Goal: Transaction & Acquisition: Subscribe to service/newsletter

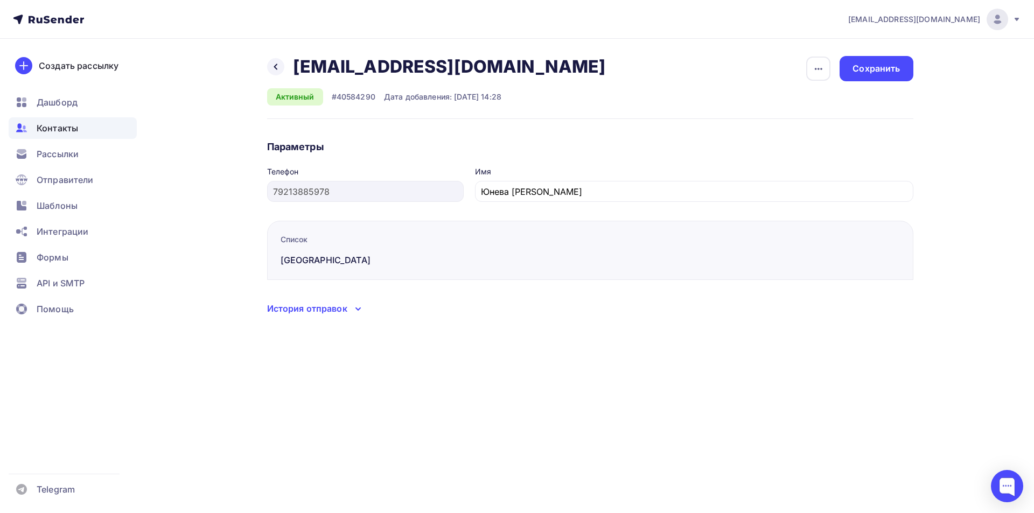
drag, startPoint x: 485, startPoint y: 65, endPoint x: 302, endPoint y: 74, distance: 183.4
click at [302, 74] on div "katrin_chatte@mail.ru katrin_chatte@mail.ru" at bounding box center [453, 67] width 321 height 22
click at [494, 67] on div "Назад katrin_chatte@mail.ru katrin_chatte@mail.ru Удалить Отписать" at bounding box center [440, 67] width 346 height 22
drag, startPoint x: 500, startPoint y: 70, endPoint x: 294, endPoint y: 72, distance: 205.8
click at [294, 72] on div "Назад katrin_chatte@mail.ru katrin_chatte@mail.ru Удалить Отписать" at bounding box center [440, 67] width 346 height 22
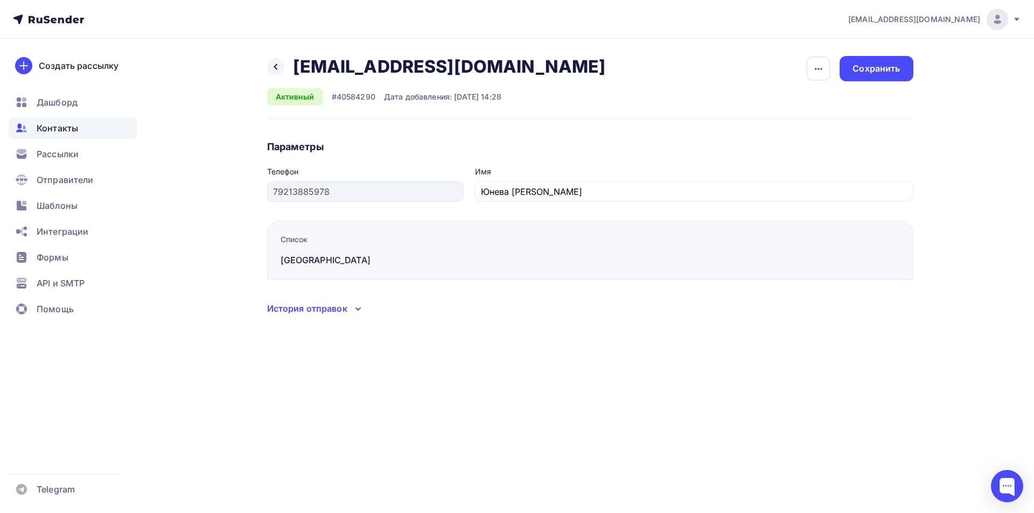
copy h2 "katrin_chatte@mail.ru"
click at [342, 71] on h2 "[EMAIL_ADDRESS][DOMAIN_NAME]" at bounding box center [449, 67] width 313 height 22
click at [342, 71] on h2 "schuldig10@mail.ru" at bounding box center [449, 67] width 313 height 22
copy div "schuldig10@mail.ru schuldig10@mail.ru Удалить Отписать"
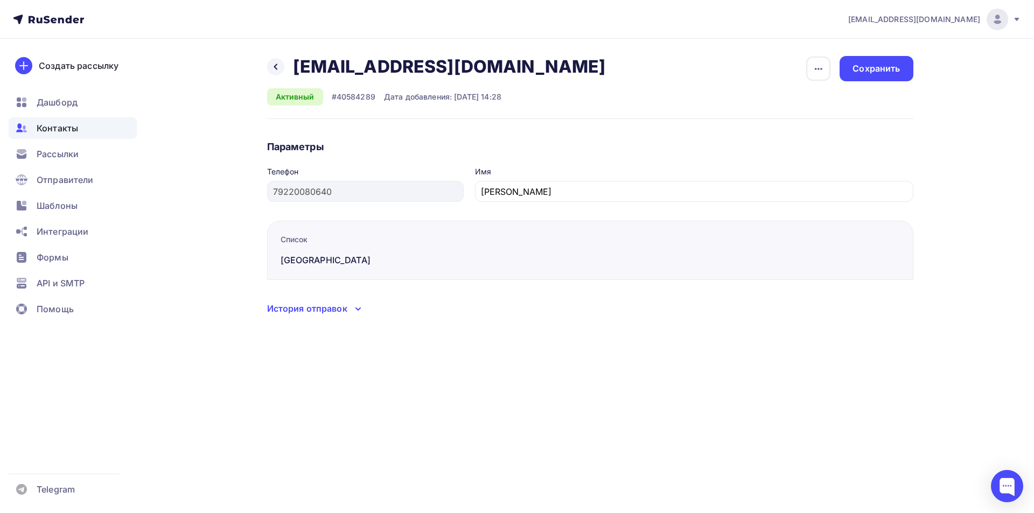
click at [386, 67] on h2 "galios-s@rambler.ru" at bounding box center [449, 67] width 313 height 22
copy div "galios-s@rambler.ru galios-s@rambler.ru Удалить Отписать"
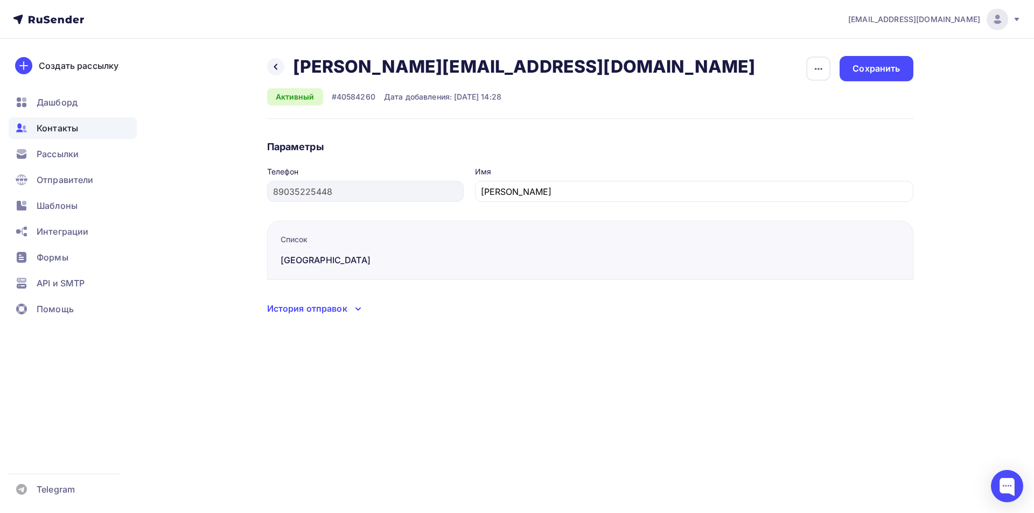
click at [379, 67] on h2 "natasha.svenson@gmail.com" at bounding box center [524, 67] width 463 height 22
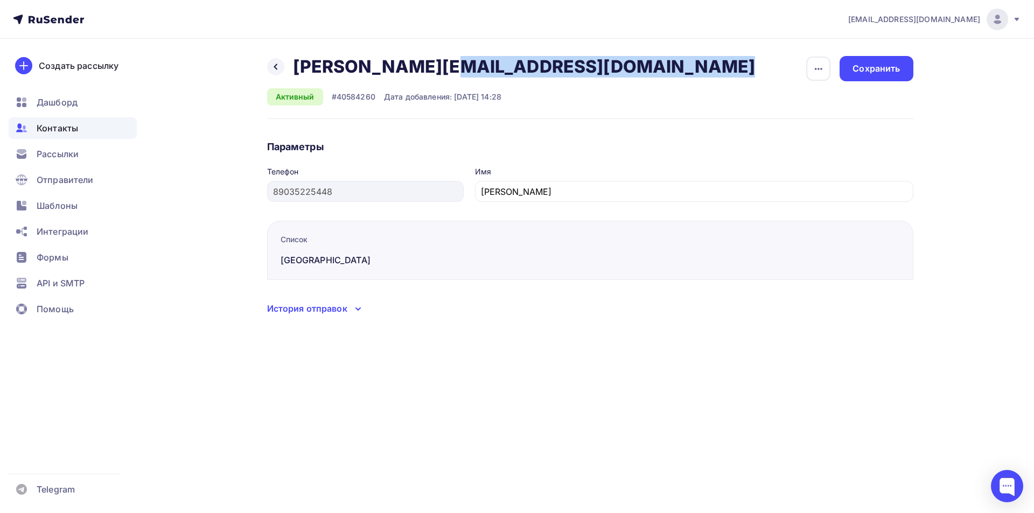
click at [379, 67] on h2 "natasha.svenson@gmail.com" at bounding box center [524, 67] width 463 height 22
copy div "natasha.svenson@gmail.com natasha.svenson@gmail.com Удалить Отписать"
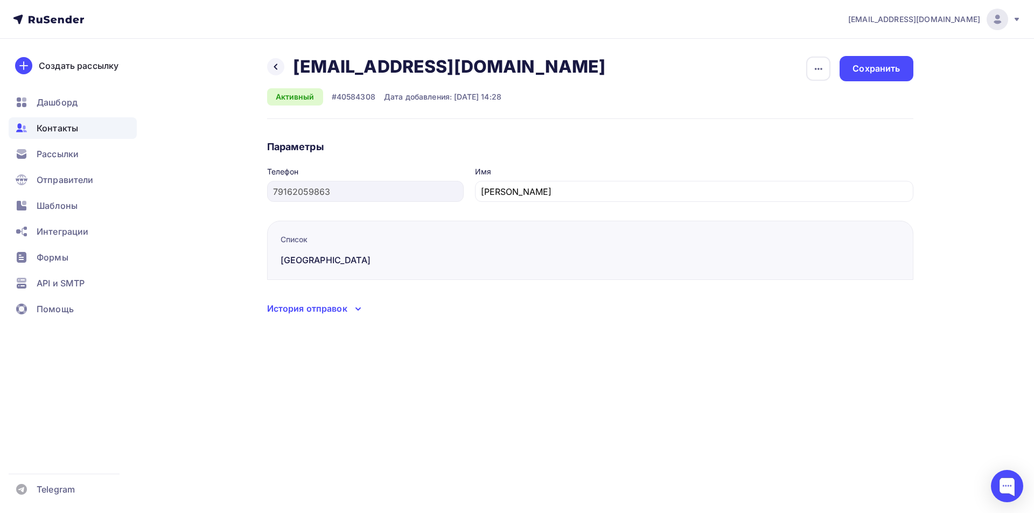
click at [388, 73] on h2 "ales.intouch@gmail.com" at bounding box center [449, 67] width 313 height 22
click at [387, 72] on h2 "ales.intouch@gmail.com" at bounding box center [449, 67] width 313 height 22
copy div "ales.intouch@gmail.com ales.intouch@gmail.com Удалить Отписать"
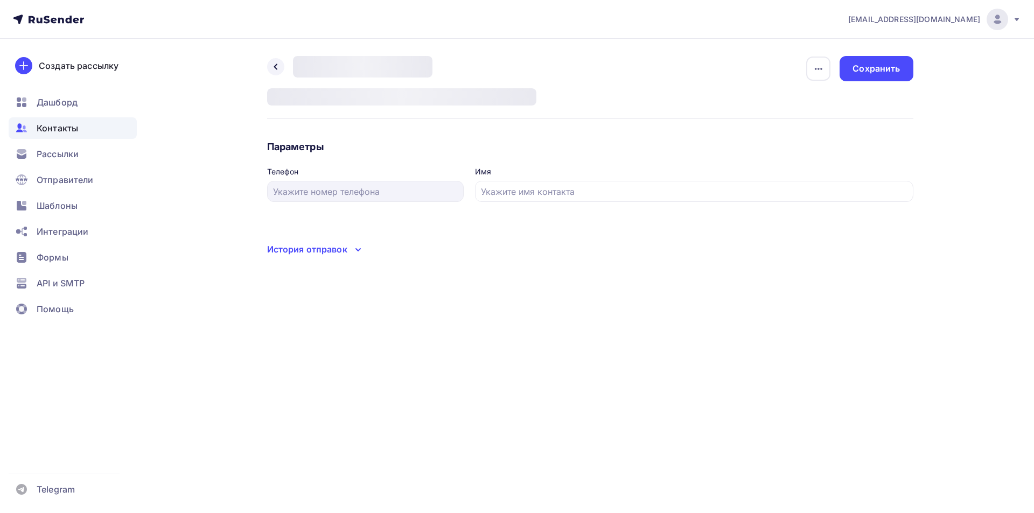
type input "9651841649"
type input "Чуркин Андрей"
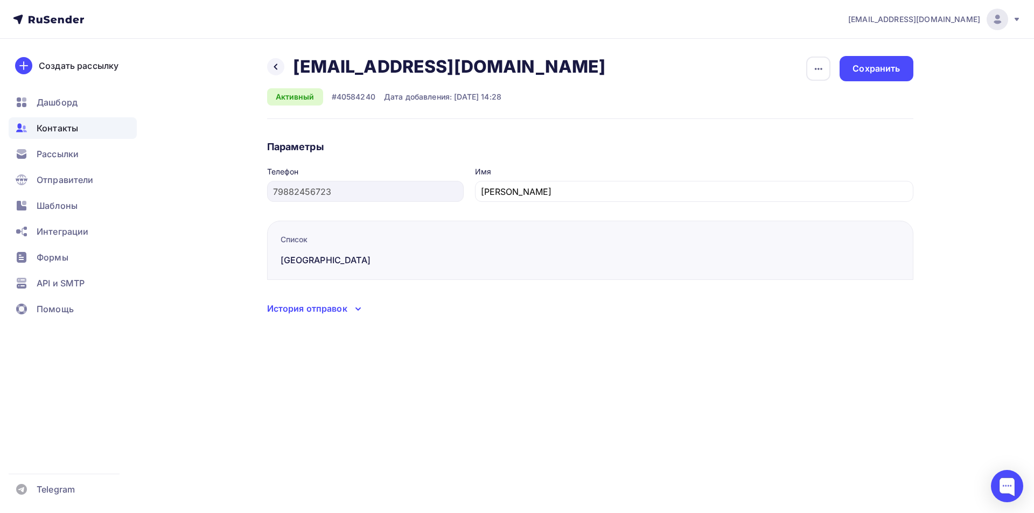
click at [345, 68] on h2 "[EMAIL_ADDRESS][DOMAIN_NAME]" at bounding box center [449, 67] width 313 height 22
click at [345, 68] on h2 "o.tsenova@gmail.com" at bounding box center [449, 67] width 313 height 22
copy div "o.tsenova@gmail.com o.tsenova@gmail.com Удалить Отписать"
click at [374, 72] on h2 "leks_rus@mail.ru" at bounding box center [449, 67] width 313 height 22
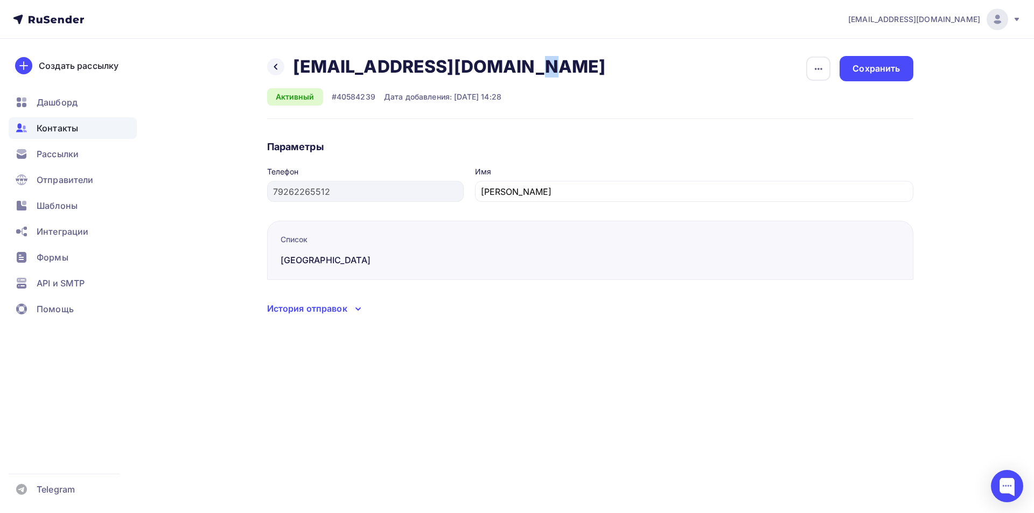
click at [374, 72] on h2 "leks_rus@mail.ru" at bounding box center [449, 67] width 313 height 22
copy div "leks_rus@mail.ru leks_rus@mail.ru Удалить Отписать"
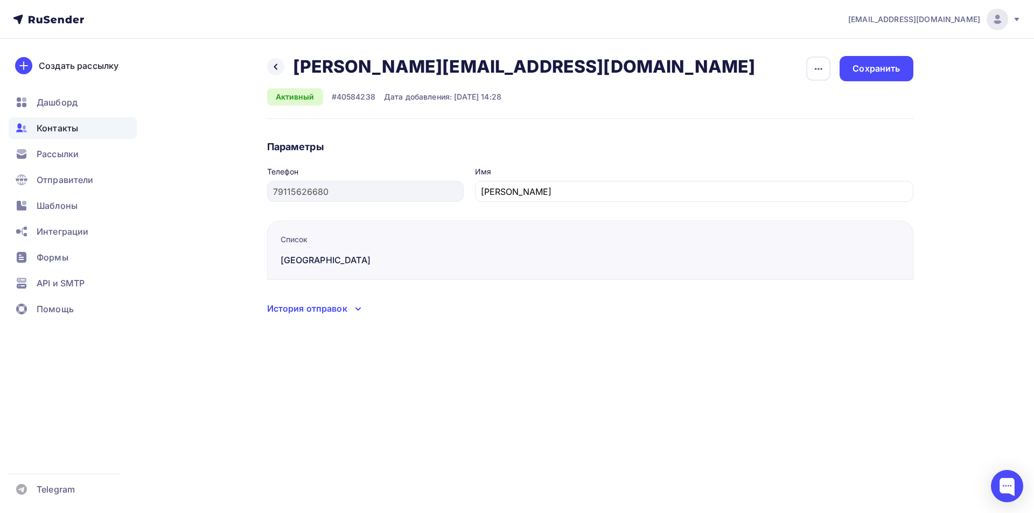
click at [417, 66] on h2 "igor.kobudo@mail.ru" at bounding box center [524, 67] width 463 height 22
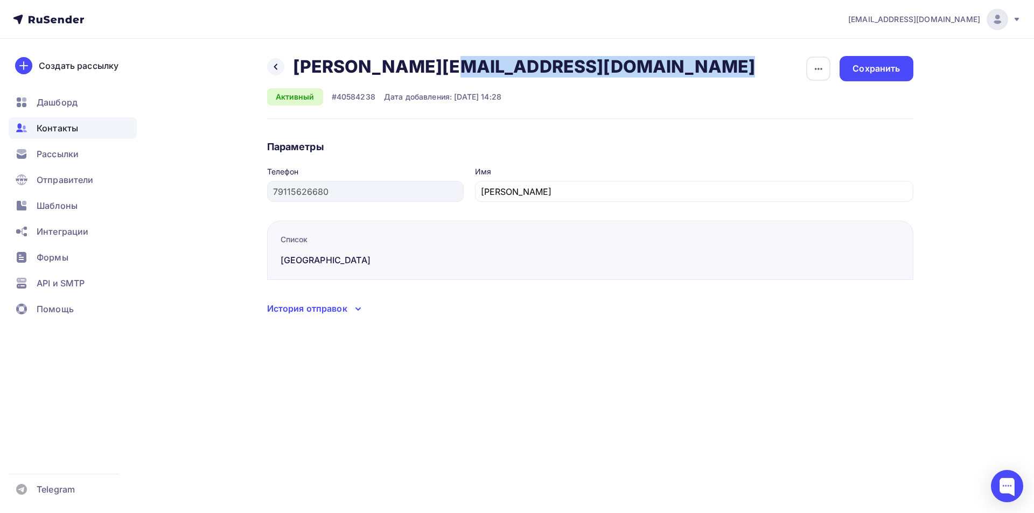
click at [417, 66] on h2 "igor.kobudo@mail.ru" at bounding box center [524, 67] width 463 height 22
copy div "igor.kobudo@mail.ru igor.kobudo@mail.ru Удалить Отписать"
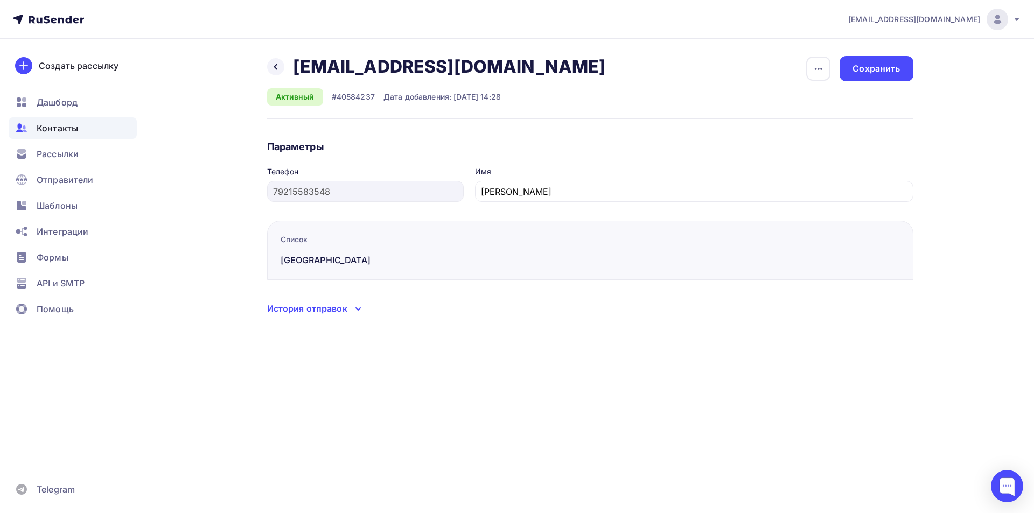
click at [356, 67] on h2 "joyamanita@gmail.com" at bounding box center [449, 67] width 313 height 22
copy div "joyamanita@gmail.com joyamanita@gmail.com Удалить Отписать"
click at [337, 65] on h2 "ppi88@ya.ru" at bounding box center [449, 67] width 313 height 22
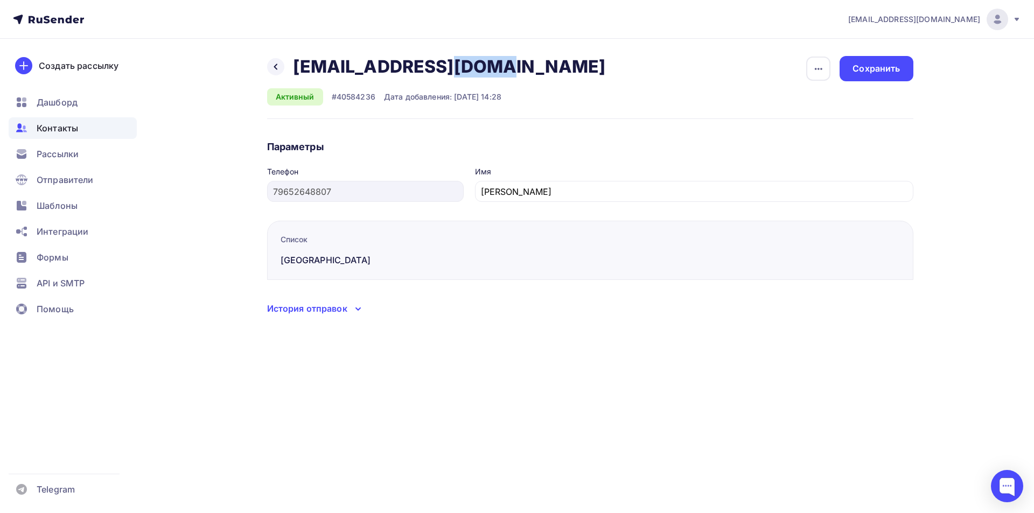
click at [337, 65] on h2 "ppi88@ya.ru" at bounding box center [449, 67] width 313 height 22
copy div "ppi88@ya.ru ppi88@ya.ru Удалить Отписать"
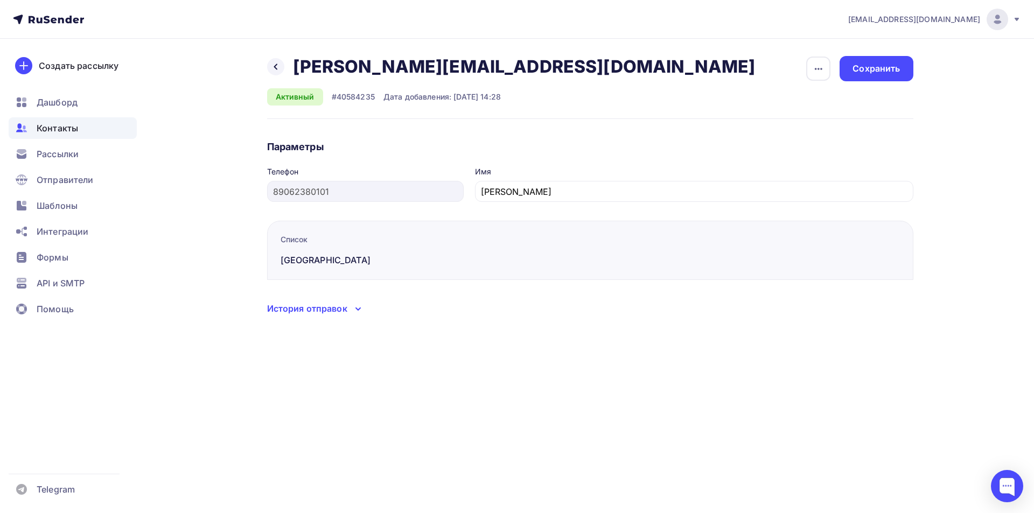
click at [375, 73] on h2 "tatjana.ttn@yandex.ru" at bounding box center [524, 67] width 463 height 22
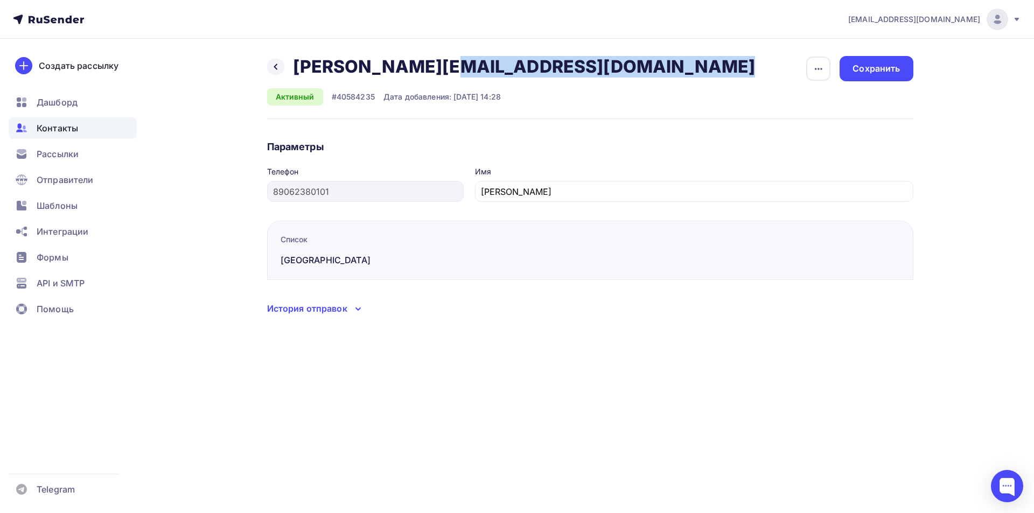
click at [375, 73] on h2 "tatjana.ttn@yandex.ru" at bounding box center [524, 67] width 463 height 22
copy div "tatjana.ttn@yandex.ru tatjana.ttn@yandex.ru Удалить Отписать"
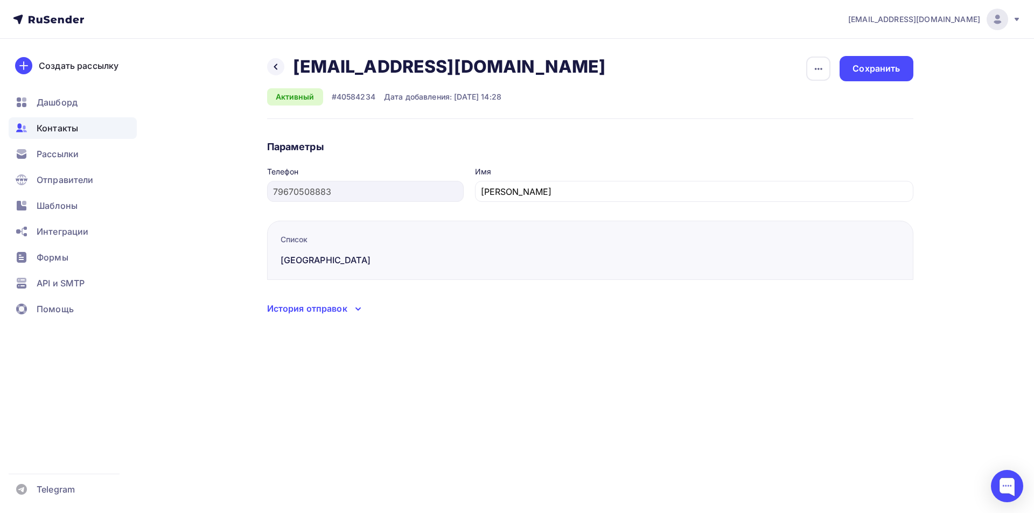
click at [374, 69] on h2 "reception-vip@veles-capital.ru" at bounding box center [449, 67] width 313 height 22
copy div "reception-vip@veles-capital.ru reception-vip@veles-capital.ru Удалить Отписать"
click at [397, 66] on h2 "[EMAIL_ADDRESS][DOMAIN_NAME]" at bounding box center [449, 67] width 313 height 22
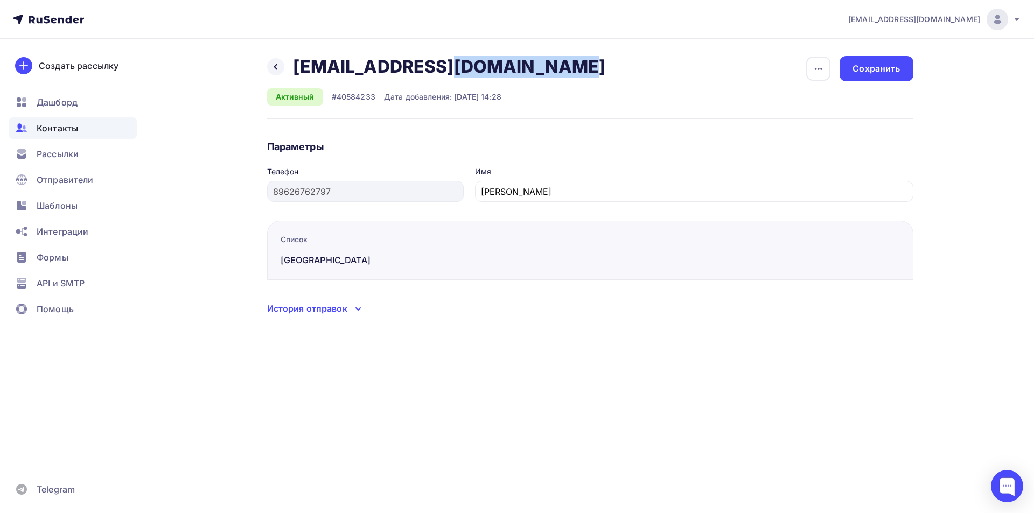
click at [397, 66] on h2 "julia5052986@mail.ru" at bounding box center [449, 67] width 313 height 22
copy div "julia5052986@mail.ru julia5052986@mail.ru Удалить Отписать"
click at [367, 65] on h2 "pv-audit@mail.ru" at bounding box center [449, 67] width 313 height 22
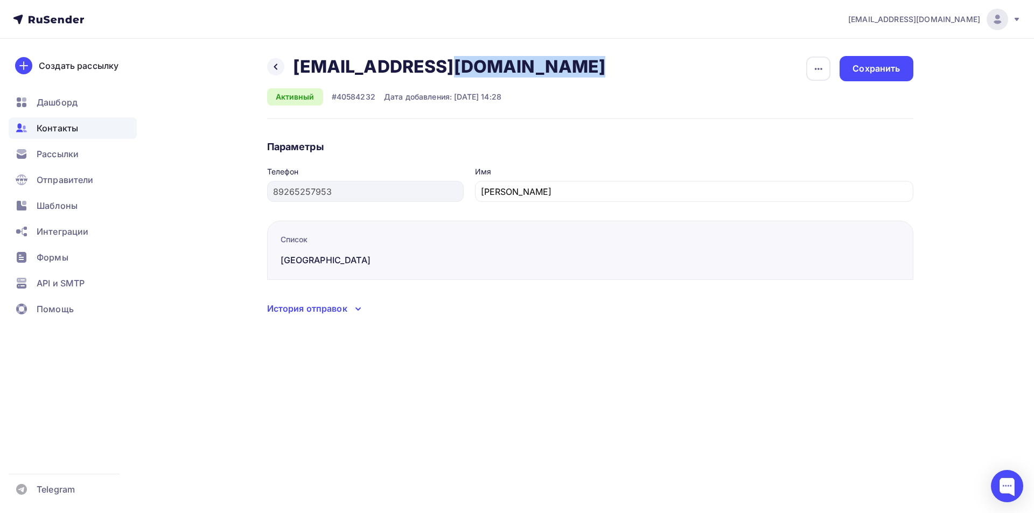
click at [367, 65] on h2 "pv-audit@mail.ru" at bounding box center [449, 67] width 313 height 22
copy div "pv-audit@mail.ru pv-audit@mail.ru Удалить Отписать"
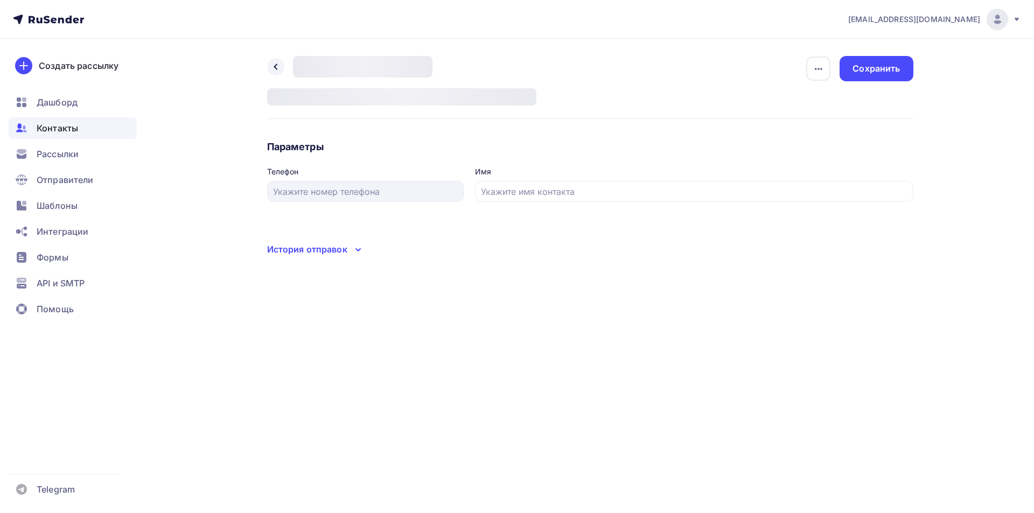
type input "79055620966"
type input "Римма"
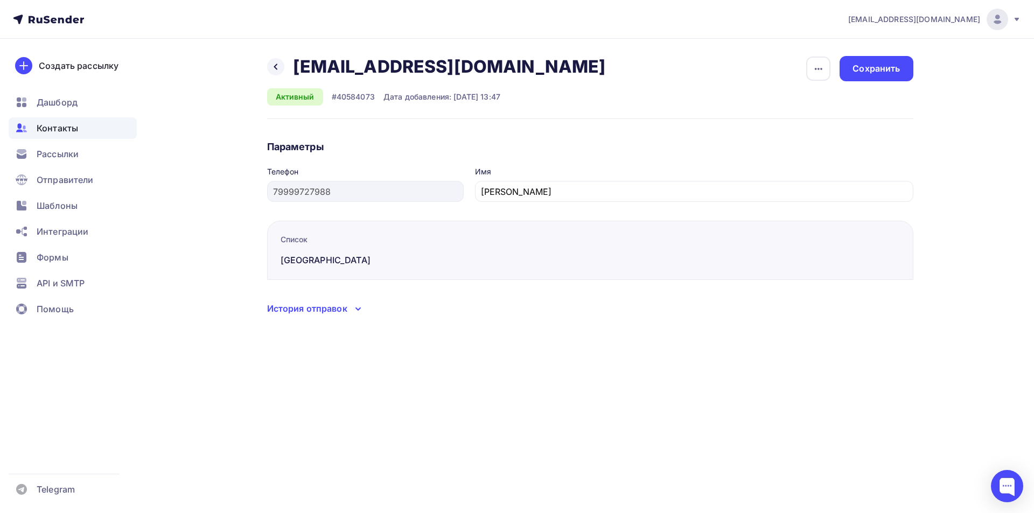
click at [374, 74] on h2 "[EMAIL_ADDRESS][DOMAIN_NAME]" at bounding box center [449, 67] width 313 height 22
click at [374, 74] on h2 "sergiousmm@gmail.com" at bounding box center [449, 67] width 313 height 22
copy div "sergiousmm@gmail.com sergiousmm@gmail.com Удалить Отписать"
click at [361, 67] on h2 "avm-1905@mail.ru" at bounding box center [449, 67] width 313 height 22
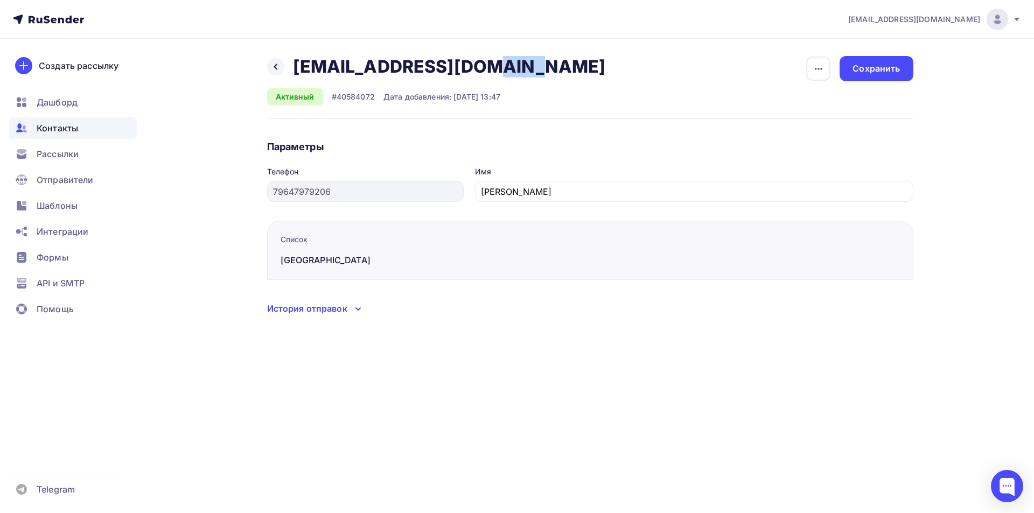
click at [361, 67] on h2 "avm-1905@mail.ru" at bounding box center [449, 67] width 313 height 22
copy div "avm-1905@mail.ru avm-1905@mail.ru Удалить Отписать"
click at [430, 73] on h2 "akramar77@yandex.ru" at bounding box center [449, 67] width 313 height 22
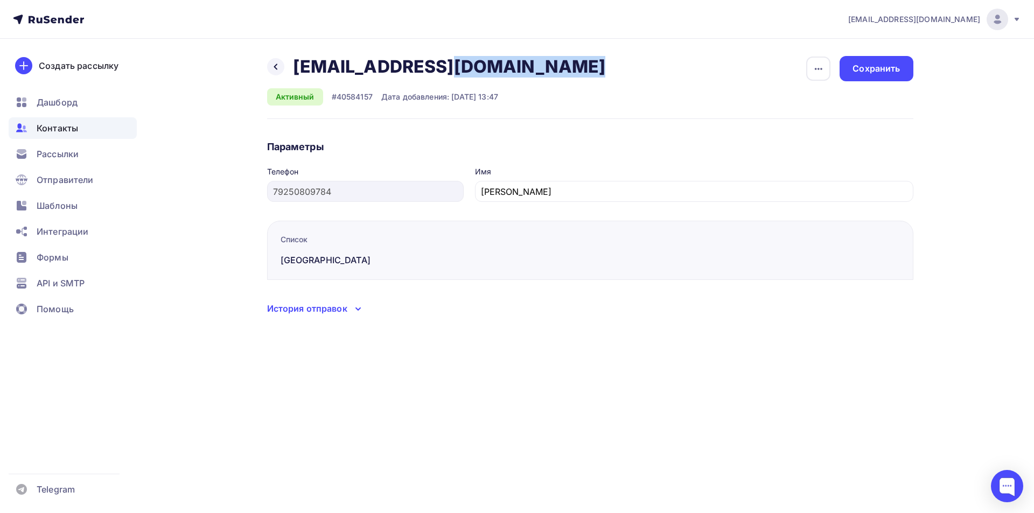
click at [430, 73] on h2 "akramar77@yandex.ru" at bounding box center [449, 67] width 313 height 22
copy div "akramar77@yandex.ru akramar77@yandex.ru Удалить Отписать"
click at [384, 67] on h2 "gerasimov-ann@yandex.ru" at bounding box center [449, 67] width 313 height 22
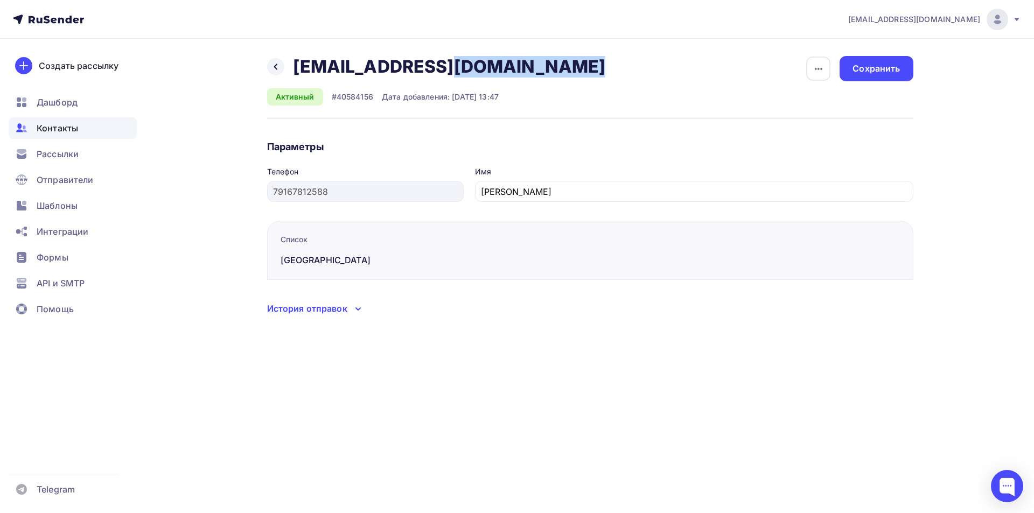
copy div "gerasimov-ann@yandex.ru gerasimov-ann@yandex.ru Удалить Отписать"
click at [363, 66] on h2 "markuzm73@gmail.com" at bounding box center [449, 67] width 313 height 22
copy div "markuzm73@gmail.com markuzm73@gmail.com Удалить Отписать"
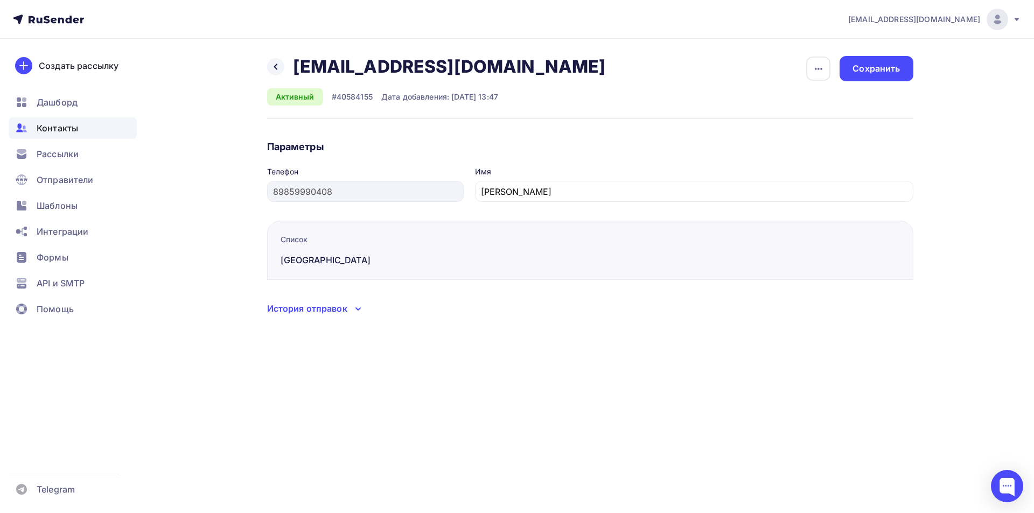
click at [357, 65] on h2 "[EMAIL_ADDRESS][DOMAIN_NAME]" at bounding box center [449, 67] width 313 height 22
click at [357, 65] on h2 "tshnvi@gmail.com" at bounding box center [449, 67] width 313 height 22
copy div "tshnvi@gmail.com tshnvi@gmail.com Удалить Отписать"
click at [405, 73] on h2 "olegvgrgl@gmail.com" at bounding box center [449, 67] width 313 height 22
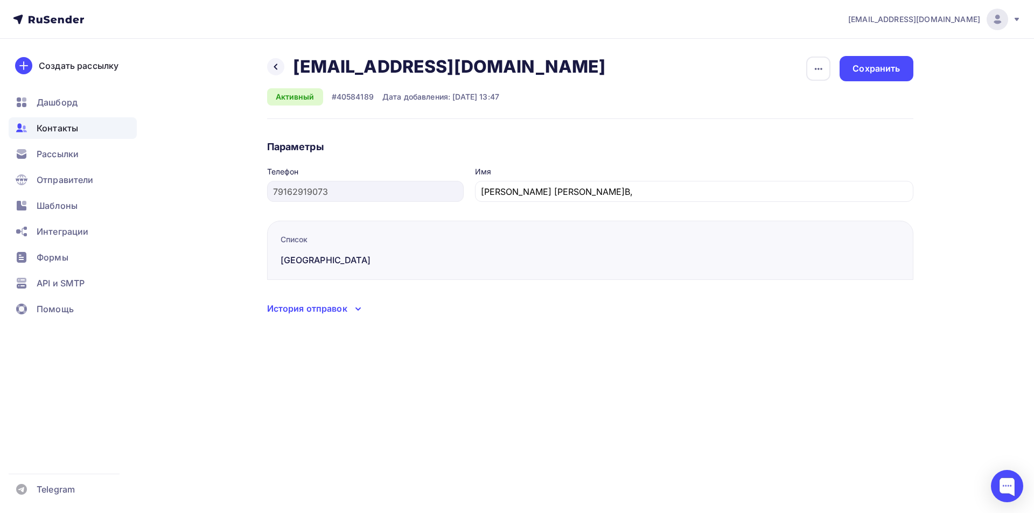
click at [405, 73] on h2 "olegvgrgl@gmail.com" at bounding box center [449, 67] width 313 height 22
copy div "olegvgrgl@gmail.com olegvgrgl@gmail.com Удалить Отписать"
click at [369, 67] on h2 "[EMAIL_ADDRESS][DOMAIN_NAME]" at bounding box center [449, 67] width 313 height 22
click at [369, 67] on h2 "alakopian@yandex.ru" at bounding box center [449, 67] width 313 height 22
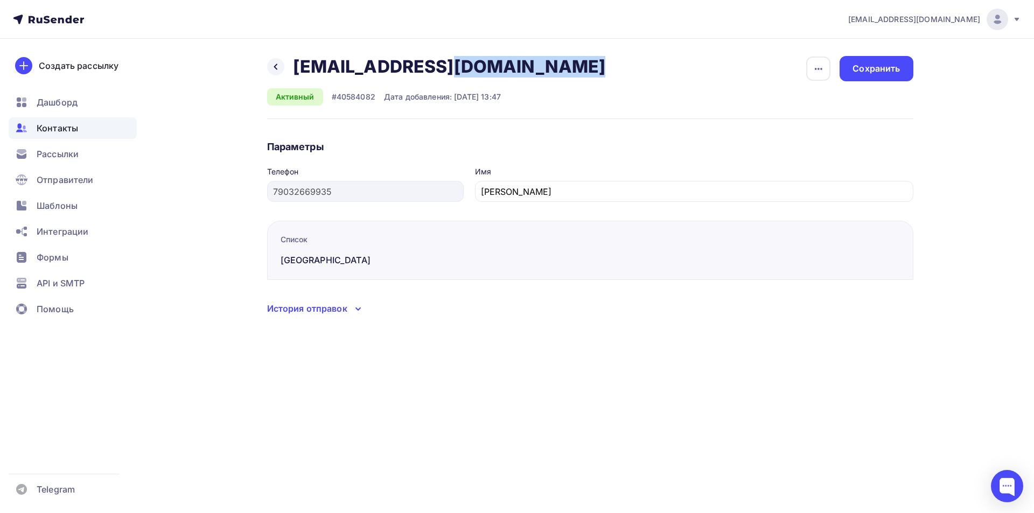
click at [369, 67] on h2 "alakopian@yandex.ru" at bounding box center [449, 67] width 313 height 22
copy div "alakopian@yandex.ru alakopian@yandex.ru Удалить Отписать"
click at [342, 65] on h2 "im@lavrenko9.ru" at bounding box center [449, 67] width 313 height 22
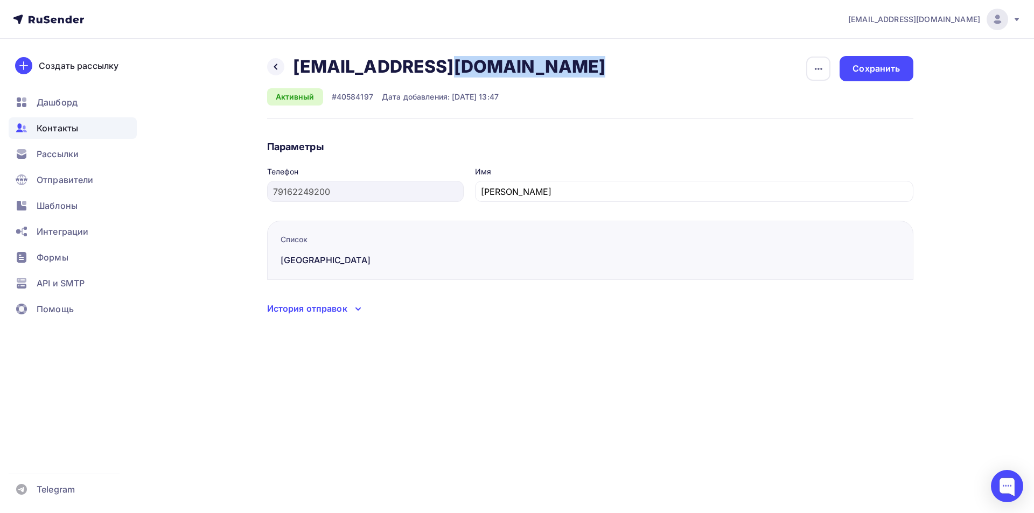
copy div "im@lavrenko9.ru im@lavrenko9.ru Удалить Отписать"
click at [360, 64] on h2 "angelmuz@mail.ru" at bounding box center [449, 67] width 313 height 22
copy div "angelmuz@mail.ru angelmuz@mail.ru Удалить Отписать"
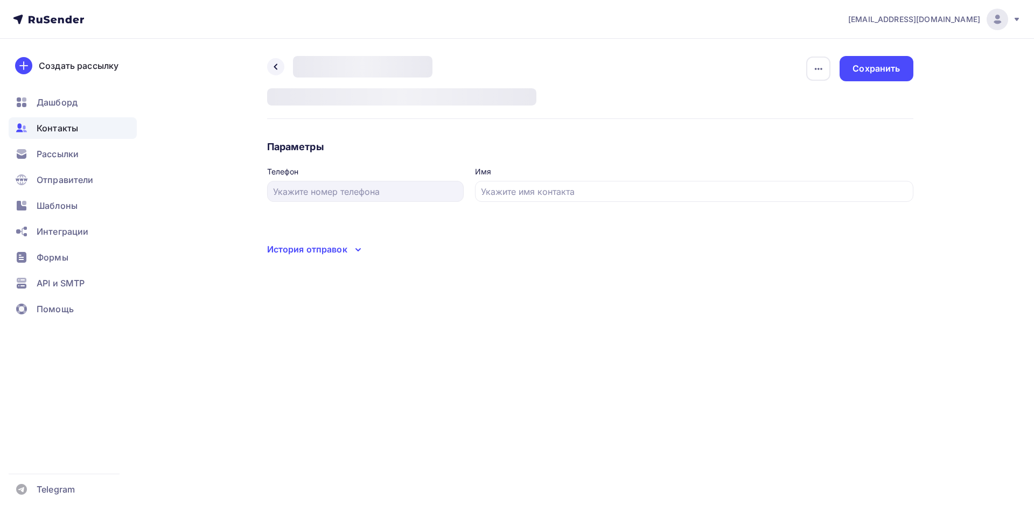
type input "79850886499"
type input "[PERSON_NAME] [PERSON_NAME]"
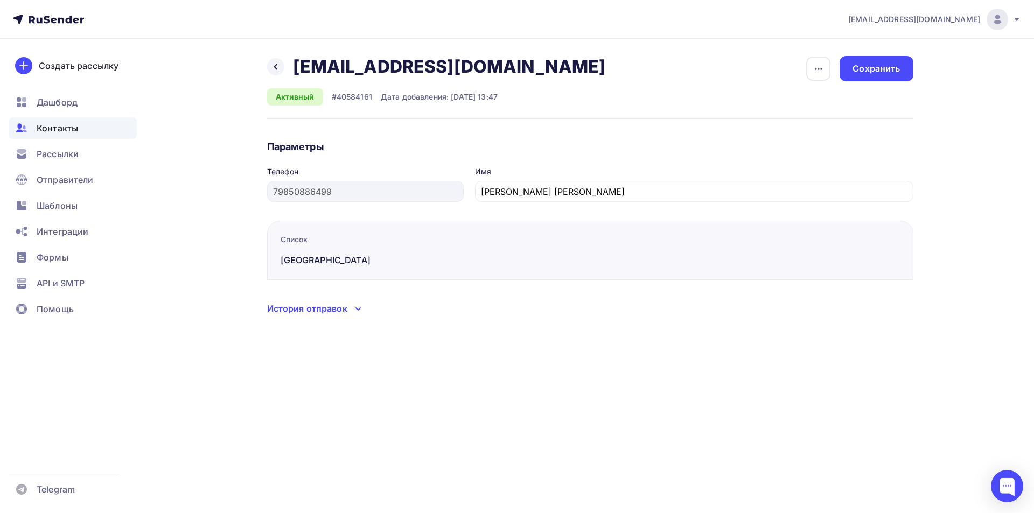
click at [354, 69] on h2 "romanovcarov7@gmail.com" at bounding box center [449, 67] width 313 height 22
copy div "romanovcarov7@gmail.com romanovcarov7@gmail.com Удалить Отписать"
click at [377, 62] on h2 "vivermick@gmail.com" at bounding box center [449, 67] width 313 height 22
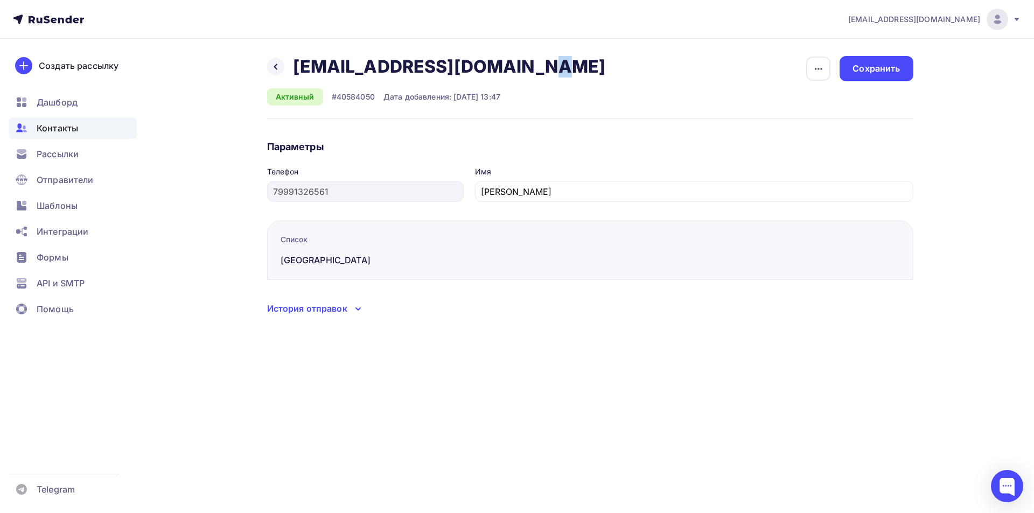
click at [377, 62] on h2 "vivermick@gmail.com" at bounding box center [449, 67] width 313 height 22
copy div "vivermick@gmail.com vivermick@gmail.com Удалить Отписать"
click at [373, 65] on h2 "[EMAIL_ADDRESS][DOMAIN_NAME]" at bounding box center [449, 67] width 313 height 22
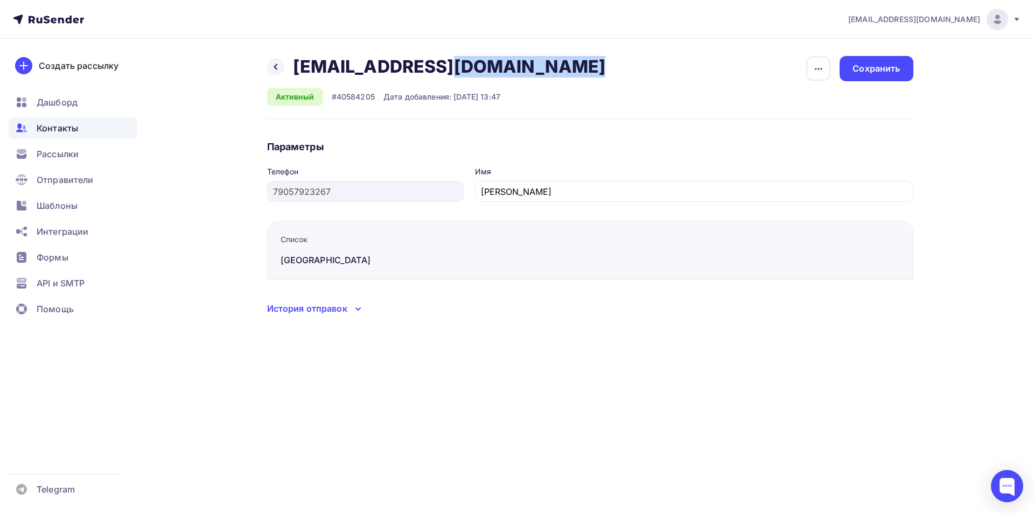
click at [372, 65] on h2 "ekat-pashkova@mail.ru" at bounding box center [449, 67] width 313 height 22
copy div "ekat-pashkova@mail.ru ekat-pashkova@mail.ru Удалить Отписать"
click at [379, 66] on h2 "[EMAIL_ADDRESS][DOMAIN_NAME]" at bounding box center [449, 67] width 313 height 22
click at [379, 66] on h2 "cityanubis@gmail.com" at bounding box center [449, 67] width 313 height 22
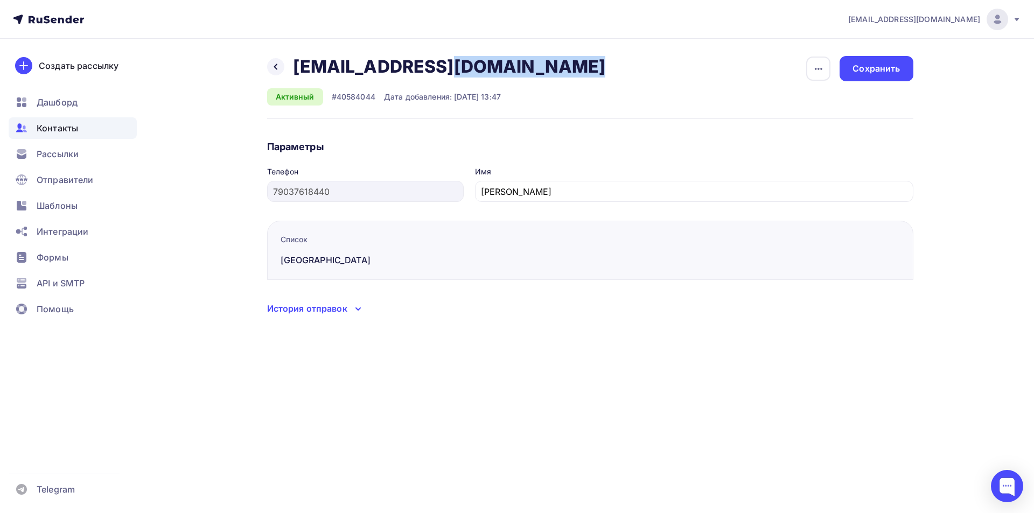
copy div "cityanubis@gmail.com cityanubis@gmail.com Удалить Отписать"
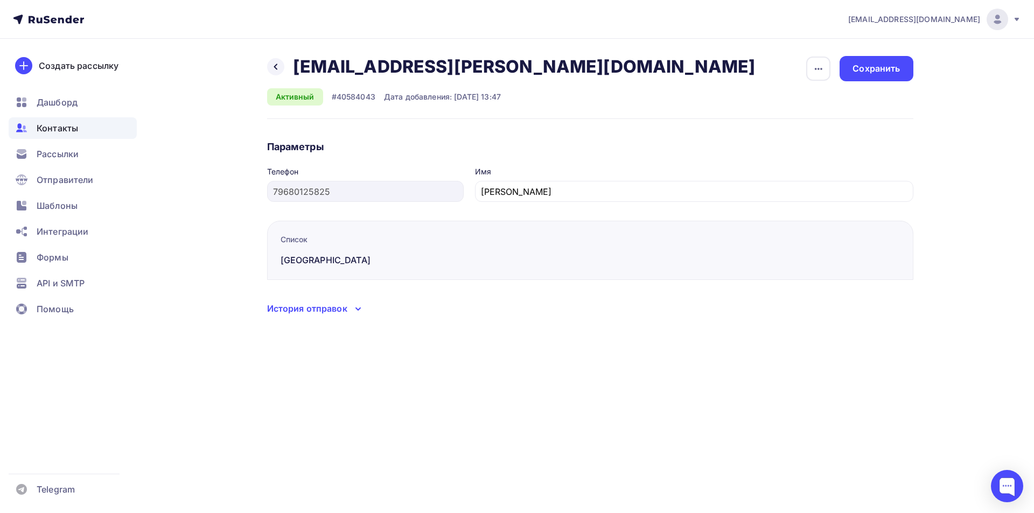
click at [357, 66] on h2 "i-johny@mail.ru" at bounding box center [524, 67] width 463 height 22
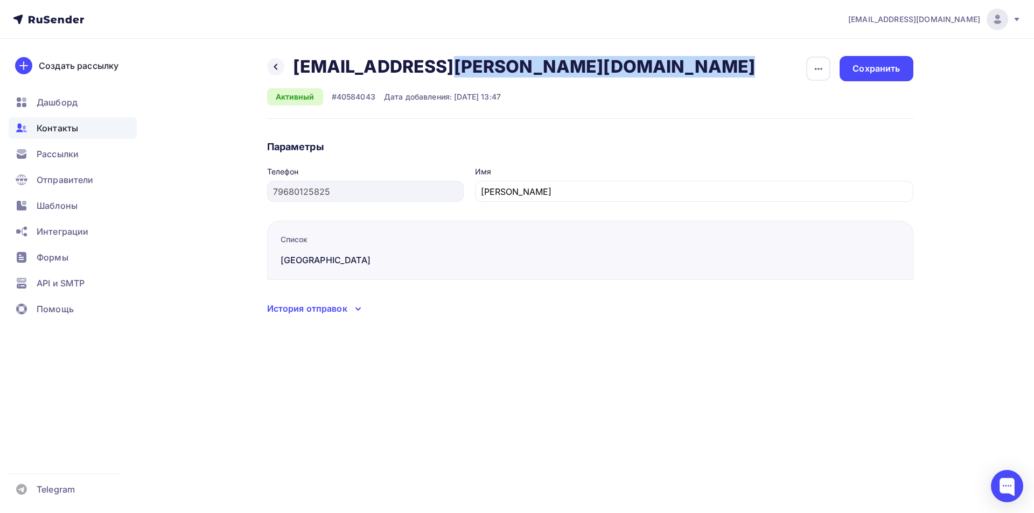
click at [357, 66] on h2 "i-johny@mail.ru" at bounding box center [524, 67] width 463 height 22
copy div "i-johny@mail.ru i-johny@mail.ru Удалить Отписать"
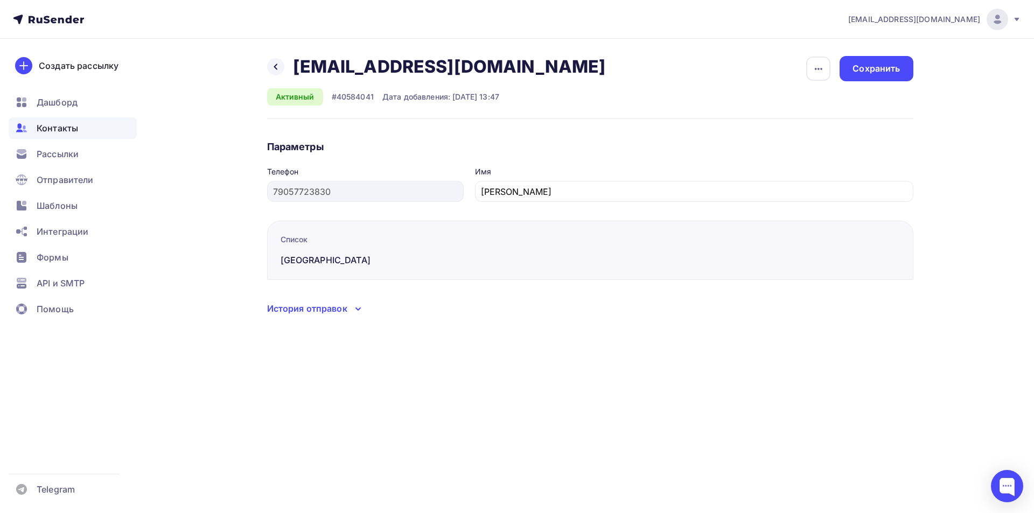
click at [380, 66] on h2 "egorich9feb@mail.ru" at bounding box center [449, 67] width 313 height 22
copy div "egorich9feb@mail.ru egorich9feb@mail.ru Удалить Отписать"
click at [419, 70] on h2 "ionov.andr@gmail.com" at bounding box center [449, 67] width 313 height 22
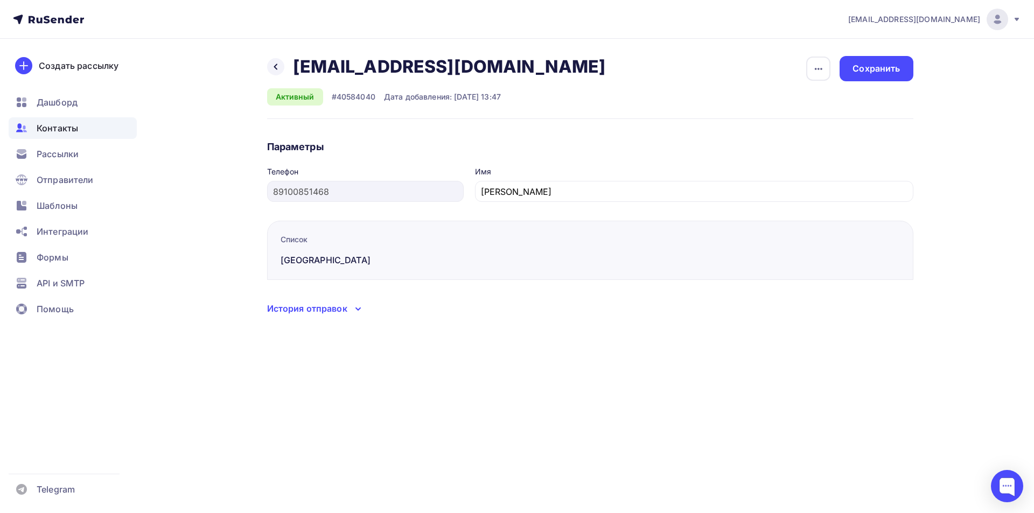
click at [419, 70] on h2 "ionov.andr@gmail.com" at bounding box center [449, 67] width 313 height 22
copy div "ionov.andr@gmail.com ionov.andr@gmail.com Удалить Отписать"
click at [417, 67] on h2 "akadem11@yandex.ru" at bounding box center [449, 67] width 313 height 22
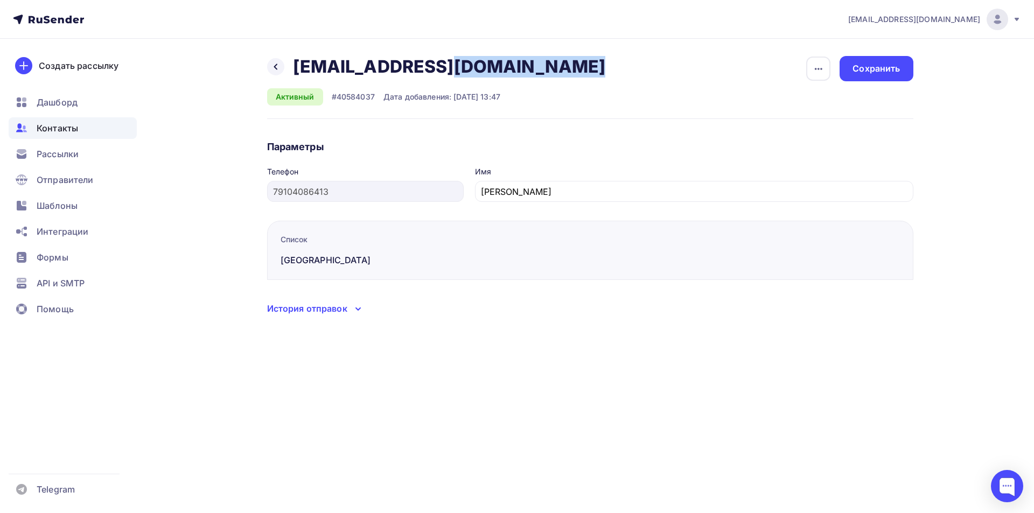
click at [417, 67] on h2 "akadem11@yandex.ru" at bounding box center [449, 67] width 313 height 22
copy div "akadem11@yandex.ru akadem11@yandex.ru Удалить Отписать"
click at [403, 65] on h2 "lianna@medinfoservice.ru" at bounding box center [449, 67] width 313 height 22
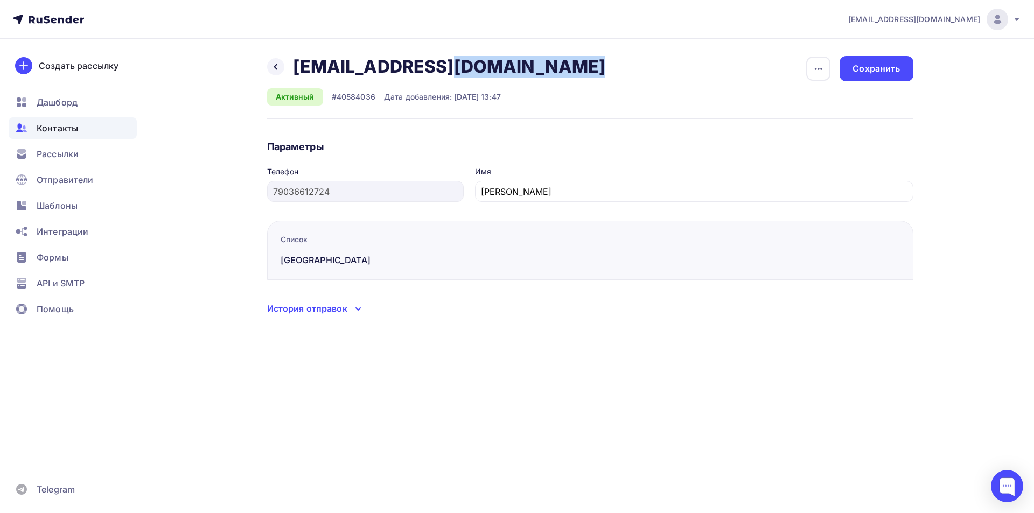
copy div "lianna@medinfoservice.ru lianna@medinfoservice.ru Удалить Отписать"
click at [421, 67] on h2 "[EMAIL_ADDRESS][DOMAIN_NAME]" at bounding box center [449, 67] width 313 height 22
click at [421, 67] on h2 "ciaoeva2014@gmail.com" at bounding box center [449, 67] width 313 height 22
copy div "ciaoeva2014@gmail.com ciaoeva2014@gmail.com Удалить Отписать"
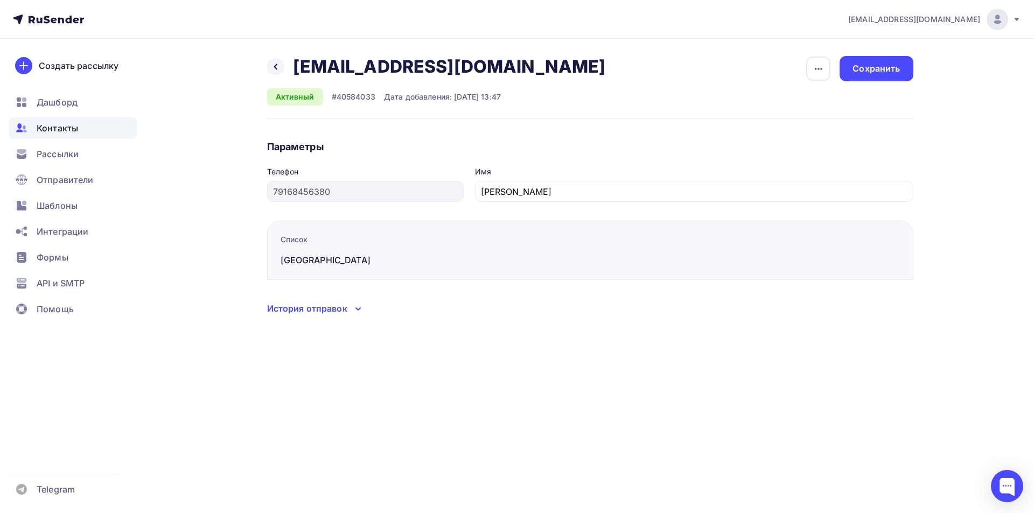
click at [391, 60] on h2 "si14na@rambler.ru" at bounding box center [449, 67] width 313 height 22
copy div "si14na@rambler.ru si14na@rambler.ru Удалить Отписать"
click at [419, 66] on h2 "m.sushkova79@mail.ru" at bounding box center [449, 67] width 313 height 22
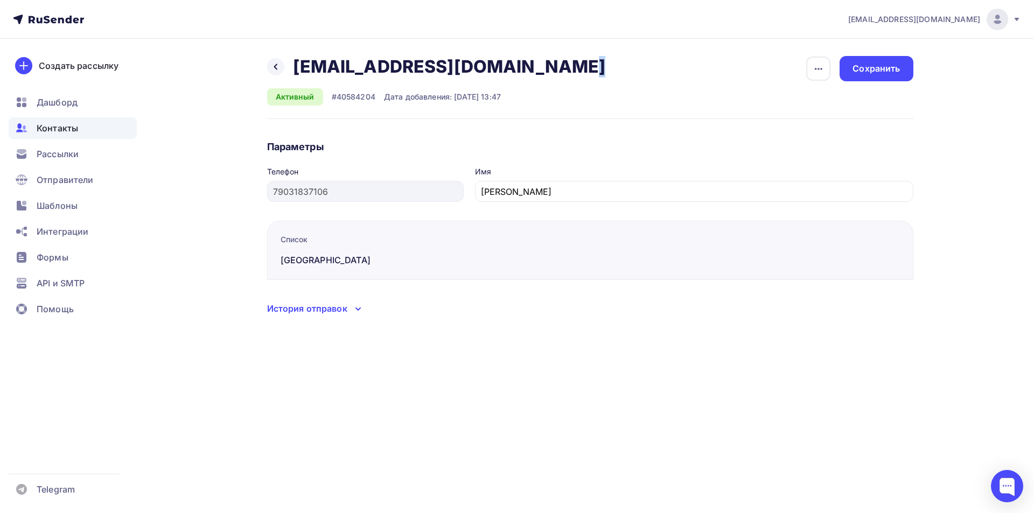
click at [419, 66] on h2 "m.sushkova79@mail.ru" at bounding box center [449, 67] width 313 height 22
copy div "m.sushkova79@mail.ru m.sushkova79@mail.ru Удалить Отписать"
click at [378, 65] on h2 "leyla.lysova@mail.ru" at bounding box center [449, 67] width 313 height 22
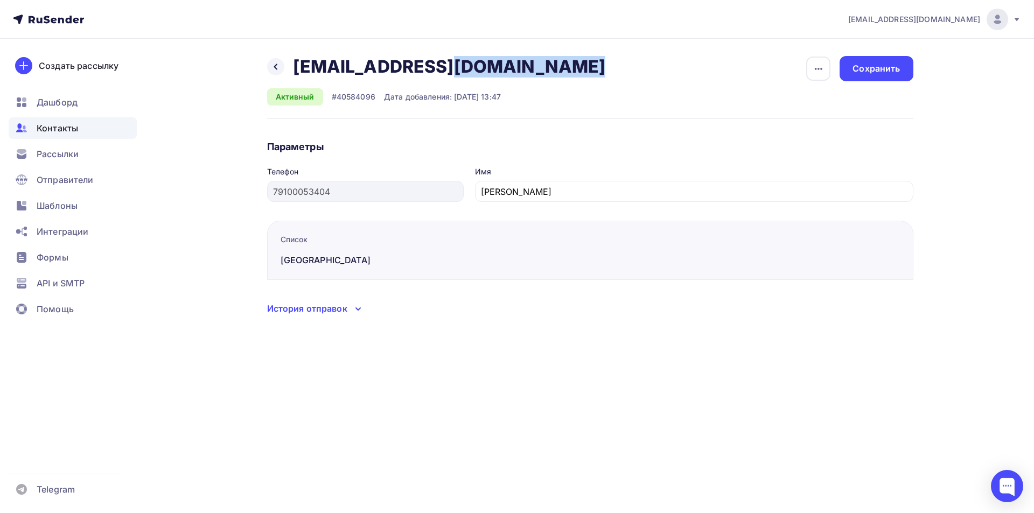
click at [378, 65] on h2 "leyla.lysova@mail.ru" at bounding box center [449, 67] width 313 height 22
copy div "leyla.lysova@mail.ru leyla.lysova@mail.ru Удалить Отписать"
click at [463, 62] on h2 "barashekrom@gmail.com" at bounding box center [449, 67] width 313 height 22
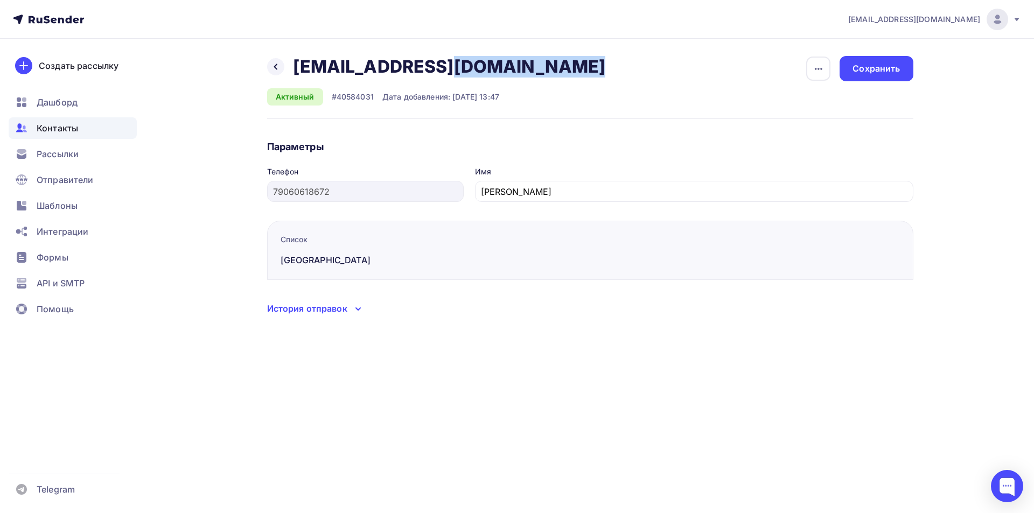
copy div "barashekrom@gmail.com barashekrom@gmail.com Удалить Отписать"
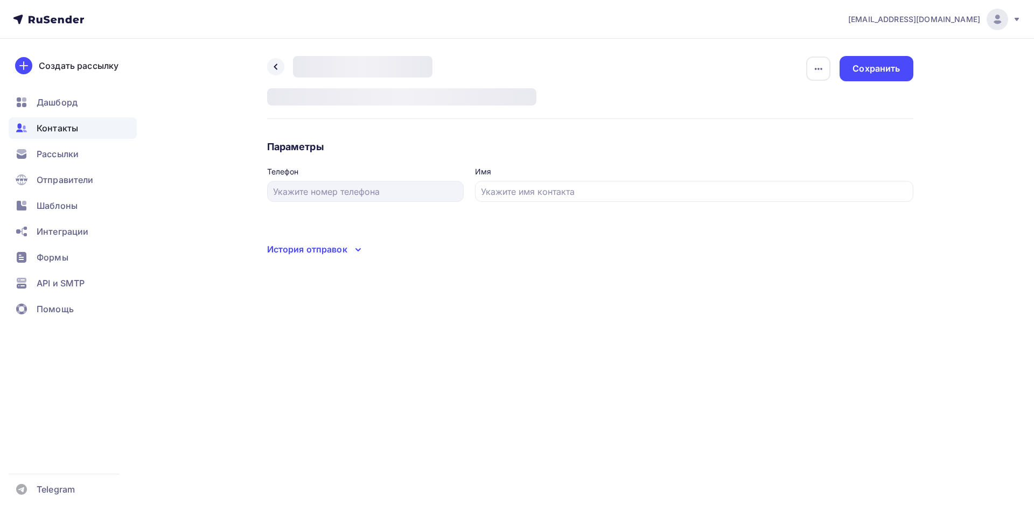
type input "79055518142"
type input "[PERSON_NAME]"
type input "89067913083"
type input "Чумаченко Виталий Валерьевич"
type input "79252852712"
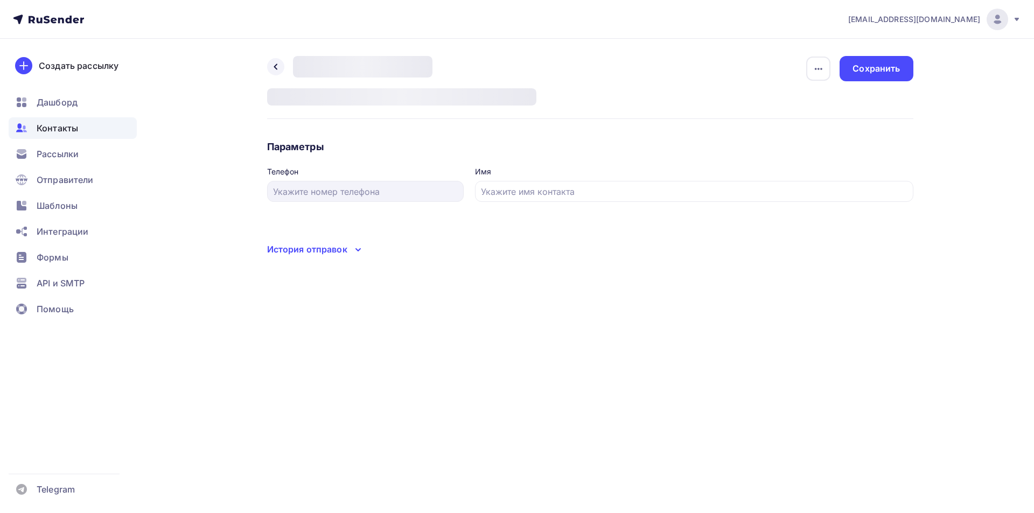
type input "Софийский Сергей Александрович"
type input "79031784747"
type input "Субочева Евгения Викторовна"
type input "79164178929"
type input "[PERSON_NAME]"
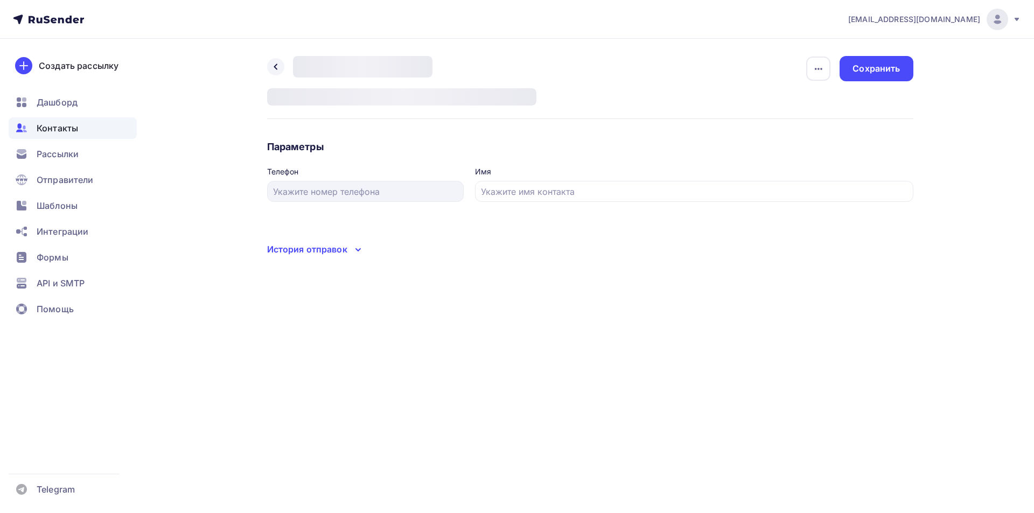
type input "79778844902"
type input "Мальцев Дмитрий Александрович"
type input "79646484884"
type input "[PERSON_NAME]"
type input "79067729327"
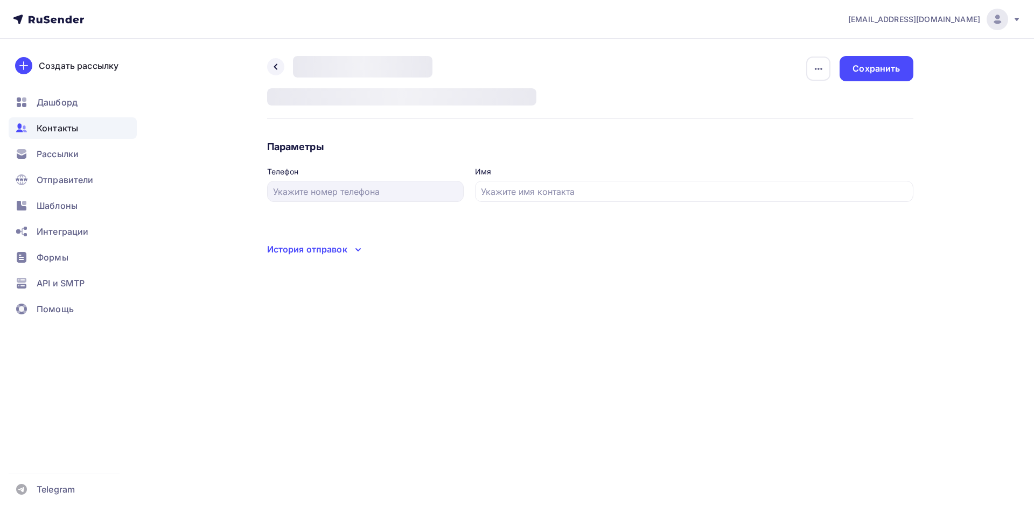
type input "Лазарева Елена Алексанровна"
type input "79055522123"
type input "[PERSON_NAME]"
type input "89160604777"
type input "[PERSON_NAME]"
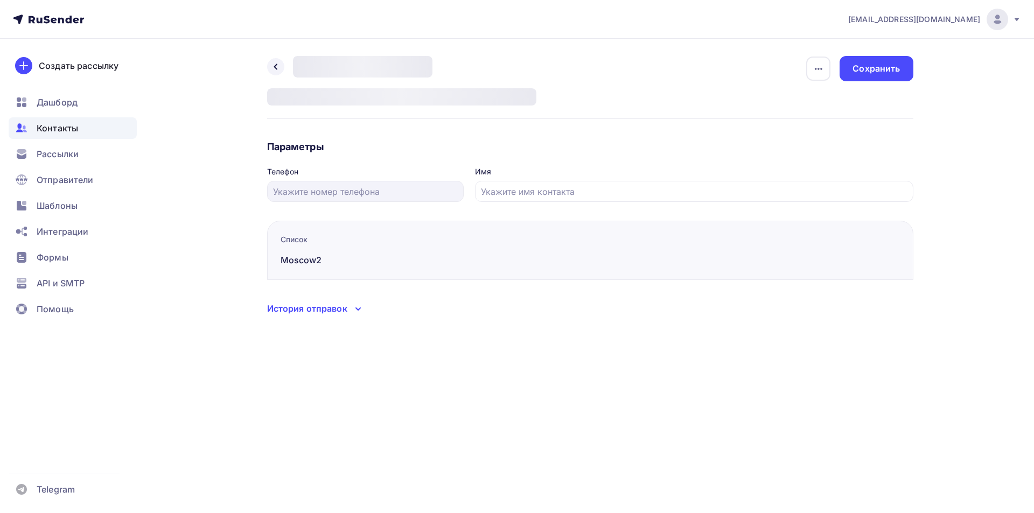
type input "79104695069"
type input "Дмитроца Алина"
type input "89969799889"
type input "[PERSON_NAME]"
type input "89055661802"
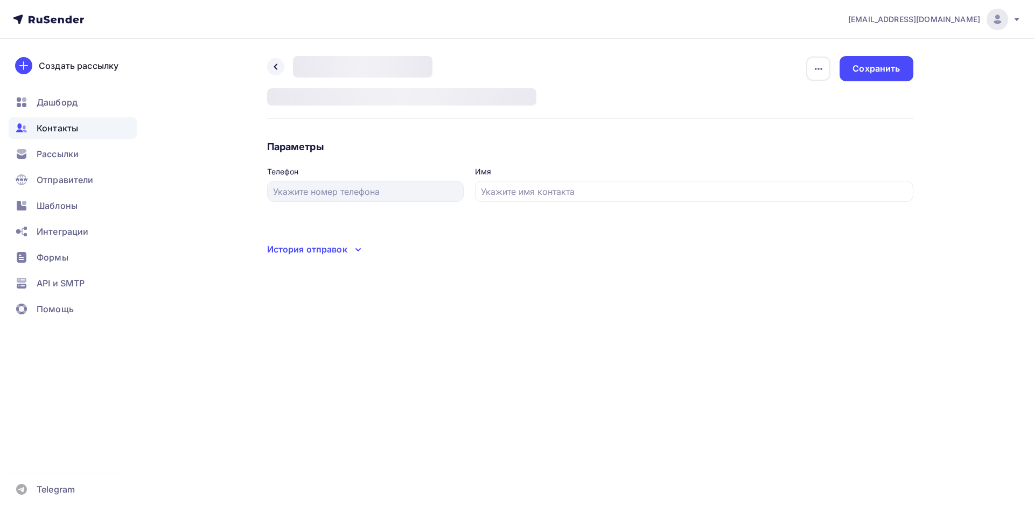
type input "Дабижа Андрей Александрович"
type input "89165553033"
type input "Людмила"
type input "123456789"
type input "Тест"
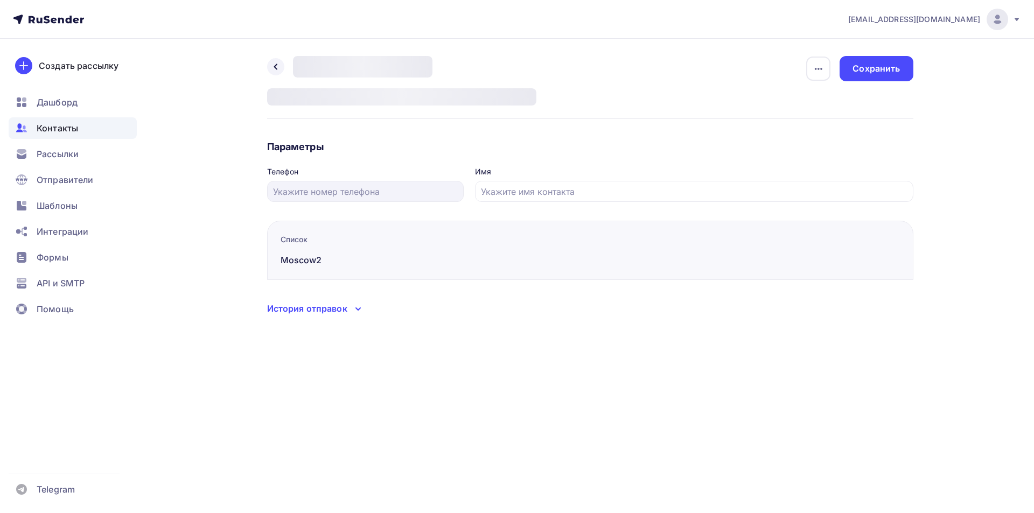
type input "9152407227"
type input "[PERSON_NAME]"
type input "79163200446"
type input "Глушицкий Вадим Игоревич"
type input "9035842696"
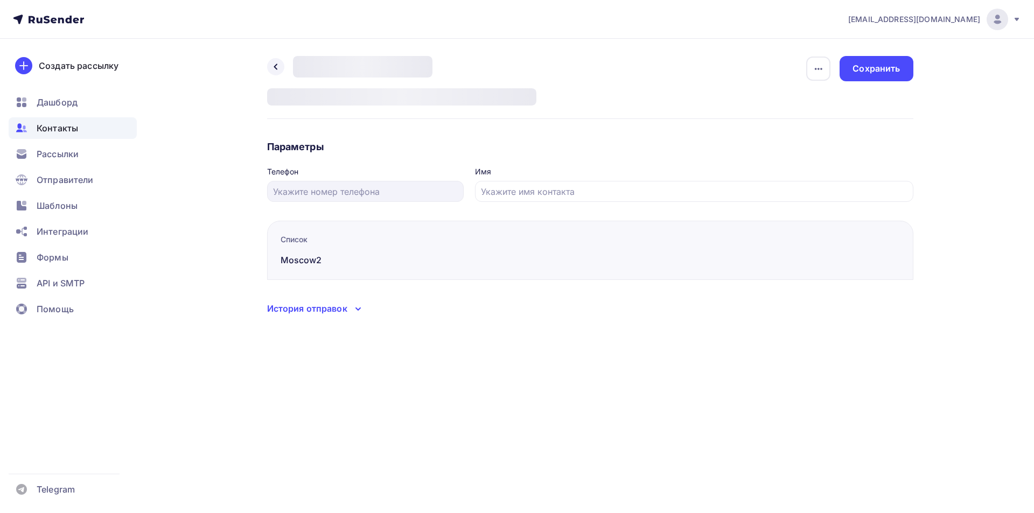
type input "Пташкин Захар"
type input "9152767040"
type input "Челядинова Светлана Михайловна"
type input "89035966351"
type input "[PERSON_NAME]"
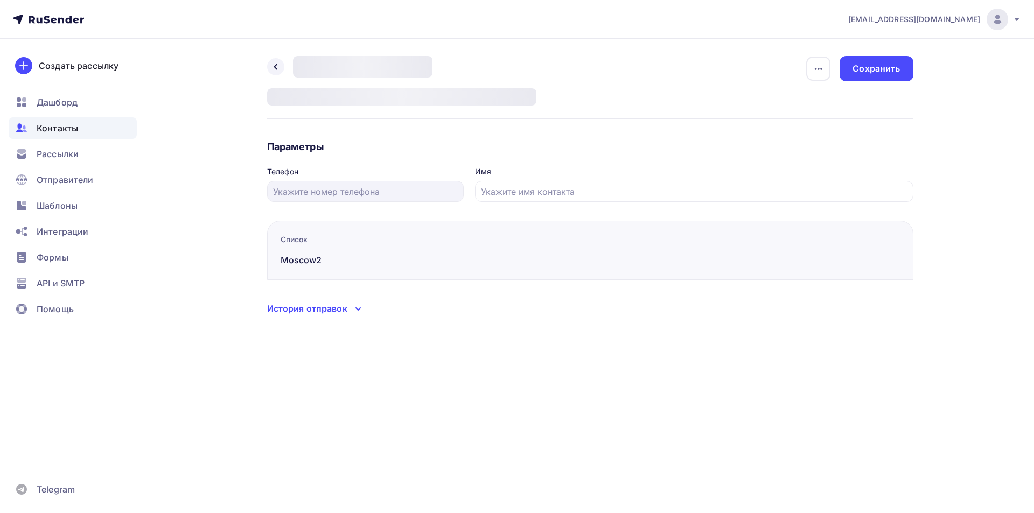
type input "79686108833"
type input "Anton Podgurski"
type input "79151575826"
type input "Марина Мосичева"
type input "89652769900"
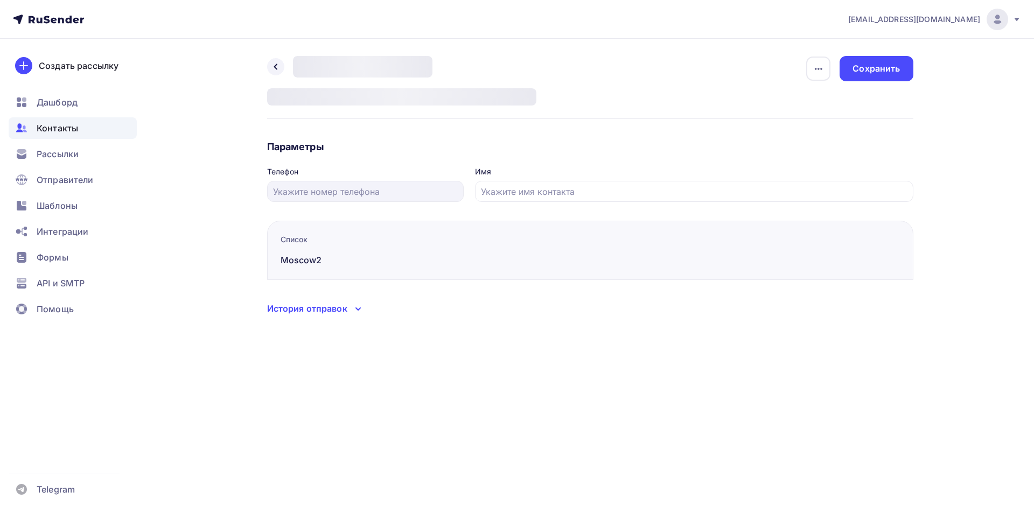
type input "Ван Хуасинь"
type input "79255241924"
type input "Лазурная Яна Сергеевна"
type input "89261043269"
type input "Маврушин Юрий Олегович"
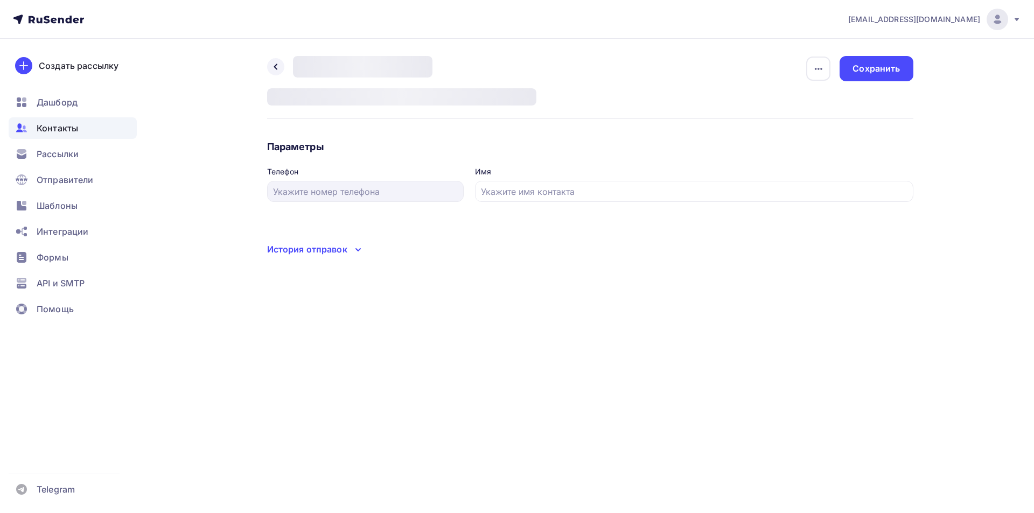
type input "79168895604"
type input "Урываева Полина Сергеевна"
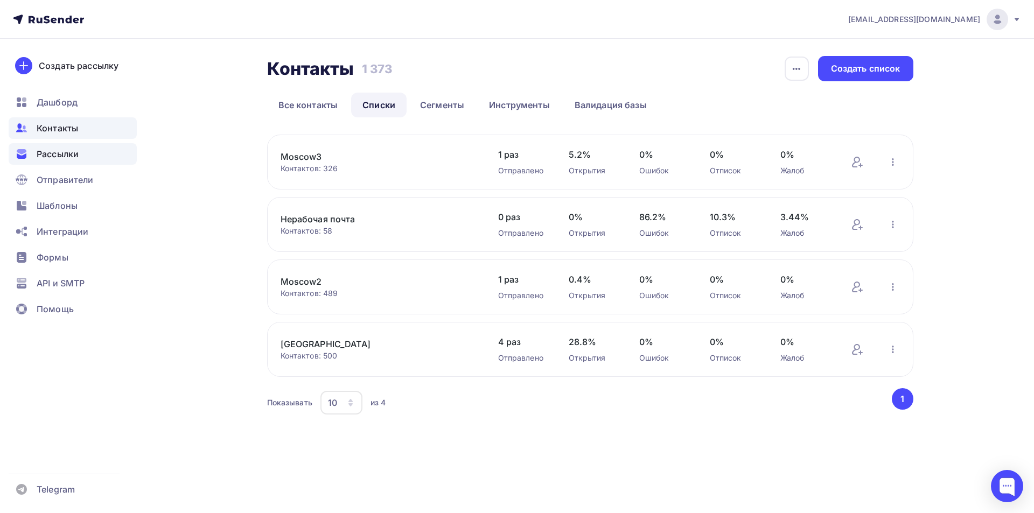
click at [57, 156] on span "Рассылки" at bounding box center [58, 154] width 42 height 13
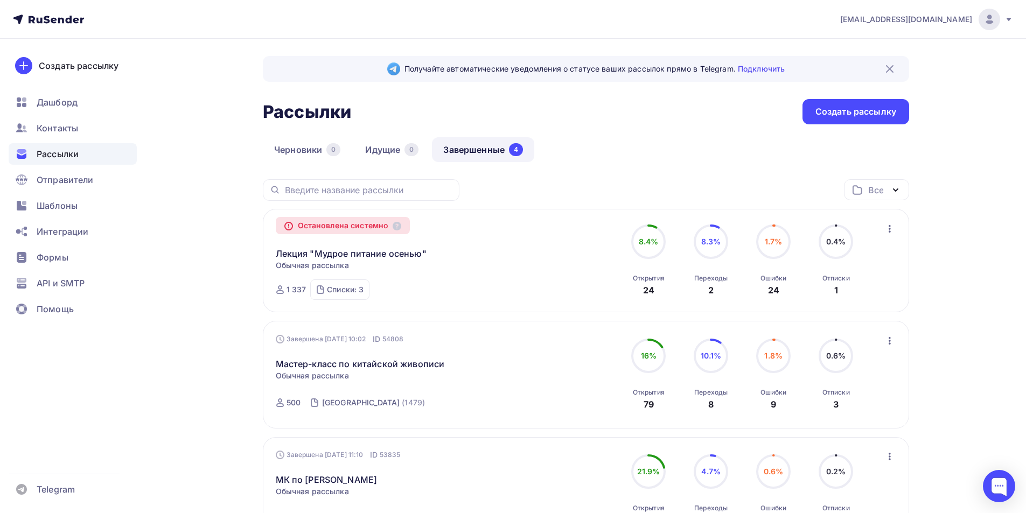
click at [888, 230] on icon "button" at bounding box center [889, 228] width 13 height 13
click at [871, 255] on div "Копировать в новую" at bounding box center [840, 256] width 110 height 13
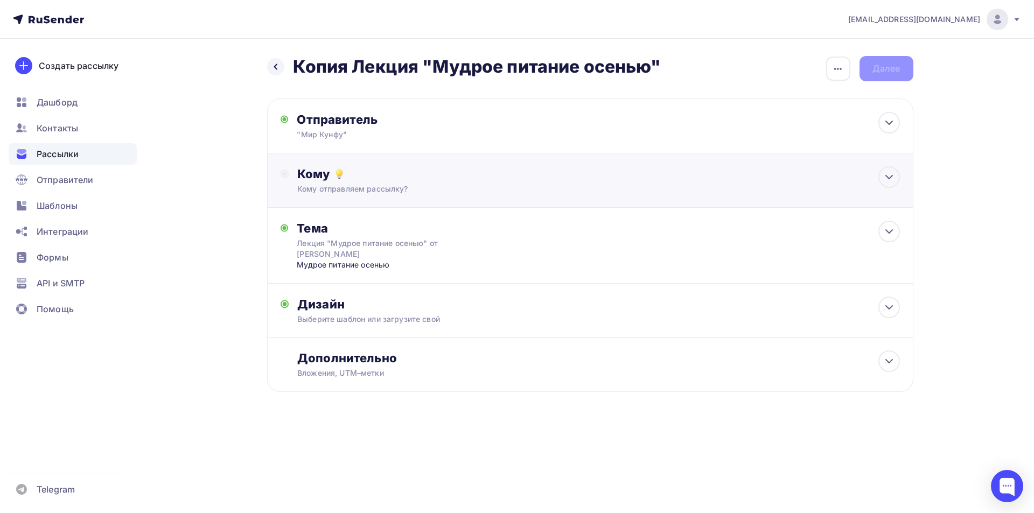
click at [550, 198] on div "Кому Кому отправляем рассылку? Списки получателей Выберите список Все списки id…" at bounding box center [590, 181] width 646 height 54
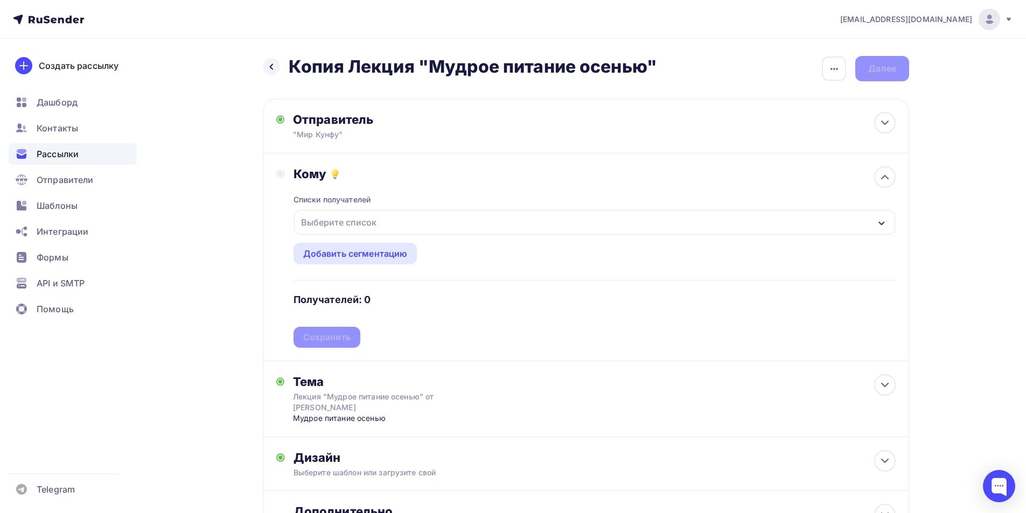
click at [374, 222] on div "Выберите список" at bounding box center [339, 222] width 84 height 19
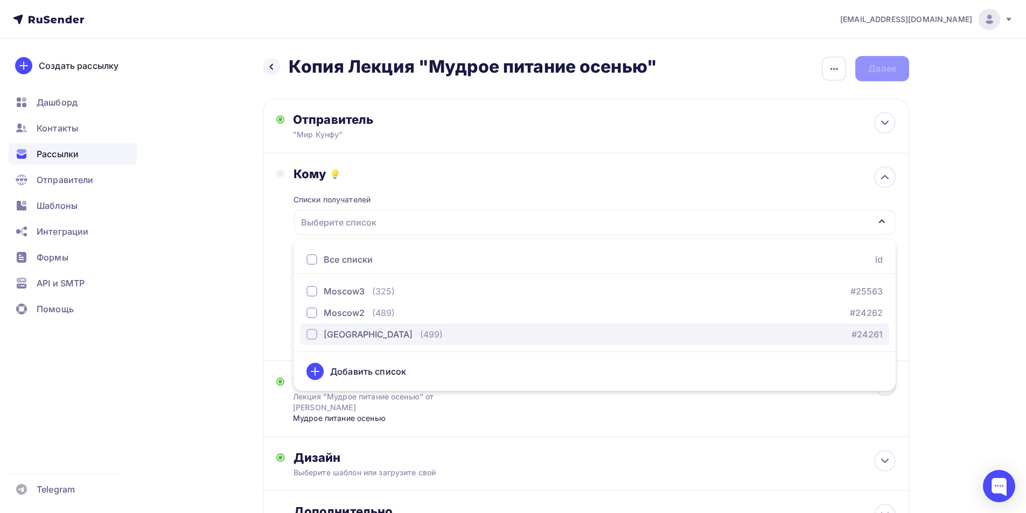
click at [311, 334] on div "button" at bounding box center [311, 334] width 11 height 11
click at [953, 332] on div "Назад Копия Лекция "Мудрое питание осенью" Копия Лекция "Мудрое питание осенью"…" at bounding box center [513, 327] width 883 height 576
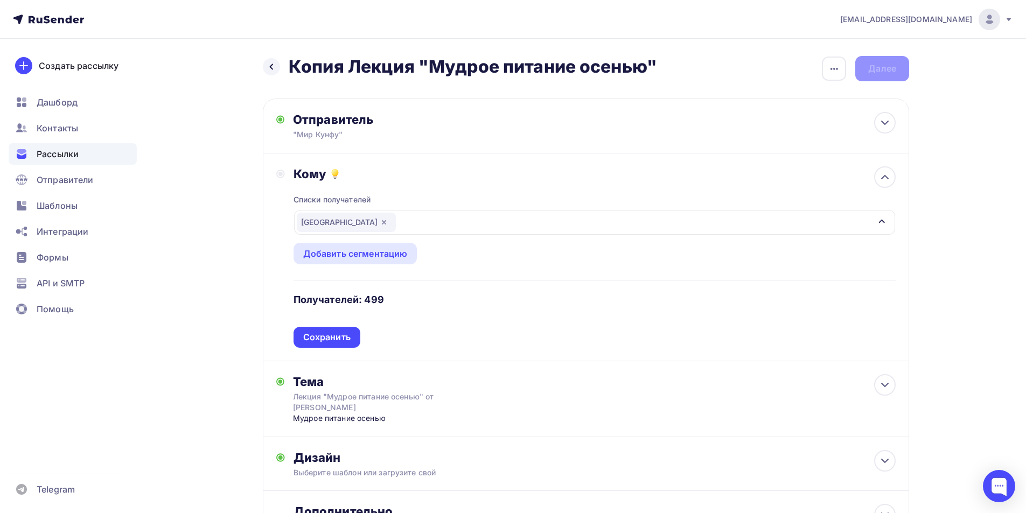
click at [380, 225] on icon "button" at bounding box center [384, 222] width 9 height 9
click at [341, 225] on div "Выберите список" at bounding box center [339, 222] width 84 height 19
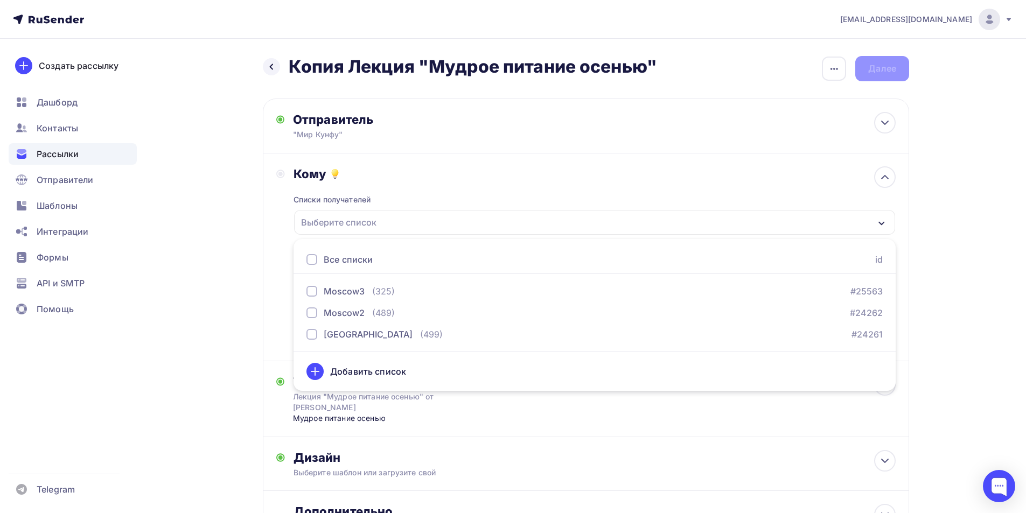
click at [951, 155] on div "Назад Копия Лекция "Мудрое питание осенью" Копия Лекция "Мудрое питание осенью"…" at bounding box center [513, 327] width 883 height 576
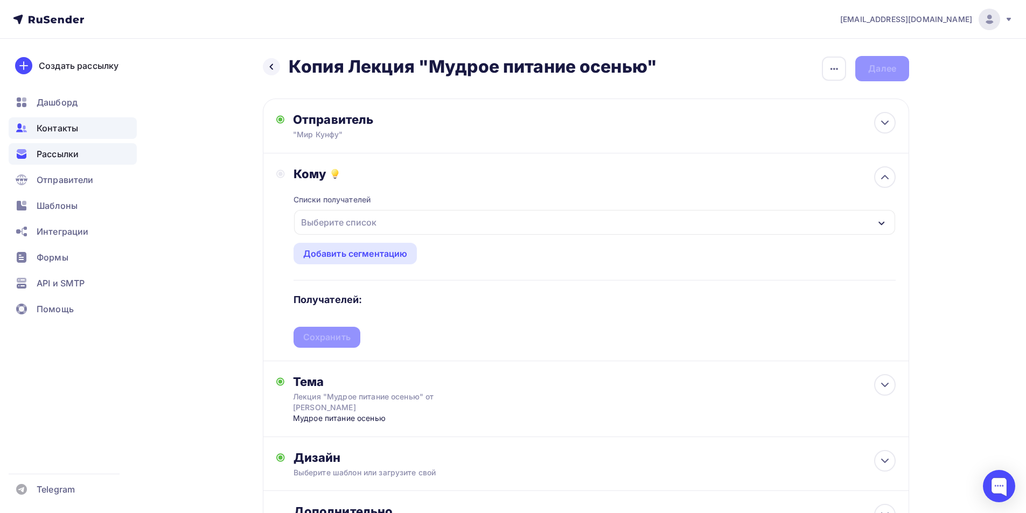
click at [67, 124] on span "Контакты" at bounding box center [57, 128] width 41 height 13
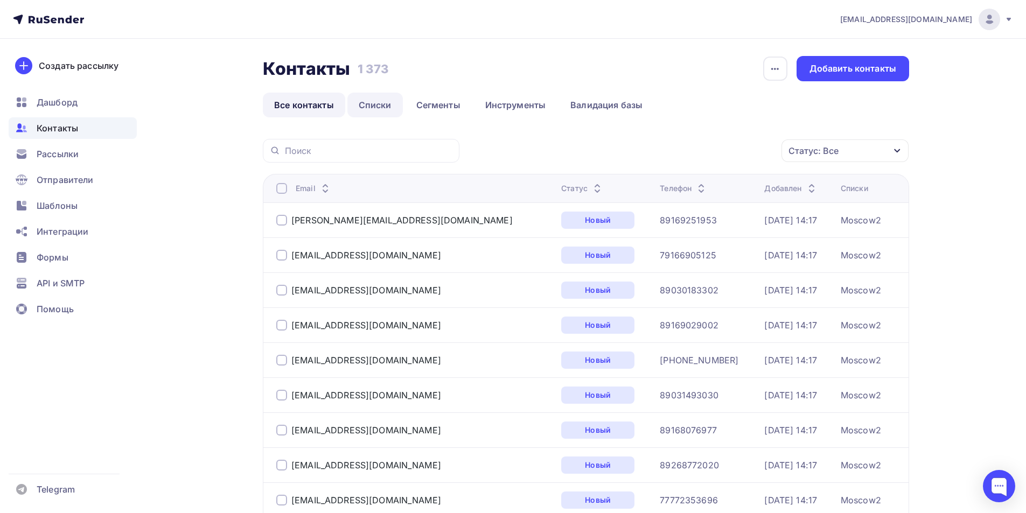
click at [385, 108] on link "Списки" at bounding box center [374, 105] width 55 height 25
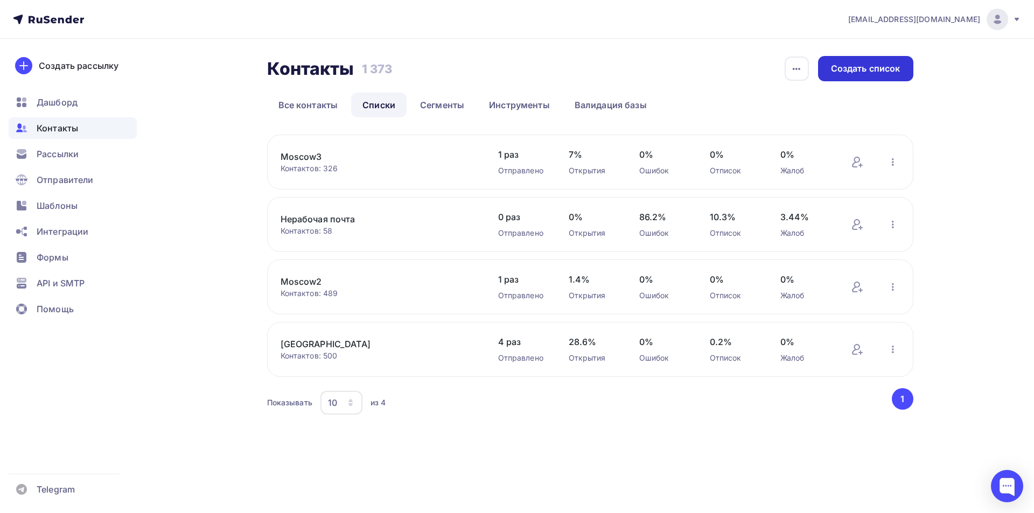
click at [871, 72] on div "Создать список" at bounding box center [865, 68] width 69 height 12
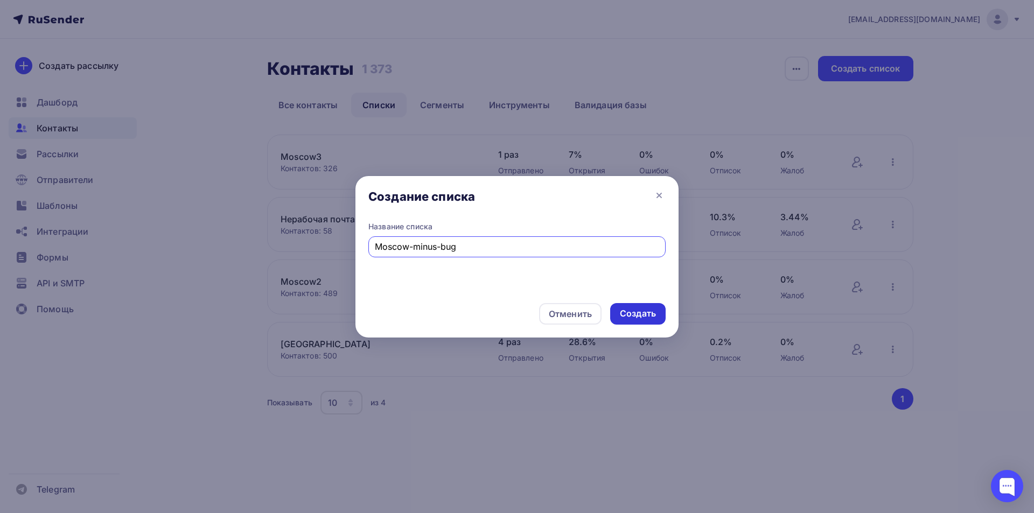
type input "Moscow-minus-bug"
click at [643, 311] on div "Создать" at bounding box center [638, 314] width 36 height 12
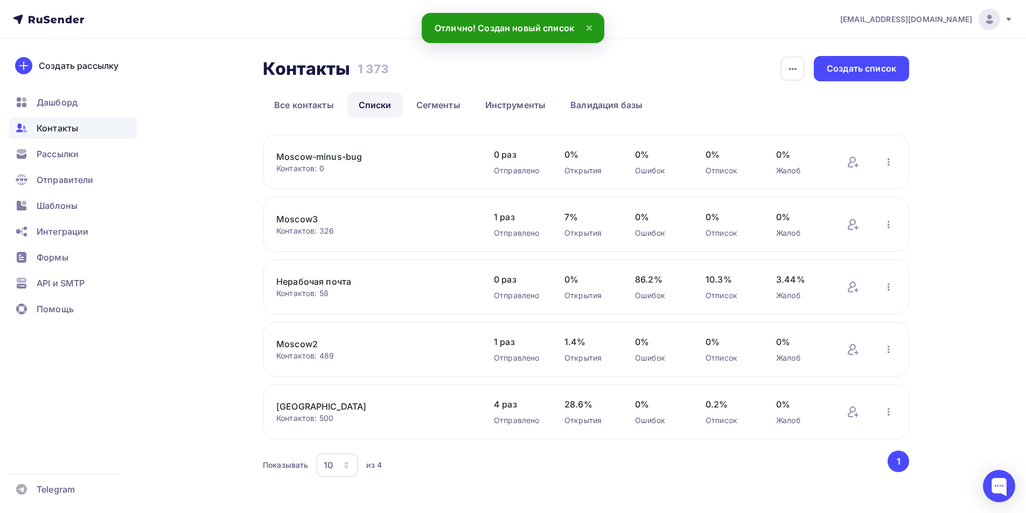
click at [301, 405] on link "[GEOGRAPHIC_DATA]" at bounding box center [367, 406] width 183 height 13
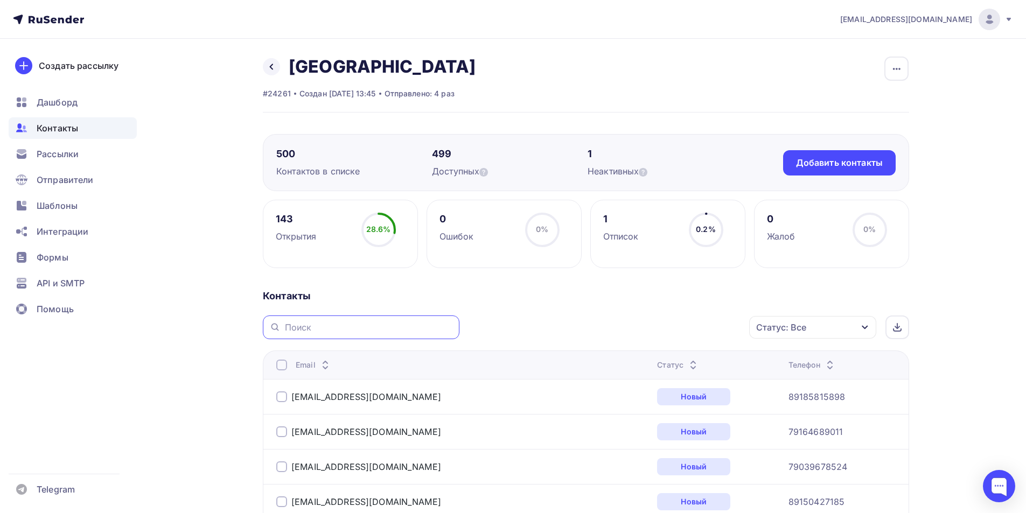
click at [352, 333] on input "text" at bounding box center [369, 328] width 168 height 12
paste input "katrin_chatte@mail.ru"
type input "katrin_chatte@mail.ru"
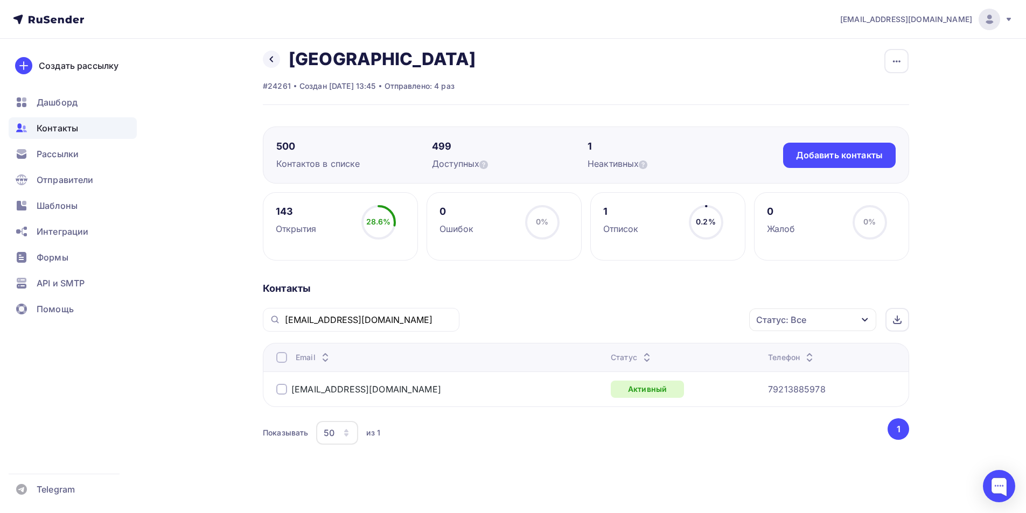
scroll to position [11, 0]
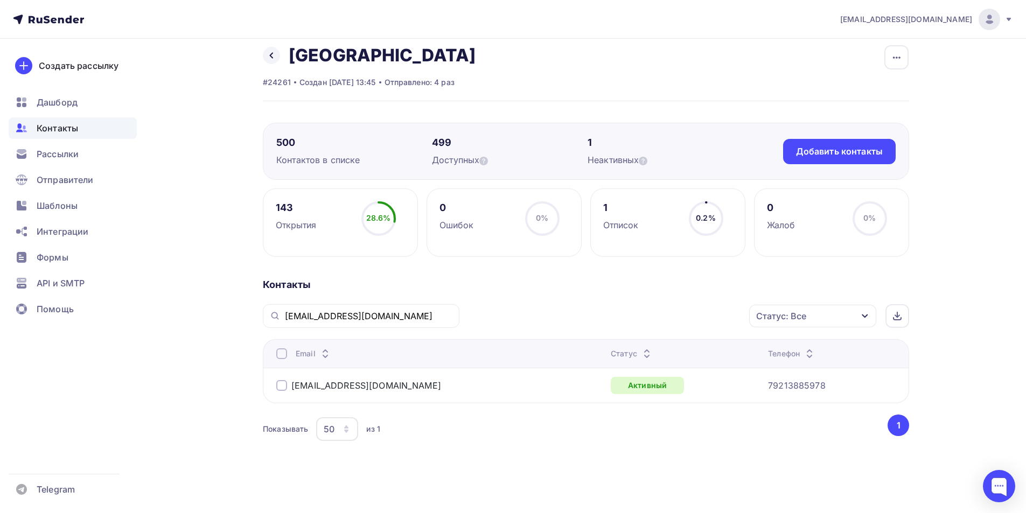
click at [281, 388] on div at bounding box center [281, 385] width 11 height 11
click at [716, 319] on div "Действие" at bounding box center [669, 316] width 142 height 21
click at [663, 350] on div "Добавить в списки" at bounding box center [652, 348] width 83 height 13
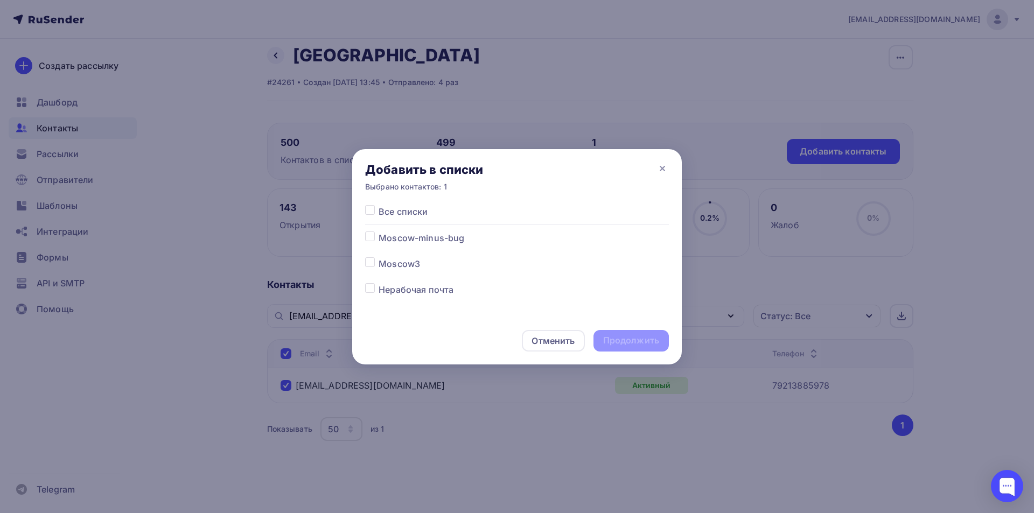
click at [379, 232] on label at bounding box center [379, 232] width 0 height 0
click at [368, 236] on input "checkbox" at bounding box center [370, 237] width 10 height 10
checkbox input "true"
click at [647, 344] on div "Продолжить" at bounding box center [631, 341] width 56 height 12
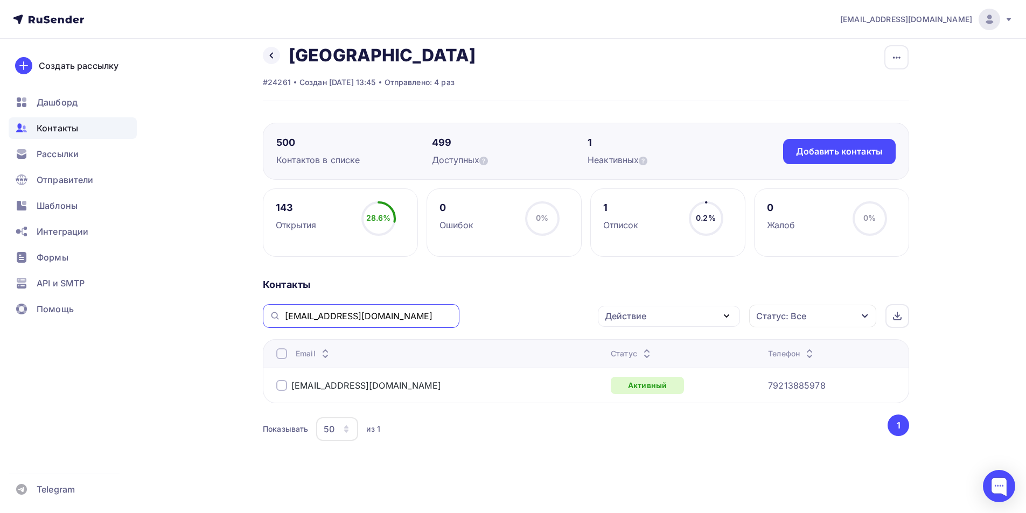
click at [352, 321] on input "katrin_chatte@mail.ru" at bounding box center [369, 316] width 168 height 12
paste input "schuldig10"
type input "schuldig10@mail.ru"
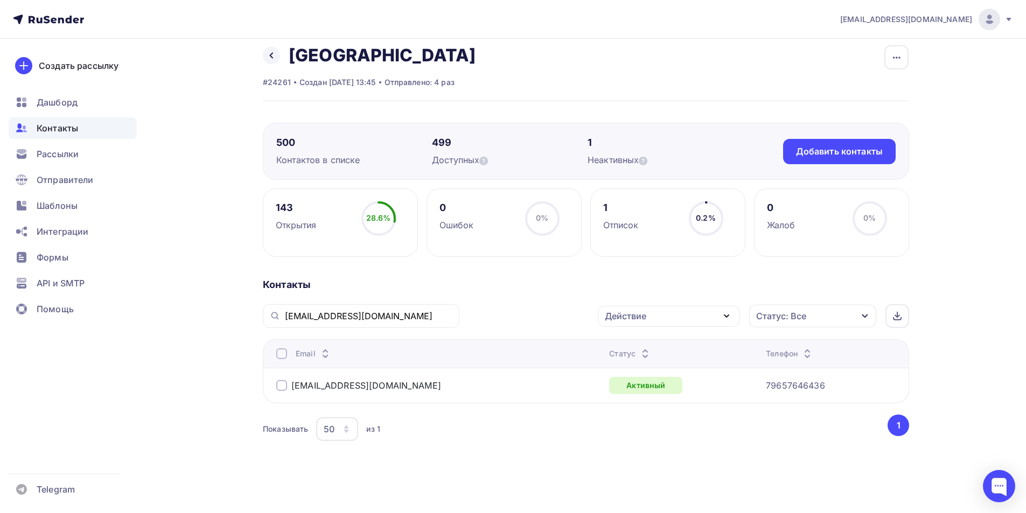
click at [282, 388] on div at bounding box center [281, 385] width 11 height 11
click at [674, 320] on div "Действие" at bounding box center [669, 316] width 142 height 21
click at [659, 345] on div "Добавить в списки" at bounding box center [652, 348] width 83 height 13
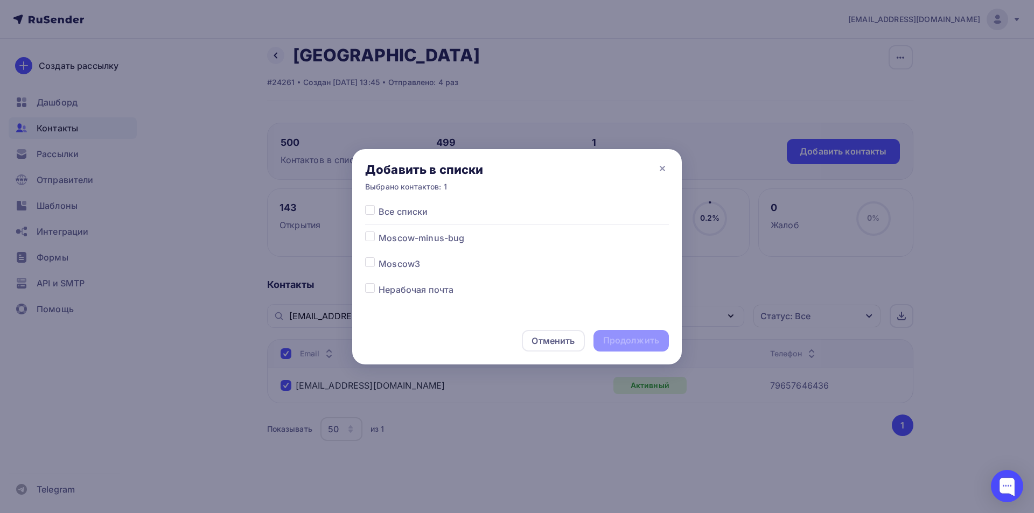
click at [379, 232] on label at bounding box center [379, 232] width 0 height 0
click at [370, 234] on input "checkbox" at bounding box center [370, 237] width 10 height 10
checkbox input "true"
click at [620, 337] on div "Продолжить" at bounding box center [631, 341] width 56 height 12
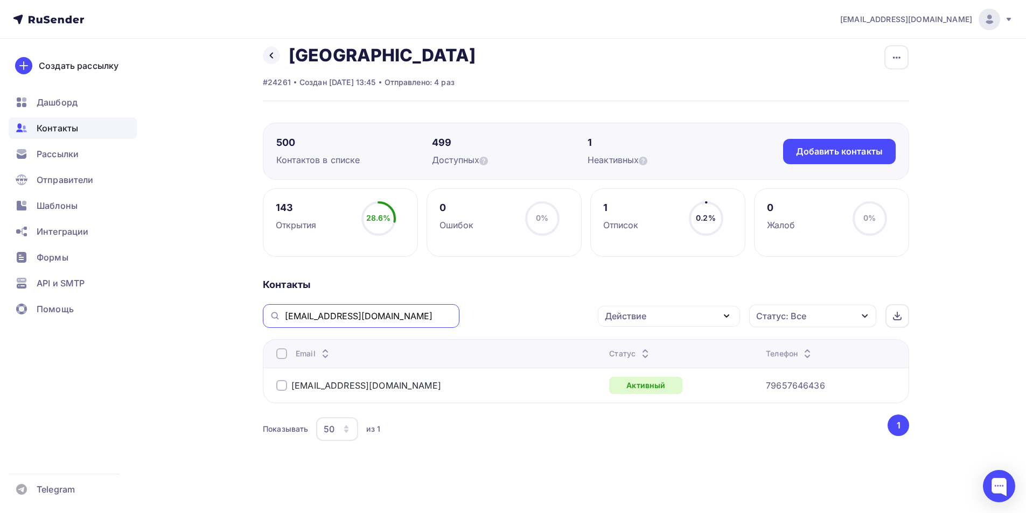
click at [345, 310] on input "schuldig10@mail.ru" at bounding box center [369, 316] width 168 height 12
paste input "galios-s@rambler"
type input "galios-s@rambler.ru"
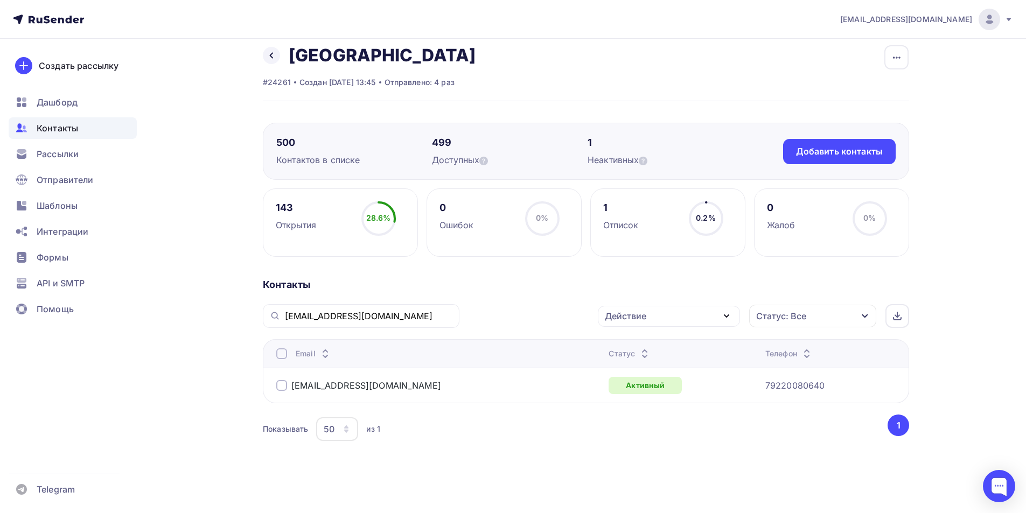
click at [280, 387] on div at bounding box center [281, 385] width 11 height 11
click at [651, 314] on div "Действие" at bounding box center [669, 316] width 142 height 21
click at [649, 345] on div "Добавить в списки" at bounding box center [652, 348] width 83 height 13
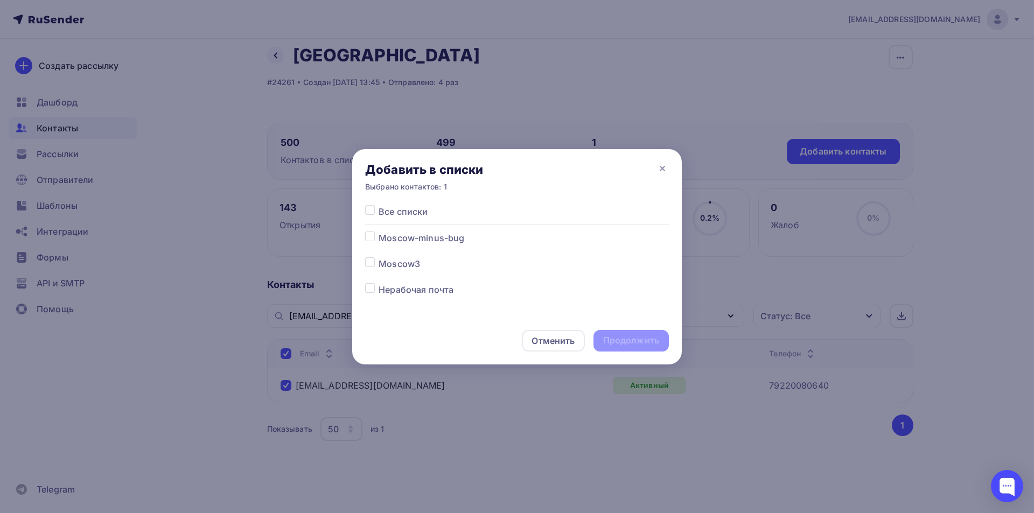
click at [379, 232] on label at bounding box center [379, 232] width 0 height 0
click at [372, 240] on input "checkbox" at bounding box center [370, 237] width 10 height 10
checkbox input "true"
click at [625, 342] on div "Продолжить" at bounding box center [631, 341] width 56 height 12
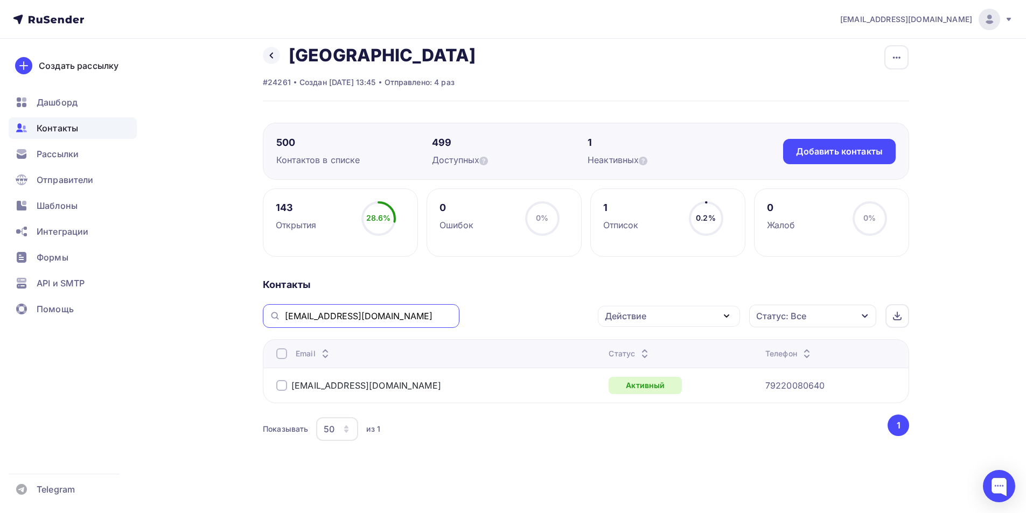
click at [338, 314] on input "galios-s@rambler.ru" at bounding box center [369, 316] width 168 height 12
paste input "natasha.svenson@gmail.com"
type input "natasha.svenson@gmail.com"
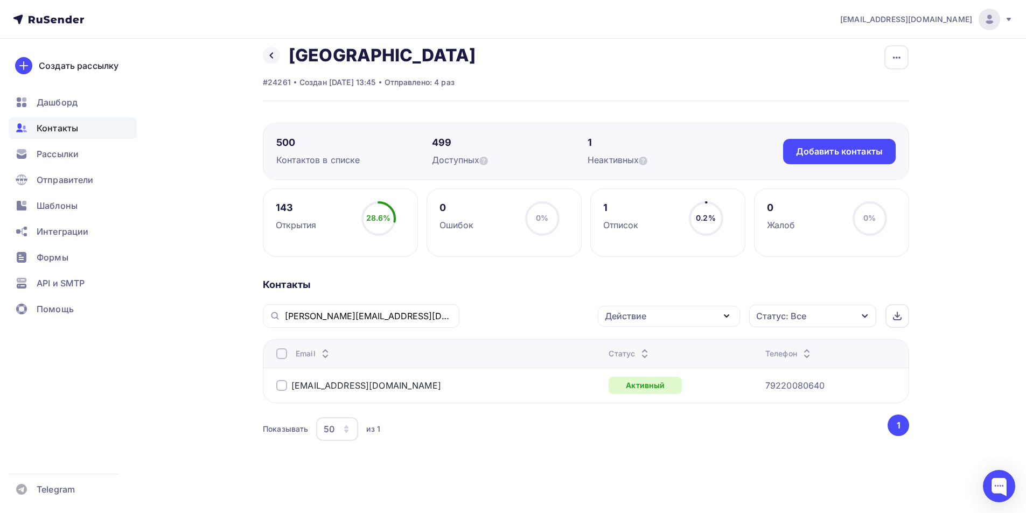
click at [282, 384] on div at bounding box center [281, 385] width 11 height 11
click at [367, 325] on div "natasha.svenson@gmail.com" at bounding box center [361, 316] width 197 height 24
click at [368, 319] on input "natasha.svenson@gmail.com" at bounding box center [369, 316] width 168 height 12
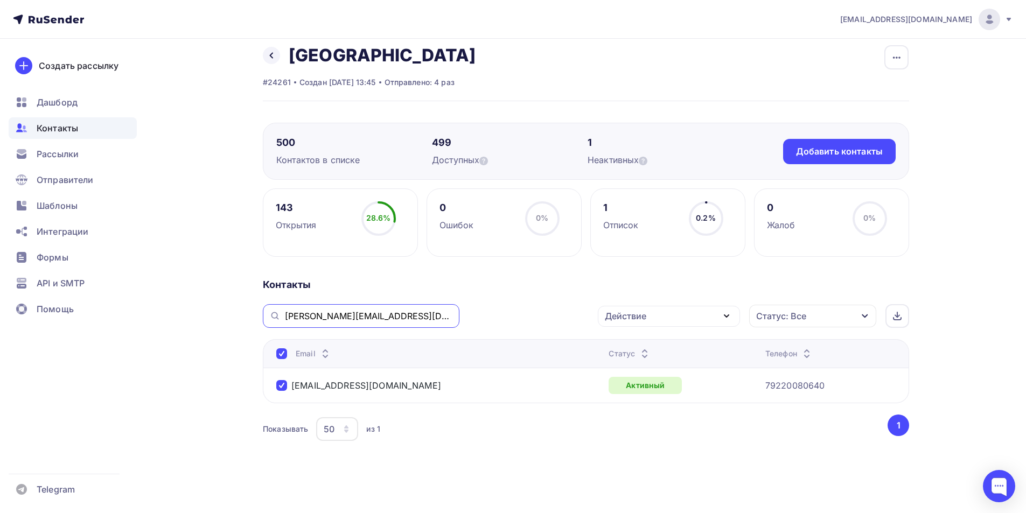
click at [368, 319] on input "natasha.svenson@gmail.com" at bounding box center [369, 316] width 168 height 12
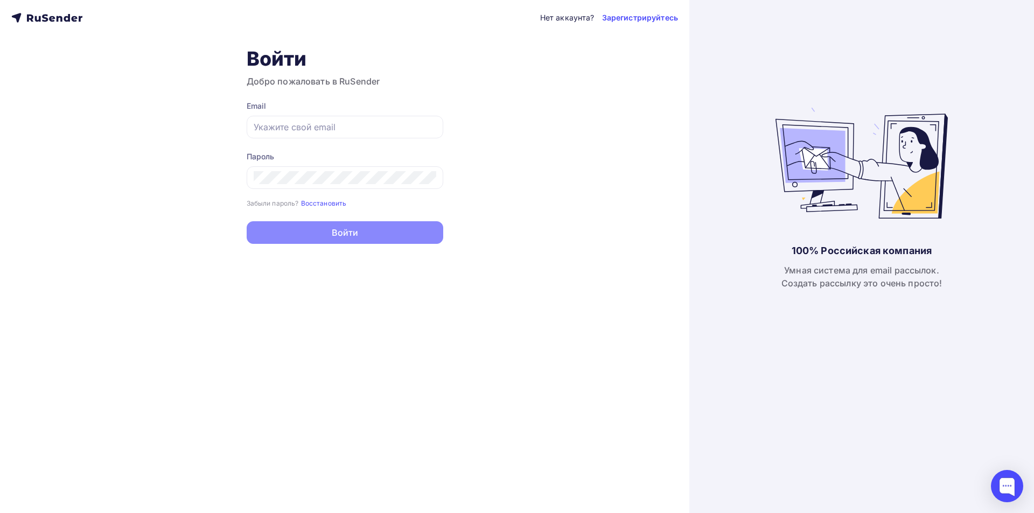
type input "[PERSON_NAME][EMAIL_ADDRESS][DOMAIN_NAME]"
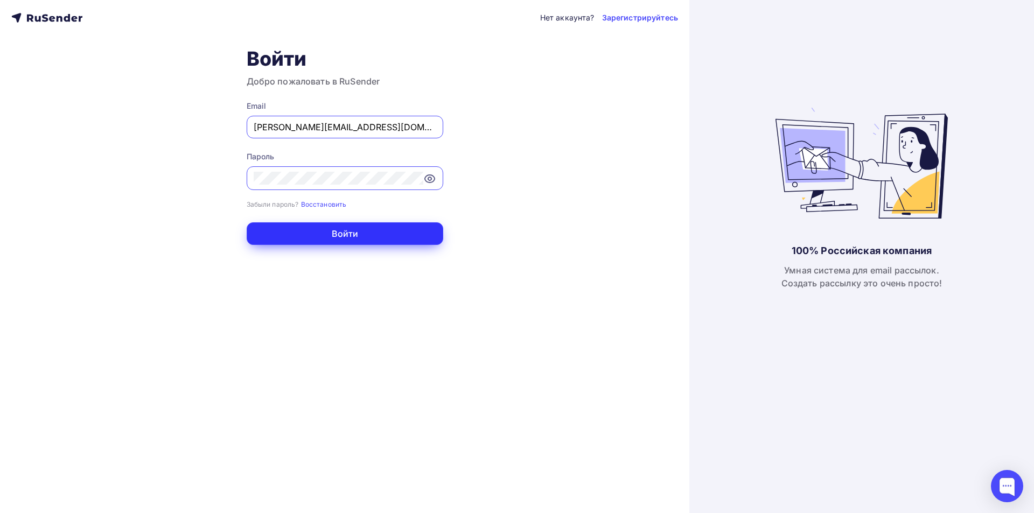
click at [347, 234] on button "Войти" at bounding box center [345, 233] width 197 height 23
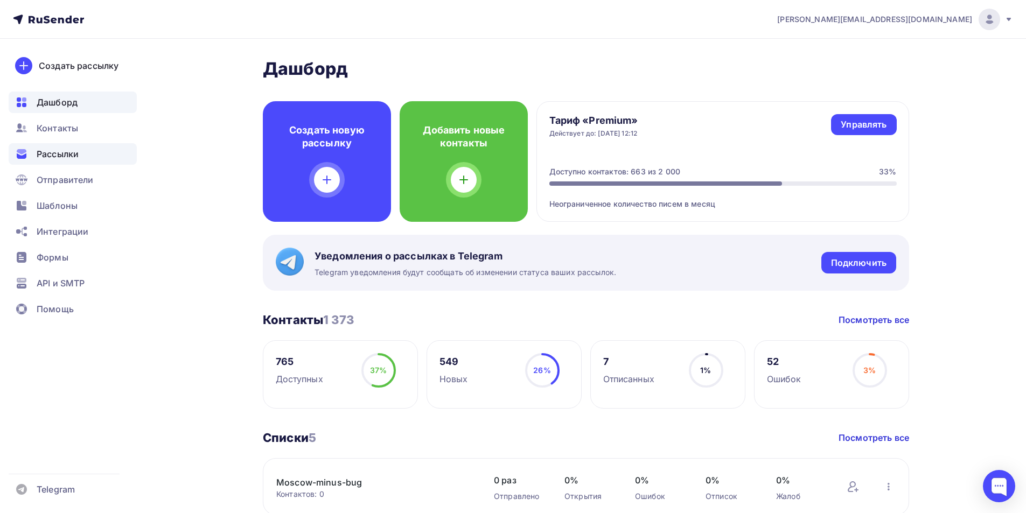
click at [52, 162] on div "Рассылки" at bounding box center [73, 154] width 128 height 22
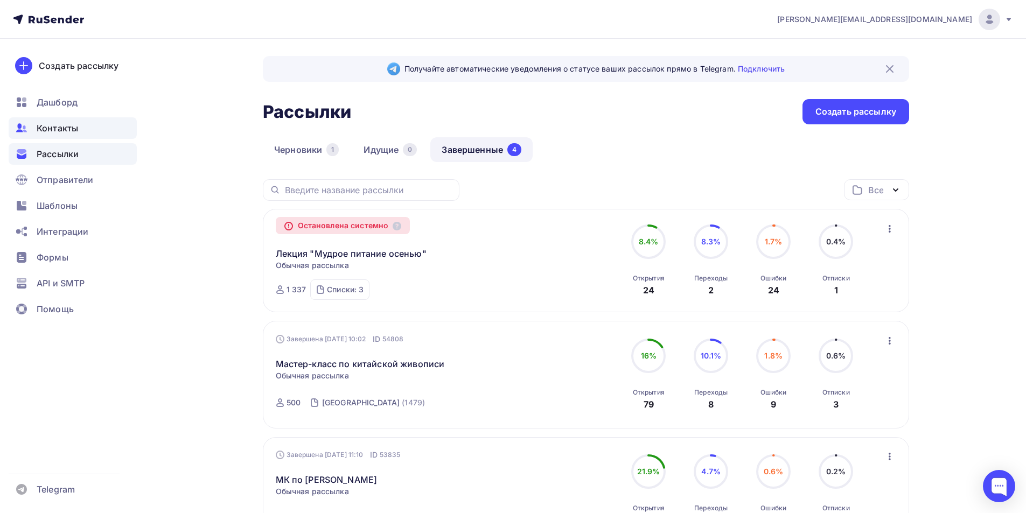
click at [65, 131] on span "Контакты" at bounding box center [57, 128] width 41 height 13
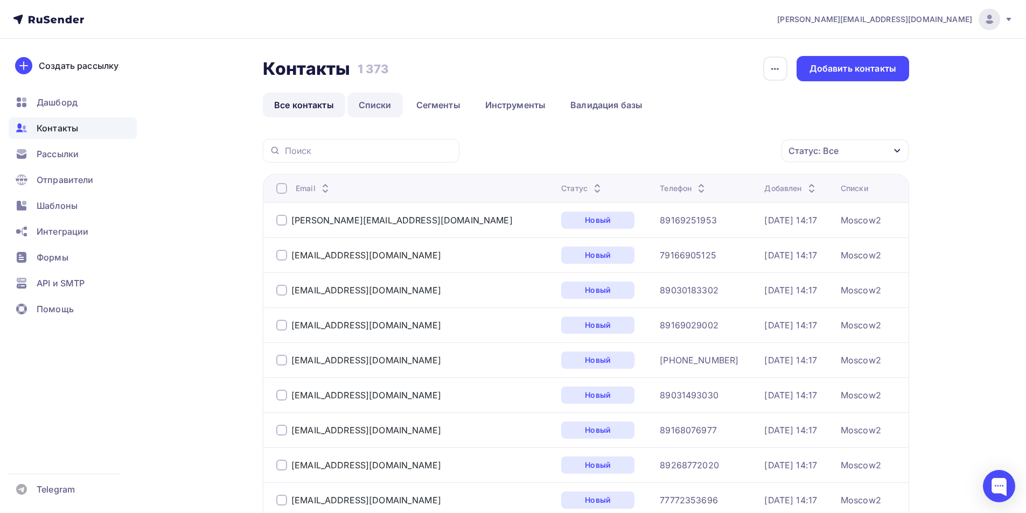
click at [390, 107] on link "Списки" at bounding box center [374, 105] width 55 height 25
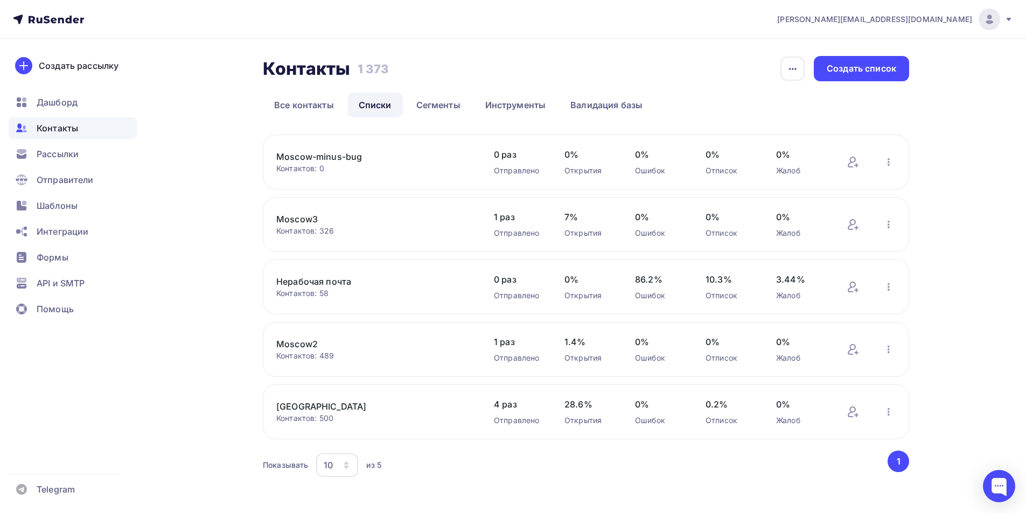
click at [333, 155] on link "Moscow-minus-bug" at bounding box center [367, 156] width 183 height 13
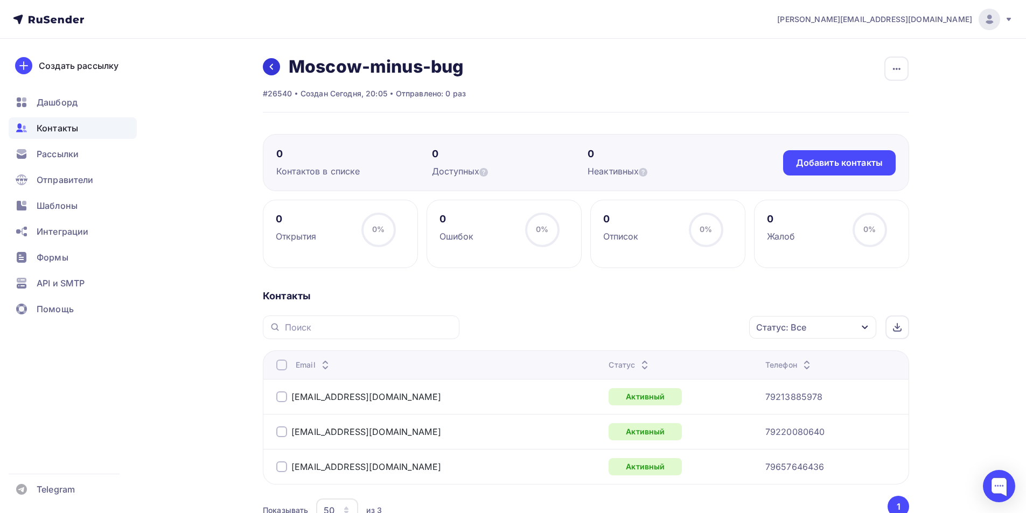
click at [273, 69] on icon at bounding box center [271, 67] width 3 height 6
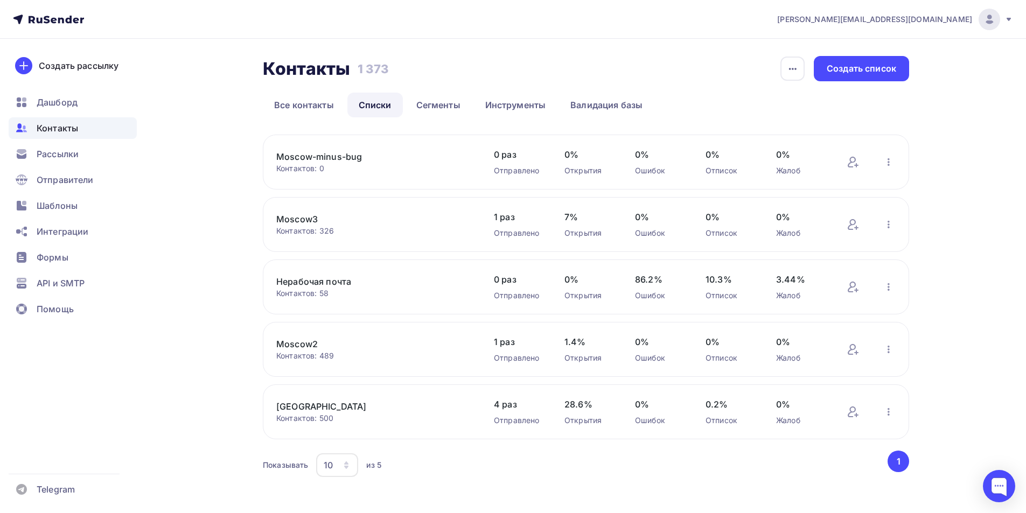
click at [300, 403] on link "[GEOGRAPHIC_DATA]" at bounding box center [367, 406] width 183 height 13
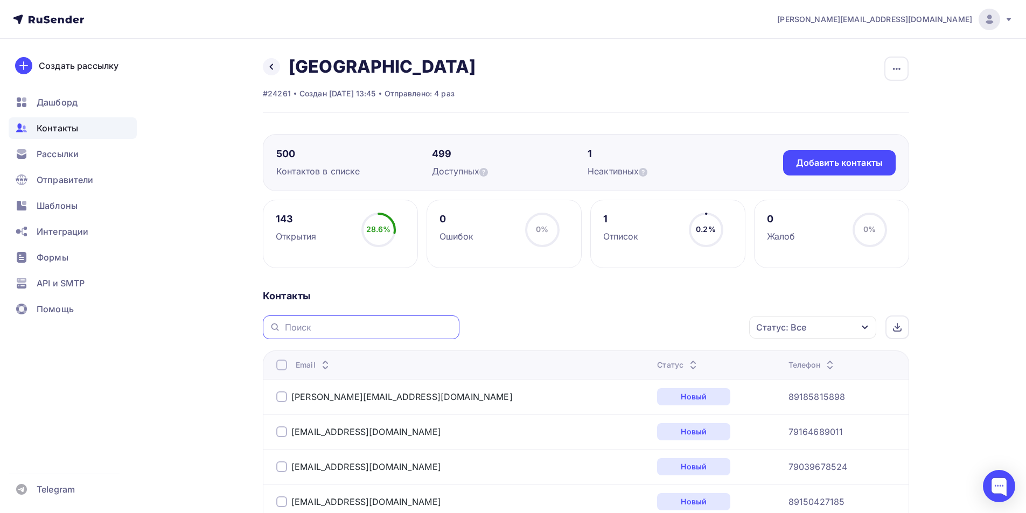
click at [325, 331] on input "text" at bounding box center [369, 328] width 168 height 12
paste input "natasha.svenson@gmail.com"
type input "natasha.svenson@gmail.com"
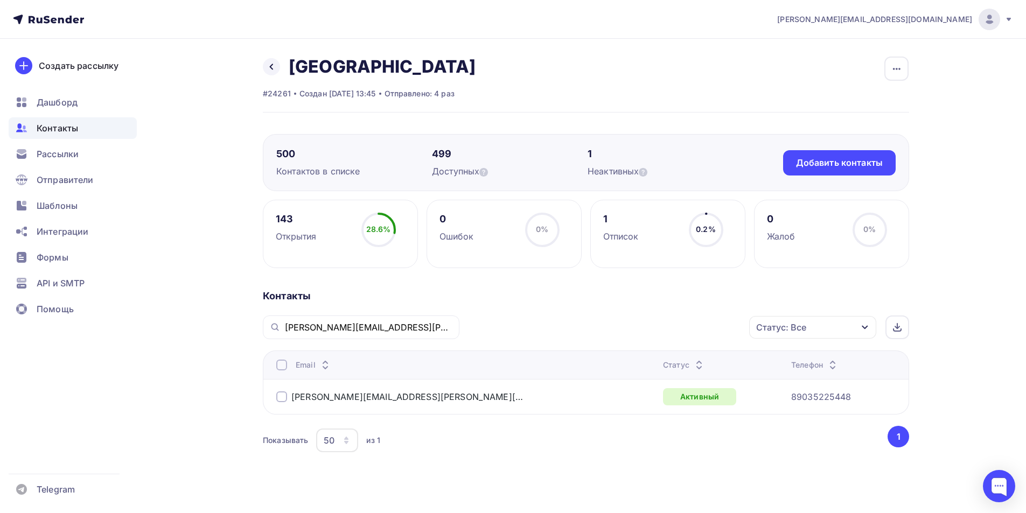
click at [282, 398] on div at bounding box center [281, 397] width 11 height 11
click at [712, 323] on div "Действие" at bounding box center [669, 327] width 142 height 21
click at [672, 362] on div "Добавить в списки" at bounding box center [652, 359] width 83 height 13
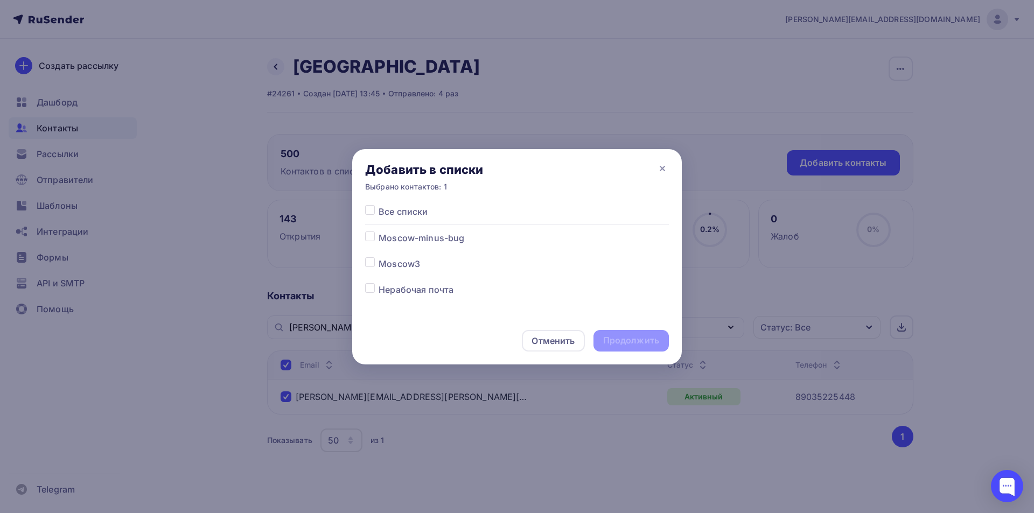
click at [379, 232] on label at bounding box center [379, 232] width 0 height 0
click at [370, 236] on input "checkbox" at bounding box center [370, 237] width 10 height 10
checkbox input "true"
click at [652, 352] on div "Отменить Продолжить" at bounding box center [517, 340] width 330 height 47
click at [650, 347] on div "Продолжить" at bounding box center [631, 341] width 75 height 22
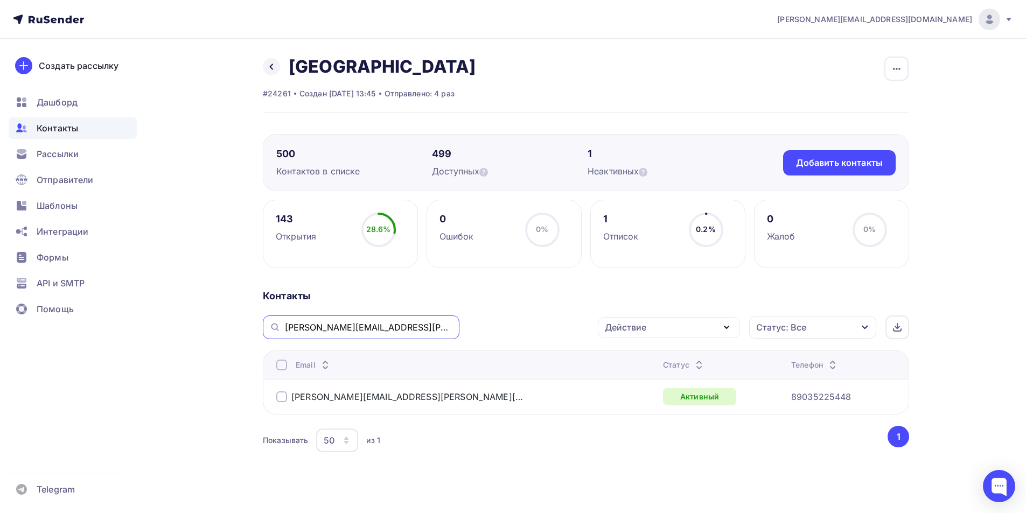
click at [357, 322] on input "natasha.svenson@gmail.com" at bounding box center [369, 328] width 168 height 12
paste input "ales.intouch"
type input "ales.intouch@gmail.com"
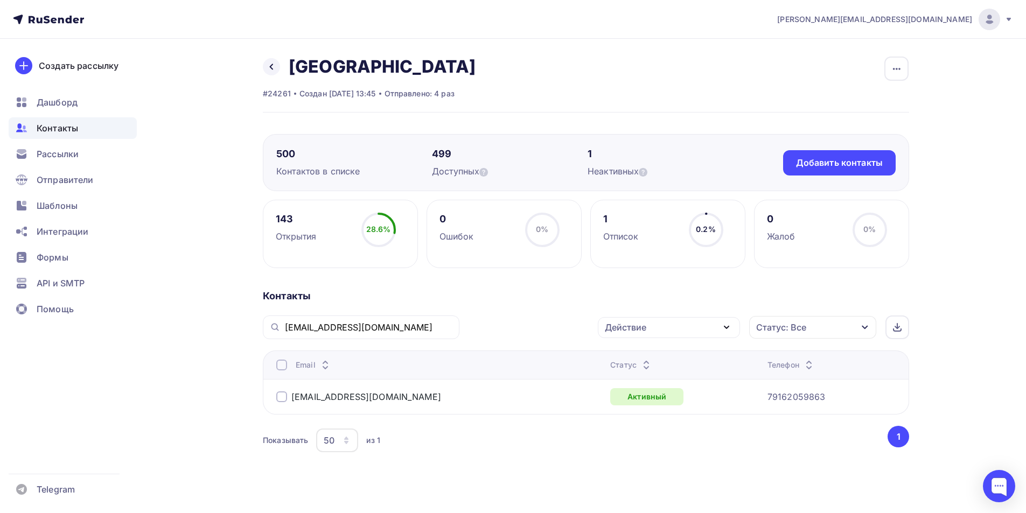
click at [281, 396] on div at bounding box center [281, 397] width 11 height 11
click at [702, 326] on div "Действие" at bounding box center [669, 327] width 142 height 21
click at [675, 357] on div "Добавить в списки" at bounding box center [652, 359] width 83 height 13
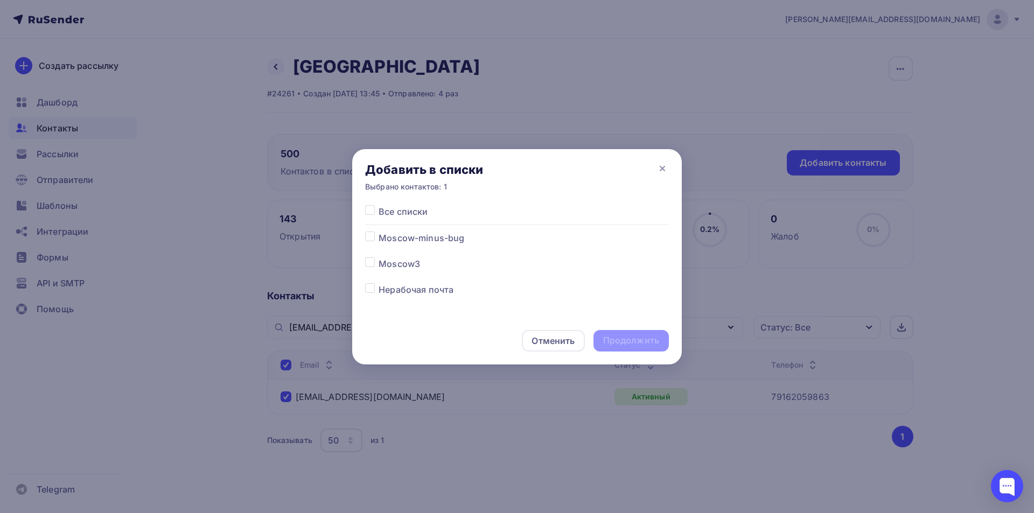
click at [379, 232] on label at bounding box center [379, 232] width 0 height 0
click at [367, 238] on input "checkbox" at bounding box center [370, 237] width 10 height 10
checkbox input "true"
click at [635, 344] on div "Продолжить" at bounding box center [631, 341] width 56 height 12
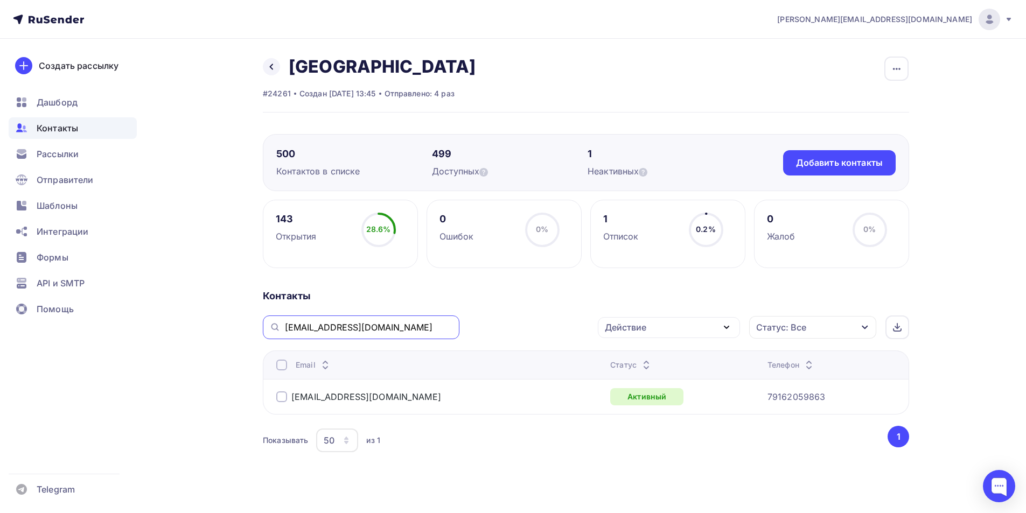
click at [335, 324] on input "ales.intouch@gmail.com" at bounding box center [369, 328] width 168 height 12
paste input "o.tsenova"
type input "o.tsenova@gmail.com"
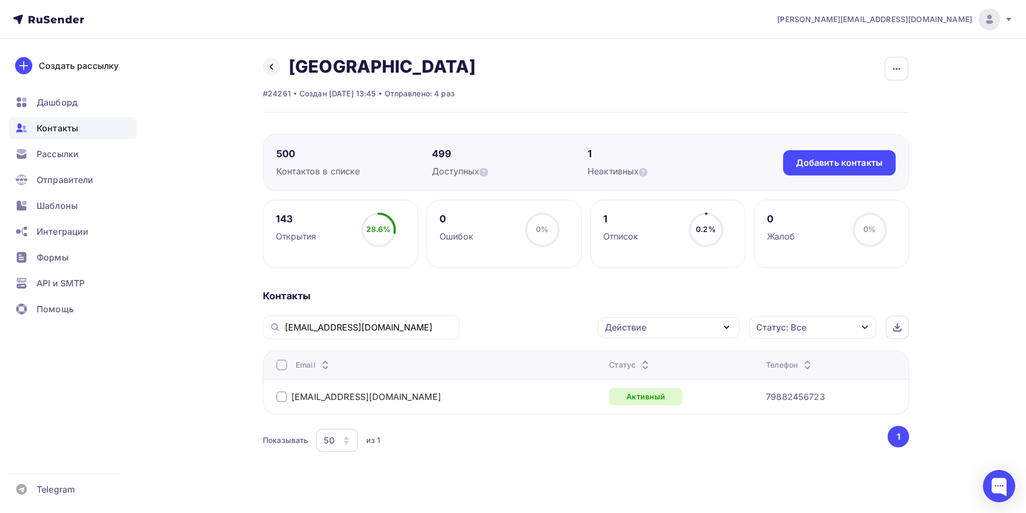
click at [281, 398] on div at bounding box center [281, 397] width 11 height 11
click at [693, 324] on div "Действие" at bounding box center [669, 327] width 142 height 21
click at [666, 354] on div "Добавить в списки" at bounding box center [652, 359] width 83 height 13
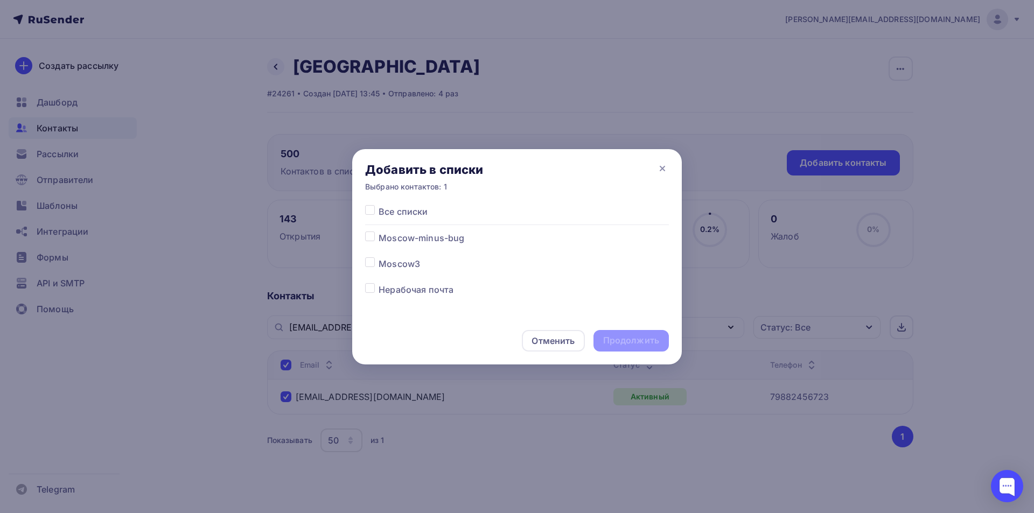
click at [379, 232] on label at bounding box center [379, 232] width 0 height 0
click at [371, 238] on input "checkbox" at bounding box center [370, 237] width 10 height 10
checkbox input "true"
click at [638, 345] on div "Продолжить" at bounding box center [631, 341] width 56 height 12
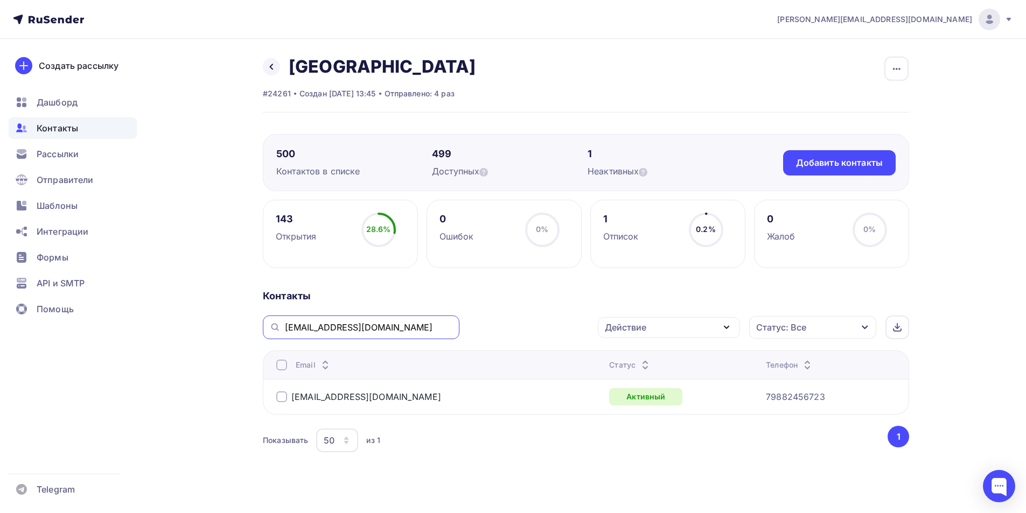
click at [307, 332] on input "o.tsenova@gmail.com" at bounding box center [369, 328] width 168 height 12
paste input "leks_rus@mail.ru"
type input "leks_rus@mail.ru"
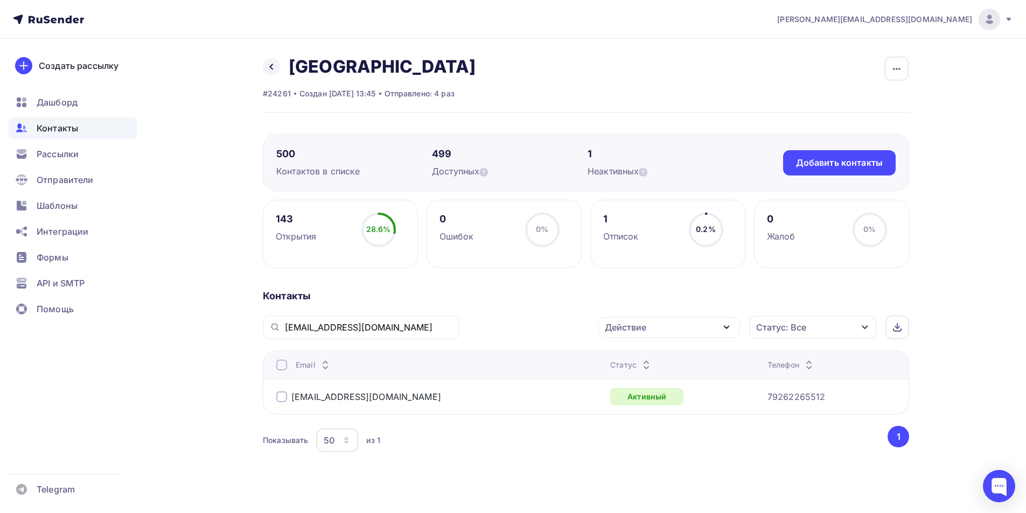
click at [283, 393] on div at bounding box center [281, 397] width 11 height 11
click at [648, 325] on div "Действие" at bounding box center [669, 327] width 142 height 21
click at [647, 357] on div "Добавить в списки" at bounding box center [652, 359] width 83 height 13
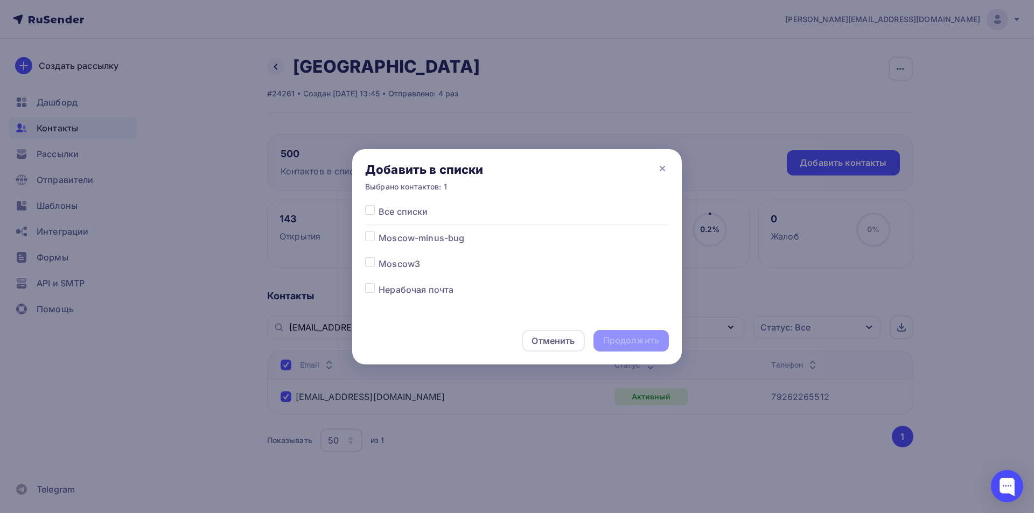
click at [379, 232] on label at bounding box center [379, 232] width 0 height 0
click at [371, 235] on input "checkbox" at bounding box center [370, 237] width 10 height 10
checkbox input "true"
click at [632, 340] on div "Продолжить" at bounding box center [631, 341] width 56 height 12
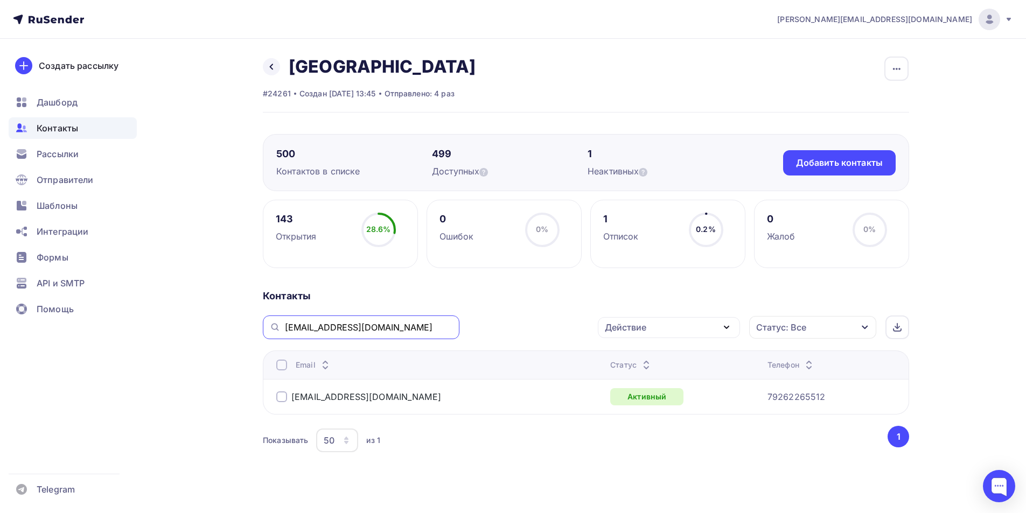
click at [339, 332] on input "leks_rus@mail.ru" at bounding box center [369, 328] width 168 height 12
paste input "igor.kobudo"
type input "igor.kobudo@mail.ru"
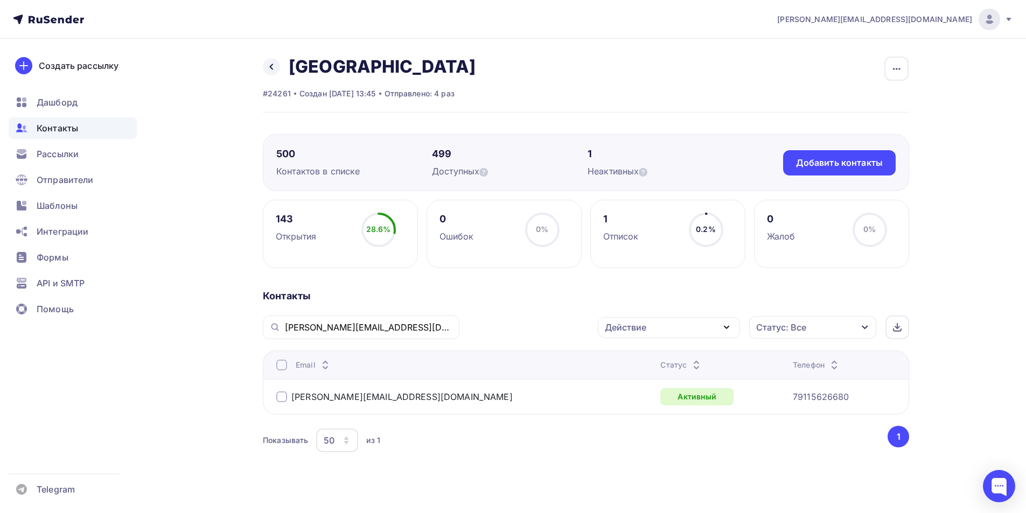
click at [281, 398] on div at bounding box center [281, 397] width 11 height 11
click at [639, 330] on div "Действие" at bounding box center [625, 327] width 41 height 13
click at [632, 360] on div "Добавить в списки" at bounding box center [652, 359] width 83 height 13
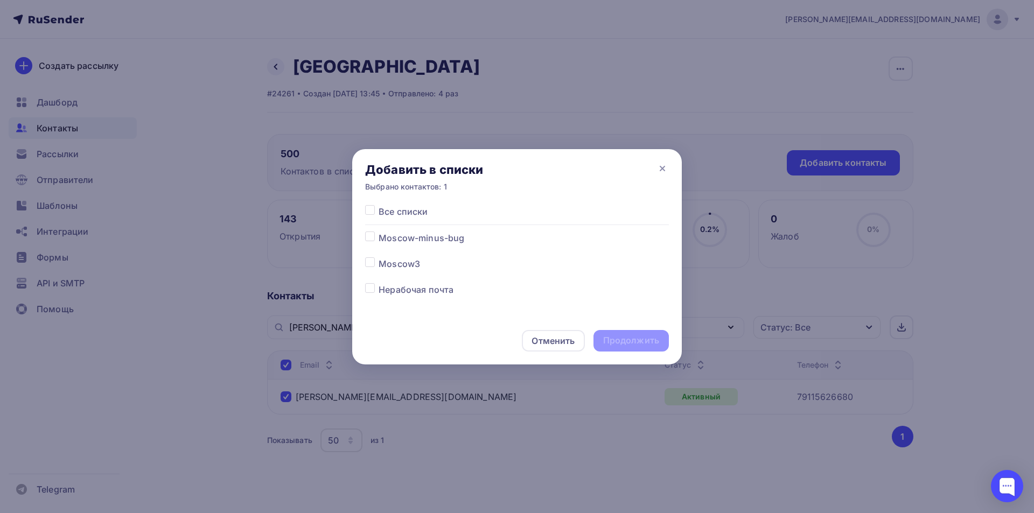
click at [379, 232] on label at bounding box center [379, 232] width 0 height 0
click at [372, 235] on input "checkbox" at bounding box center [370, 237] width 10 height 10
checkbox input "true"
click at [621, 342] on div "Продолжить" at bounding box center [631, 341] width 56 height 12
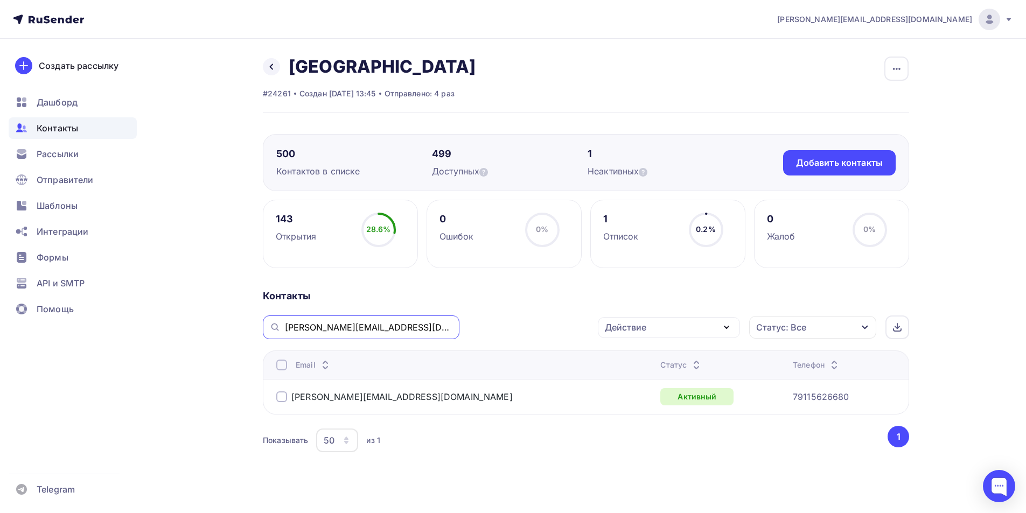
click at [367, 331] on input "igor.kobudo@mail.ru" at bounding box center [369, 328] width 168 height 12
paste input "joyamanita@gmail.com"
type input "joyamanita@gmail.com"
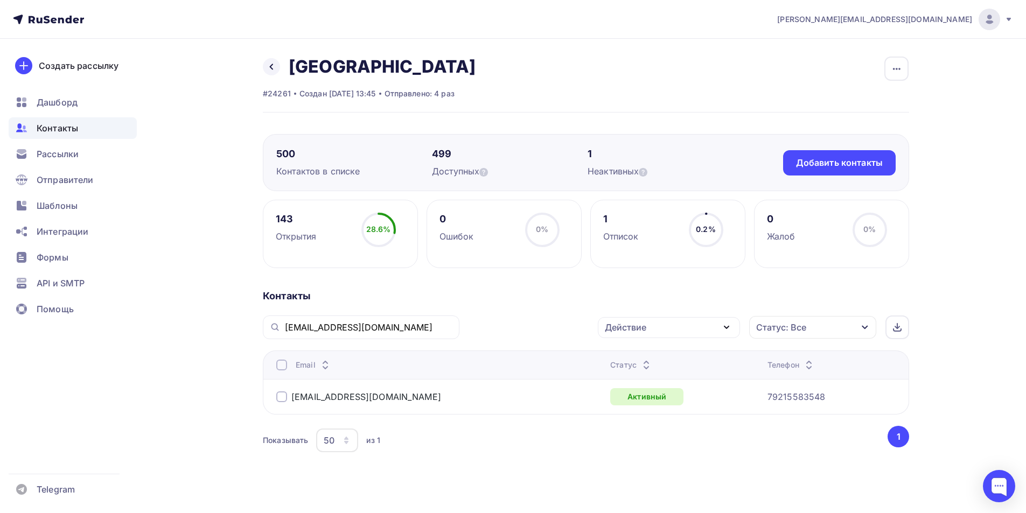
click at [281, 396] on div at bounding box center [281, 397] width 11 height 11
click at [677, 328] on div "Действие" at bounding box center [669, 327] width 142 height 21
click at [658, 358] on div "Добавить в списки" at bounding box center [652, 359] width 83 height 13
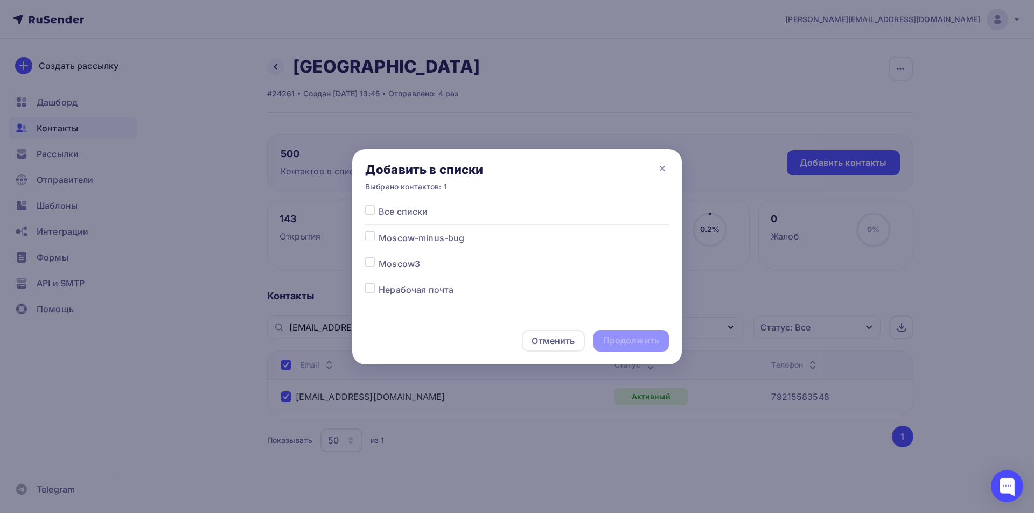
click at [379, 232] on label at bounding box center [379, 232] width 0 height 0
click at [367, 233] on input "checkbox" at bounding box center [370, 237] width 10 height 10
checkbox input "true"
click at [631, 340] on div "Продолжить" at bounding box center [631, 341] width 56 height 12
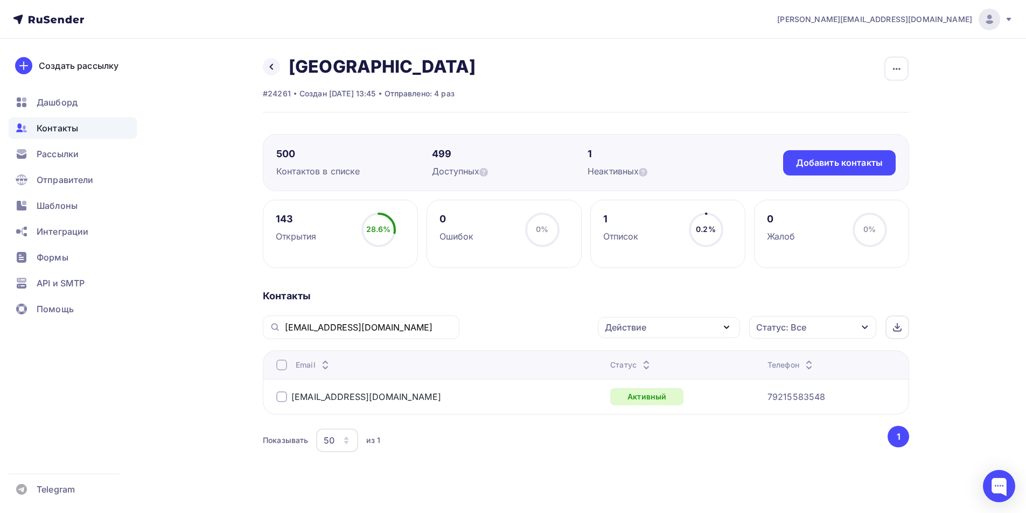
click at [282, 398] on div at bounding box center [281, 397] width 11 height 11
click at [643, 335] on div "Действие" at bounding box center [669, 327] width 142 height 21
click at [635, 358] on div "Добавить в списки" at bounding box center [652, 359] width 83 height 13
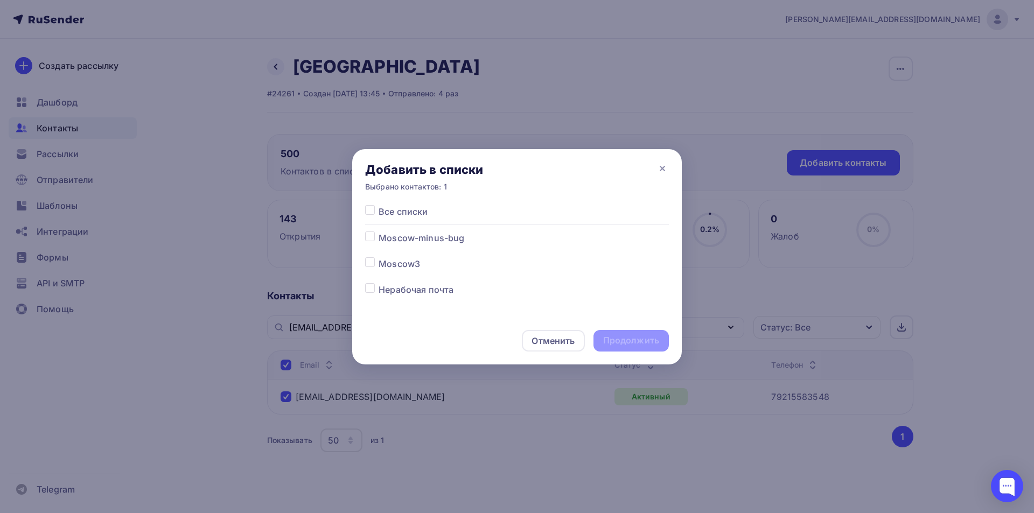
click at [379, 232] on label at bounding box center [379, 232] width 0 height 0
click at [371, 234] on input "checkbox" at bounding box center [370, 237] width 10 height 10
checkbox input "true"
click at [651, 342] on div "Продолжить" at bounding box center [631, 341] width 56 height 12
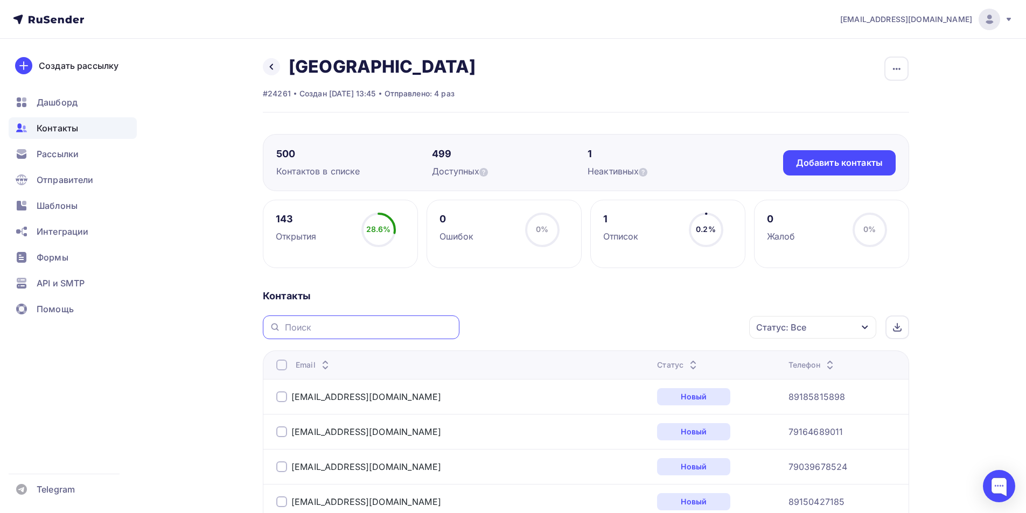
click at [363, 328] on input "text" at bounding box center [369, 328] width 168 height 12
paste input "ppi88@ya.ru"
type input "ppi88@ya.ru"
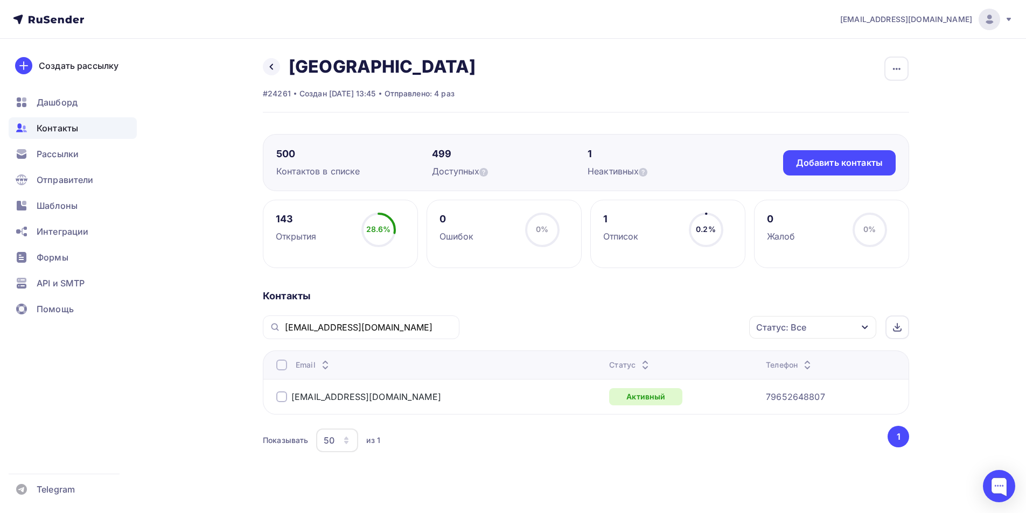
click at [283, 395] on div at bounding box center [281, 397] width 11 height 11
click at [702, 326] on div "Действие" at bounding box center [669, 327] width 142 height 21
click at [661, 359] on div "Добавить в списки" at bounding box center [652, 359] width 83 height 13
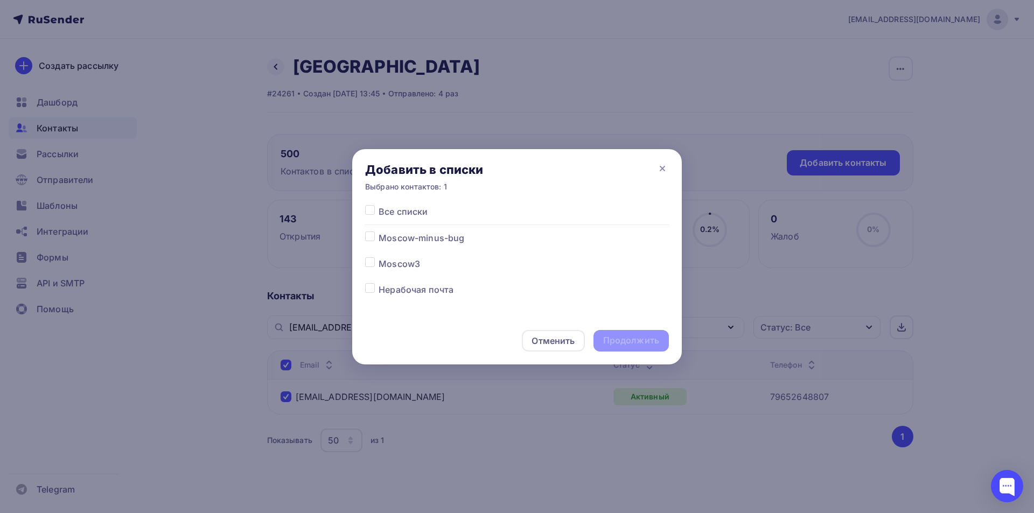
click at [379, 232] on label at bounding box center [379, 232] width 0 height 0
click at [367, 236] on input "checkbox" at bounding box center [370, 237] width 10 height 10
checkbox input "true"
click at [624, 337] on div "Продолжить" at bounding box center [631, 341] width 56 height 12
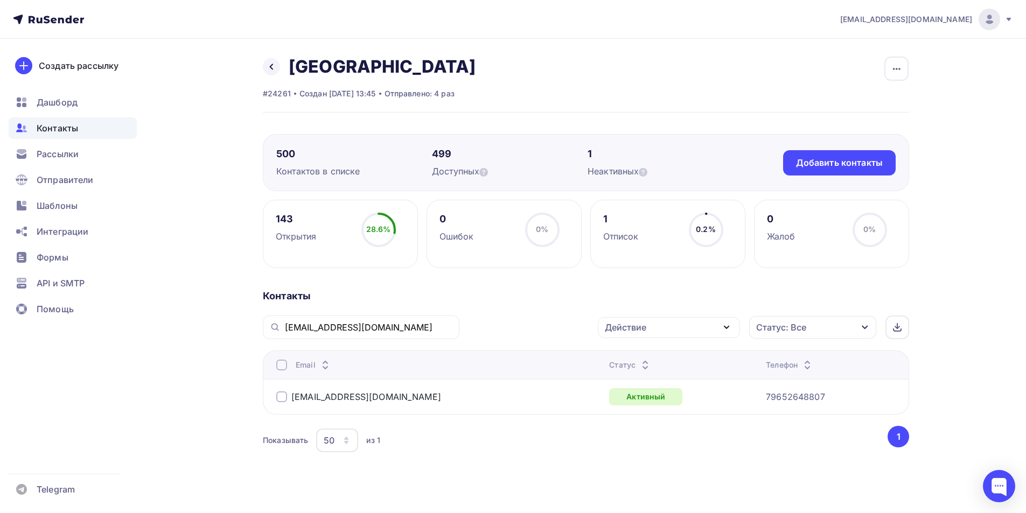
click at [342, 333] on div "ppi88@ya.ru" at bounding box center [361, 328] width 197 height 24
click at [345, 328] on input "ppi88@ya.ru" at bounding box center [369, 328] width 168 height 12
paste input "tatjana.ttn@yandex."
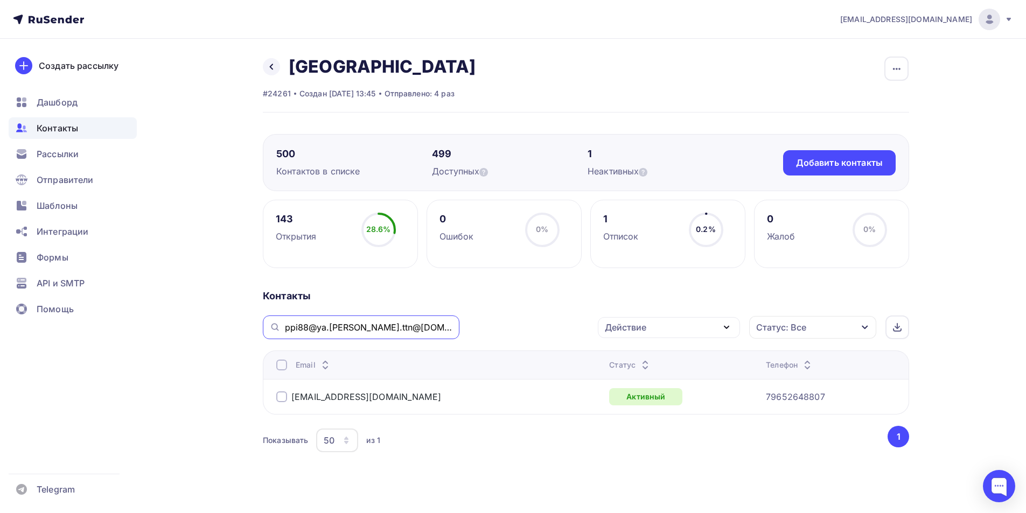
click at [345, 328] on input "ppi88@ya.tatjana.ttn@yandex.ru" at bounding box center [369, 328] width 168 height 12
paste input "text"
type input "tatjana.ttn@yandex.ru"
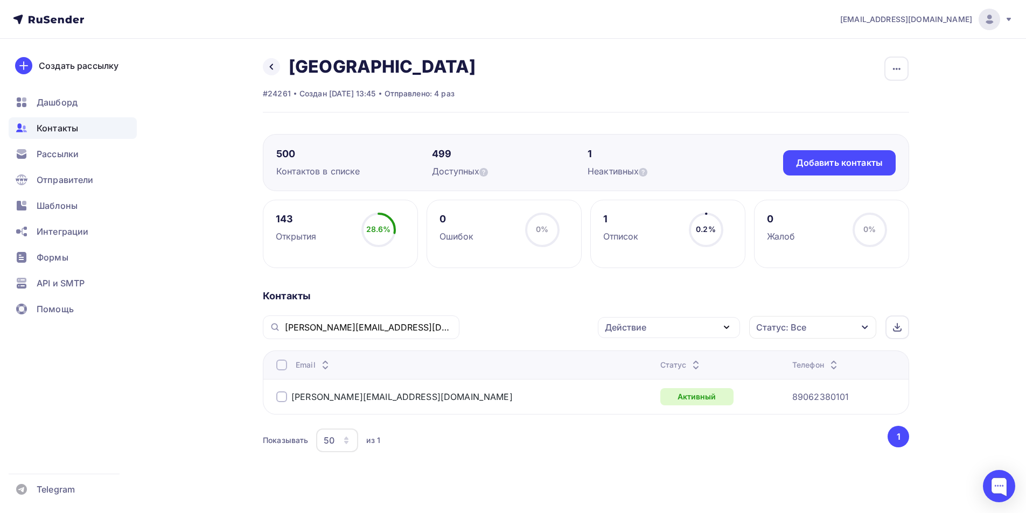
click at [283, 396] on div at bounding box center [281, 397] width 11 height 11
click at [682, 329] on div "Действие" at bounding box center [669, 327] width 142 height 21
click at [650, 359] on div "Добавить в списки" at bounding box center [652, 359] width 83 height 13
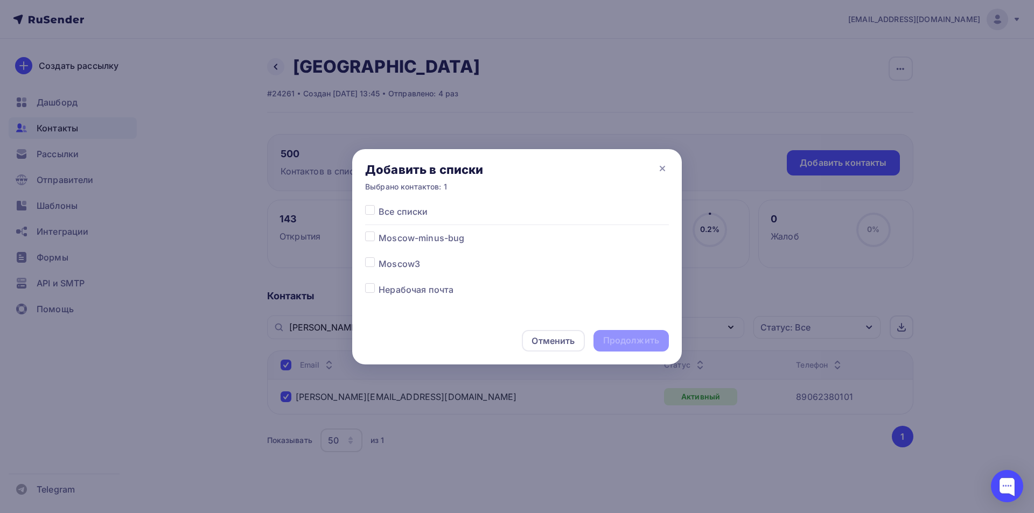
click at [379, 232] on label at bounding box center [379, 232] width 0 height 0
click at [372, 234] on input "checkbox" at bounding box center [370, 237] width 10 height 10
checkbox input "true"
click at [601, 336] on div "Продолжить" at bounding box center [631, 341] width 75 height 22
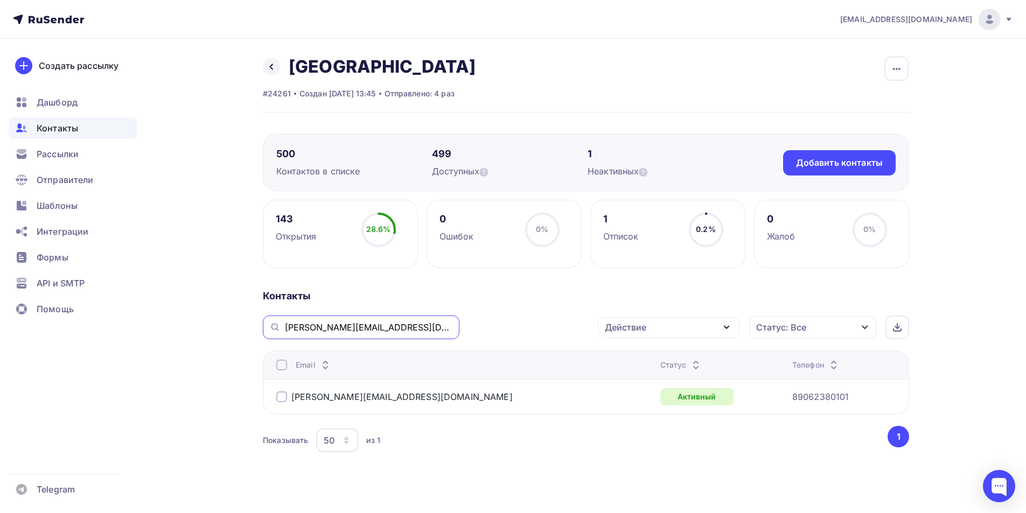
click at [312, 325] on input "tatjana.ttn@yandex.ru" at bounding box center [369, 328] width 168 height 12
paste input "reception-vip@veles-capital"
type input "reception-vip@veles-capital.ru"
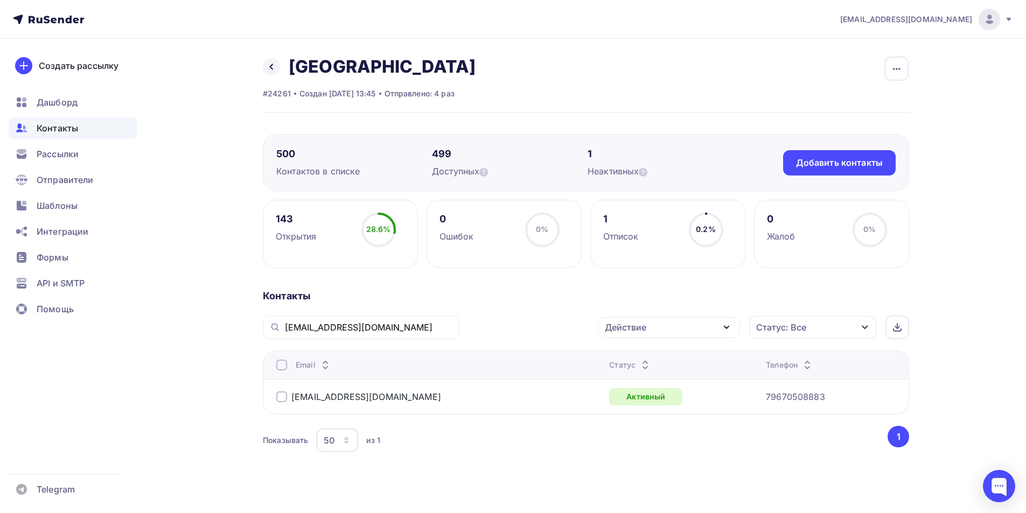
click at [280, 396] on div at bounding box center [281, 397] width 11 height 11
click at [633, 331] on div "Действие" at bounding box center [625, 327] width 41 height 13
click at [650, 361] on div "Добавить в списки" at bounding box center [652, 359] width 83 height 13
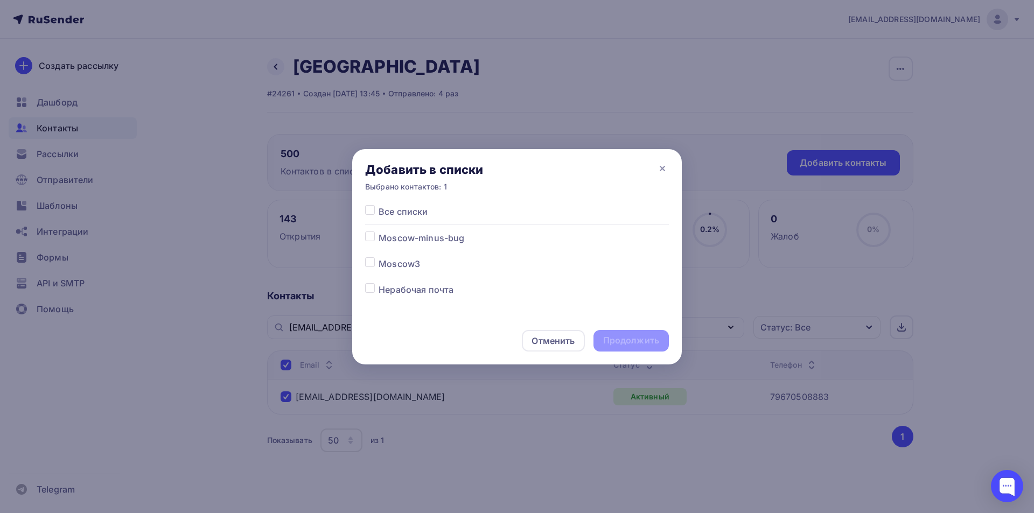
click at [379, 232] on label at bounding box center [379, 232] width 0 height 0
click at [370, 238] on input "checkbox" at bounding box center [370, 237] width 10 height 10
checkbox input "true"
click at [624, 338] on div "Продолжить" at bounding box center [631, 341] width 56 height 12
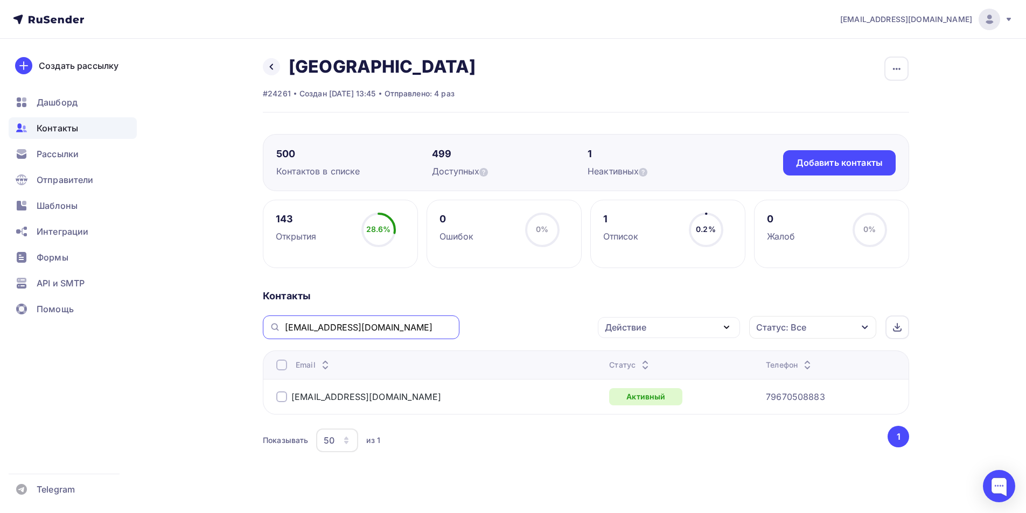
click at [331, 323] on input "reception-vip@veles-capital.ru" at bounding box center [369, 328] width 168 height 12
paste input "julia5052986@mai"
type input "julia5052986@mail.ru"
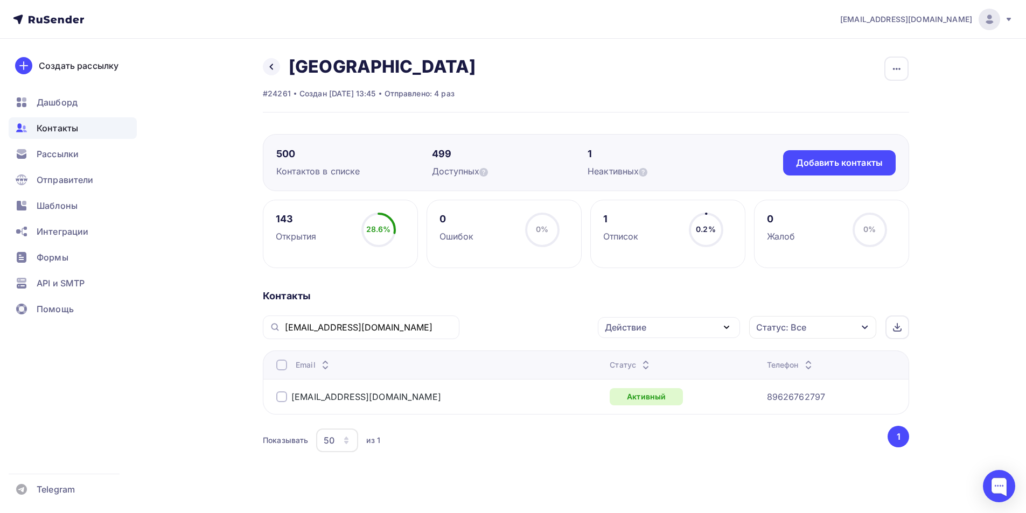
click at [281, 399] on div at bounding box center [281, 397] width 11 height 11
click at [646, 325] on div "Действие" at bounding box center [625, 327] width 41 height 13
click at [643, 363] on div "Добавить в списки" at bounding box center [652, 359] width 83 height 13
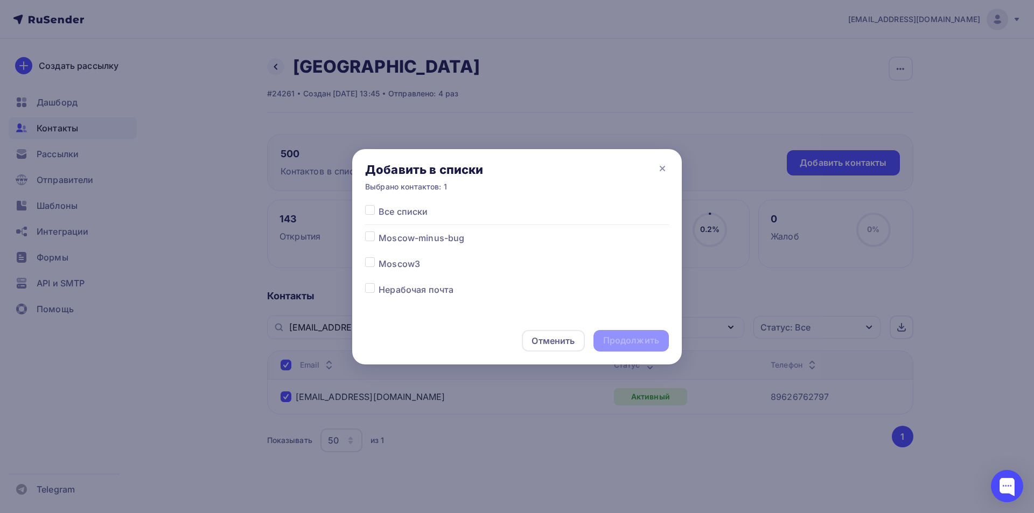
click at [379, 232] on label at bounding box center [379, 232] width 0 height 0
click at [369, 234] on input "checkbox" at bounding box center [370, 237] width 10 height 10
checkbox input "true"
click at [614, 342] on div "Продолжить" at bounding box center [631, 341] width 56 height 12
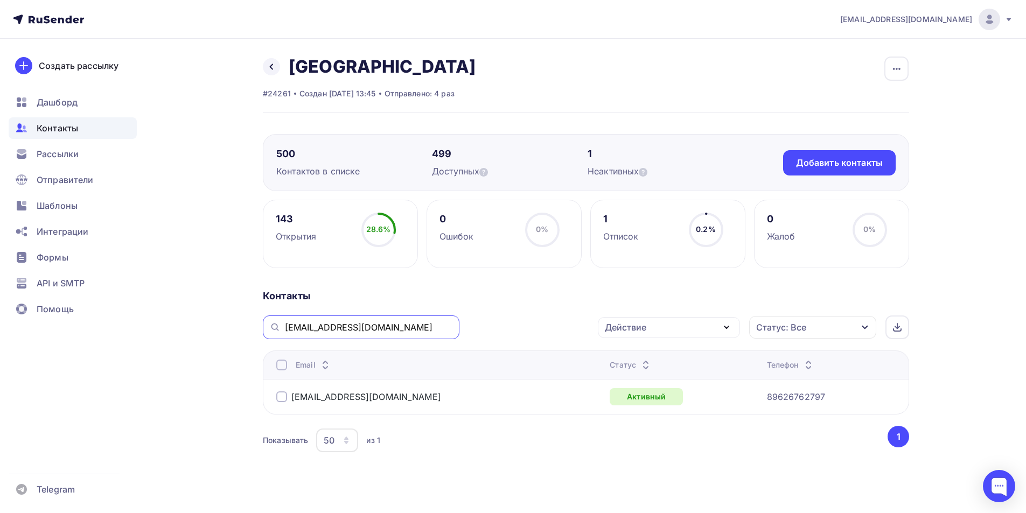
click at [338, 332] on input "julia5052986@mail.ru" at bounding box center [369, 328] width 168 height 12
paste input "pv-audit"
type input "pv-audit@mail.ru"
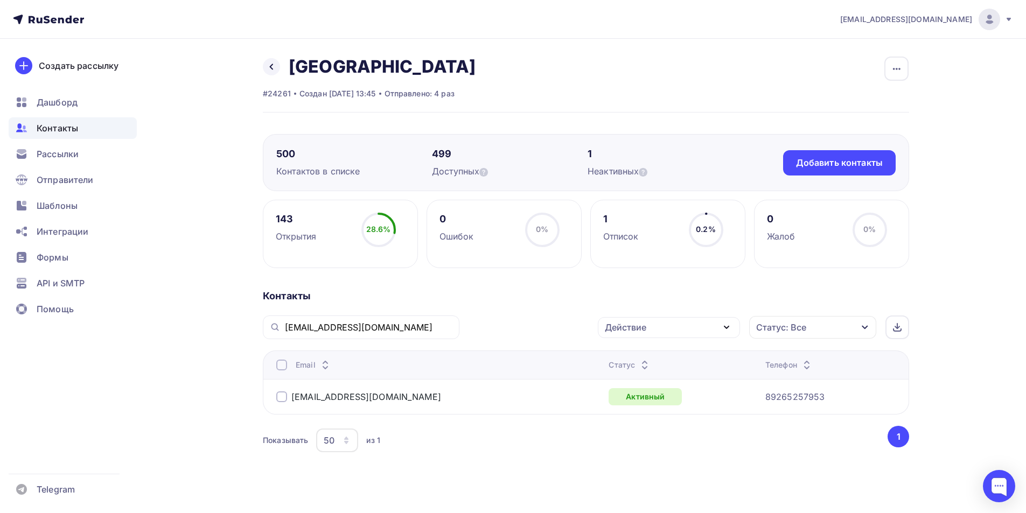
click at [278, 398] on div at bounding box center [281, 397] width 11 height 11
click at [621, 326] on div "Действие" at bounding box center [625, 327] width 41 height 13
click at [633, 354] on div "Добавить в списки" at bounding box center [652, 359] width 83 height 13
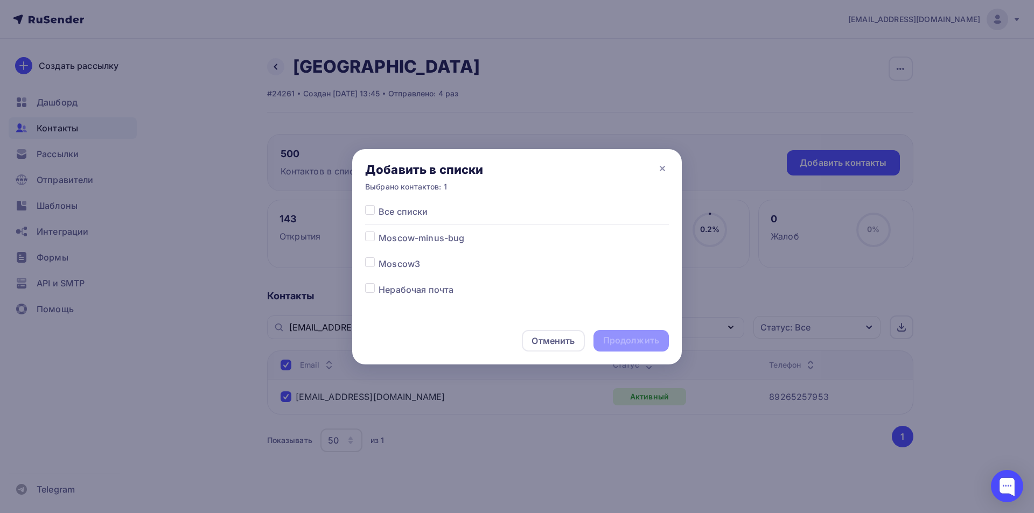
click at [379, 232] on label at bounding box center [379, 232] width 0 height 0
click at [371, 239] on input "checkbox" at bounding box center [370, 237] width 10 height 10
checkbox input "true"
click at [617, 342] on div "Продолжить" at bounding box center [631, 341] width 56 height 12
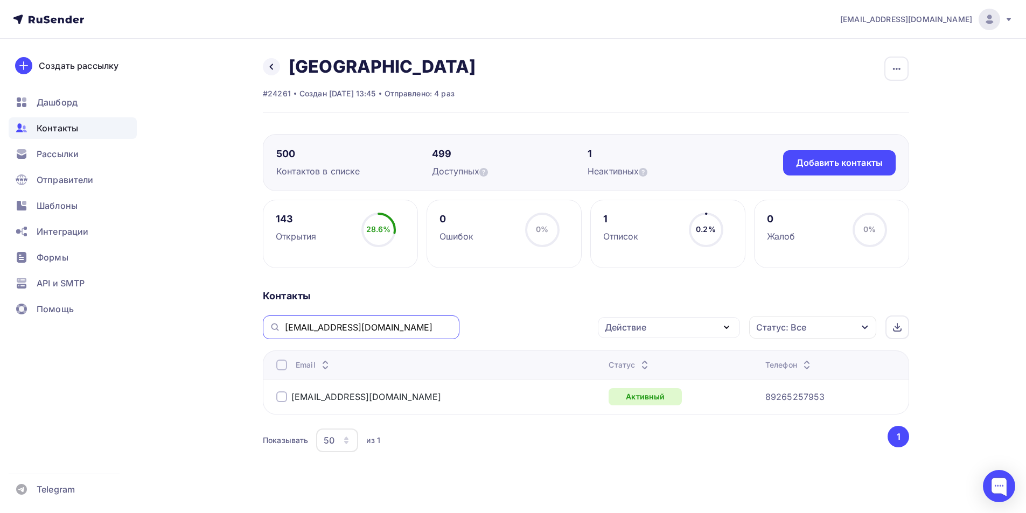
click at [342, 328] on input "pv-audit@mail.ru" at bounding box center [369, 328] width 168 height 12
paste input "sergiousmm@gmail.com"
type input "sergiousmm@gmail.com"
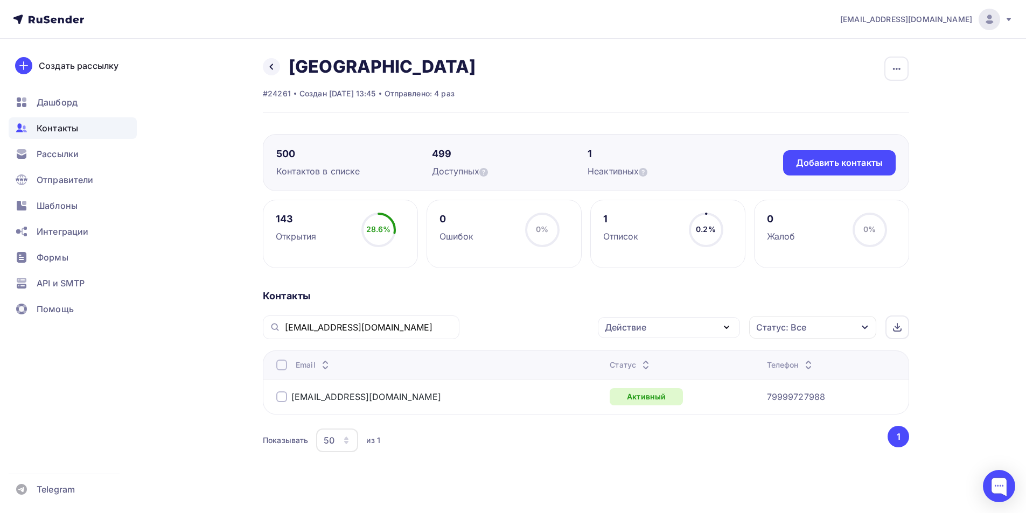
click at [278, 399] on div at bounding box center [281, 397] width 11 height 11
click at [643, 324] on div "Действие" at bounding box center [625, 327] width 41 height 13
click at [646, 353] on div "Добавить в списки" at bounding box center [652, 359] width 83 height 13
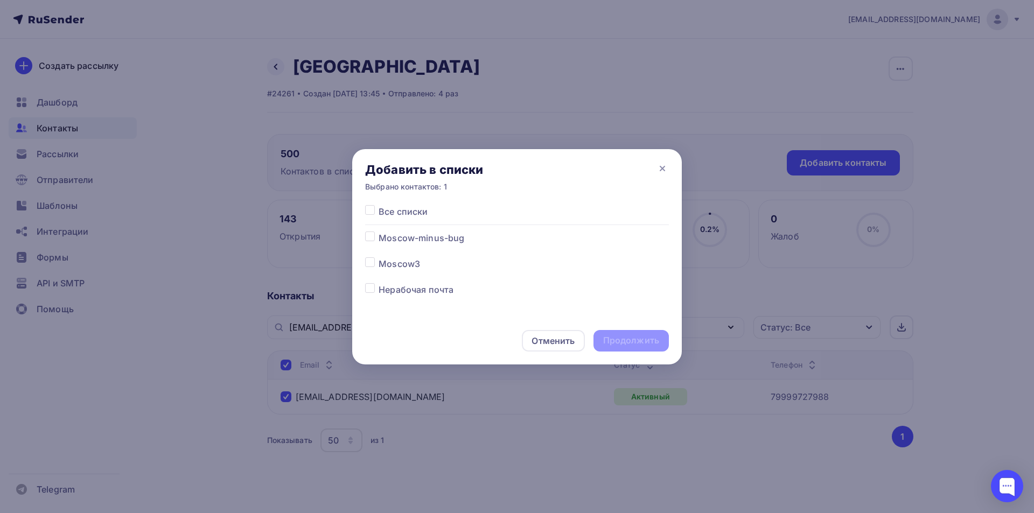
click at [379, 232] on label at bounding box center [379, 232] width 0 height 0
click at [371, 236] on input "checkbox" at bounding box center [370, 237] width 10 height 10
checkbox input "true"
click at [616, 347] on div "Продолжить" at bounding box center [631, 341] width 75 height 22
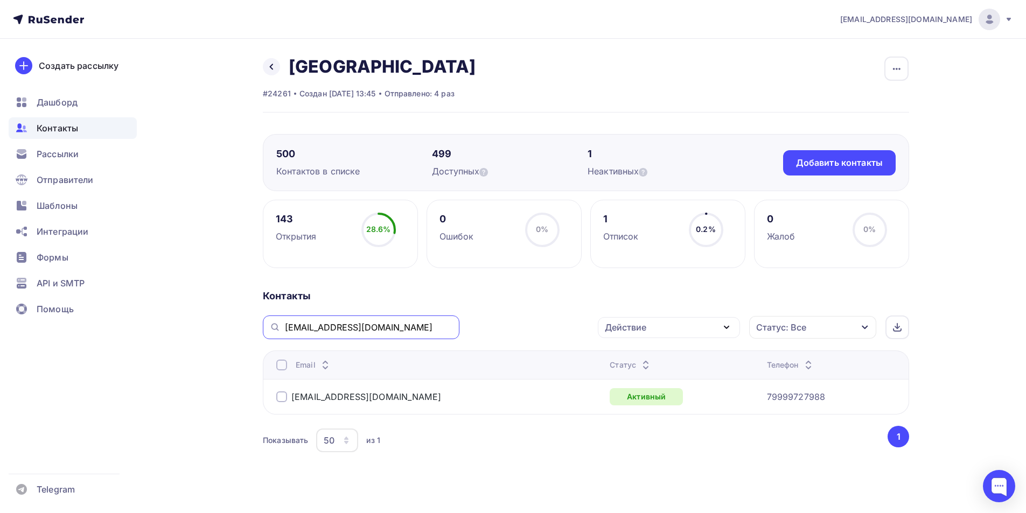
click at [340, 326] on input "sergiousmm@gmail.com" at bounding box center [369, 328] width 168 height 12
paste input "avm-1905@mail.ru"
type input "avm-1905@mail.ru"
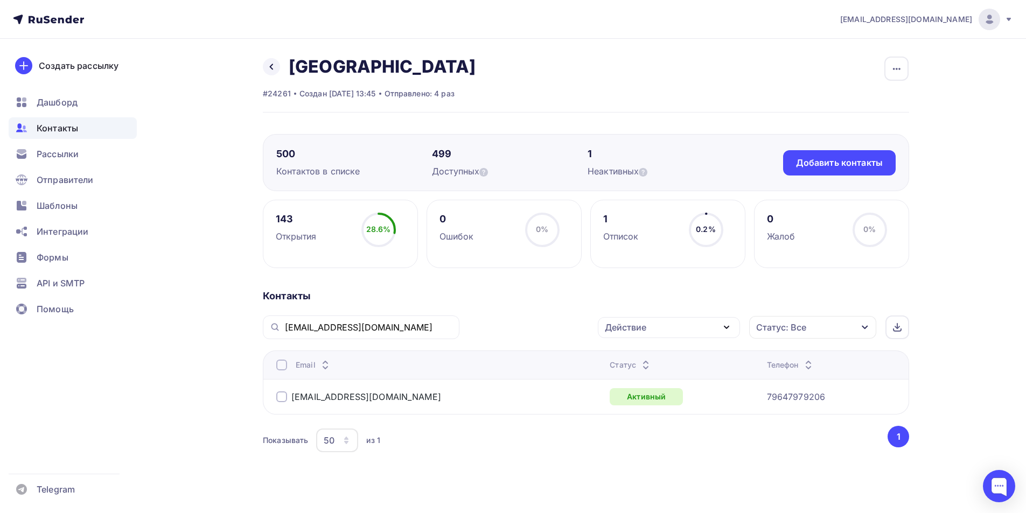
click at [281, 394] on div at bounding box center [281, 397] width 11 height 11
click at [665, 322] on div "Действие" at bounding box center [669, 327] width 142 height 21
click at [649, 358] on div "Добавить в списки" at bounding box center [652, 359] width 83 height 13
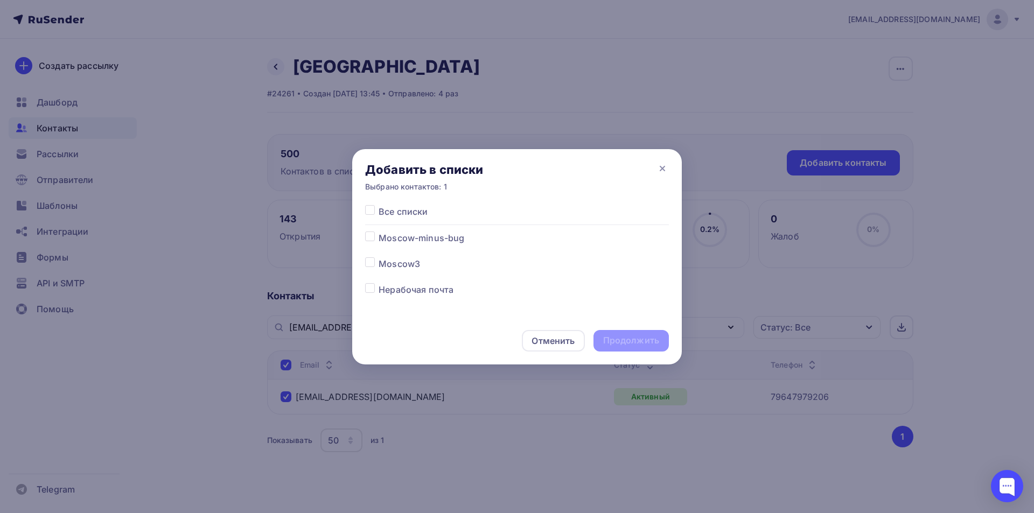
click at [379, 232] on label at bounding box center [379, 232] width 0 height 0
click at [371, 238] on input "checkbox" at bounding box center [370, 237] width 10 height 10
checkbox input "true"
click at [611, 340] on div "Продолжить" at bounding box center [631, 341] width 56 height 12
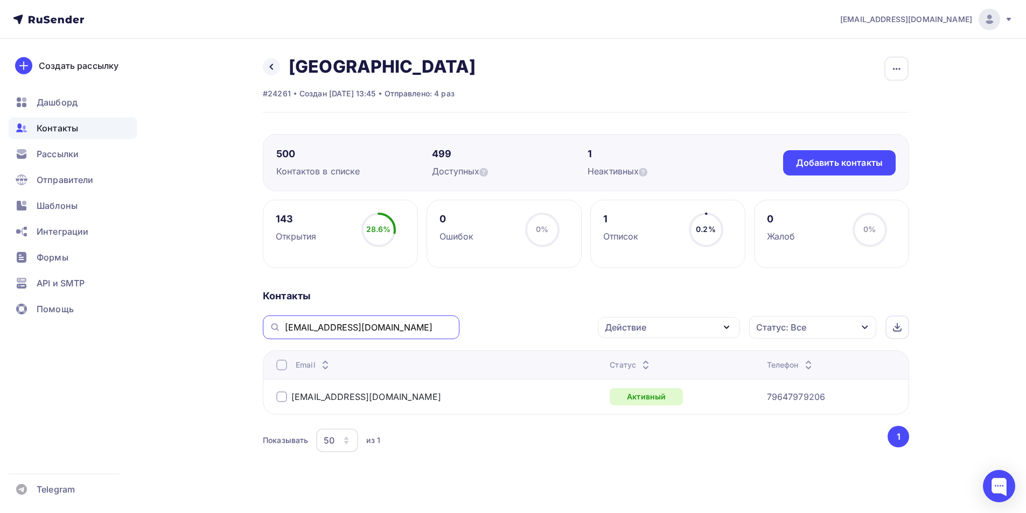
click at [367, 326] on input "avm-1905@mail.ru" at bounding box center [369, 328] width 168 height 12
paste input "kramar77@yandex"
type input "akramar77@yandex.ru"
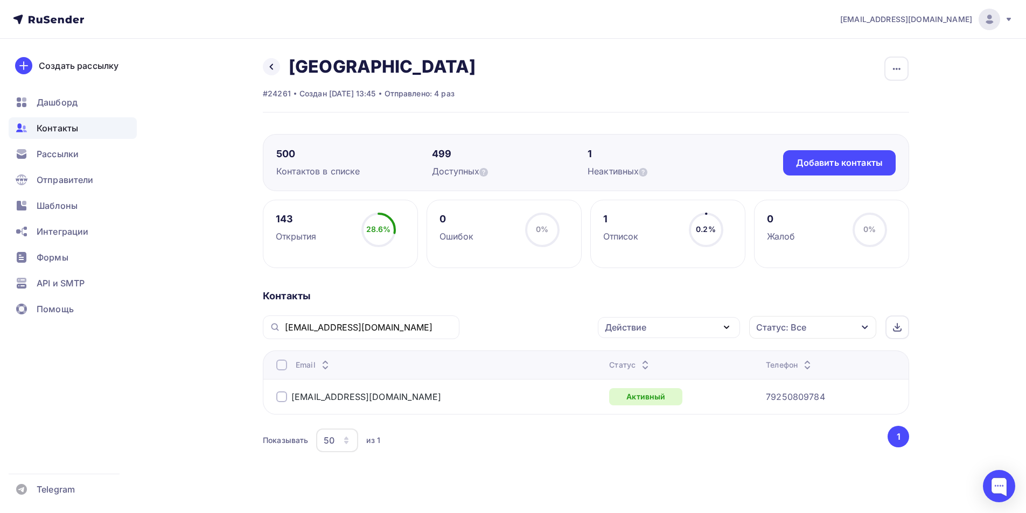
click at [282, 396] on div at bounding box center [281, 397] width 11 height 11
click at [662, 338] on div "Действие Добавить в списки Исключить из списка Удалить Статус: Все Статус Новый…" at bounding box center [688, 328] width 442 height 24
click at [662, 336] on div "Действие" at bounding box center [669, 327] width 142 height 21
click at [653, 359] on div "Добавить в списки" at bounding box center [652, 359] width 83 height 13
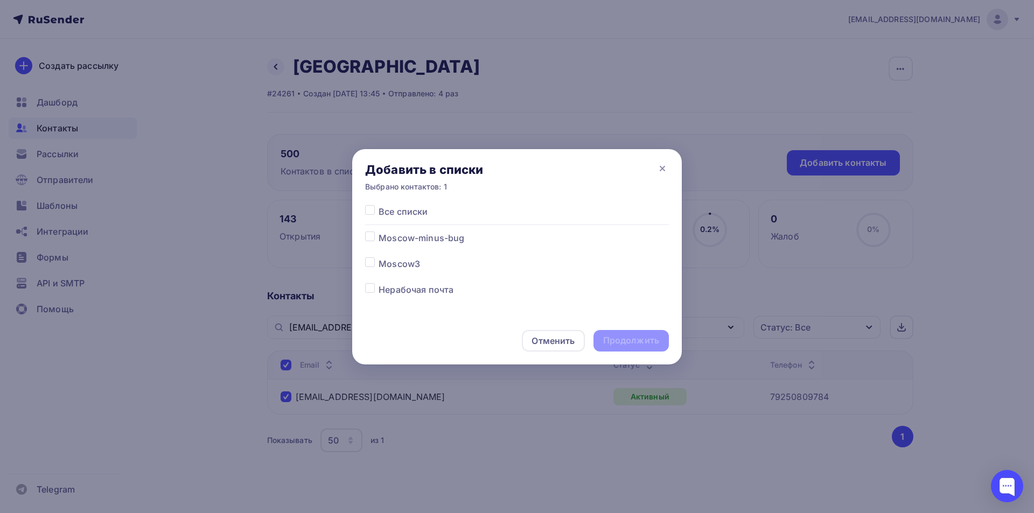
click at [379, 232] on label at bounding box center [379, 232] width 0 height 0
click at [370, 238] on input "checkbox" at bounding box center [370, 237] width 10 height 10
checkbox input "true"
click at [616, 344] on div "Продолжить" at bounding box center [631, 341] width 56 height 12
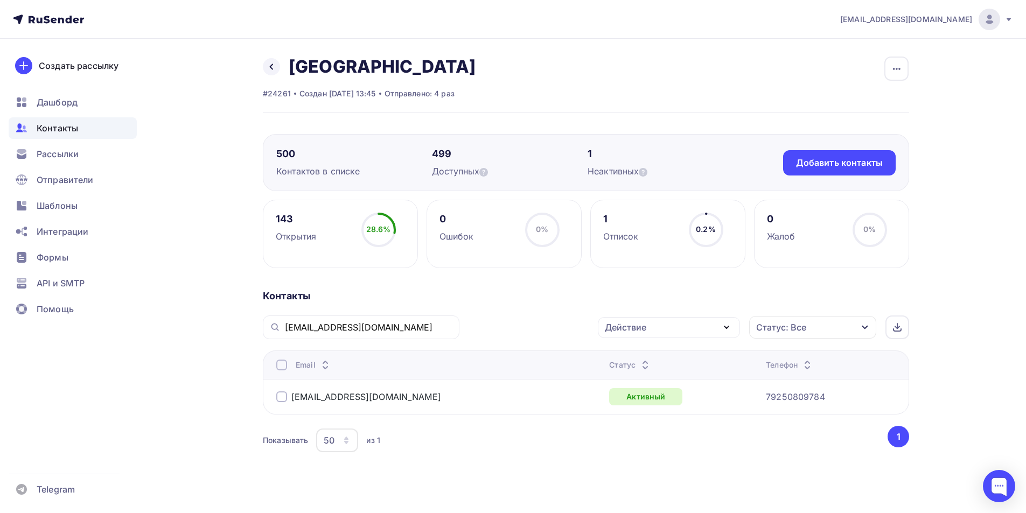
click at [337, 334] on div "akramar77@yandex.ru" at bounding box center [361, 328] width 197 height 24
click at [336, 334] on div "akramar77@yandex.ru" at bounding box center [361, 328] width 197 height 24
click at [335, 331] on input "akramar77@yandex.ru" at bounding box center [369, 328] width 168 height 12
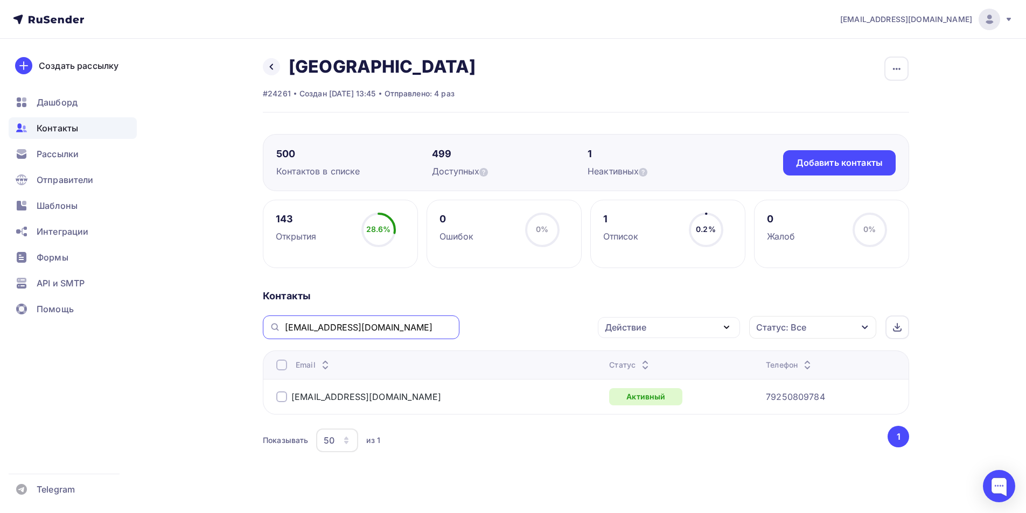
click at [335, 331] on input "akramar77@yandex.ru" at bounding box center [369, 328] width 168 height 12
paste input "gerasimov-ann"
type input "gerasimov-ann@yandex.ru"
click at [284, 396] on div at bounding box center [281, 397] width 11 height 11
click at [664, 329] on div "Действие" at bounding box center [669, 327] width 142 height 21
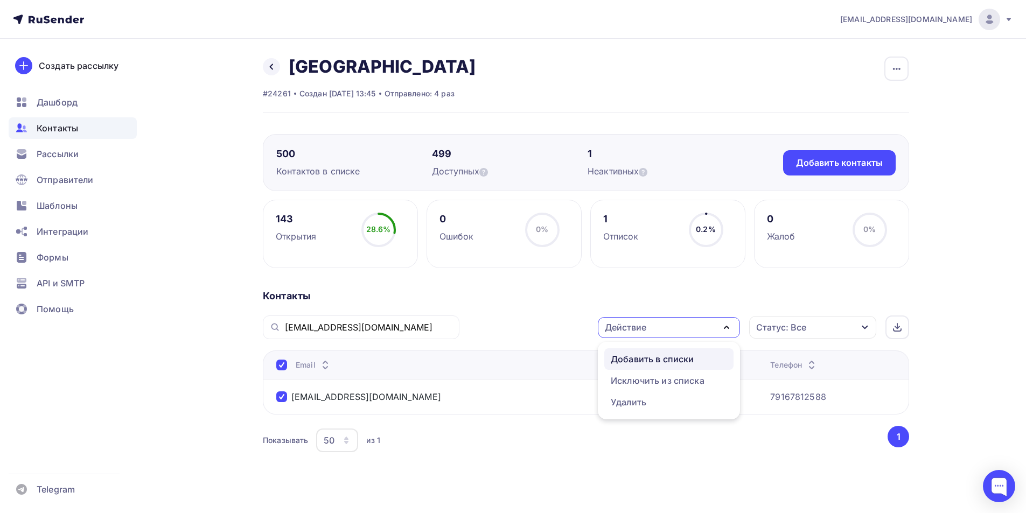
click at [651, 352] on link "Добавить в списки" at bounding box center [668, 360] width 129 height 22
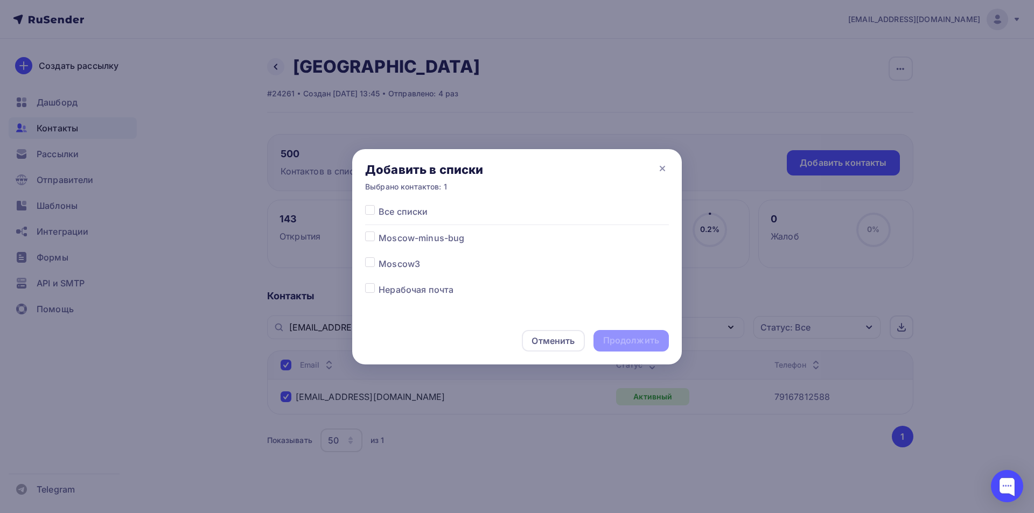
click at [379, 232] on label at bounding box center [379, 232] width 0 height 0
click at [367, 235] on input "checkbox" at bounding box center [370, 237] width 10 height 10
checkbox input "true"
click at [637, 341] on div "Продолжить" at bounding box center [631, 341] width 56 height 12
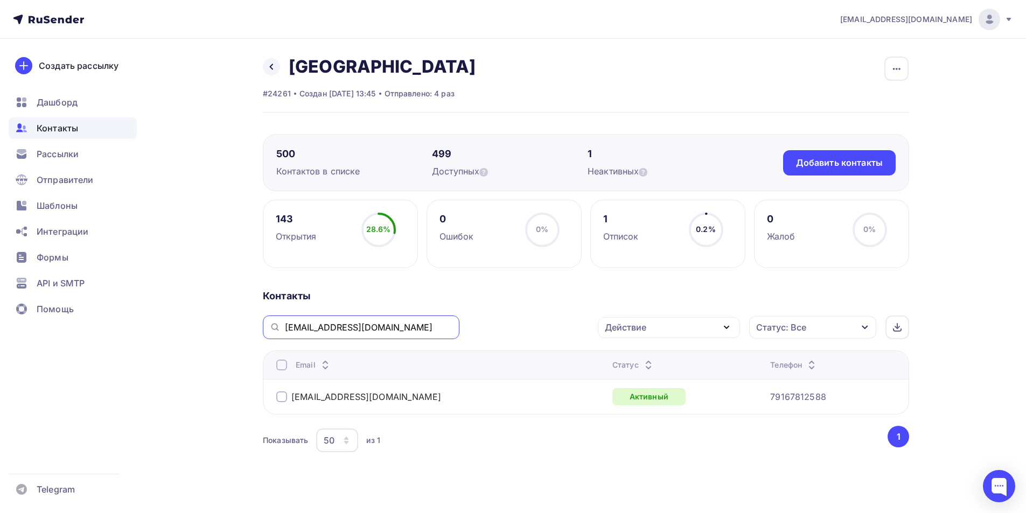
click at [361, 332] on input "gerasimov-ann@yandex.ru" at bounding box center [369, 328] width 168 height 12
paste input "markuzm73@gmail.com"
type input "markuzm73@gmail.com"
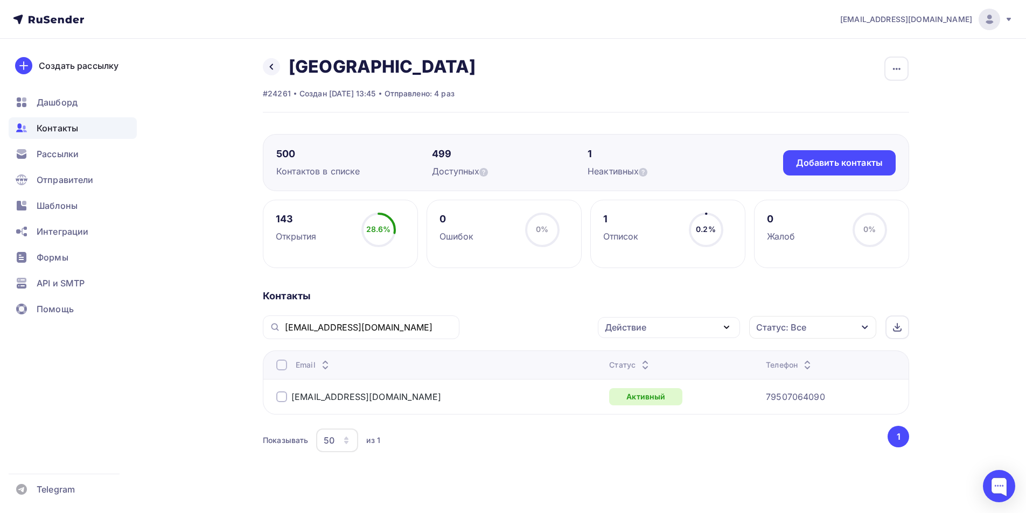
click at [282, 396] on div at bounding box center [281, 397] width 11 height 11
click at [651, 326] on div "Действие" at bounding box center [669, 327] width 142 height 21
click at [645, 356] on div "Добавить в списки" at bounding box center [652, 359] width 83 height 13
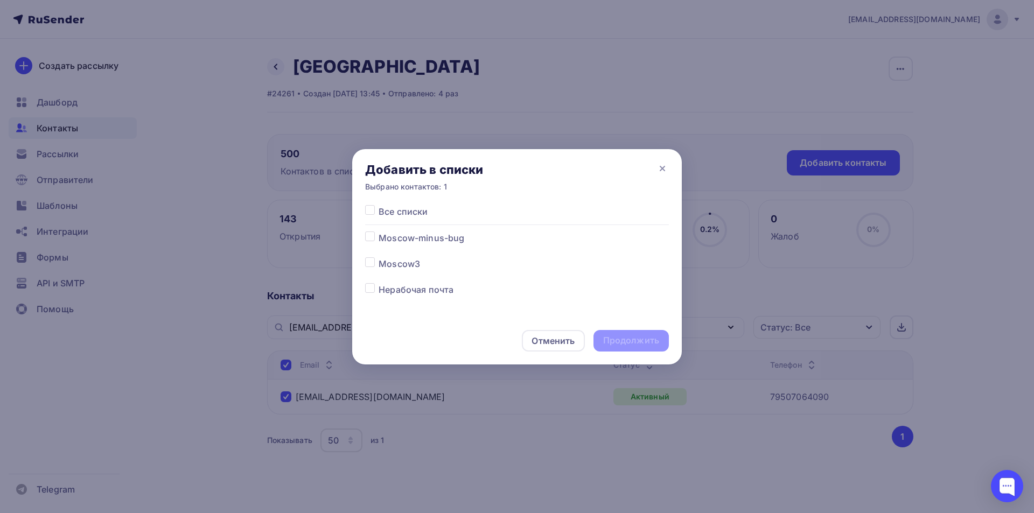
click at [379, 232] on label at bounding box center [379, 232] width 0 height 0
click at [368, 233] on input "checkbox" at bounding box center [370, 237] width 10 height 10
checkbox input "true"
click at [640, 339] on div "Продолжить" at bounding box center [631, 341] width 56 height 12
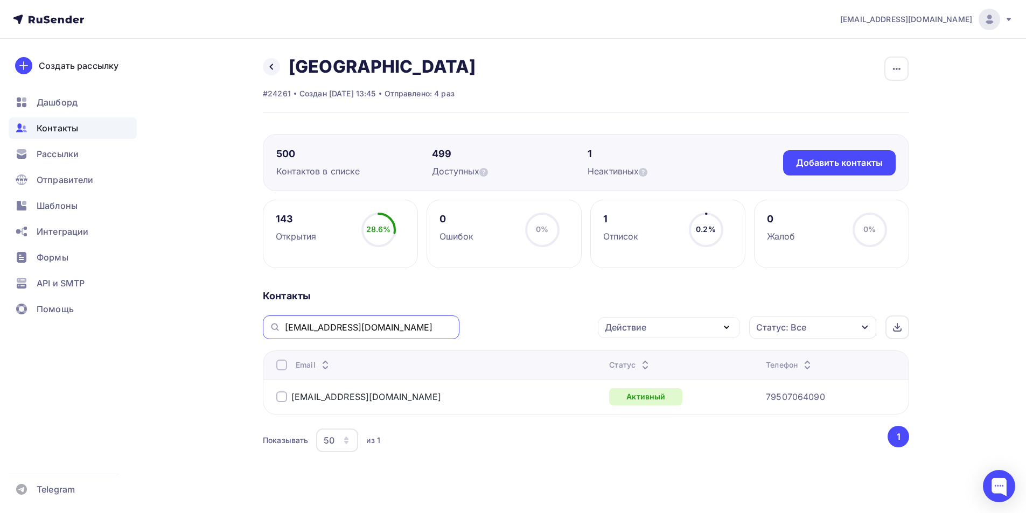
click at [312, 332] on input "markuzm73@gmail.com" at bounding box center [369, 328] width 168 height 12
paste input "tshnvi"
type input "tshnvi@gmail.com"
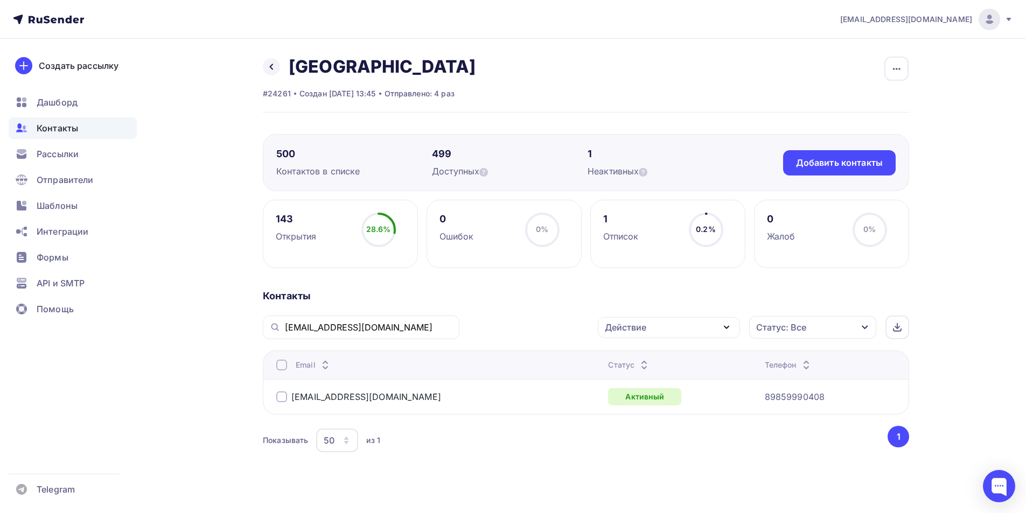
click at [282, 369] on div at bounding box center [281, 365] width 11 height 11
click at [635, 330] on div "Действие" at bounding box center [625, 327] width 41 height 13
click at [632, 360] on div "Добавить в списки" at bounding box center [652, 359] width 83 height 13
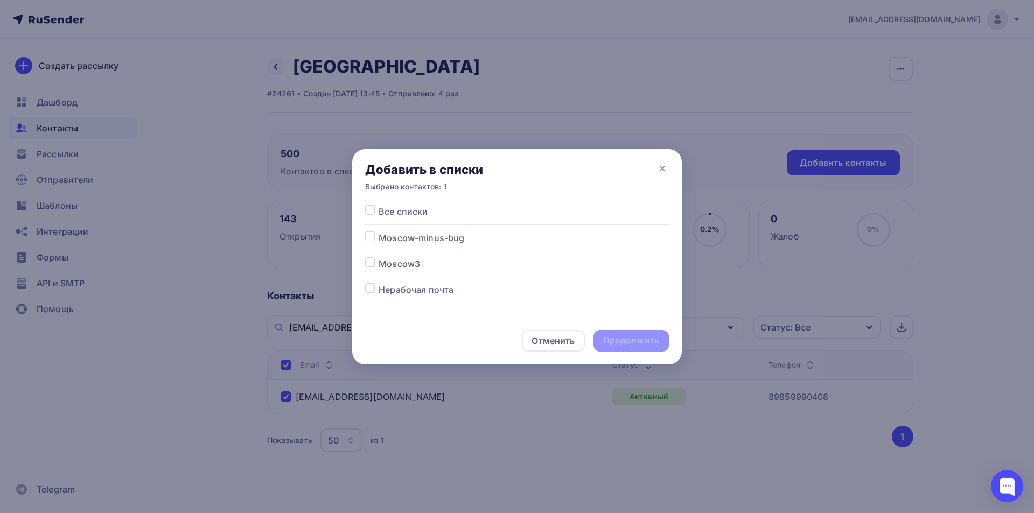
click at [379, 232] on label at bounding box center [379, 232] width 0 height 0
click at [369, 235] on input "checkbox" at bounding box center [370, 237] width 10 height 10
checkbox input "true"
click at [626, 343] on div "Продолжить" at bounding box center [631, 341] width 56 height 12
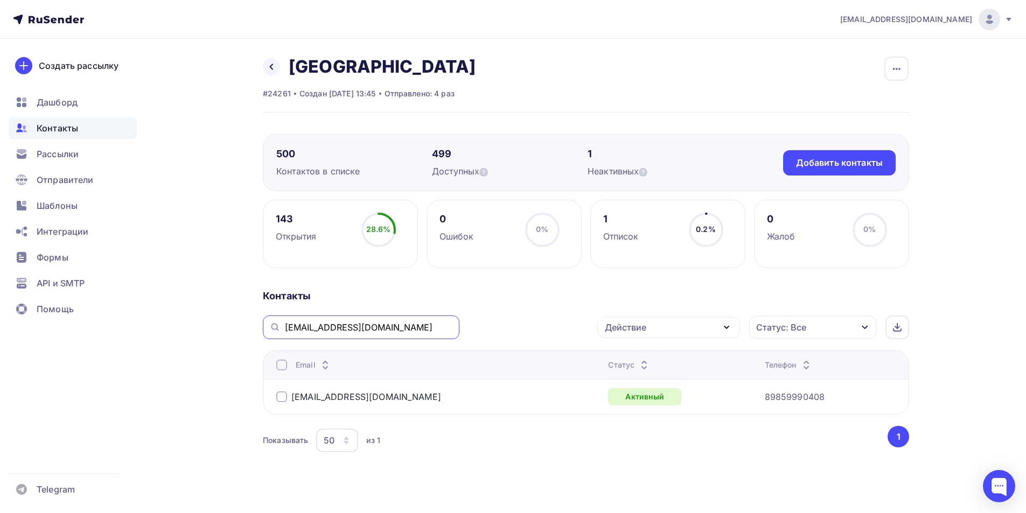
click at [365, 331] on input "tshnvi@gmail.com" at bounding box center [369, 328] width 168 height 12
paste input "olegvgrgl"
type input "olegvgrgl@gmail.com"
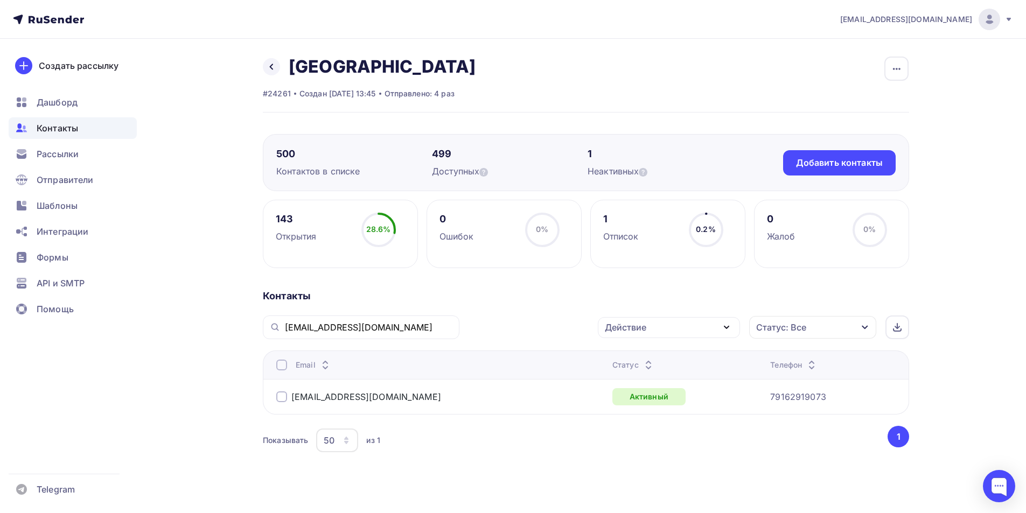
click at [280, 398] on div at bounding box center [281, 397] width 11 height 11
click at [610, 328] on div "Действие" at bounding box center [625, 327] width 41 height 13
click at [638, 361] on div "Добавить в списки" at bounding box center [652, 359] width 83 height 13
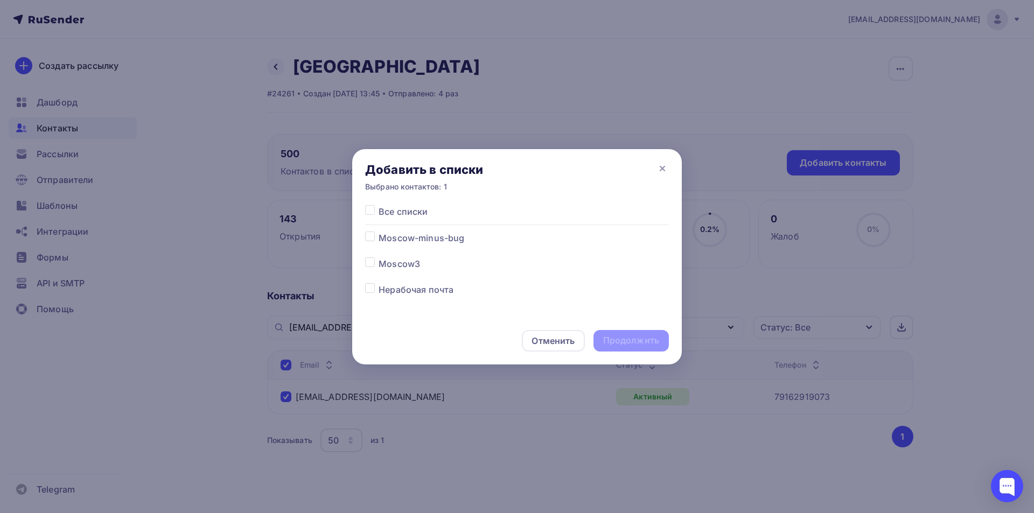
click at [379, 232] on label at bounding box center [379, 232] width 0 height 0
click at [372, 236] on input "checkbox" at bounding box center [370, 237] width 10 height 10
checkbox input "true"
click at [619, 340] on div "Продолжить" at bounding box center [631, 341] width 56 height 12
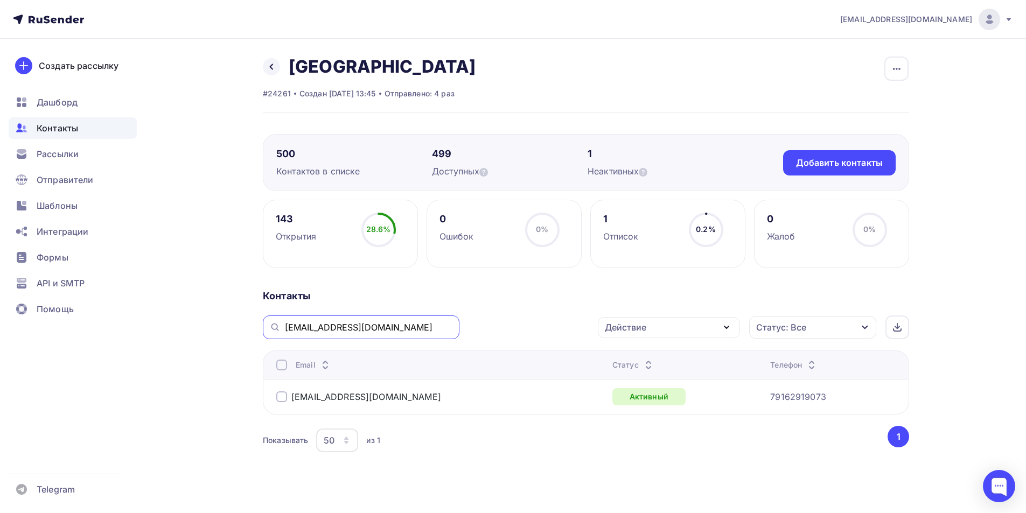
click at [302, 333] on input "olegvgrgl@gmail.com" at bounding box center [369, 328] width 168 height 12
paste input "alakopian@yandex.ru"
type input "alakopian@yandex.ru"
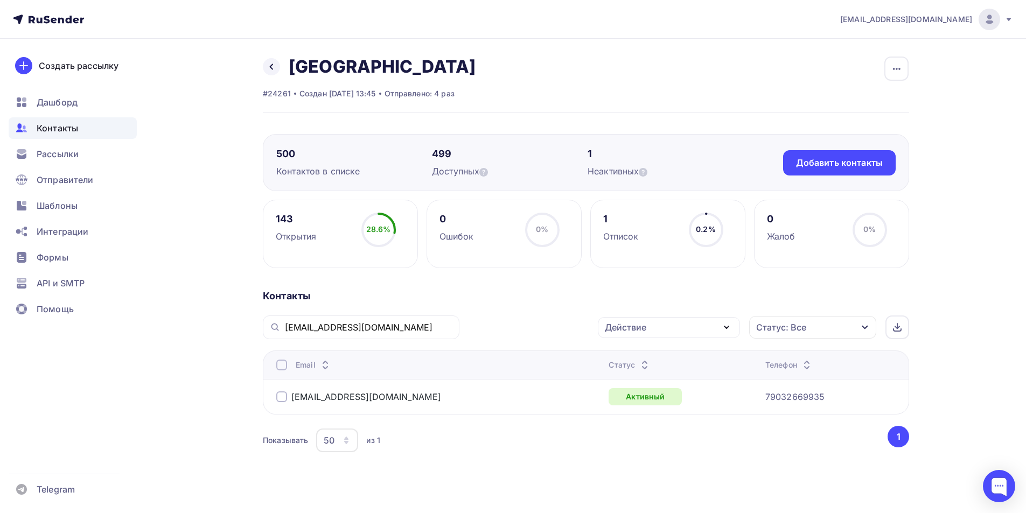
click at [280, 400] on div at bounding box center [281, 397] width 11 height 11
click at [659, 332] on div "Действие" at bounding box center [669, 327] width 142 height 21
click at [653, 356] on div "Добавить в списки" at bounding box center [652, 359] width 83 height 13
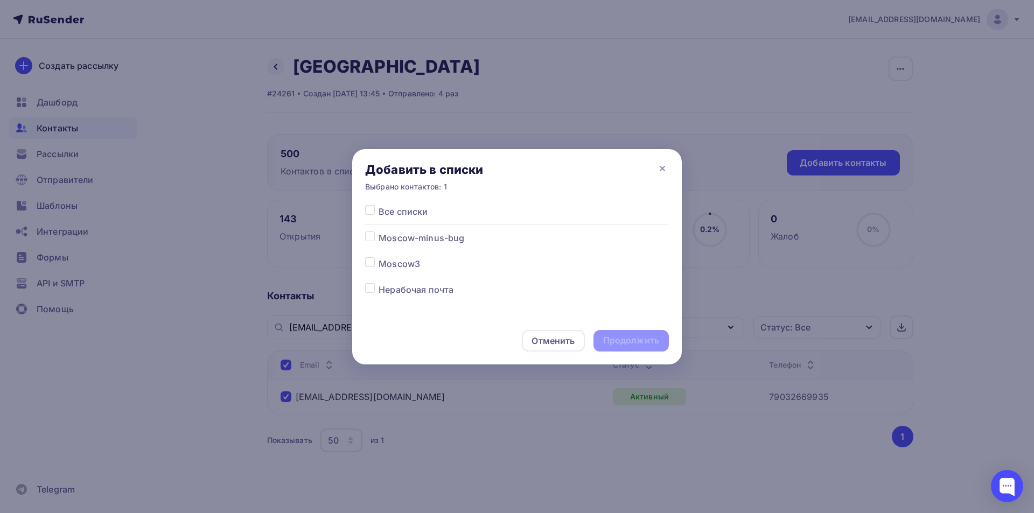
click at [379, 232] on label at bounding box center [379, 232] width 0 height 0
click at [370, 238] on input "checkbox" at bounding box center [370, 237] width 10 height 10
checkbox input "true"
click at [630, 343] on div "Продолжить" at bounding box center [631, 341] width 56 height 12
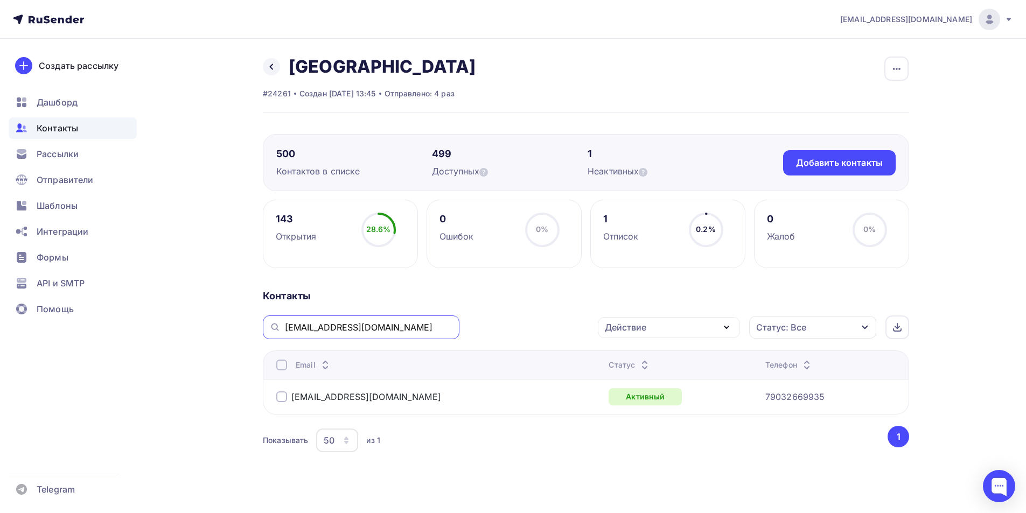
click at [337, 325] on input "alakopian@yandex.ru" at bounding box center [369, 328] width 168 height 12
paste input "im@lavrenko9"
type input "im@lavrenko9.ru"
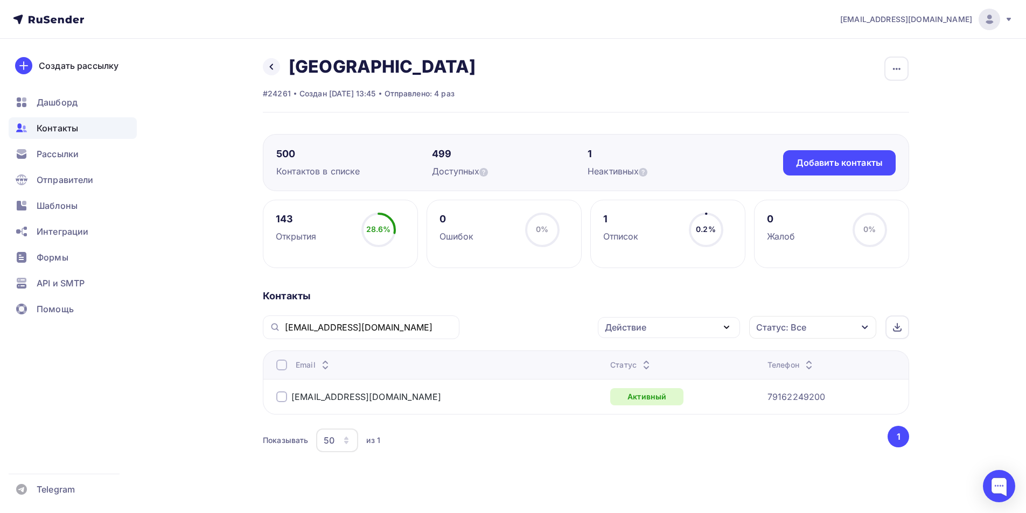
click at [282, 367] on div at bounding box center [281, 365] width 11 height 11
click at [282, 399] on div at bounding box center [281, 397] width 11 height 11
click at [637, 330] on div "Действие" at bounding box center [625, 327] width 41 height 13
click at [639, 355] on div "Добавить в списки" at bounding box center [652, 359] width 83 height 13
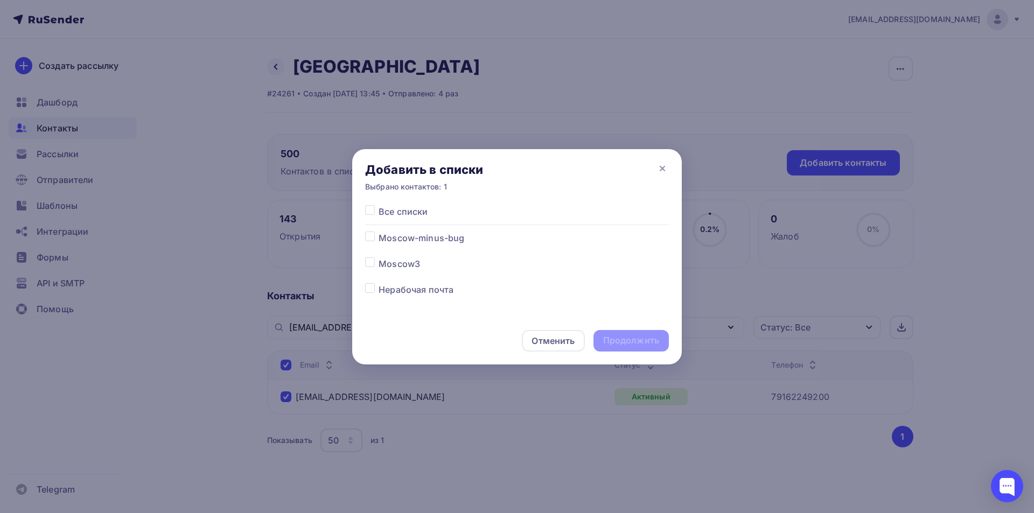
click at [379, 232] on label at bounding box center [379, 232] width 0 height 0
click at [370, 236] on input "checkbox" at bounding box center [370, 237] width 10 height 10
checkbox input "true"
click at [616, 339] on div "Продолжить" at bounding box center [631, 341] width 56 height 12
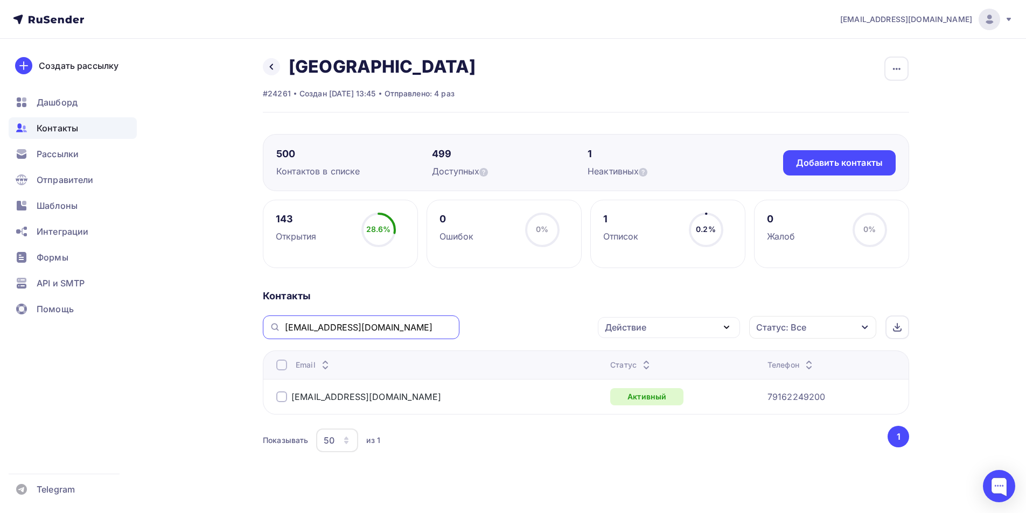
click at [293, 326] on input "im@lavrenko9.ru" at bounding box center [369, 328] width 168 height 12
paste input "angelmuz@mail"
type input "angelmuz@mail.ru"
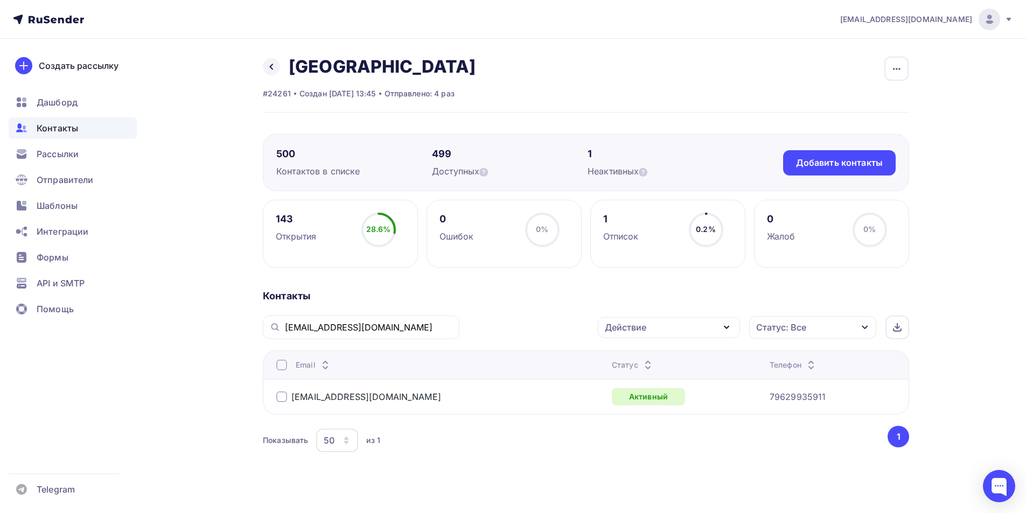
click at [281, 394] on div at bounding box center [281, 397] width 11 height 11
click at [623, 329] on div "Действие" at bounding box center [625, 327] width 41 height 13
click at [629, 354] on div "Добавить в списки" at bounding box center [652, 359] width 83 height 13
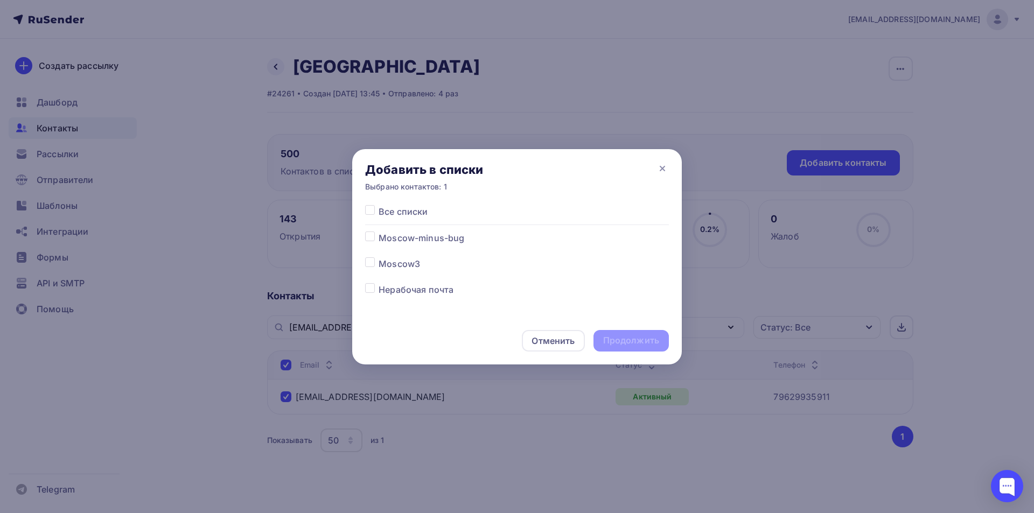
click at [379, 232] on label at bounding box center [379, 232] width 0 height 0
click at [370, 239] on input "checkbox" at bounding box center [370, 237] width 10 height 10
checkbox input "true"
click at [611, 344] on div "Продолжить" at bounding box center [631, 341] width 56 height 12
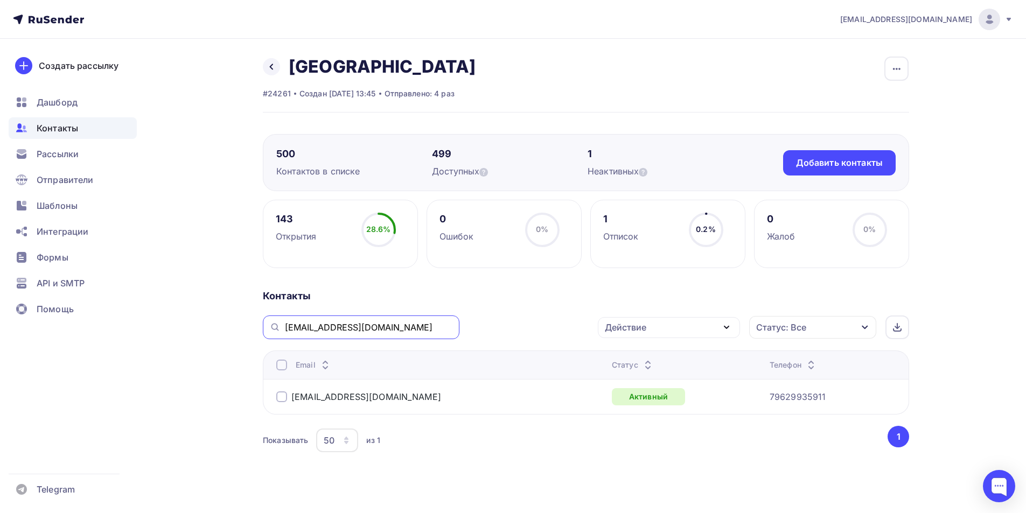
click at [310, 328] on input "angelmuz@mail.ru" at bounding box center [369, 328] width 168 height 12
paste input "romanovcarov7@gmail.com"
type input "romanovcarov7@gmail.com"
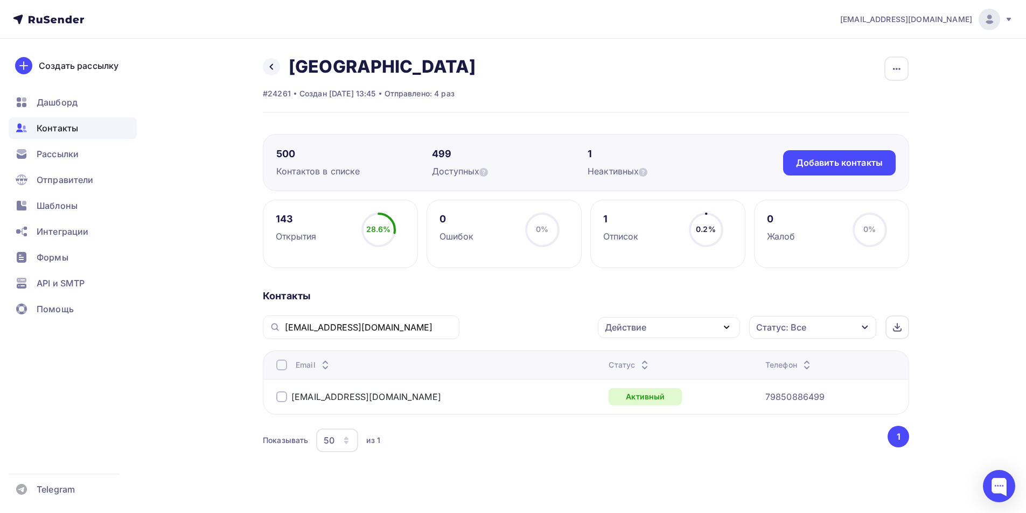
click at [281, 367] on div at bounding box center [281, 365] width 11 height 11
click at [666, 333] on div "Действие" at bounding box center [669, 327] width 142 height 21
click at [659, 355] on div "Добавить в списки" at bounding box center [652, 359] width 83 height 13
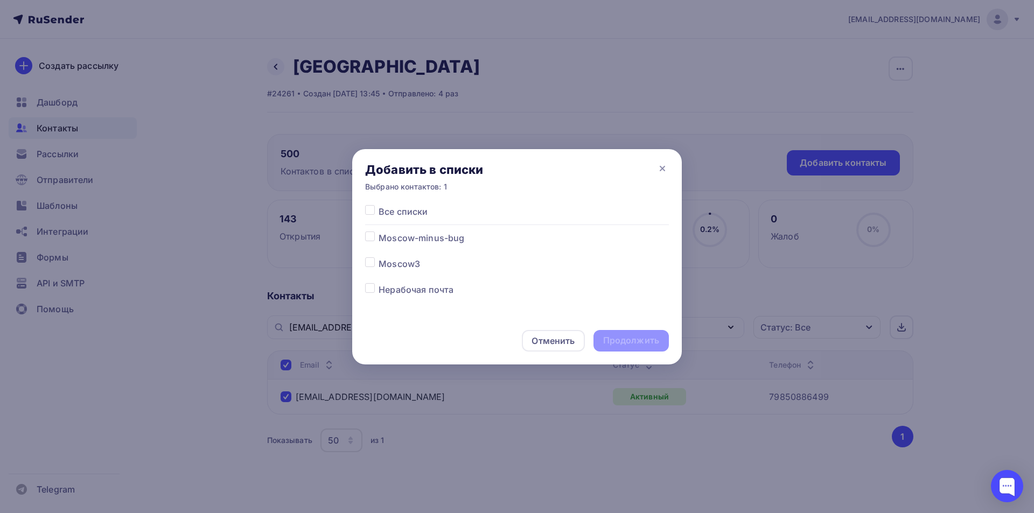
click at [379, 232] on label at bounding box center [379, 232] width 0 height 0
click at [370, 238] on input "checkbox" at bounding box center [370, 237] width 10 height 10
checkbox input "true"
click at [610, 340] on div "Продолжить" at bounding box center [631, 341] width 56 height 12
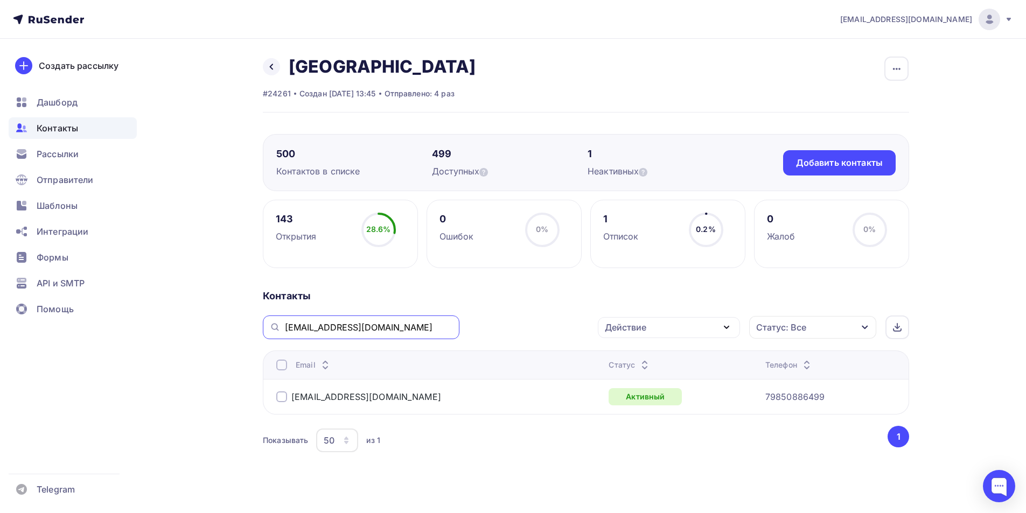
click at [337, 328] on input "romanovcarov7@gmail.com" at bounding box center [369, 328] width 168 height 12
paste input "vivermick"
type input "vivermick@gmail.com"
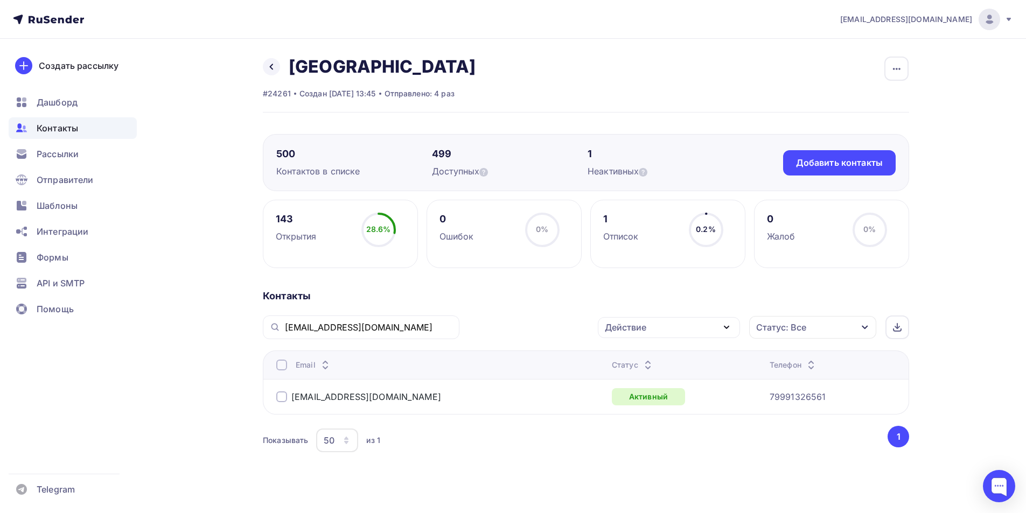
click at [281, 395] on div at bounding box center [281, 397] width 11 height 11
click at [639, 327] on div "Действие" at bounding box center [625, 327] width 41 height 13
click at [639, 354] on div "Добавить в списки" at bounding box center [652, 359] width 83 height 13
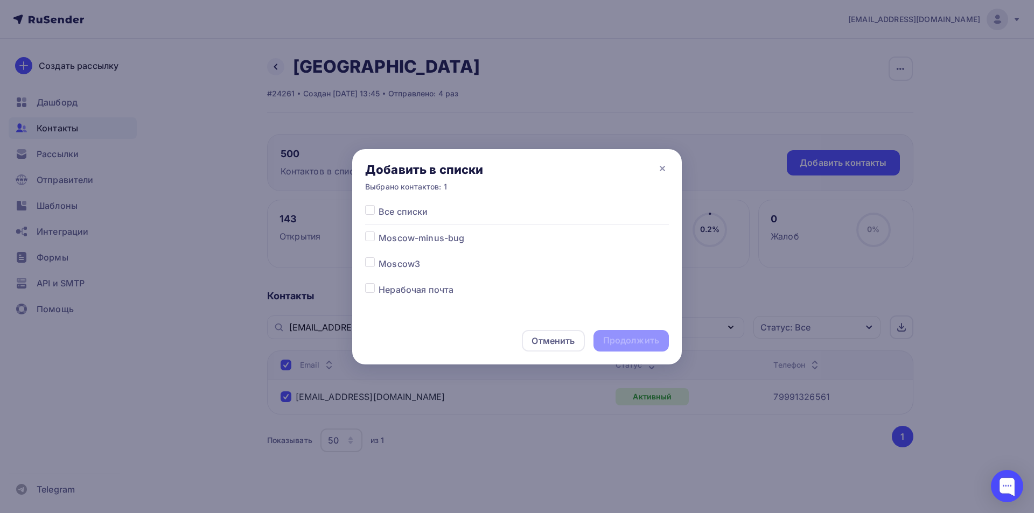
click at [379, 232] on label at bounding box center [379, 232] width 0 height 0
click at [367, 240] on input "checkbox" at bounding box center [370, 237] width 10 height 10
checkbox input "true"
click at [658, 337] on div "Продолжить" at bounding box center [631, 341] width 56 height 12
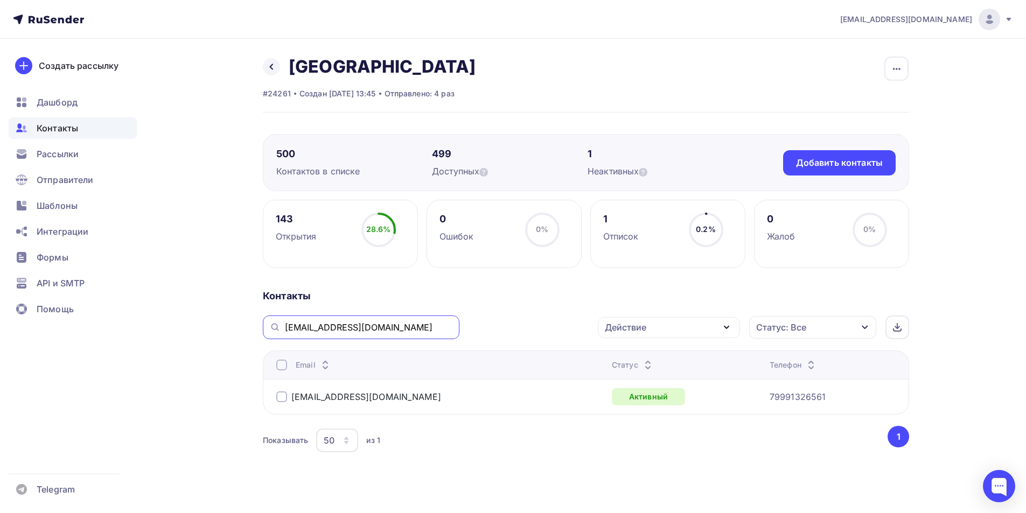
click at [340, 322] on input "vivermick@gmail.com" at bounding box center [369, 328] width 168 height 12
paste input "ekat-pashkova@mail.ru"
type input "ekat-pashkova@mail.ru"
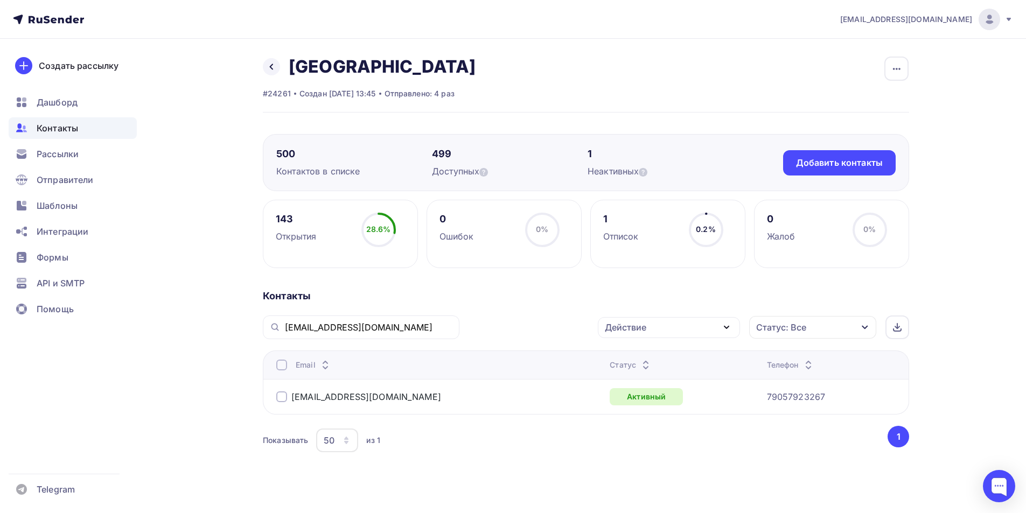
click at [280, 390] on div "ekat-pashkova@mail.ru" at bounding box center [410, 396] width 269 height 17
click at [283, 397] on div at bounding box center [281, 397] width 11 height 11
click at [634, 326] on div "Действие" at bounding box center [625, 327] width 41 height 13
click at [640, 356] on div "Добавить в списки" at bounding box center [652, 359] width 83 height 13
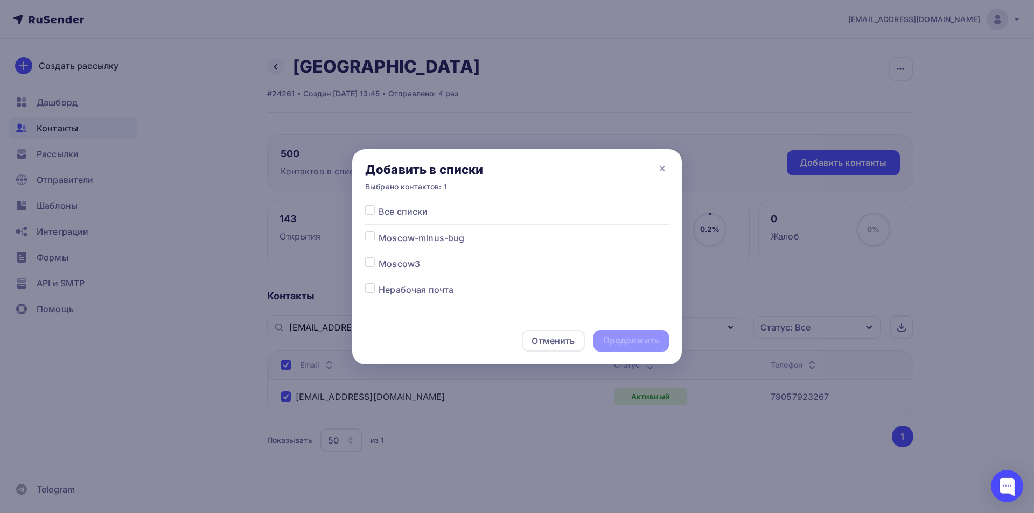
click at [379, 232] on label at bounding box center [379, 232] width 0 height 0
click at [371, 238] on input "checkbox" at bounding box center [370, 237] width 10 height 10
checkbox input "true"
click at [650, 342] on div "Продолжить" at bounding box center [631, 341] width 56 height 12
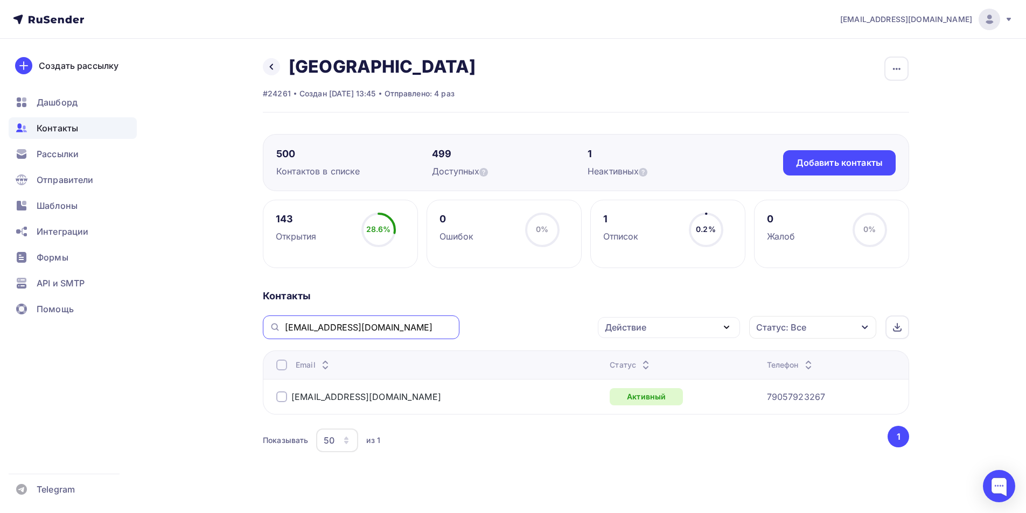
click at [332, 327] on input "ekat-pashkova@mail.ru" at bounding box center [369, 328] width 168 height 12
paste input "cityanubis@gmail.com"
type input "cityanubis@gmail.com"
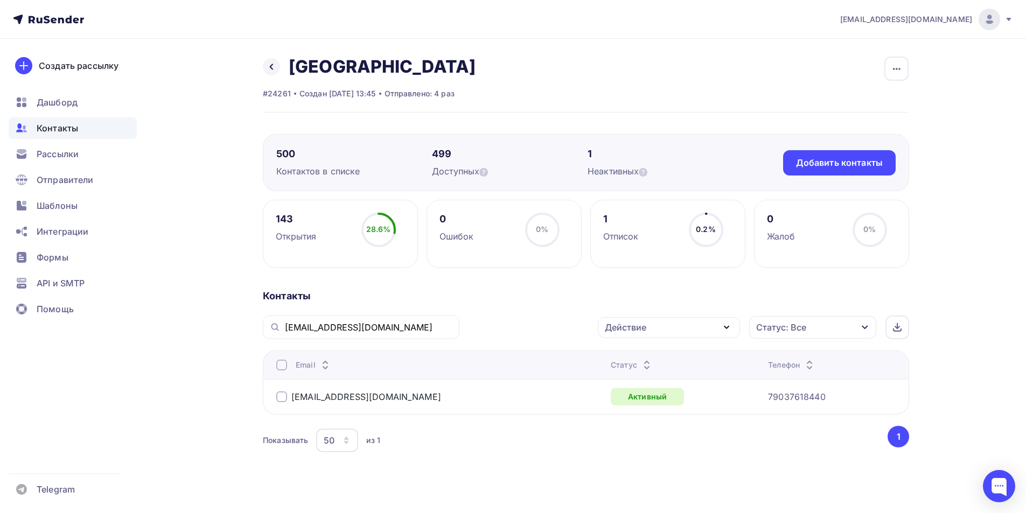
click at [280, 396] on div at bounding box center [281, 397] width 11 height 11
click at [647, 322] on div "Действие" at bounding box center [669, 327] width 142 height 21
click at [642, 350] on link "Добавить в списки" at bounding box center [668, 360] width 129 height 22
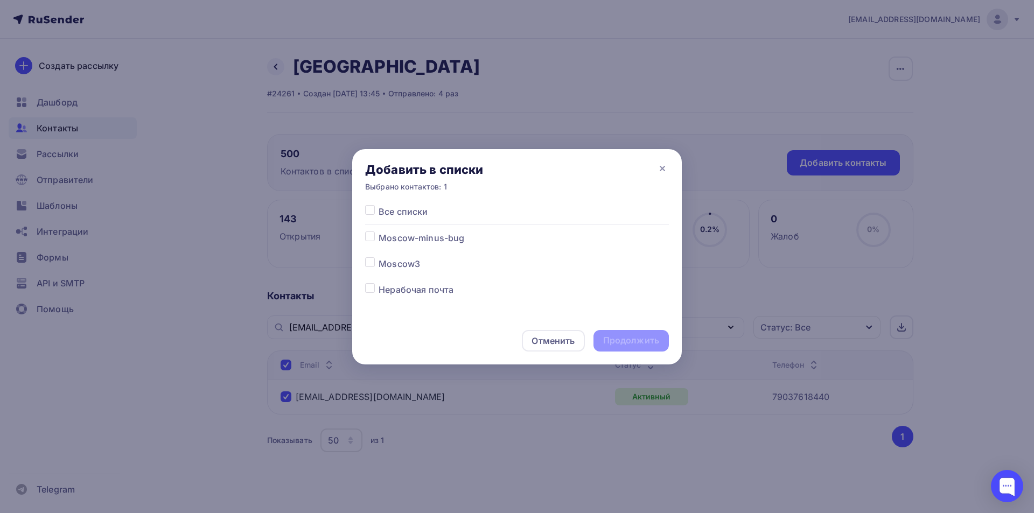
click at [379, 232] on label at bounding box center [379, 232] width 0 height 0
click at [369, 238] on input "checkbox" at bounding box center [370, 237] width 10 height 10
checkbox input "true"
click at [627, 338] on div "Продолжить" at bounding box center [631, 341] width 56 height 12
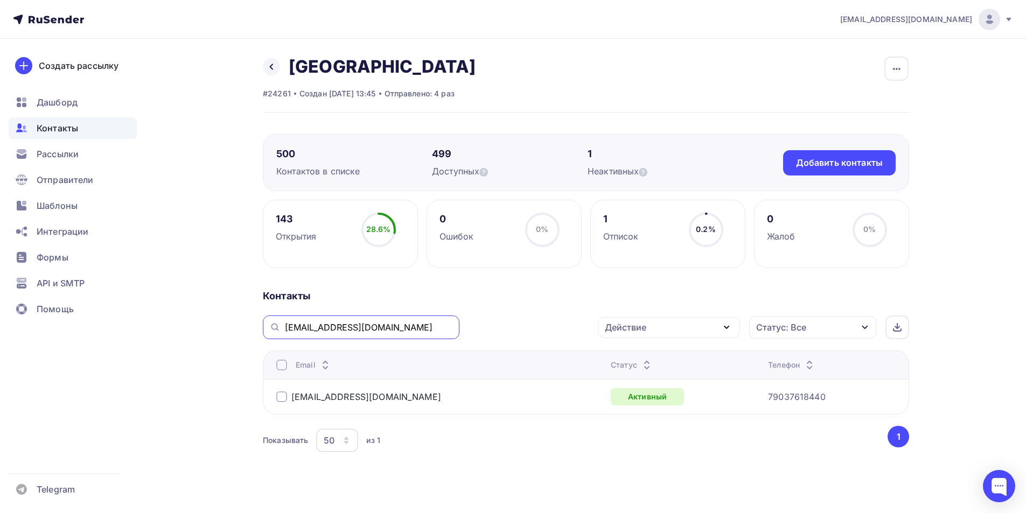
click at [351, 326] on input "cityanubis@gmail.com" at bounding box center [369, 328] width 168 height 12
paste input "i-johny@mail.ru"
type input "i-johny@mail.ru"
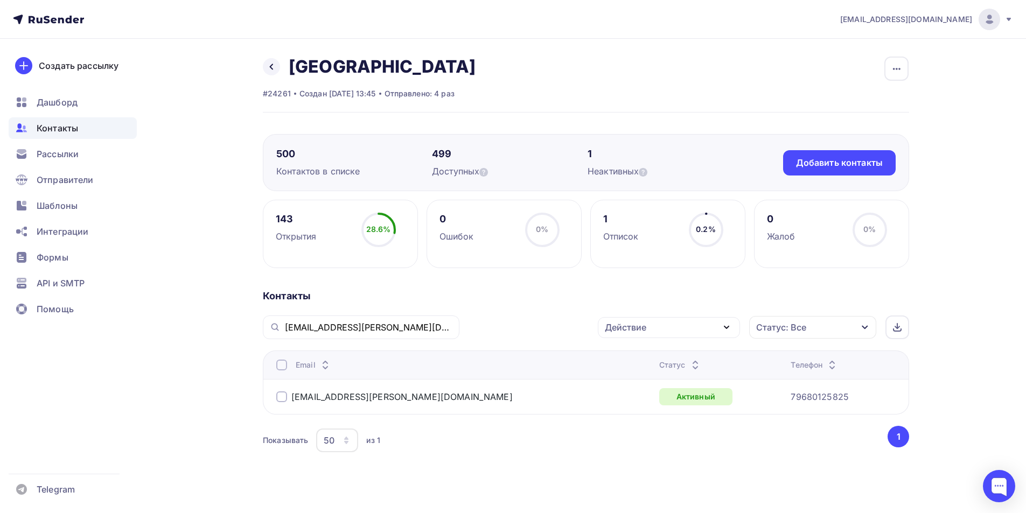
click at [284, 396] on div at bounding box center [281, 397] width 11 height 11
click at [632, 333] on div "Действие" at bounding box center [625, 327] width 41 height 13
click at [640, 358] on div "Добавить в списки" at bounding box center [652, 359] width 83 height 13
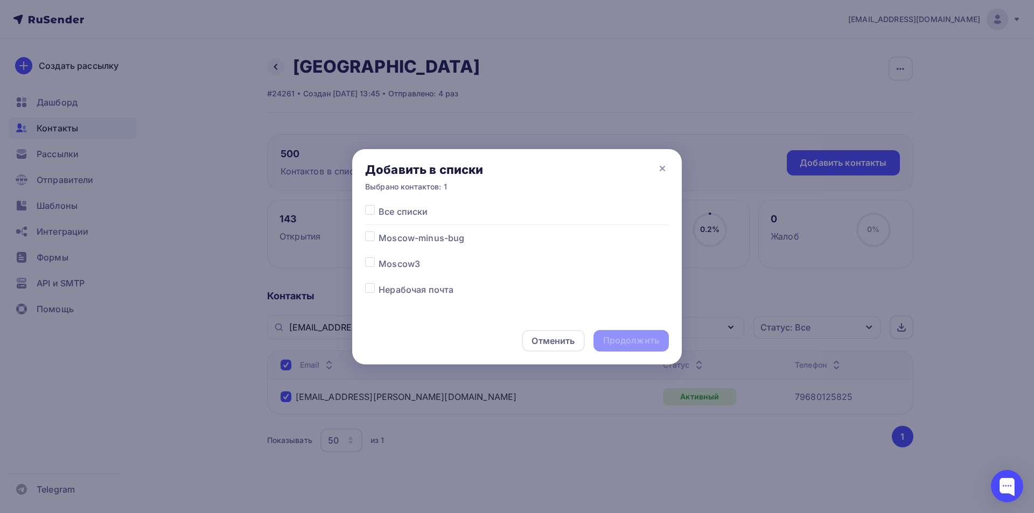
click at [379, 232] on label at bounding box center [379, 232] width 0 height 0
click at [366, 238] on input "checkbox" at bounding box center [370, 237] width 10 height 10
checkbox input "true"
click at [609, 339] on div "Продолжить" at bounding box center [631, 341] width 56 height 12
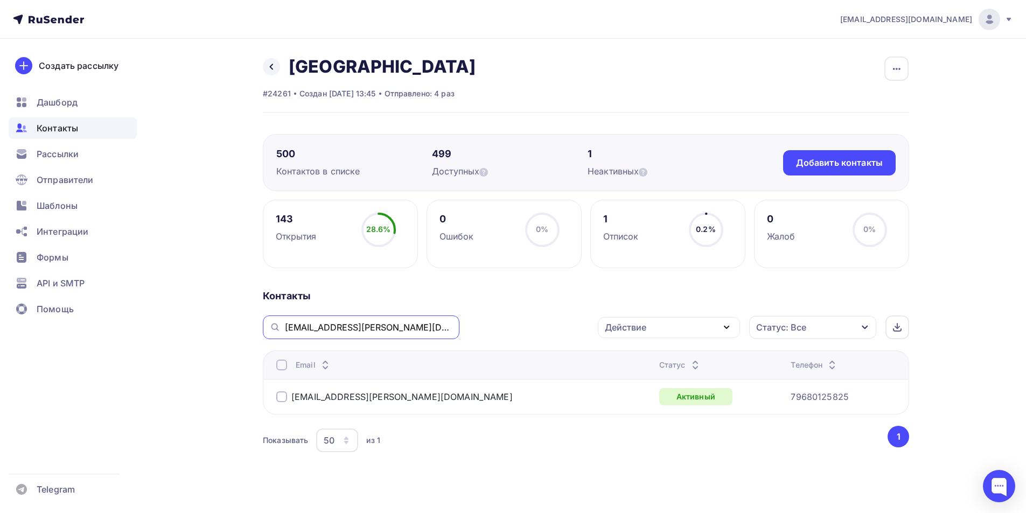
click at [325, 330] on input "i-johny@mail.ru" at bounding box center [369, 328] width 168 height 12
paste input "egorich9feb"
type input "egorich9feb@mail.ru"
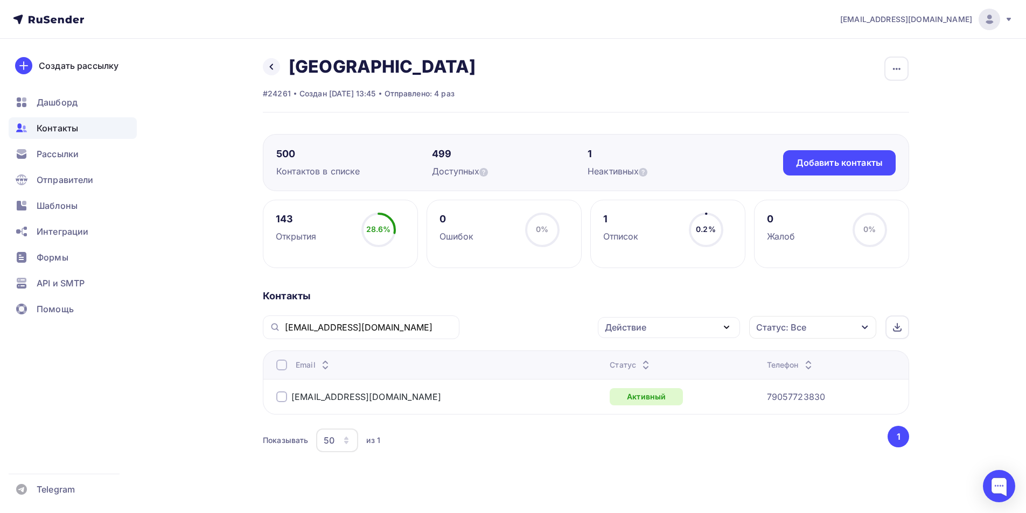
click at [283, 399] on div at bounding box center [281, 397] width 11 height 11
click at [633, 331] on div "Действие" at bounding box center [625, 327] width 41 height 13
click at [634, 353] on div "Добавить в списки" at bounding box center [652, 359] width 83 height 13
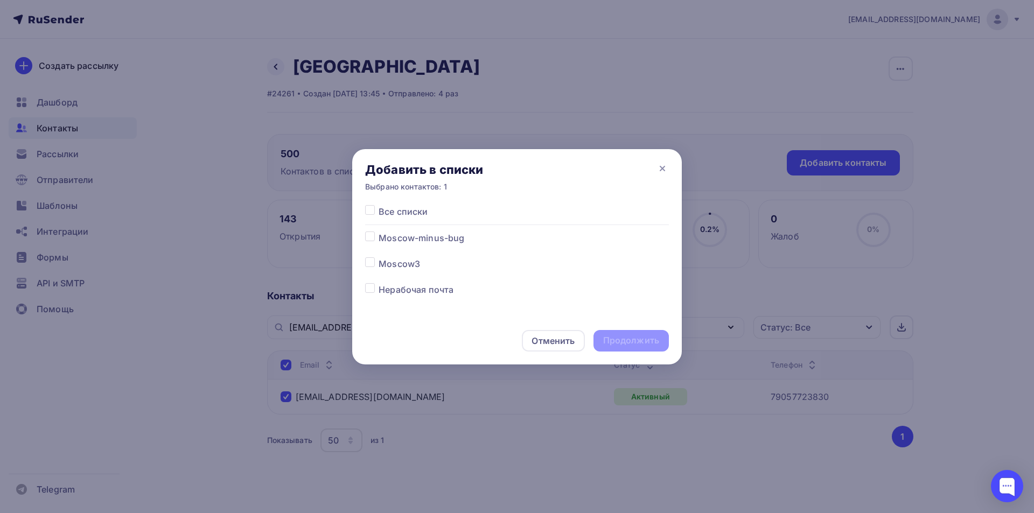
click at [365, 233] on div "Все списки Moscow-minus-bug Moscow3 Нерабочая почта Moscow2 Moscow" at bounding box center [517, 261] width 330 height 112
click at [376, 241] on div at bounding box center [371, 238] width 13 height 13
click at [379, 232] on label at bounding box center [379, 232] width 0 height 0
click at [371, 241] on input "checkbox" at bounding box center [370, 237] width 10 height 10
checkbox input "true"
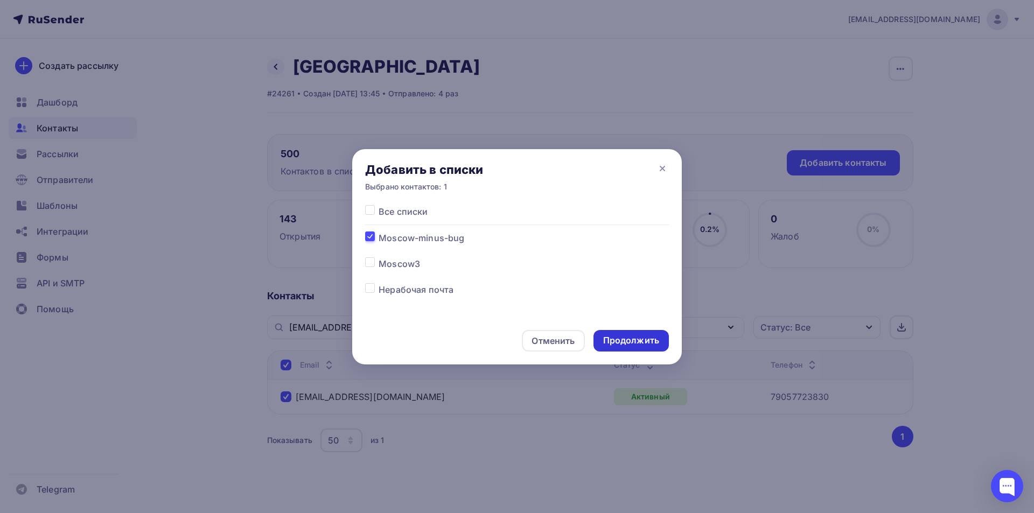
click at [629, 336] on div "Продолжить" at bounding box center [631, 341] width 56 height 12
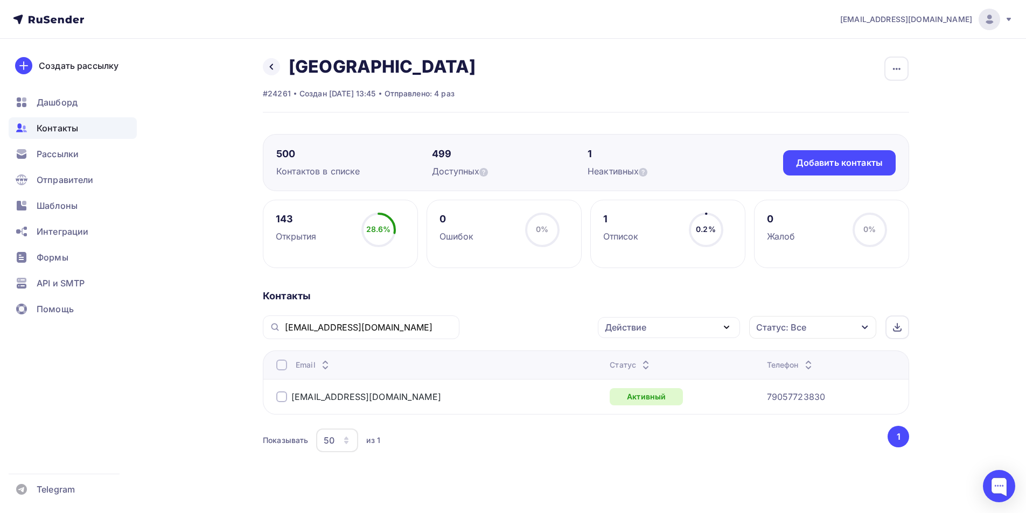
click at [365, 333] on div "egorich9feb@mail.ru" at bounding box center [361, 328] width 197 height 24
click at [365, 332] on input "egorich9feb@mail.ru" at bounding box center [369, 328] width 168 height 12
paste input "ionov.andr@gmail.com"
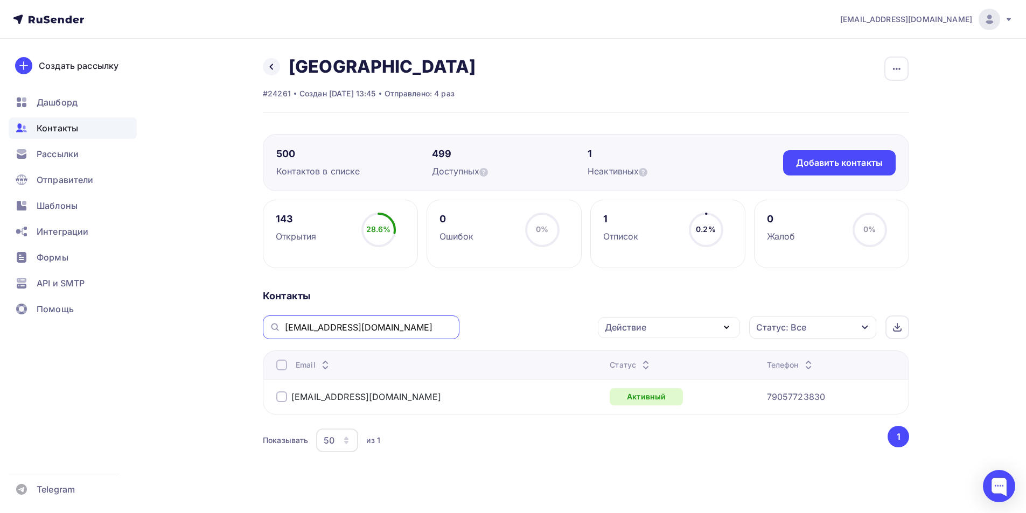
type input "ionov.andr@gmail.com"
click at [282, 395] on div at bounding box center [281, 397] width 11 height 11
click at [635, 327] on div "Действие" at bounding box center [625, 327] width 41 height 13
click at [633, 355] on div "Добавить в списки" at bounding box center [652, 359] width 83 height 13
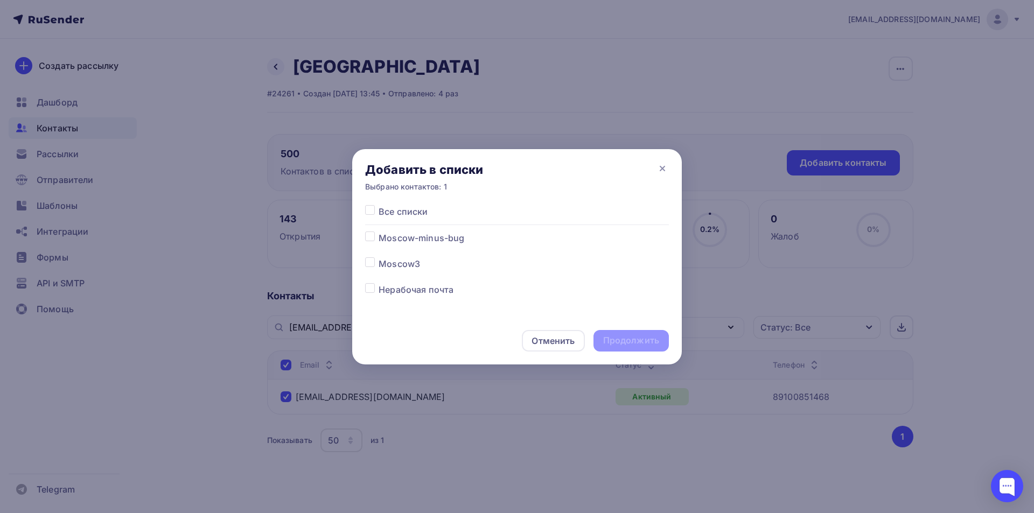
click at [379, 232] on label at bounding box center [379, 232] width 0 height 0
click at [371, 238] on input "checkbox" at bounding box center [370, 237] width 10 height 10
checkbox input "true"
click at [617, 337] on div "Продолжить" at bounding box center [631, 341] width 56 height 12
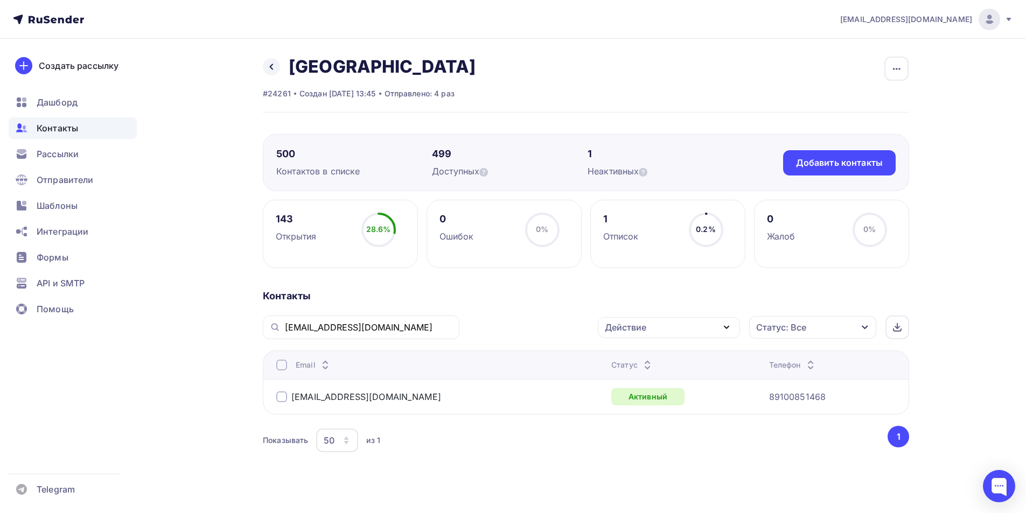
click at [350, 334] on div "ionov.andr@gmail.com" at bounding box center [361, 328] width 197 height 24
click at [349, 331] on input "ionov.andr@gmail.com" at bounding box center [369, 328] width 168 height 12
paste input "akadem11@yandex.ru"
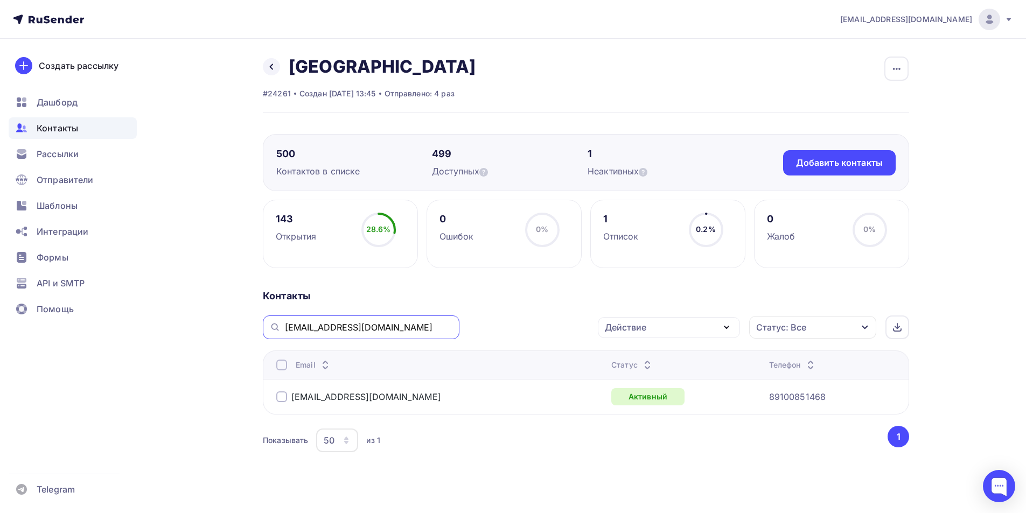
type input "akadem11@yandex.ru"
click at [284, 400] on div at bounding box center [281, 397] width 11 height 11
click at [684, 336] on div "Действие" at bounding box center [669, 327] width 142 height 21
click at [661, 361] on div "Добавить в списки" at bounding box center [652, 359] width 83 height 13
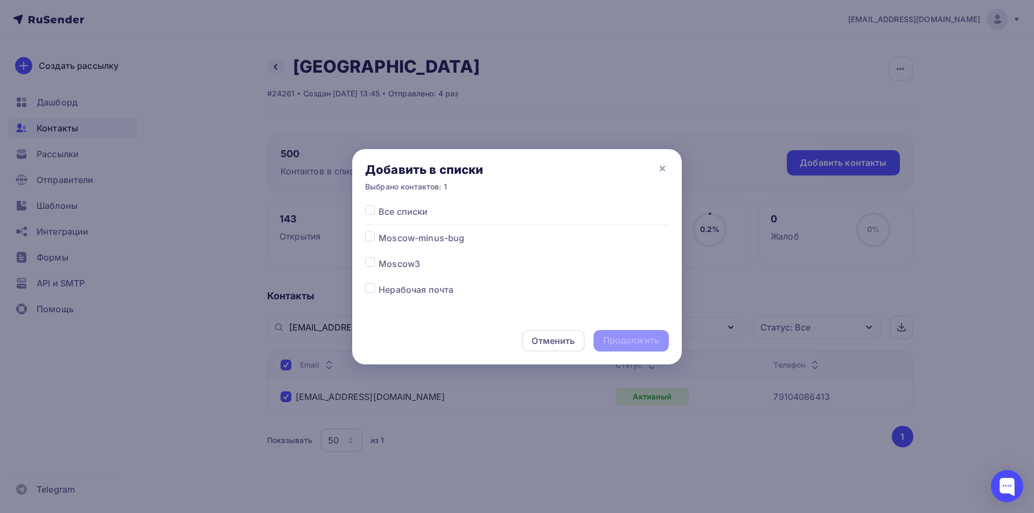
click at [379, 232] on label at bounding box center [379, 232] width 0 height 0
click at [367, 236] on input "checkbox" at bounding box center [370, 237] width 10 height 10
checkbox input "true"
click at [610, 338] on div "Продолжить" at bounding box center [631, 341] width 56 height 12
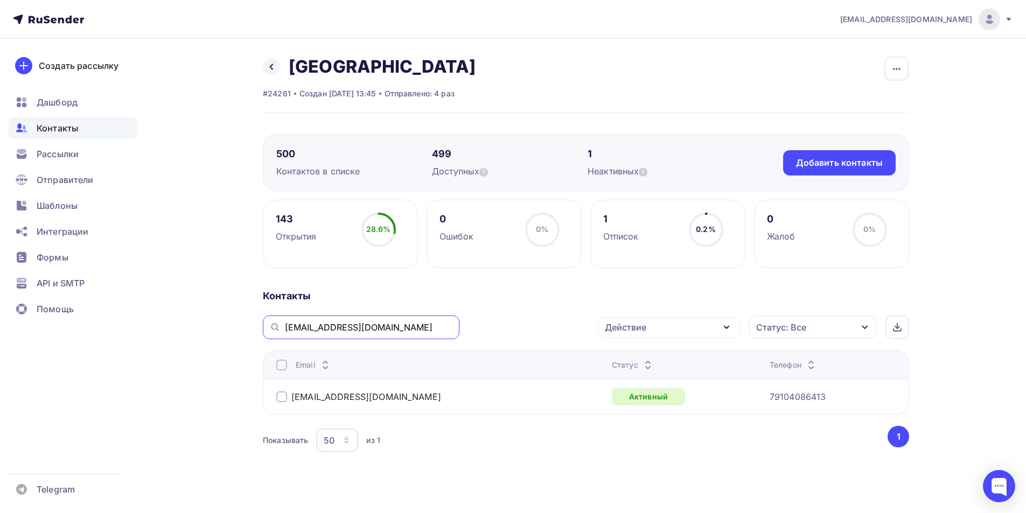
click at [299, 326] on input "akadem11@yandex.ru" at bounding box center [369, 328] width 168 height 12
paste input "lianna@medinfoservice"
type input "lianna@medinfoservice.ru"
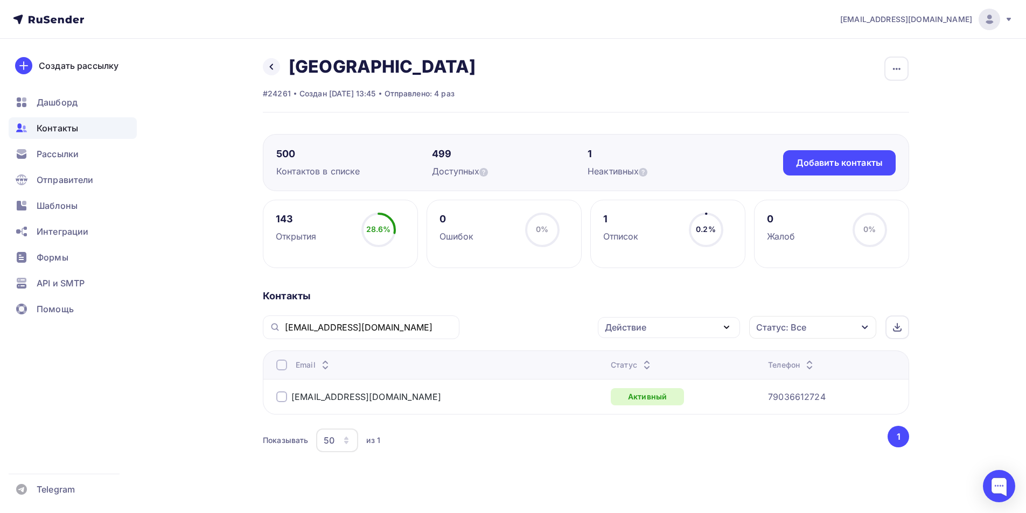
click at [280, 395] on div at bounding box center [281, 397] width 11 height 11
click at [641, 327] on div "Действие" at bounding box center [625, 327] width 41 height 13
click at [637, 356] on div "Добавить в списки" at bounding box center [652, 359] width 83 height 13
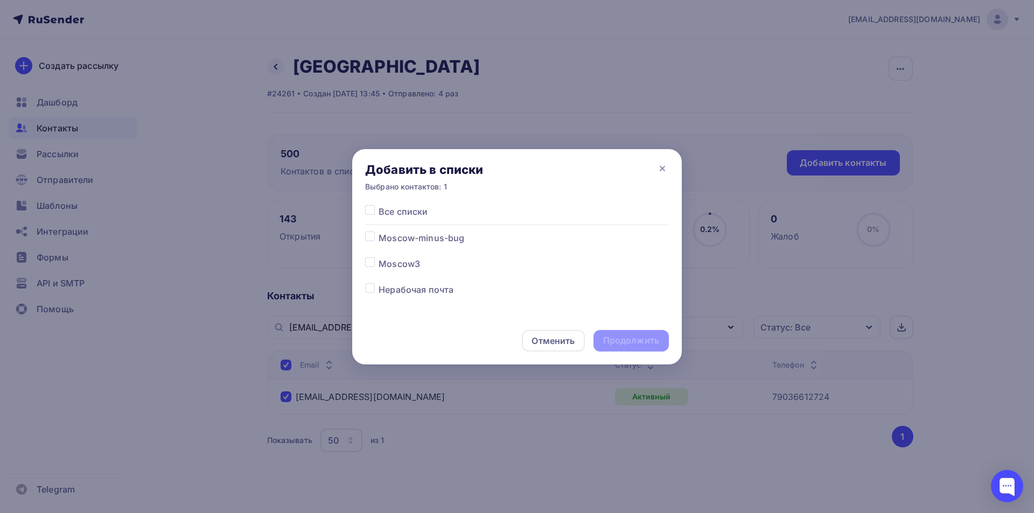
click at [379, 232] on label at bounding box center [379, 232] width 0 height 0
click at [372, 239] on input "checkbox" at bounding box center [370, 237] width 10 height 10
checkbox input "true"
click at [605, 338] on div "Продолжить" at bounding box center [631, 341] width 56 height 12
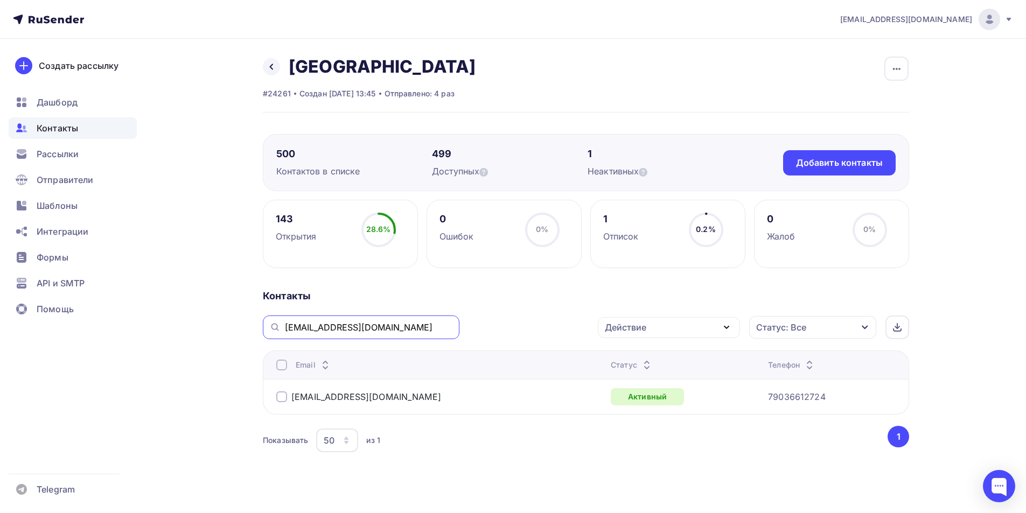
click at [318, 330] on input "lianna@medinfoservice.ru" at bounding box center [369, 328] width 168 height 12
paste input "ciaoeva2014@gmail.com"
type input "ciaoeva2014@gmail.com"
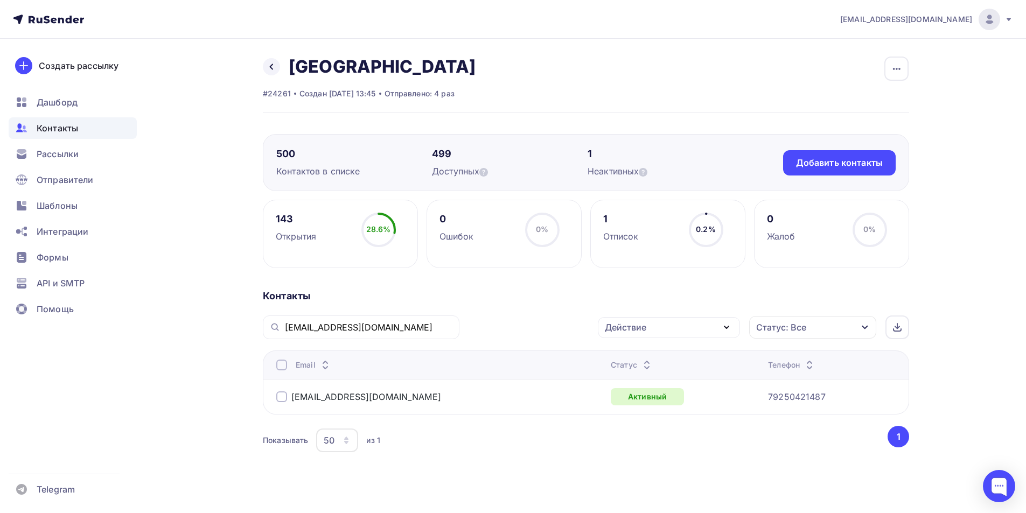
click at [279, 395] on div at bounding box center [281, 397] width 11 height 11
click at [615, 326] on div "Действие" at bounding box center [625, 327] width 41 height 13
click at [624, 356] on div "Добавить в списки" at bounding box center [652, 359] width 83 height 13
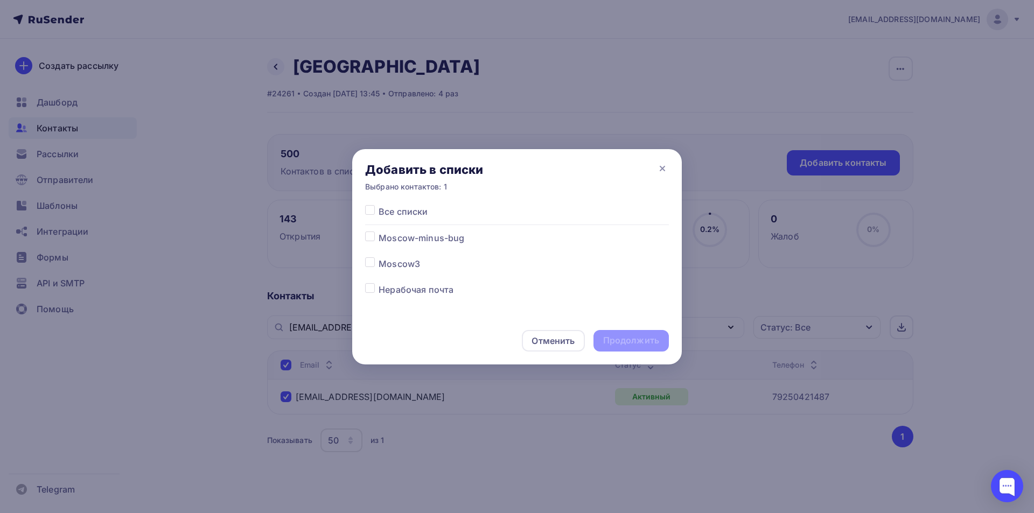
click at [379, 232] on label at bounding box center [379, 232] width 0 height 0
click at [368, 237] on input "checkbox" at bounding box center [370, 237] width 10 height 10
checkbox input "true"
click at [637, 339] on div "Продолжить" at bounding box center [631, 341] width 56 height 12
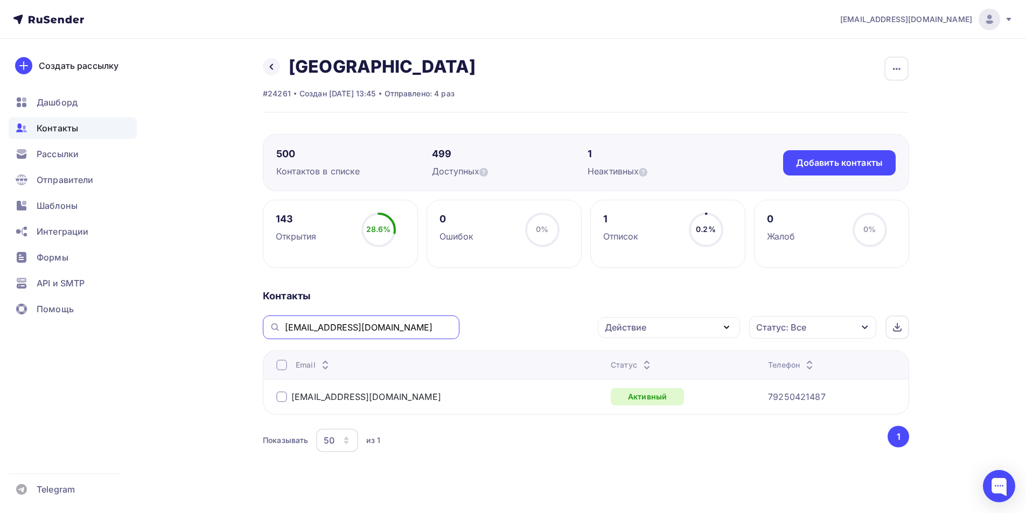
click at [328, 323] on input "ciaoeva2014@gmail.com" at bounding box center [369, 328] width 168 height 12
paste input "si14na@rambler.ru"
type input "si14na@rambler.ru"
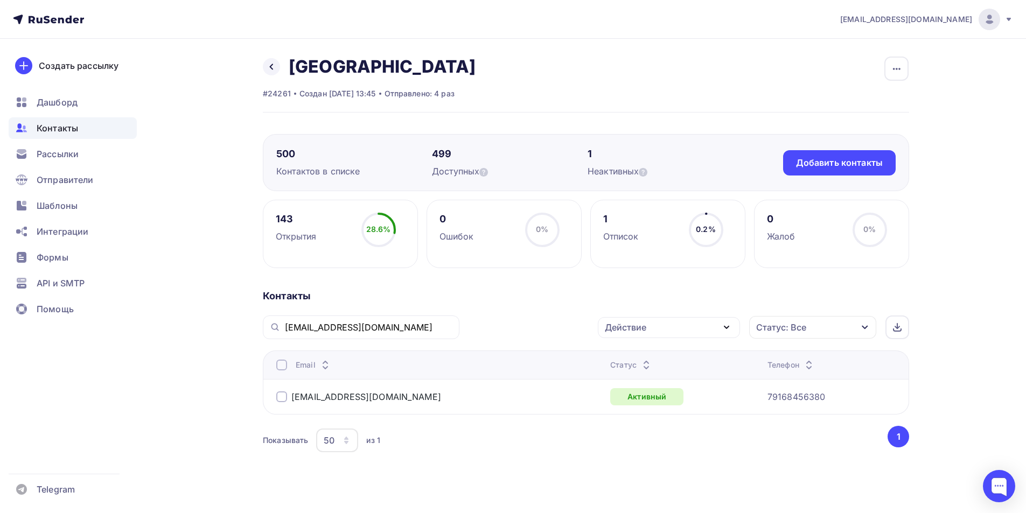
click at [278, 398] on div at bounding box center [281, 397] width 11 height 11
click at [638, 333] on div "Действие" at bounding box center [625, 327] width 41 height 13
click at [639, 354] on div "Добавить в списки" at bounding box center [652, 359] width 83 height 13
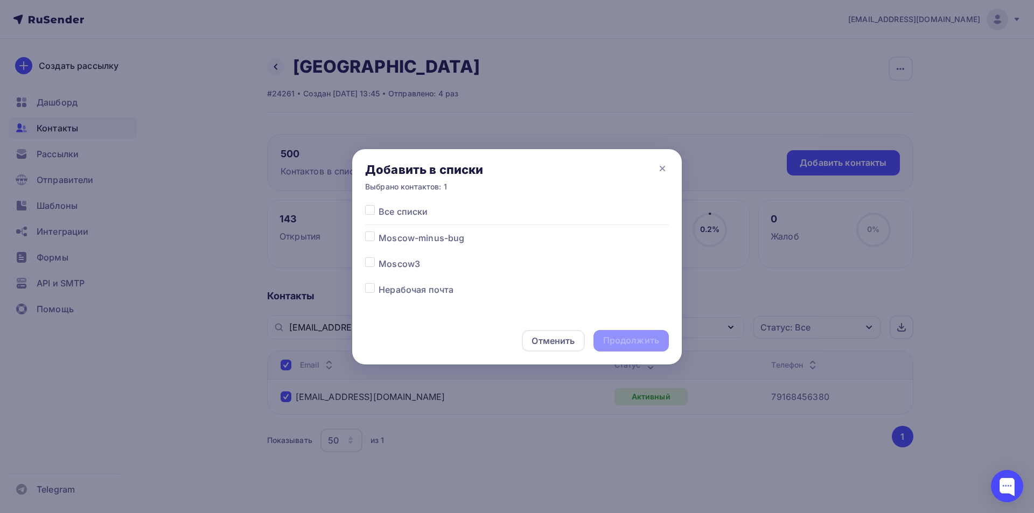
click at [379, 232] on label at bounding box center [379, 232] width 0 height 0
click at [370, 235] on input "checkbox" at bounding box center [370, 237] width 10 height 10
checkbox input "true"
click at [617, 344] on div "Продолжить" at bounding box center [631, 341] width 56 height 12
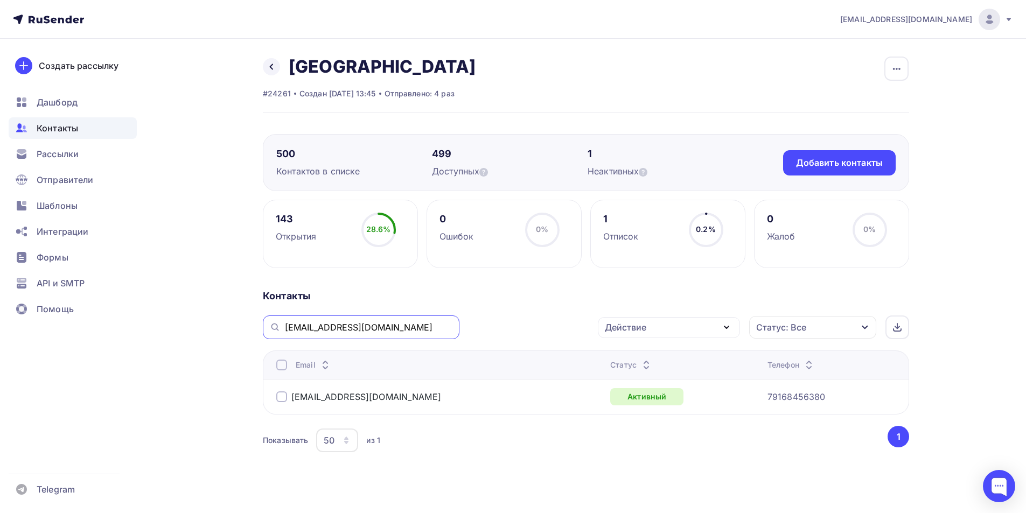
click at [335, 331] on input "si14na@rambler.ru" at bounding box center [369, 328] width 168 height 12
paste input "m.sushkova79@mail"
type input "m.sushkova79@mail.ru"
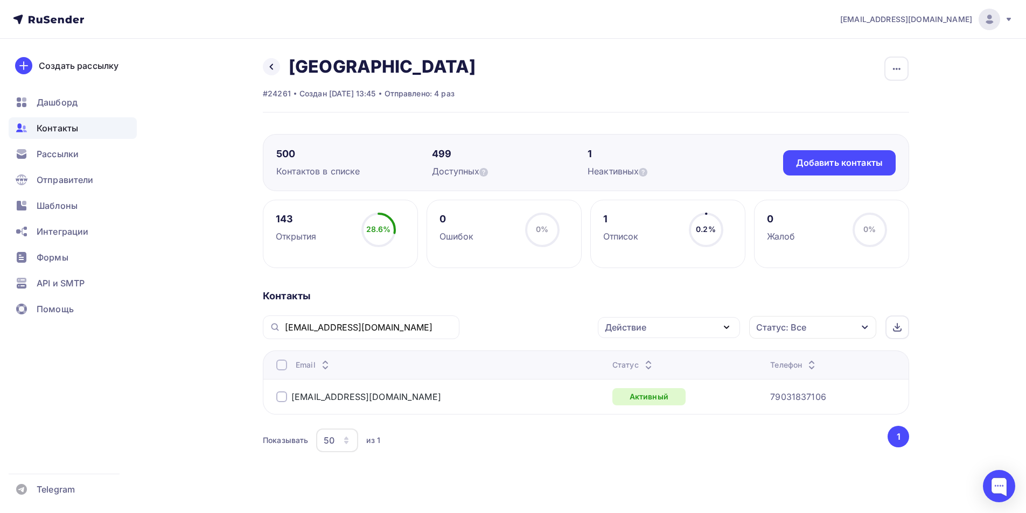
click at [283, 397] on div at bounding box center [281, 397] width 11 height 11
click at [632, 336] on div "Действие" at bounding box center [669, 327] width 142 height 21
click at [639, 358] on div "Добавить в списки" at bounding box center [652, 359] width 83 height 13
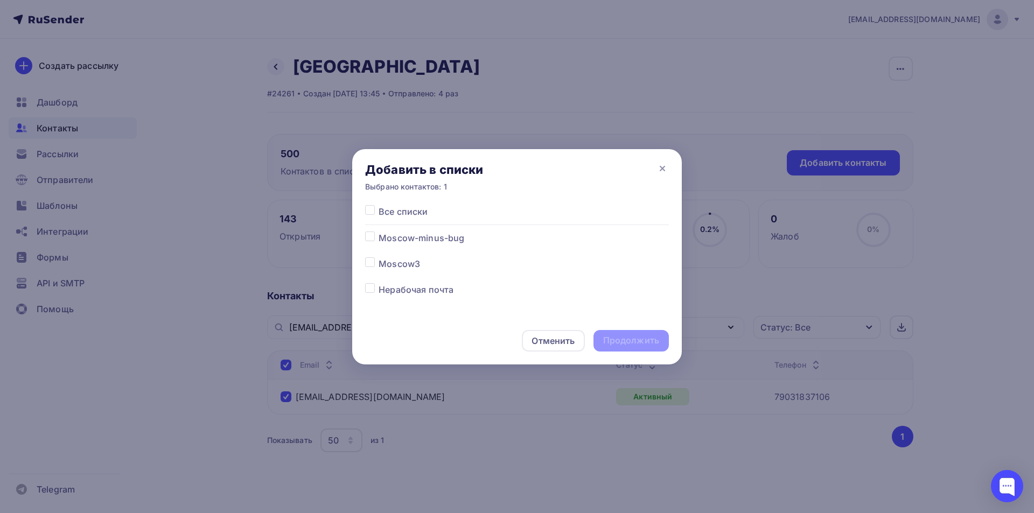
click at [379, 232] on label at bounding box center [379, 232] width 0 height 0
click at [367, 241] on input "checkbox" at bounding box center [370, 237] width 10 height 10
checkbox input "true"
click at [642, 338] on div "Продолжить" at bounding box center [631, 341] width 56 height 12
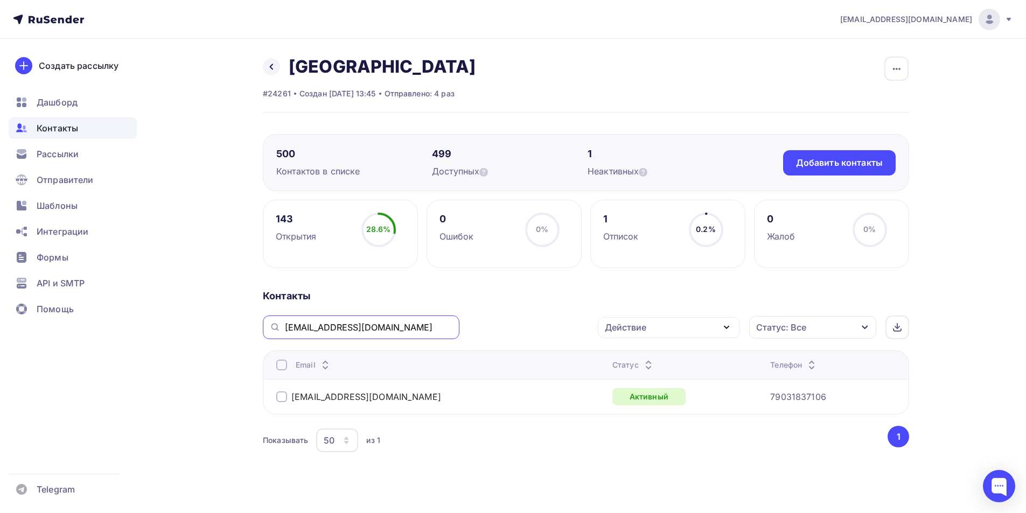
click at [331, 329] on input "m.sushkova79@mail.ru" at bounding box center [369, 328] width 168 height 12
paste input "leyla.lysova"
type input "leyla.lysova@mail.ru"
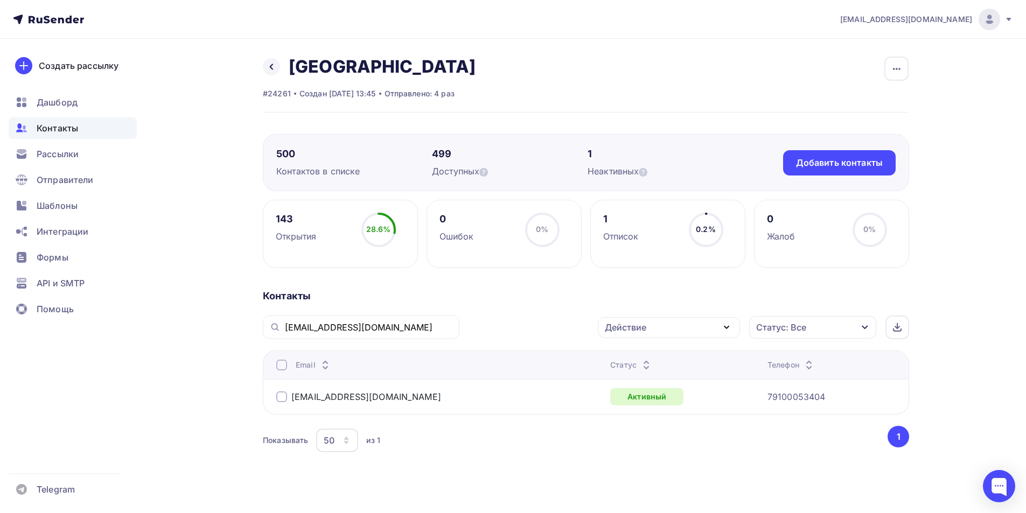
click at [282, 398] on div at bounding box center [281, 397] width 11 height 11
click at [617, 329] on div "Действие" at bounding box center [625, 327] width 41 height 13
click at [636, 355] on div "Добавить в списки" at bounding box center [652, 359] width 83 height 13
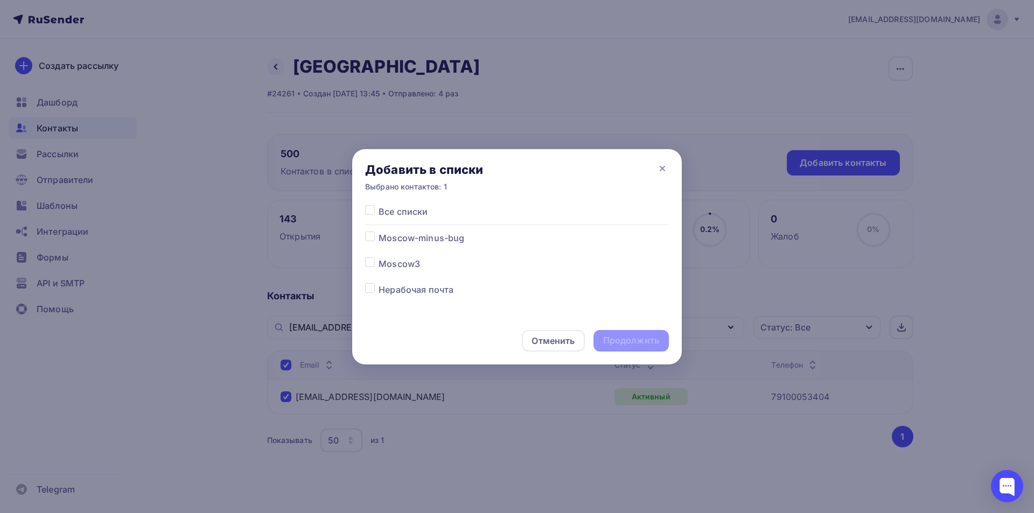
click at [379, 232] on label at bounding box center [379, 232] width 0 height 0
click at [366, 235] on input "checkbox" at bounding box center [370, 237] width 10 height 10
checkbox input "true"
click at [624, 338] on div "Продолжить" at bounding box center [631, 341] width 56 height 12
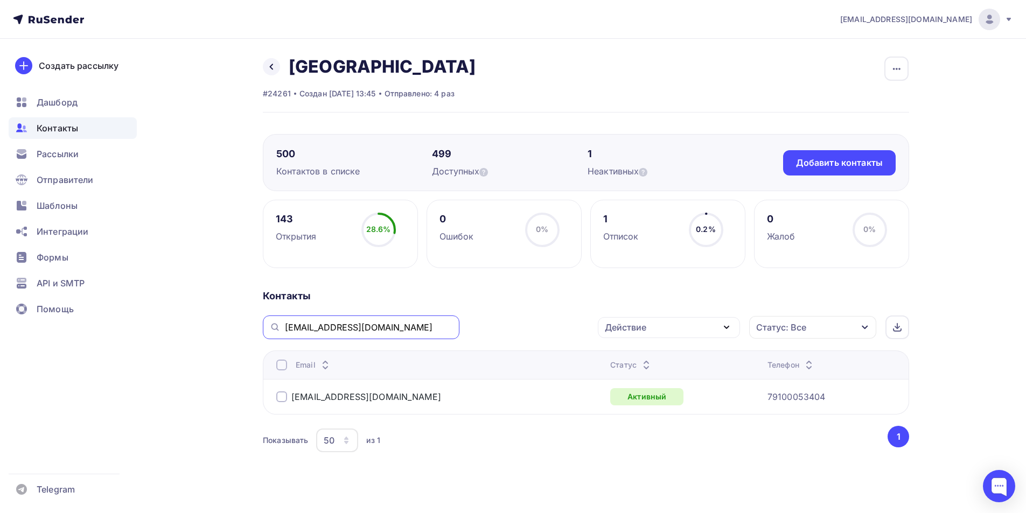
click at [327, 323] on input "leyla.lysova@mail.ru" at bounding box center [369, 328] width 168 height 12
paste input "barashekrom@gmail.com"
type input "barashekrom@gmail.com"
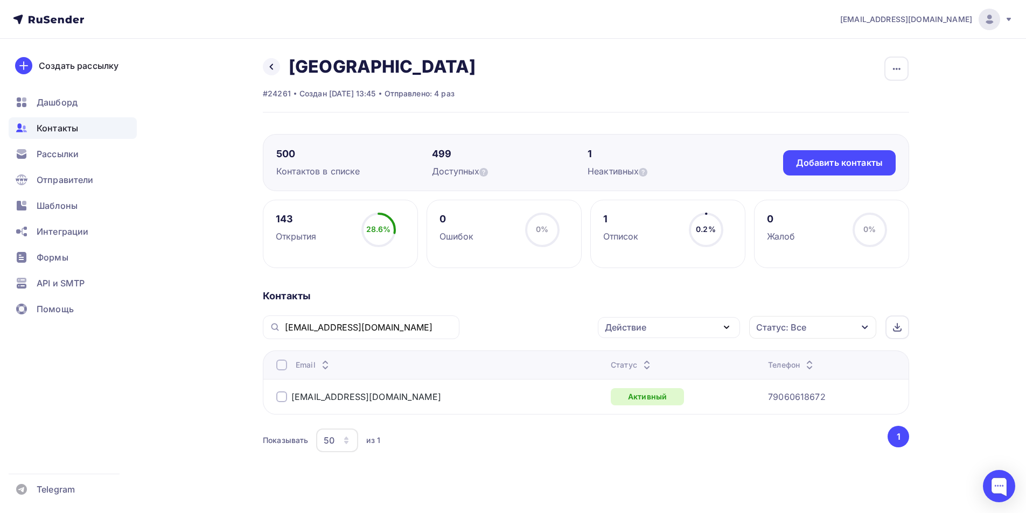
click at [280, 399] on div at bounding box center [281, 397] width 11 height 11
click at [629, 332] on div "Действие" at bounding box center [625, 327] width 41 height 13
click at [629, 360] on div "Добавить в списки" at bounding box center [652, 359] width 83 height 13
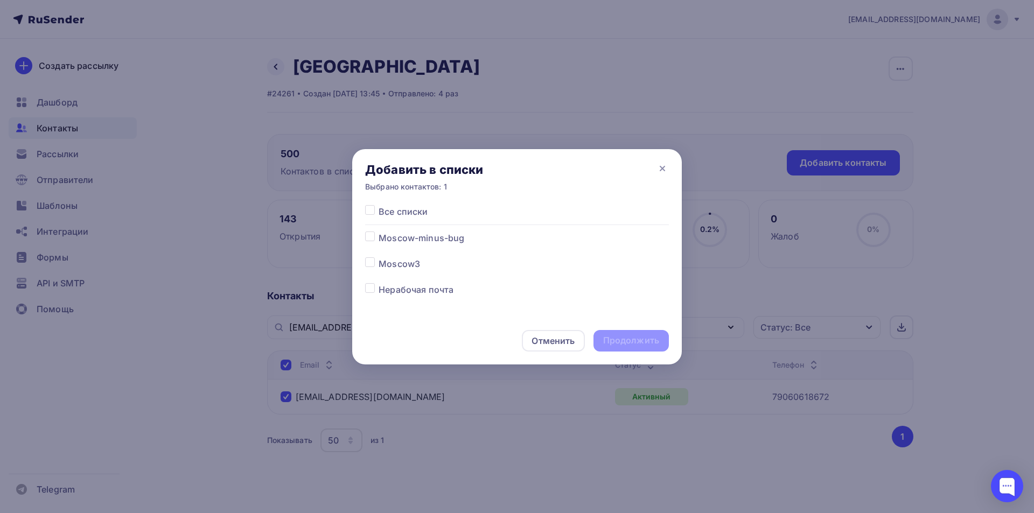
click at [379, 232] on label at bounding box center [379, 232] width 0 height 0
click at [369, 239] on input "checkbox" at bounding box center [370, 237] width 10 height 10
checkbox input "true"
click at [616, 344] on div "Продолжить" at bounding box center [631, 341] width 56 height 12
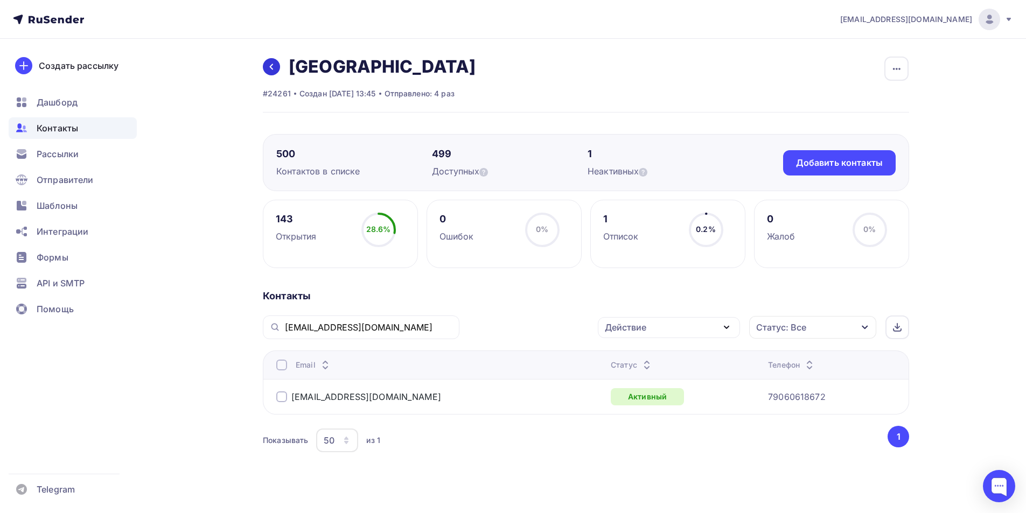
click at [271, 68] on icon at bounding box center [271, 67] width 3 height 6
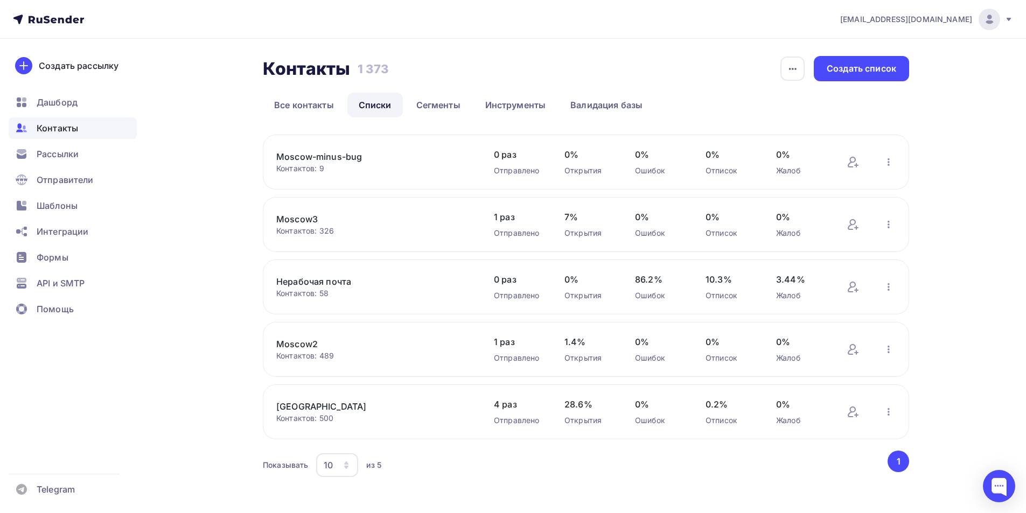
click at [302, 412] on link "[GEOGRAPHIC_DATA]" at bounding box center [367, 406] width 183 height 13
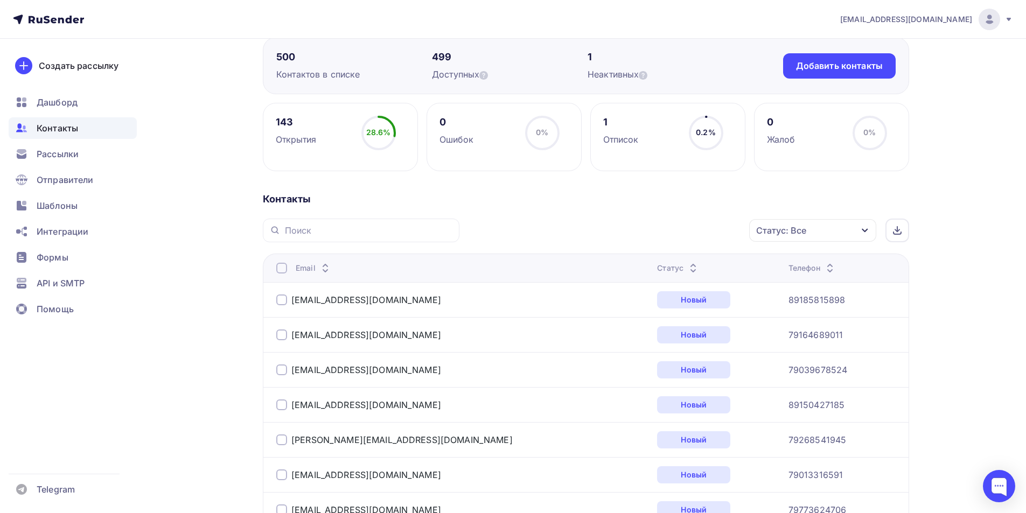
scroll to position [108, 0]
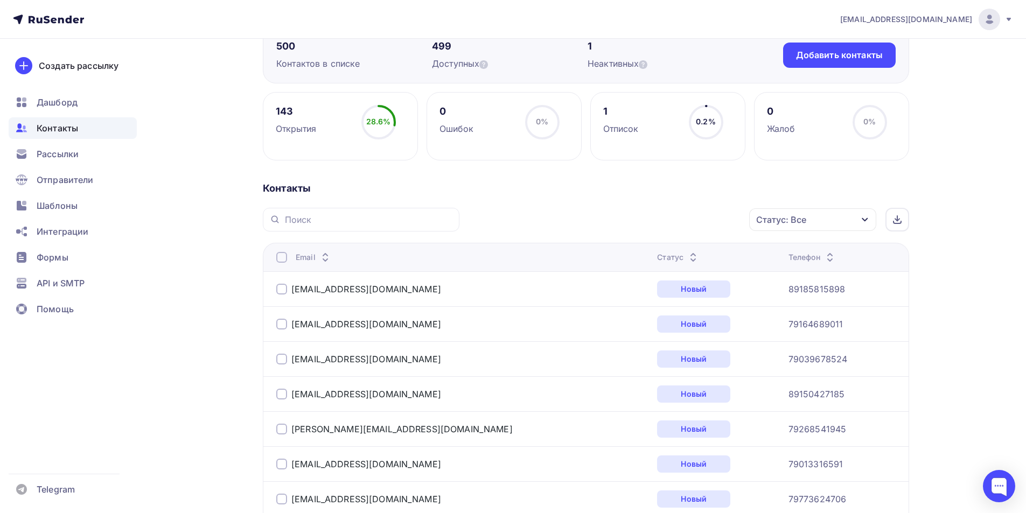
click at [828, 227] on div "Статус: Все" at bounding box center [812, 219] width 127 height 23
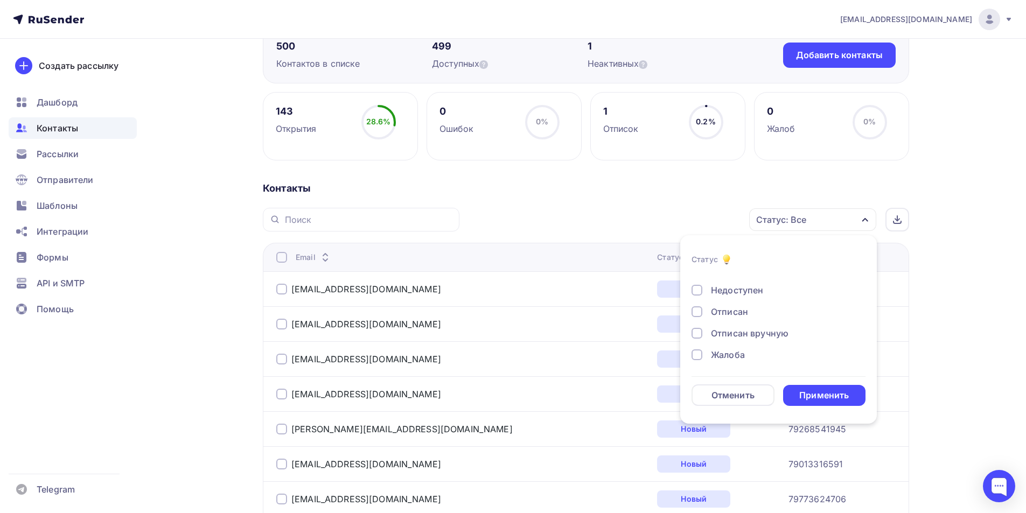
scroll to position [78, 0]
click at [697, 313] on div at bounding box center [697, 310] width 11 height 11
click at [838, 394] on div "Применить" at bounding box center [824, 395] width 50 height 12
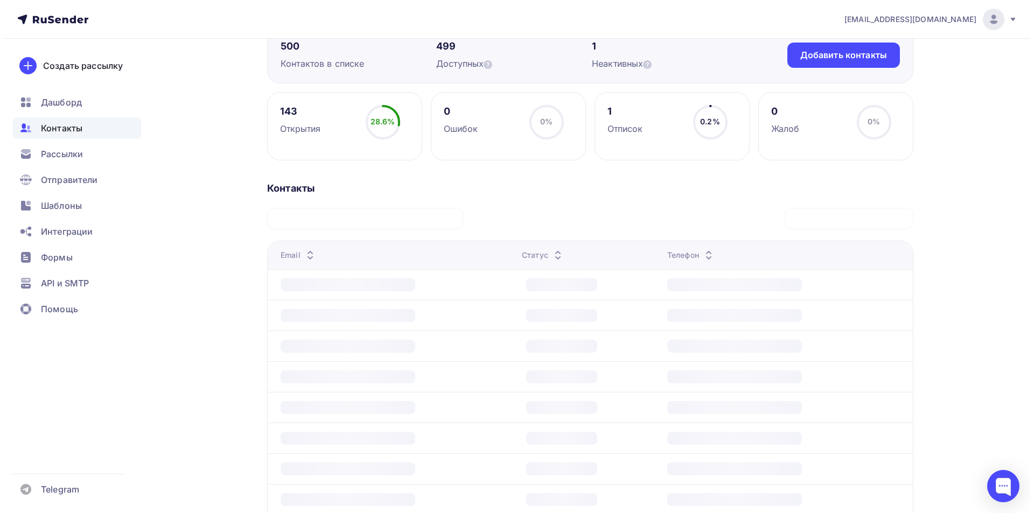
scroll to position [11, 0]
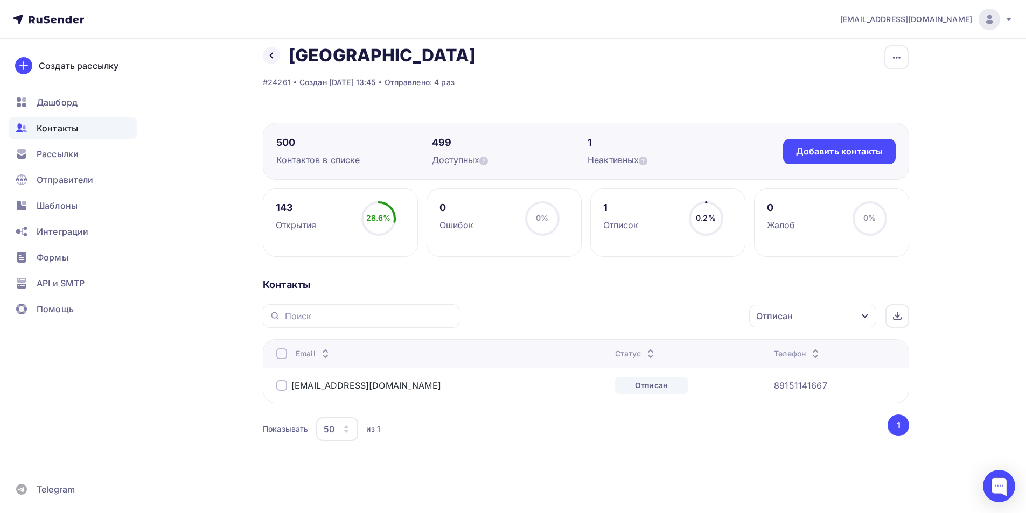
click at [282, 387] on div at bounding box center [281, 385] width 11 height 11
click at [651, 321] on div "Действие" at bounding box center [669, 316] width 142 height 21
click at [652, 346] on div "Добавить в списки" at bounding box center [652, 348] width 83 height 13
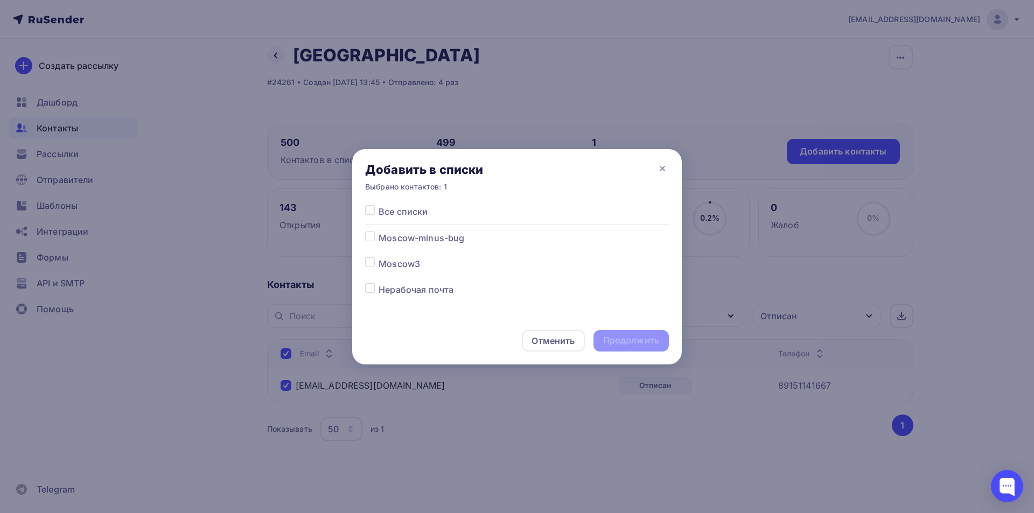
click at [379, 283] on label at bounding box center [379, 283] width 0 height 0
click at [374, 289] on input "checkbox" at bounding box center [370, 288] width 10 height 10
checkbox input "true"
click at [637, 341] on div "Продолжить" at bounding box center [631, 341] width 56 height 12
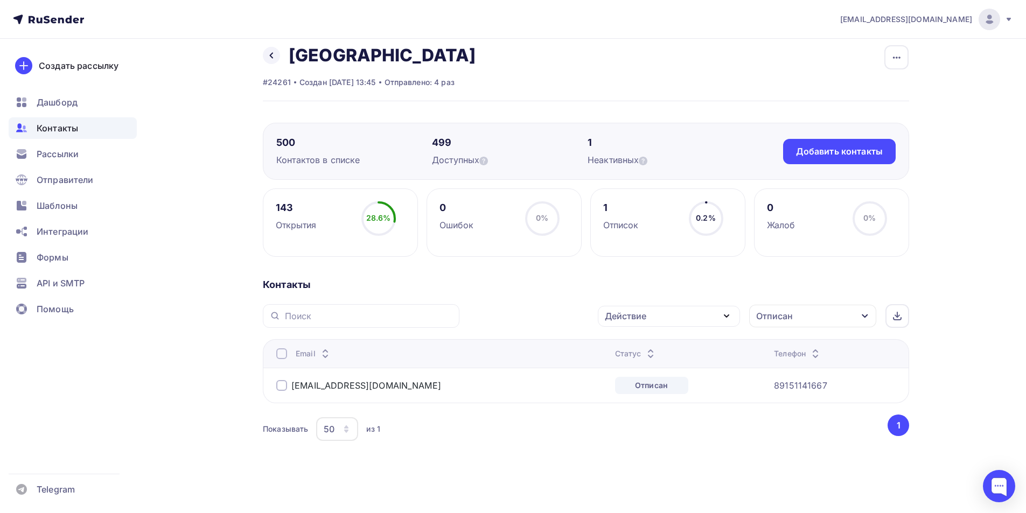
click at [277, 386] on div at bounding box center [281, 385] width 11 height 11
click at [632, 320] on div "Действие" at bounding box center [625, 316] width 41 height 13
click at [660, 367] on div "Исключить из списка" at bounding box center [658, 369] width 94 height 13
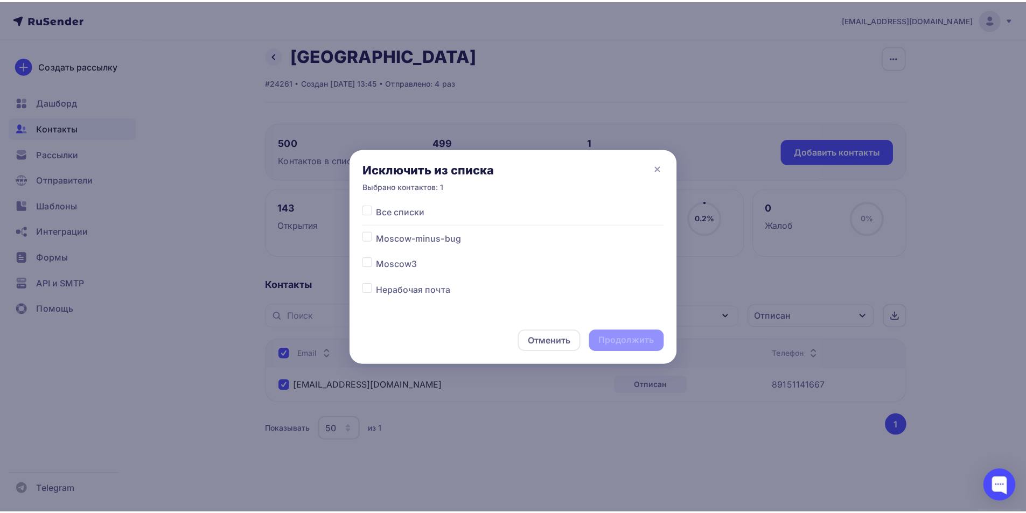
scroll to position [54, 0]
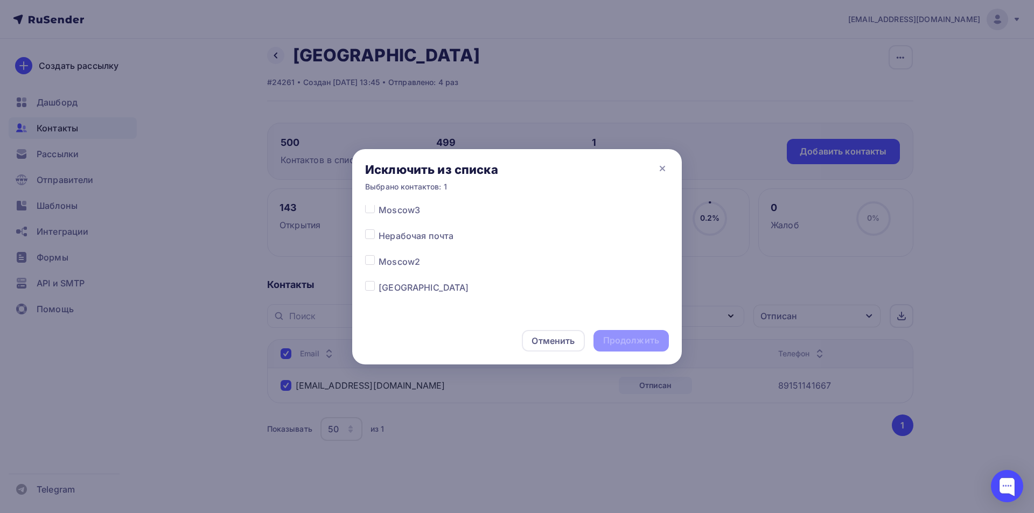
click at [379, 281] on label at bounding box center [379, 281] width 0 height 0
click at [365, 287] on input "checkbox" at bounding box center [370, 286] width 10 height 10
checkbox input "true"
click at [625, 344] on div "Продолжить" at bounding box center [631, 341] width 56 height 12
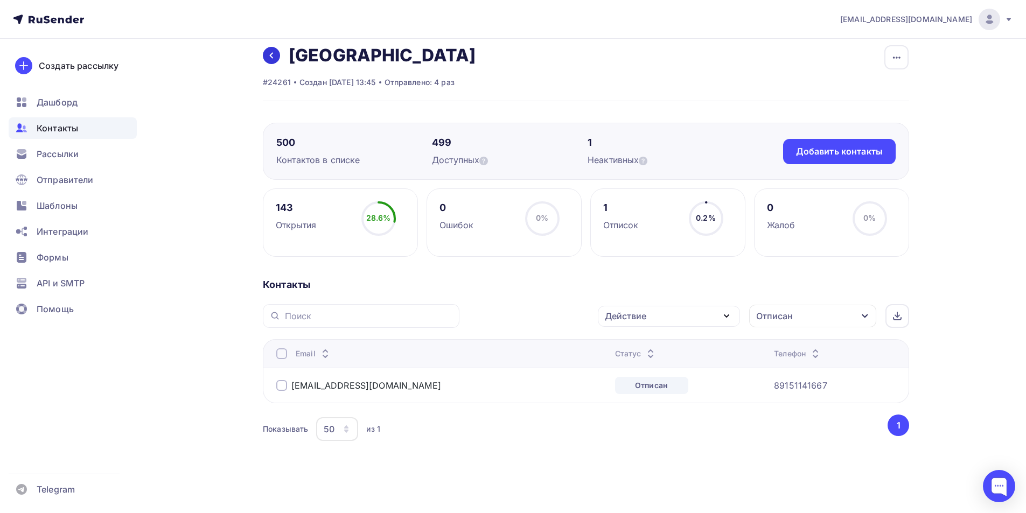
click at [278, 59] on link at bounding box center [271, 55] width 17 height 17
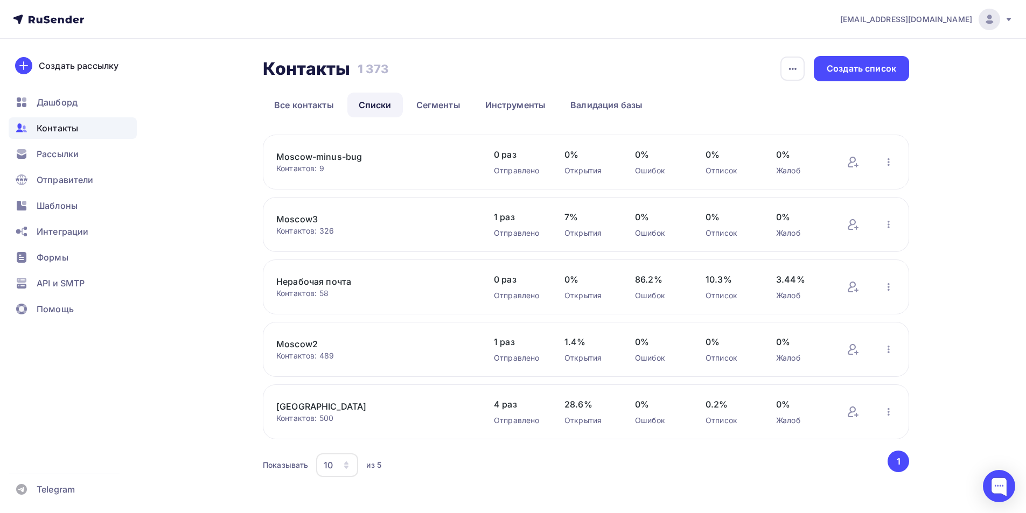
click at [346, 159] on link "Moscow-minus-bug" at bounding box center [367, 156] width 183 height 13
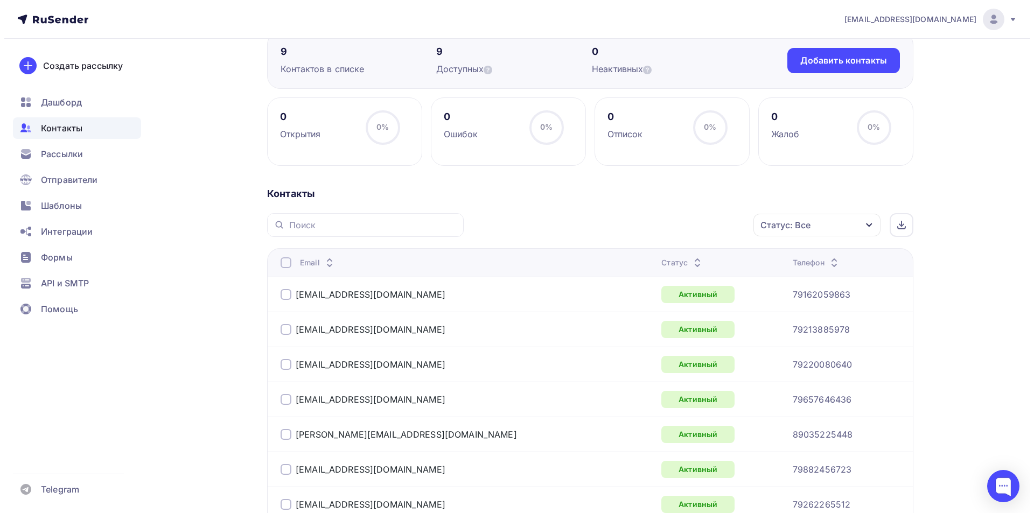
scroll to position [108, 0]
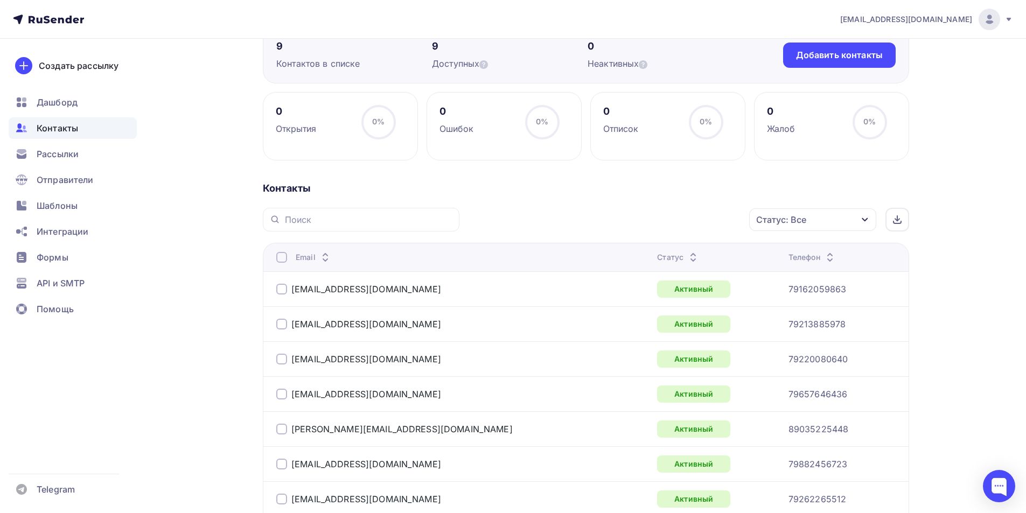
click at [282, 260] on div at bounding box center [281, 257] width 11 height 11
click at [647, 216] on div "Действие" at bounding box center [669, 220] width 142 height 21
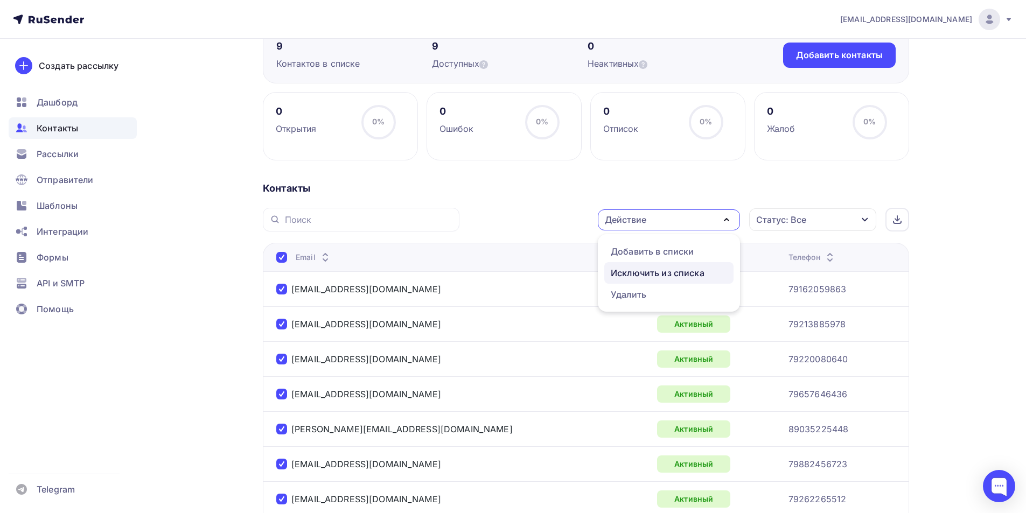
click at [656, 273] on div "Исключить из списка" at bounding box center [658, 273] width 94 height 13
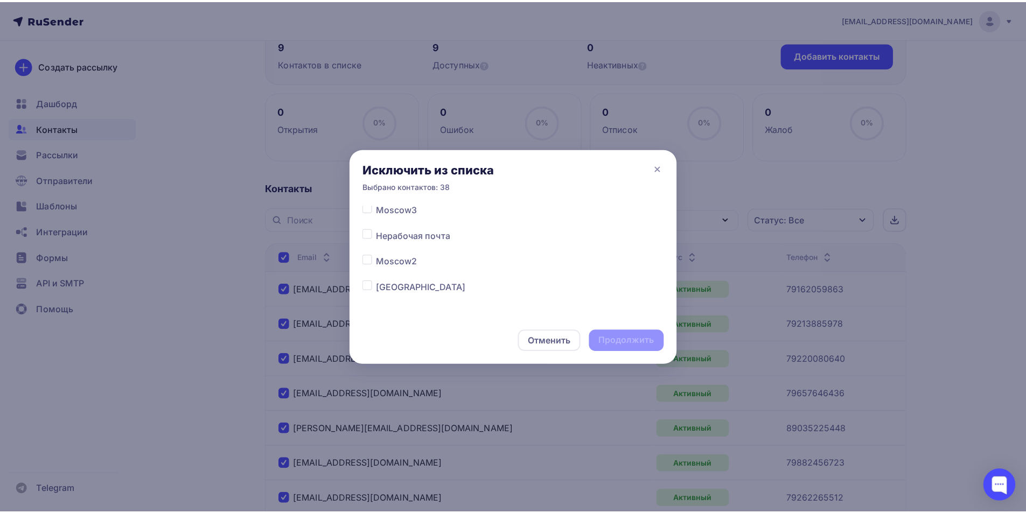
scroll to position [59, 0]
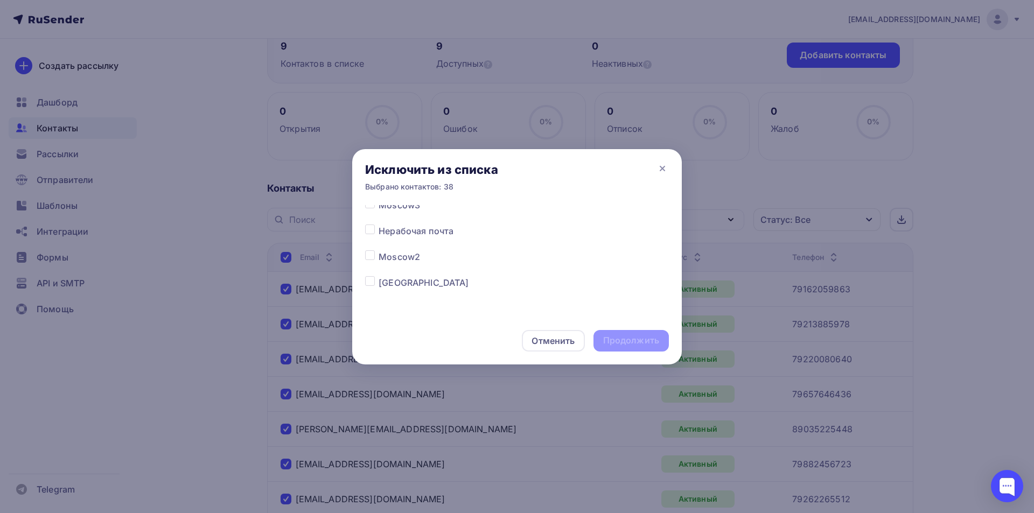
click at [379, 276] on label at bounding box center [379, 276] width 0 height 0
click at [372, 283] on input "checkbox" at bounding box center [370, 281] width 10 height 10
checkbox input "true"
click at [631, 345] on div "Продолжить" at bounding box center [631, 341] width 56 height 12
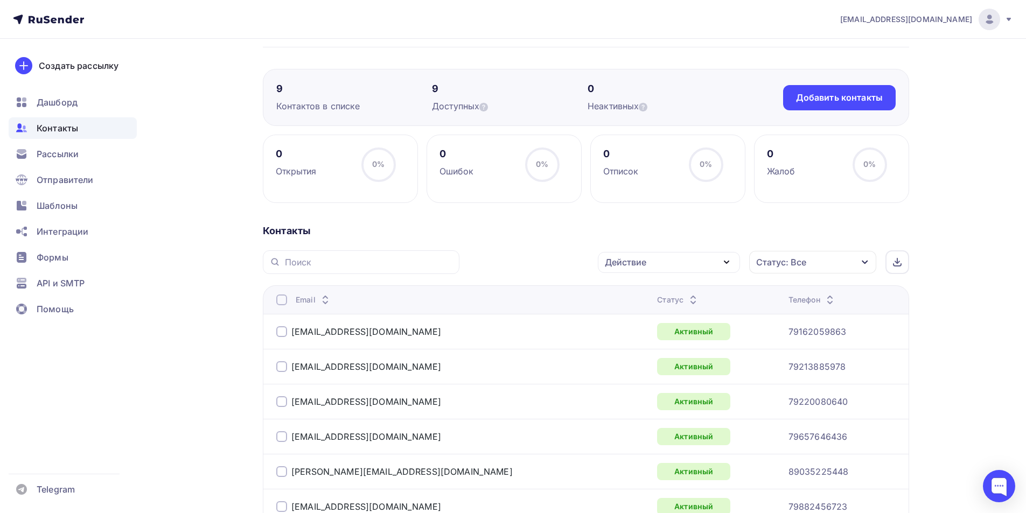
scroll to position [0, 0]
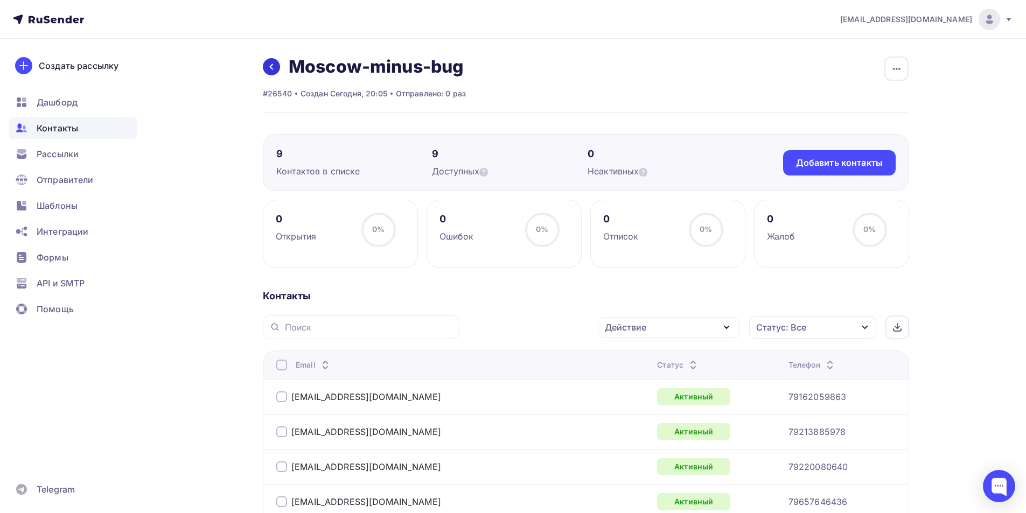
click at [274, 66] on icon at bounding box center [271, 66] width 9 height 9
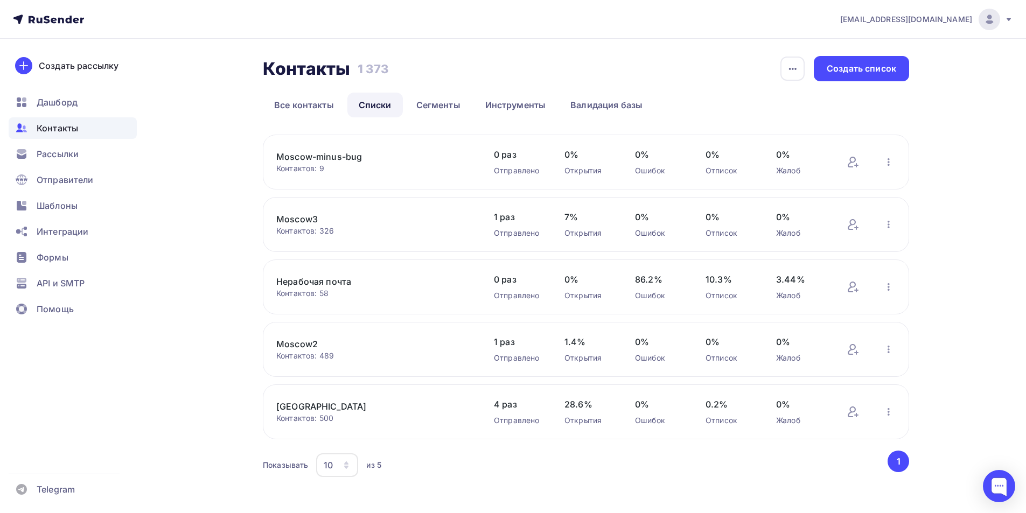
click at [308, 342] on link "Moscow2" at bounding box center [367, 344] width 183 height 13
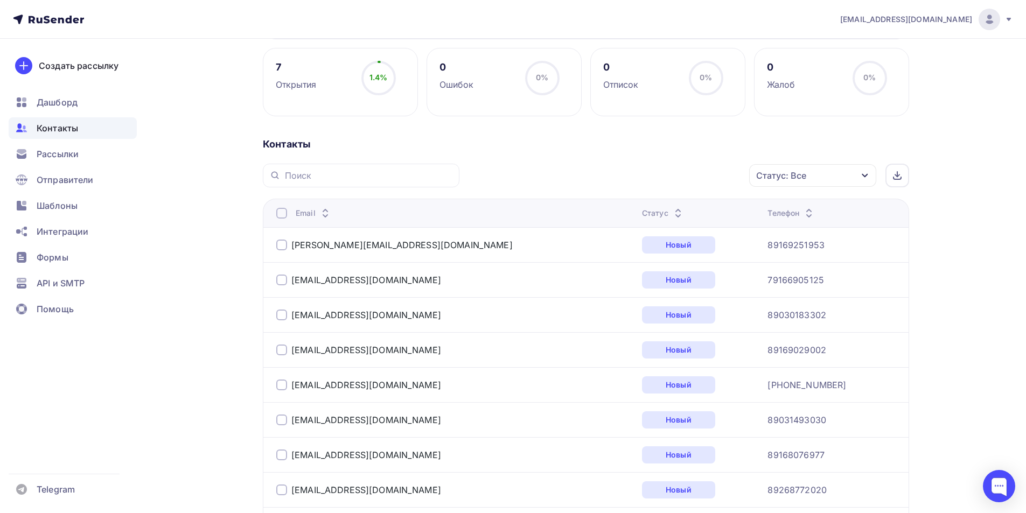
scroll to position [162, 0]
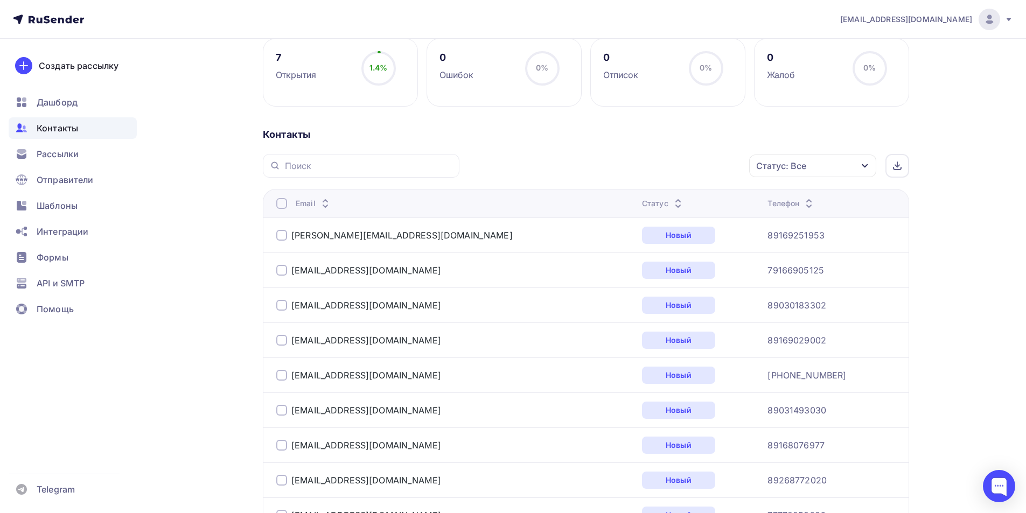
click at [833, 164] on div "Статус: Все" at bounding box center [812, 166] width 127 height 23
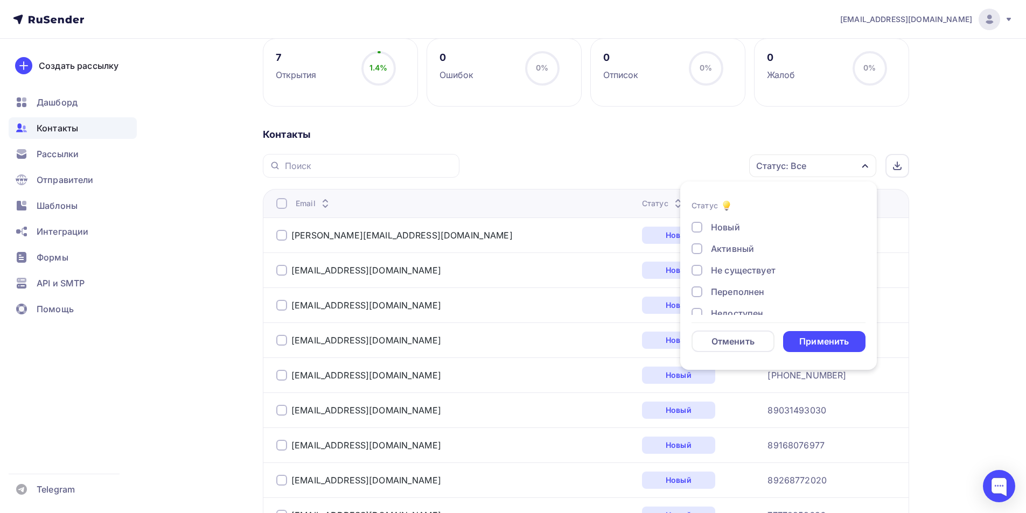
click at [696, 252] on div at bounding box center [697, 248] width 11 height 11
click at [694, 273] on div at bounding box center [697, 270] width 11 height 11
click at [692, 241] on div at bounding box center [697, 238] width 11 height 11
click at [700, 257] on div at bounding box center [697, 259] width 11 height 11
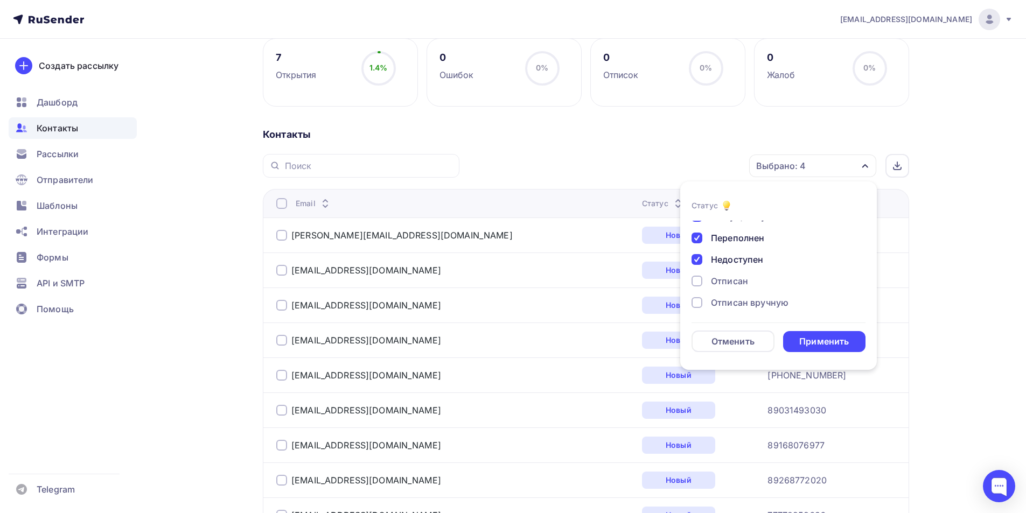
click at [696, 281] on div at bounding box center [697, 281] width 11 height 11
click at [695, 302] on div at bounding box center [697, 302] width 11 height 11
click at [700, 301] on div at bounding box center [697, 300] width 11 height 11
click at [810, 339] on div "Применить" at bounding box center [824, 342] width 50 height 12
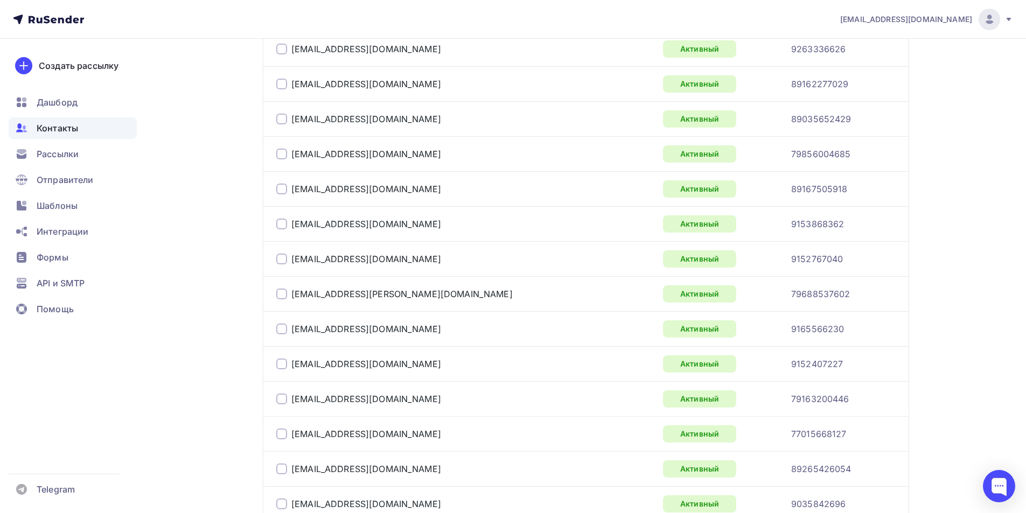
scroll to position [219, 0]
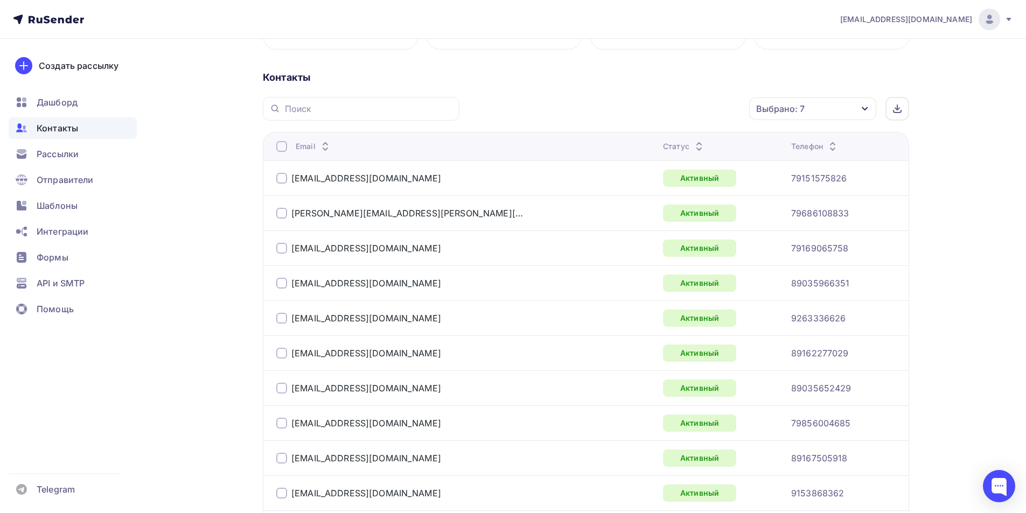
click at [283, 147] on div at bounding box center [281, 146] width 11 height 11
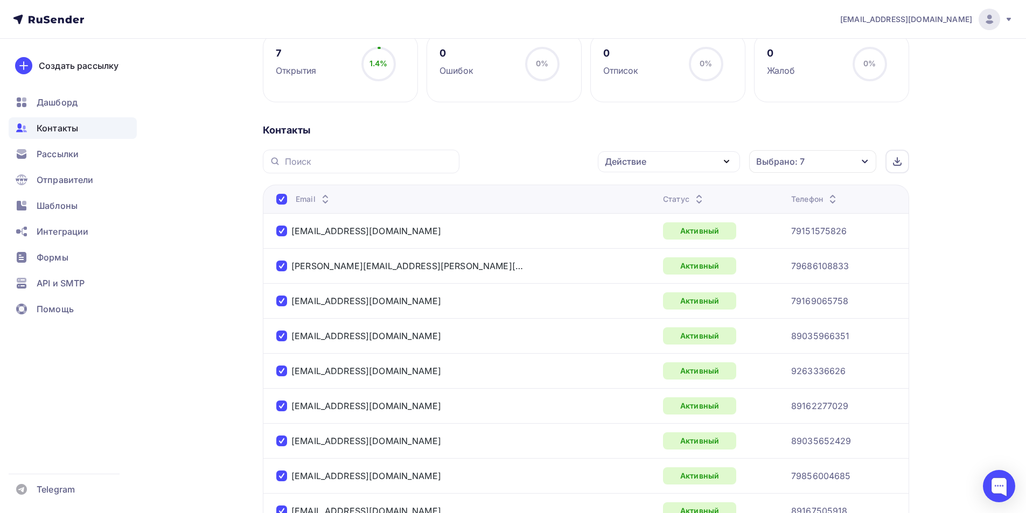
scroll to position [111, 0]
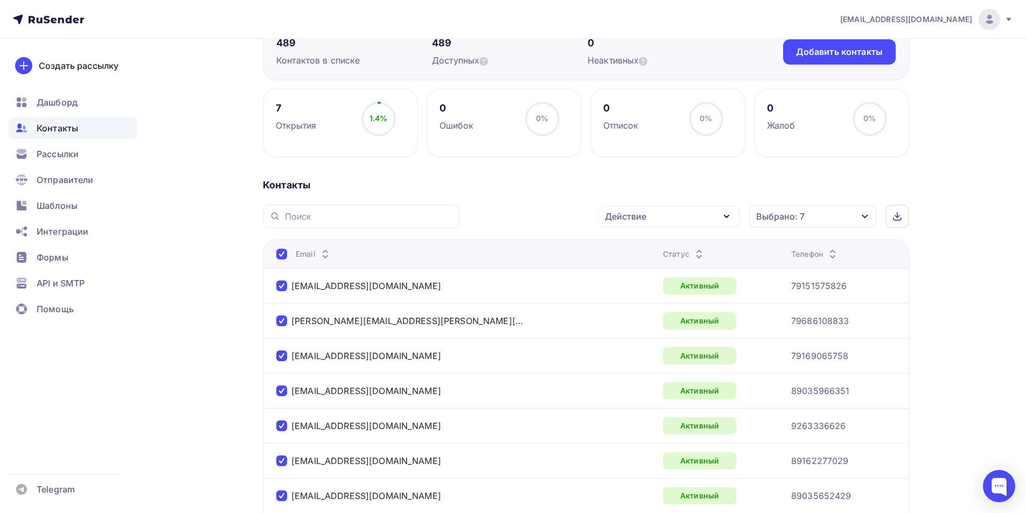
click at [663, 215] on div "Действие" at bounding box center [669, 216] width 142 height 21
click at [653, 249] on div "Добавить в списки" at bounding box center [652, 248] width 83 height 13
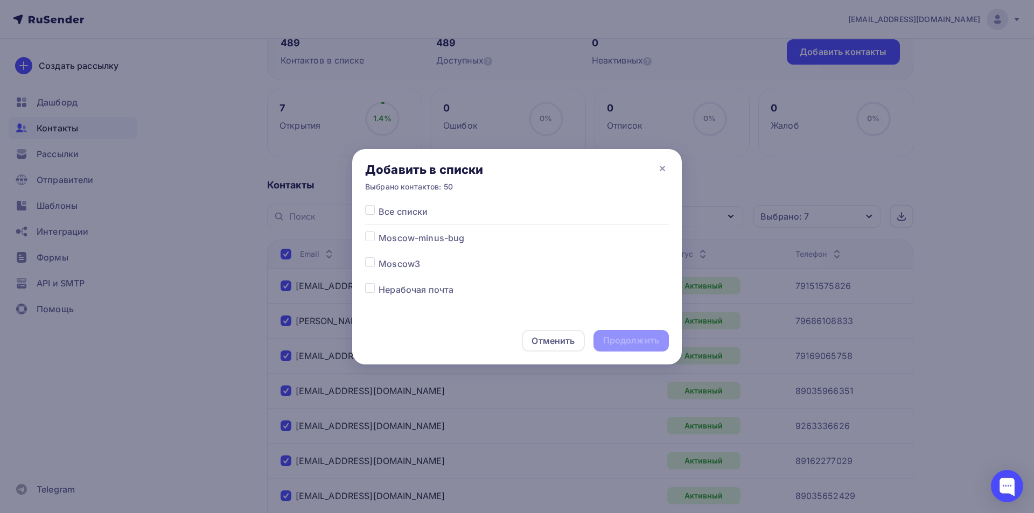
click at [379, 232] on label at bounding box center [379, 232] width 0 height 0
click at [374, 238] on input "checkbox" at bounding box center [370, 237] width 10 height 10
checkbox input "true"
click at [626, 341] on div "Продолжить" at bounding box center [631, 341] width 56 height 12
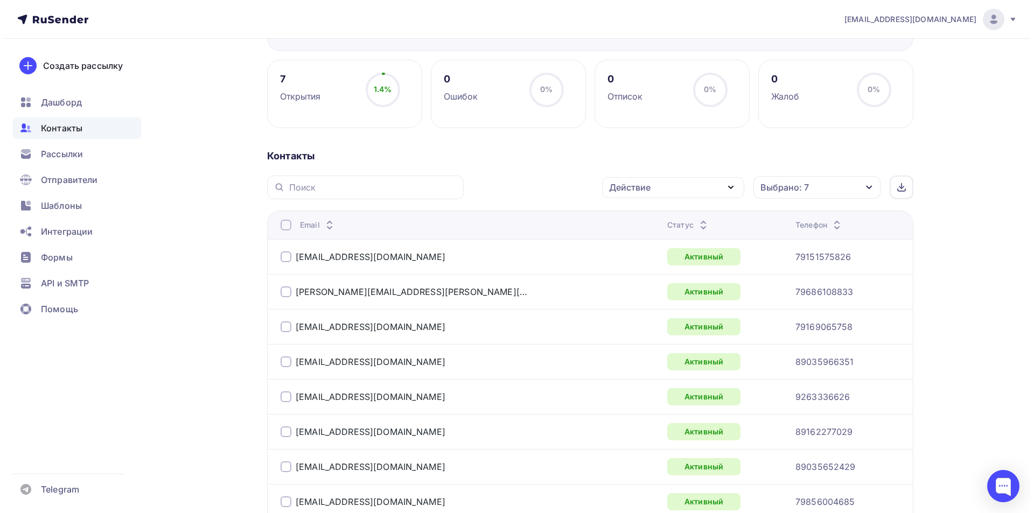
scroll to position [165, 0]
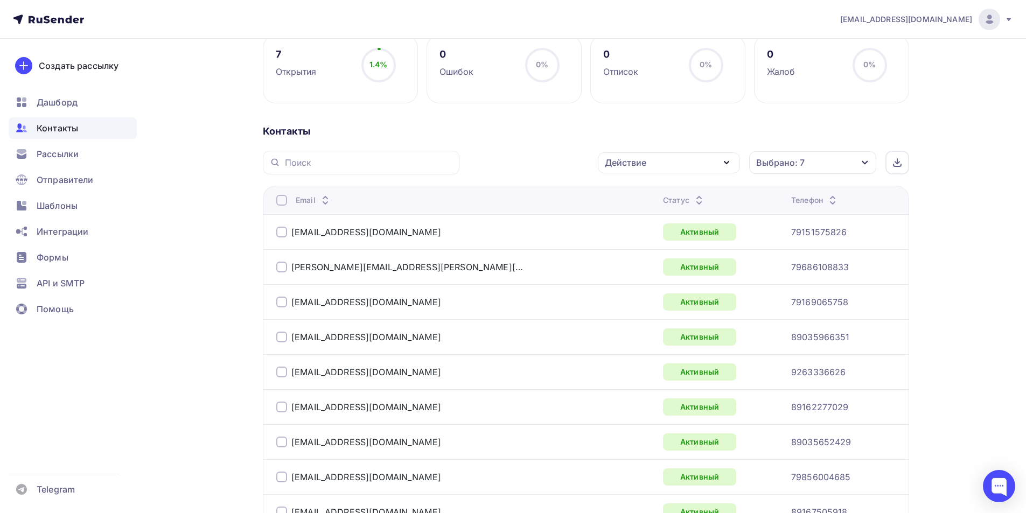
click at [281, 198] on div at bounding box center [281, 200] width 11 height 11
click at [283, 202] on div at bounding box center [281, 200] width 11 height 11
click at [678, 171] on div "Действие" at bounding box center [669, 162] width 142 height 21
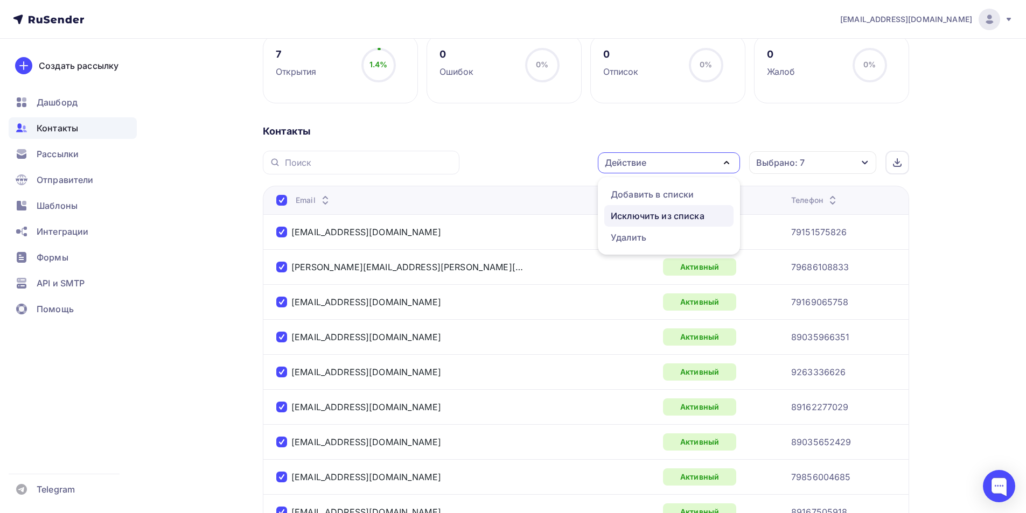
click at [663, 215] on div "Исключить из списка" at bounding box center [658, 216] width 94 height 13
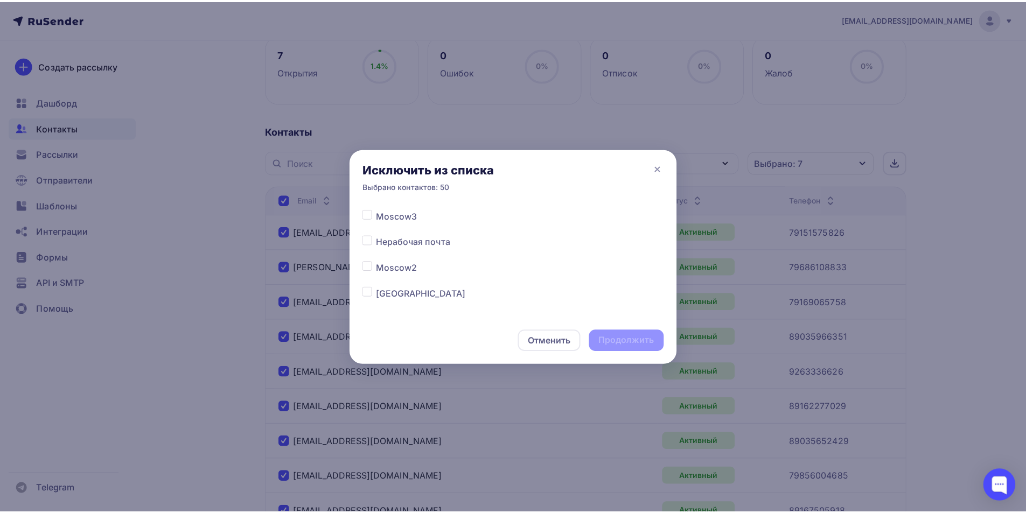
scroll to position [58, 0]
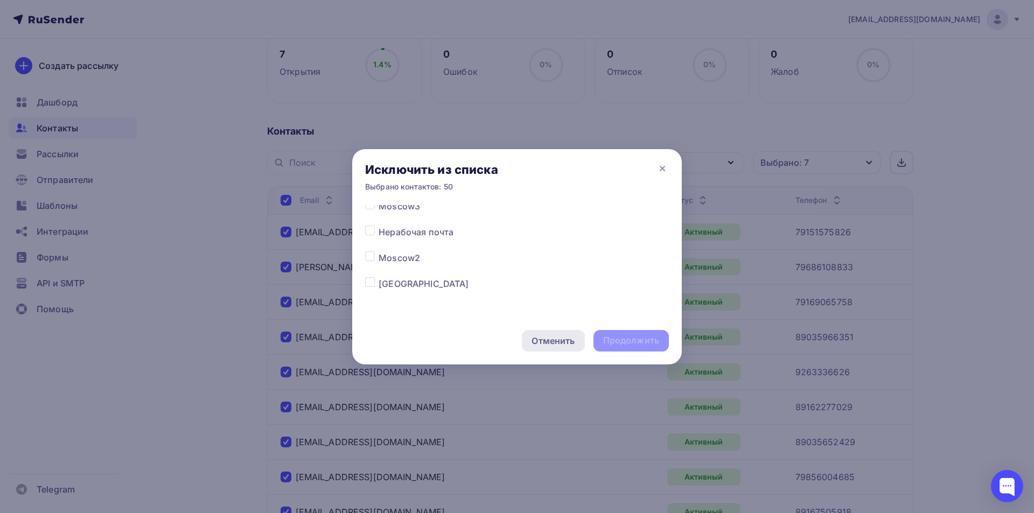
click at [549, 341] on div "Отменить" at bounding box center [553, 341] width 43 height 13
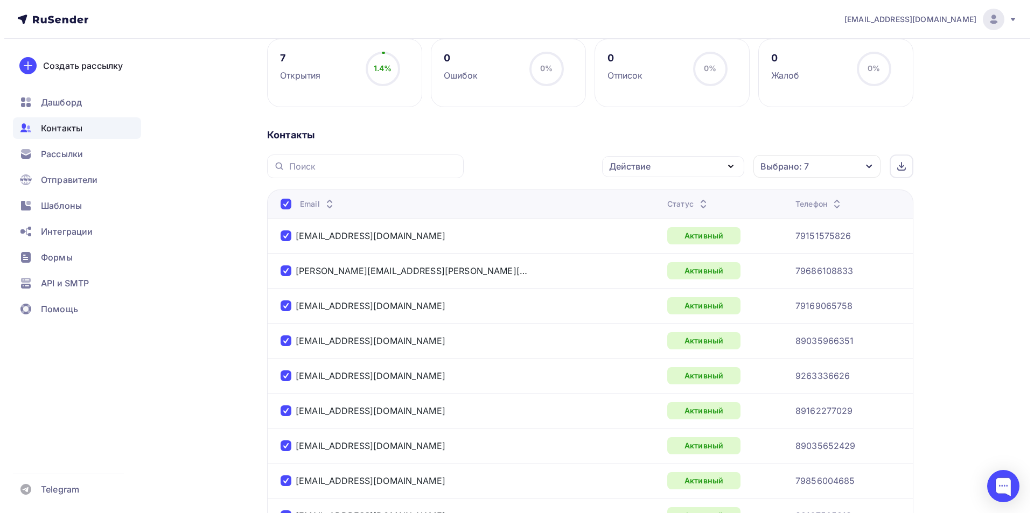
scroll to position [162, 0]
click at [666, 166] on div "Действие" at bounding box center [669, 166] width 142 height 21
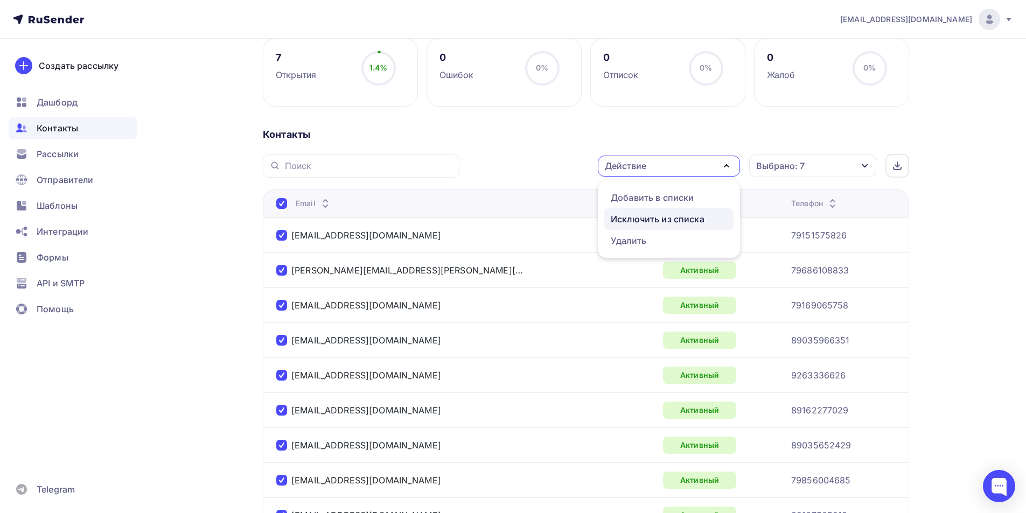
click at [654, 219] on div "Исключить из списка" at bounding box center [658, 219] width 94 height 13
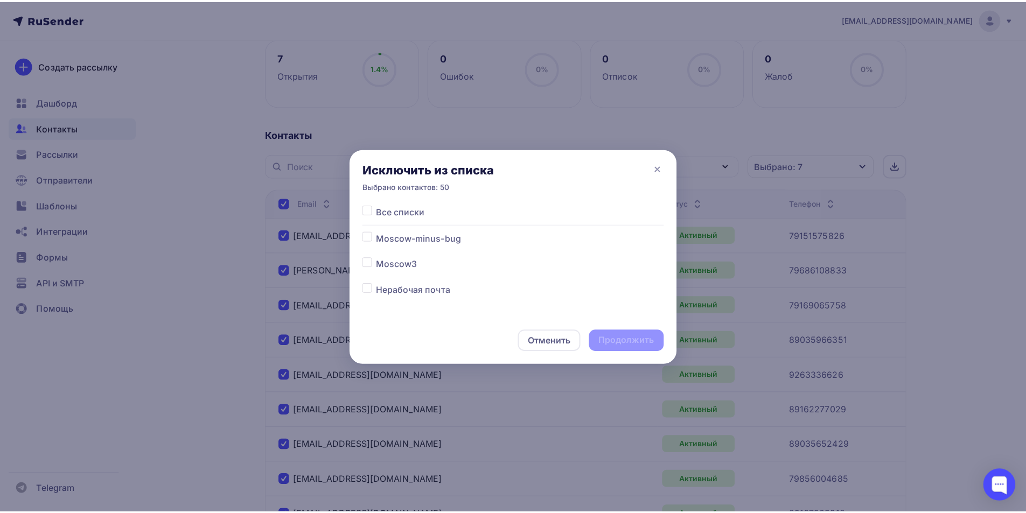
scroll to position [54, 0]
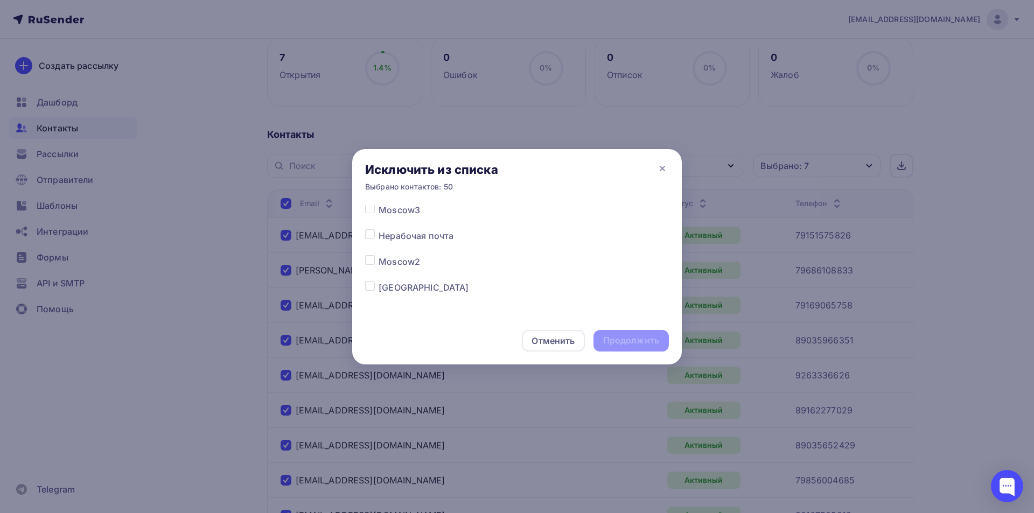
click at [379, 255] on label at bounding box center [379, 255] width 0 height 0
click at [372, 260] on input "checkbox" at bounding box center [370, 260] width 10 height 10
checkbox input "true"
click at [612, 337] on div "Продолжить" at bounding box center [631, 341] width 56 height 12
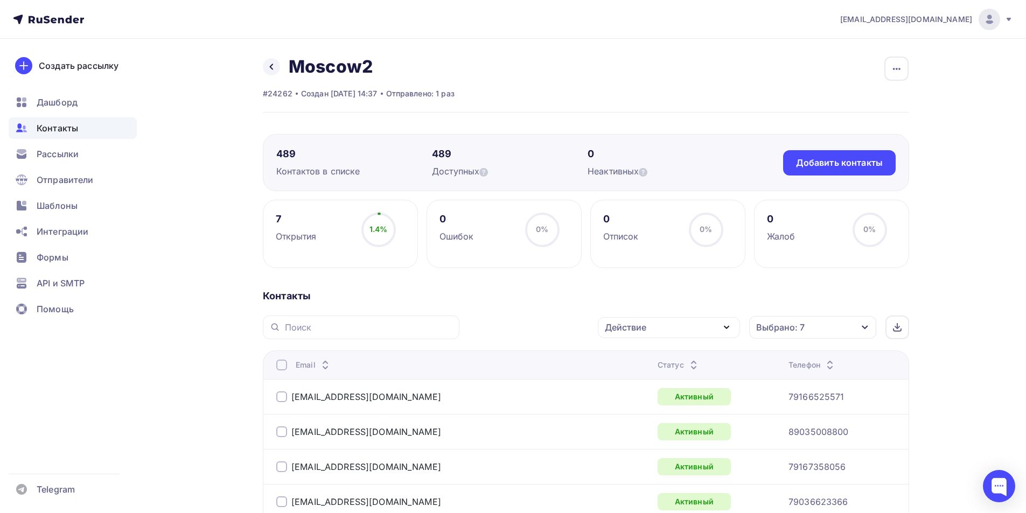
scroll to position [215, 0]
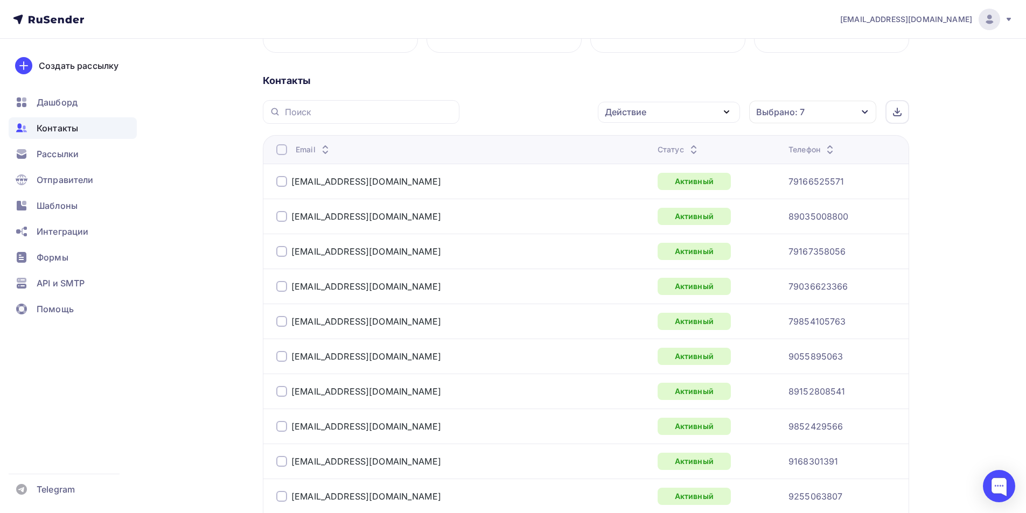
click at [282, 152] on div at bounding box center [281, 149] width 11 height 11
click at [283, 153] on div at bounding box center [281, 149] width 11 height 11
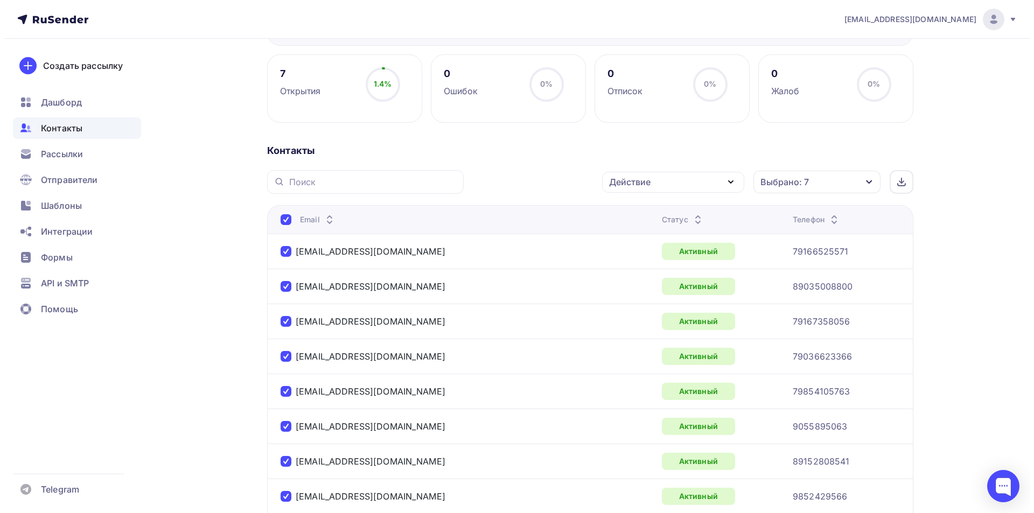
scroll to position [0, 0]
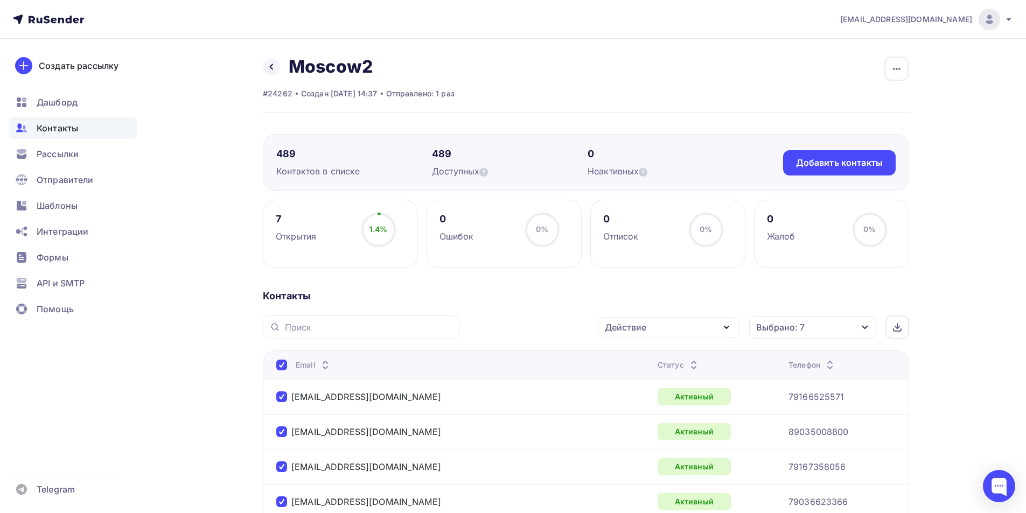
click at [667, 327] on div "Действие" at bounding box center [669, 327] width 142 height 21
click at [661, 354] on div "Добавить в списки" at bounding box center [652, 359] width 83 height 13
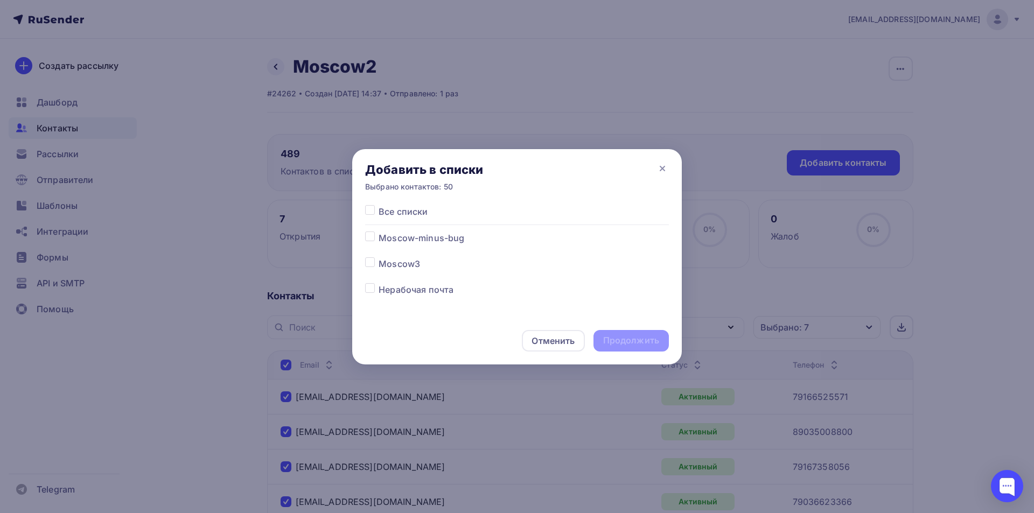
click at [379, 232] on label at bounding box center [379, 232] width 0 height 0
click at [366, 238] on input "checkbox" at bounding box center [370, 237] width 10 height 10
checkbox input "true"
click at [611, 343] on div "Продолжить" at bounding box center [631, 341] width 56 height 12
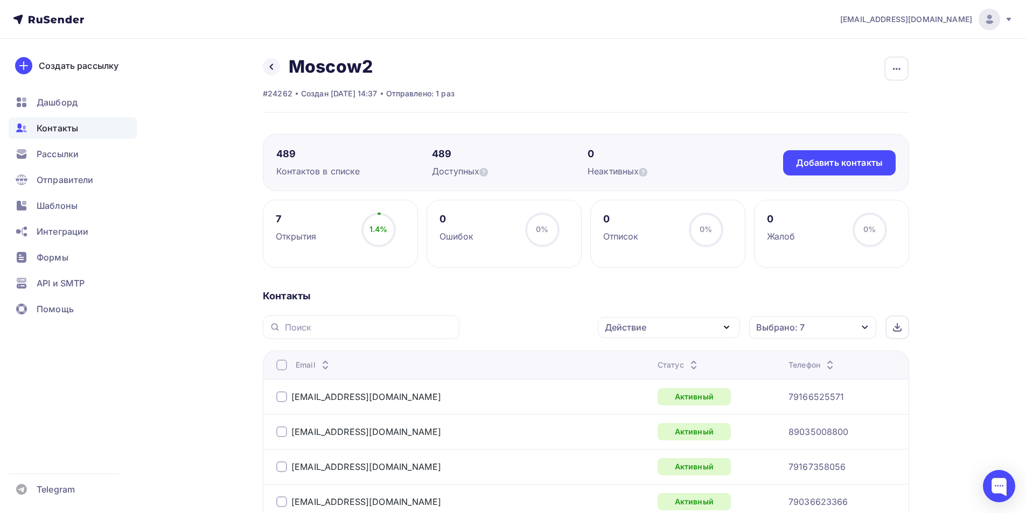
click at [280, 367] on div at bounding box center [281, 365] width 11 height 11
click at [281, 367] on div at bounding box center [281, 365] width 11 height 11
click at [680, 334] on div "Действие" at bounding box center [669, 327] width 142 height 21
click at [658, 374] on div "Исключить из списка" at bounding box center [658, 380] width 94 height 13
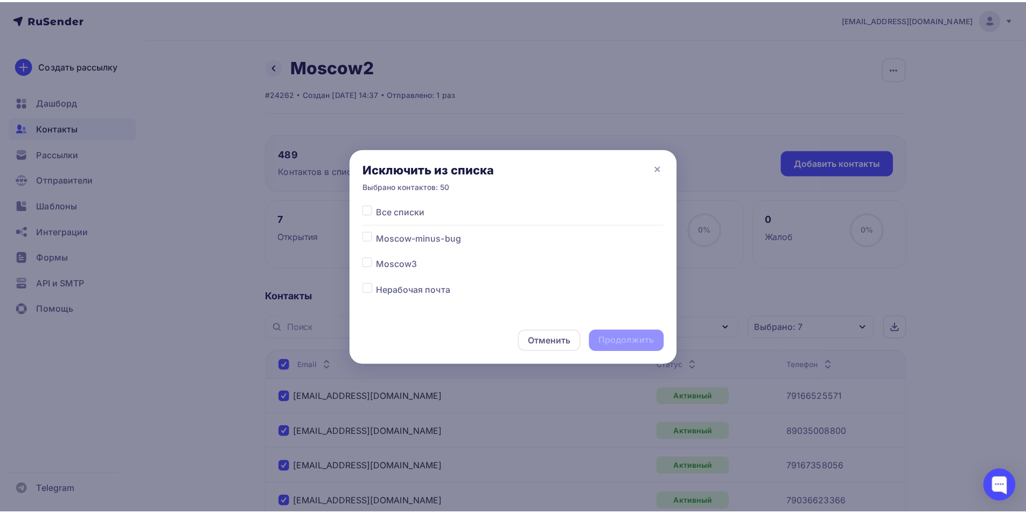
scroll to position [54, 0]
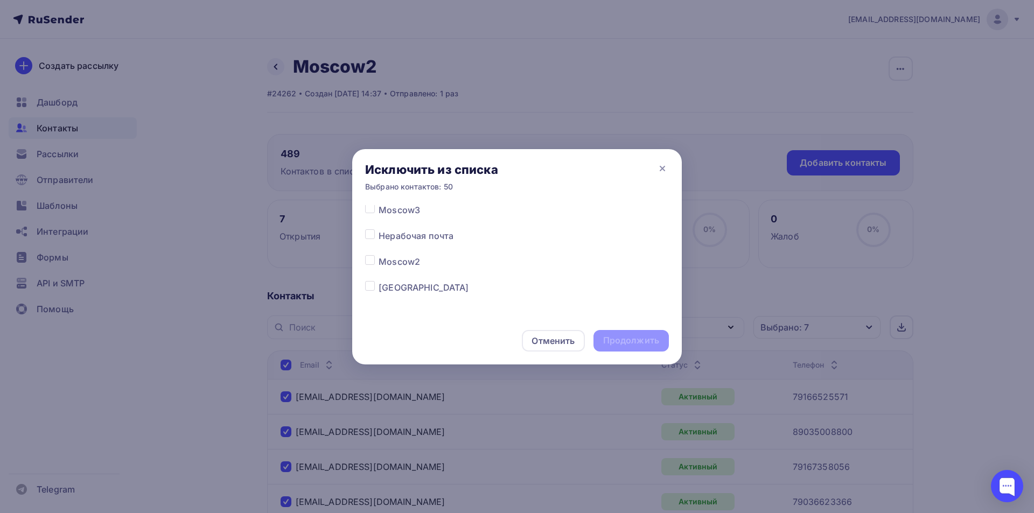
click at [379, 255] on label at bounding box center [379, 255] width 0 height 0
click at [368, 262] on input "checkbox" at bounding box center [370, 260] width 10 height 10
checkbox input "true"
click at [610, 340] on div "Продолжить" at bounding box center [631, 341] width 56 height 12
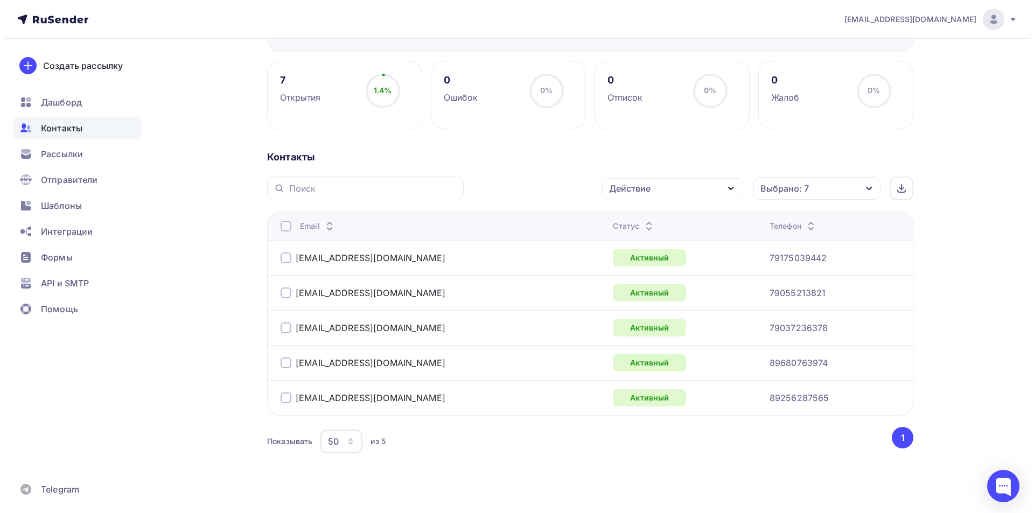
scroll to position [151, 0]
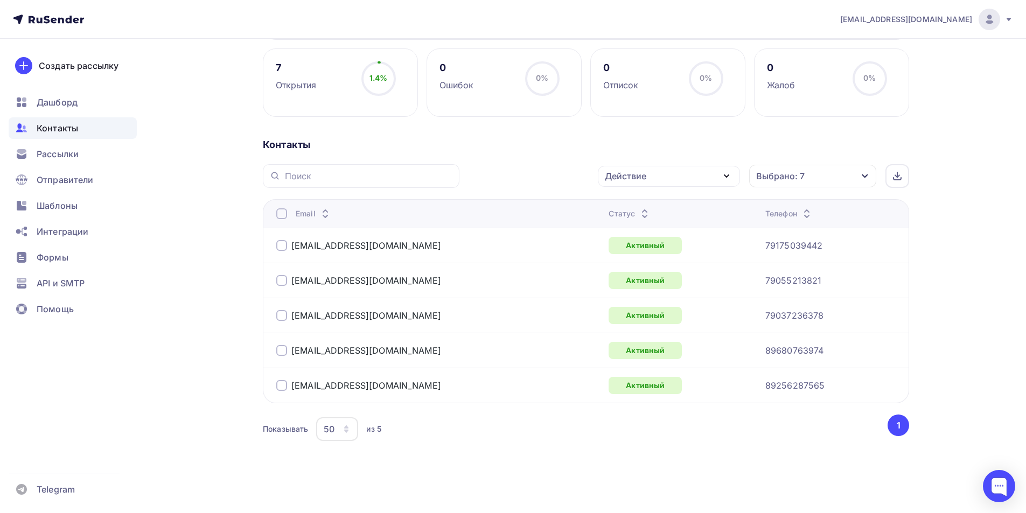
click at [278, 211] on div at bounding box center [281, 213] width 11 height 11
click at [281, 218] on div at bounding box center [281, 213] width 11 height 11
click at [629, 179] on div "Действие" at bounding box center [625, 176] width 41 height 13
click at [636, 203] on div "Добавить в списки" at bounding box center [652, 207] width 83 height 13
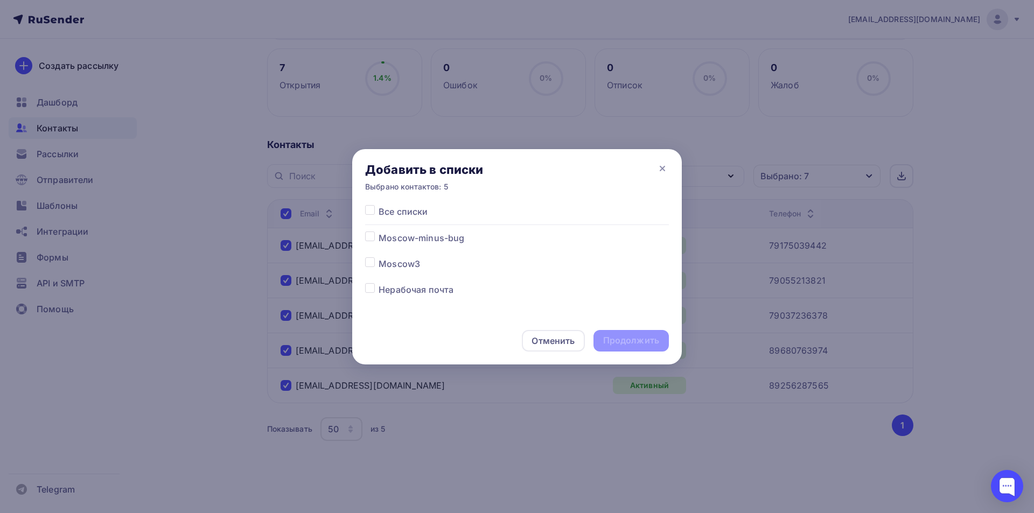
click at [379, 232] on label at bounding box center [379, 232] width 0 height 0
click at [373, 238] on input "checkbox" at bounding box center [370, 237] width 10 height 10
checkbox input "true"
click at [627, 340] on div "Продолжить" at bounding box center [631, 341] width 56 height 12
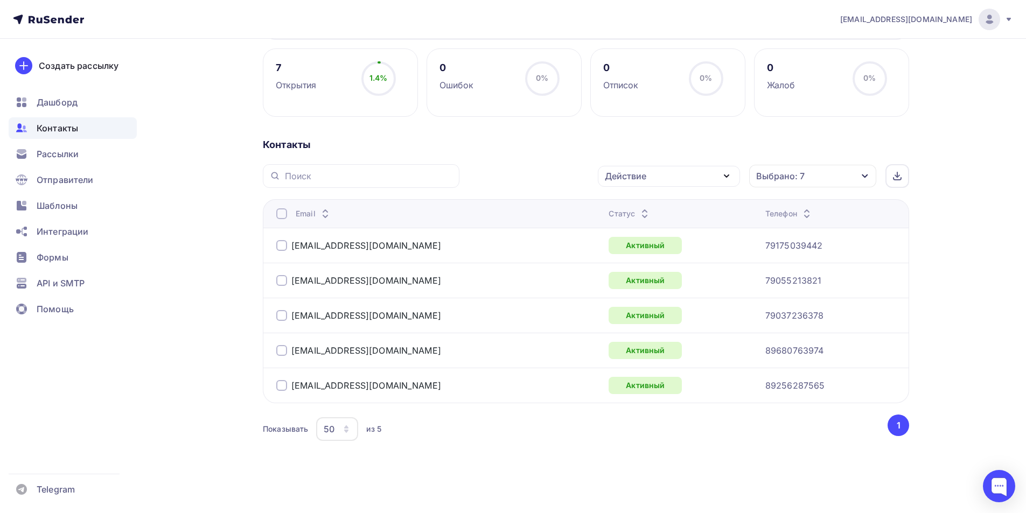
click at [667, 180] on div "Действие" at bounding box center [669, 176] width 142 height 21
click at [284, 211] on div at bounding box center [281, 213] width 11 height 11
click at [282, 213] on div at bounding box center [281, 213] width 11 height 11
click at [632, 178] on div "Действие" at bounding box center [625, 176] width 41 height 13
click at [645, 225] on div "Исключить из списка" at bounding box center [658, 229] width 94 height 13
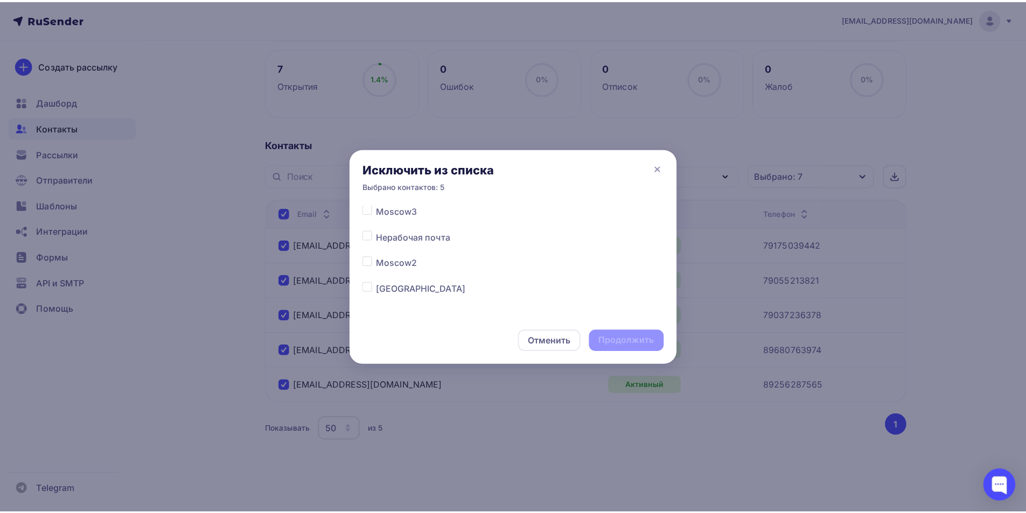
scroll to position [54, 0]
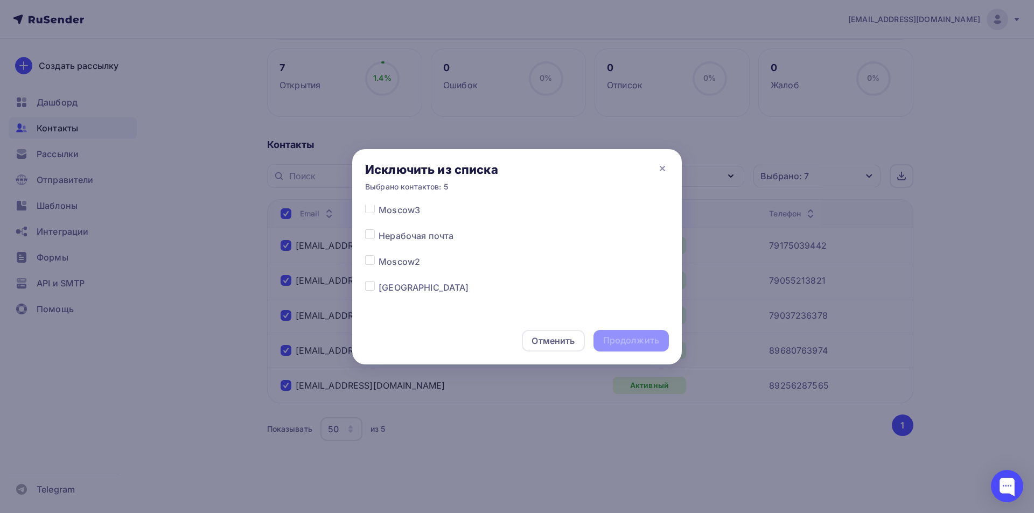
click at [379, 255] on label at bounding box center [379, 255] width 0 height 0
click at [368, 259] on input "checkbox" at bounding box center [370, 260] width 10 height 10
checkbox input "true"
click at [615, 335] on div "Продолжить" at bounding box center [631, 341] width 56 height 12
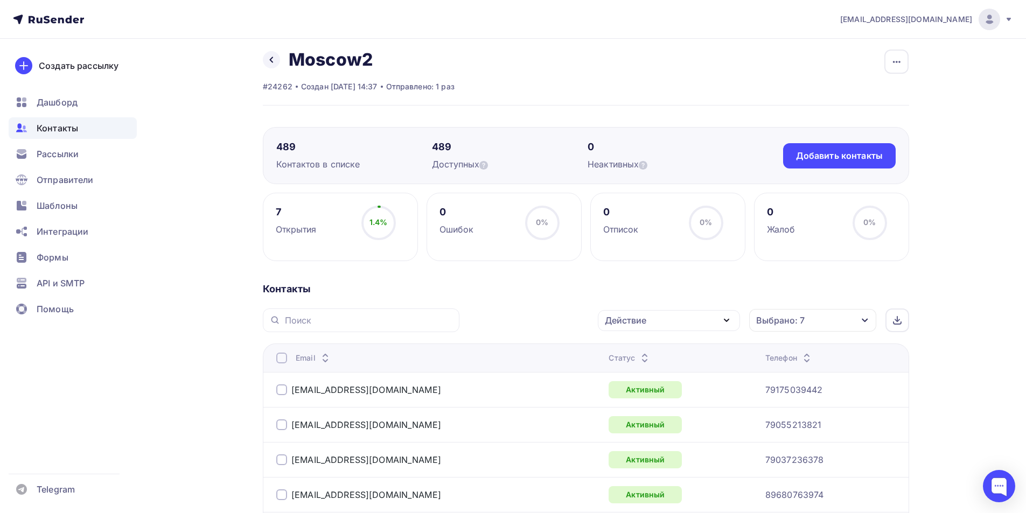
scroll to position [0, 0]
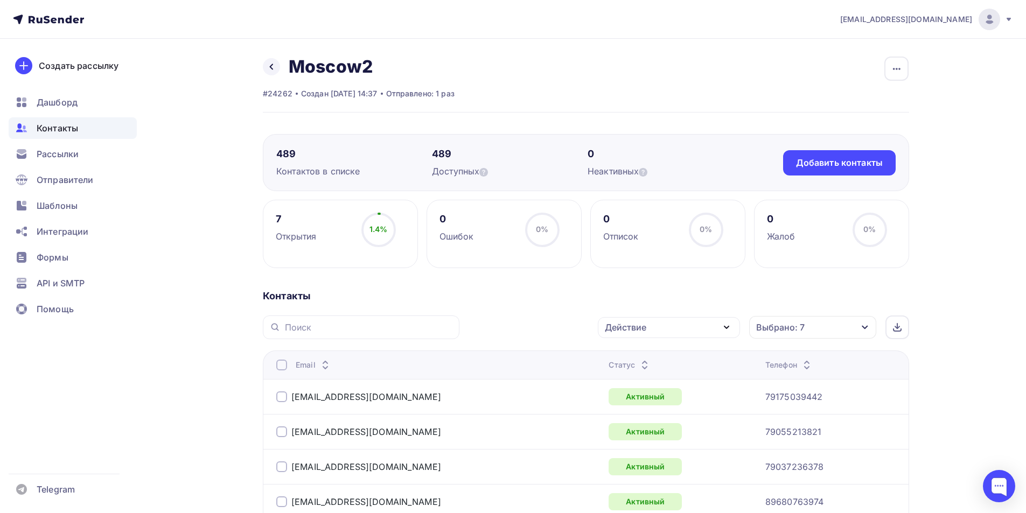
click at [824, 328] on div "Выбрано: 7" at bounding box center [812, 327] width 127 height 23
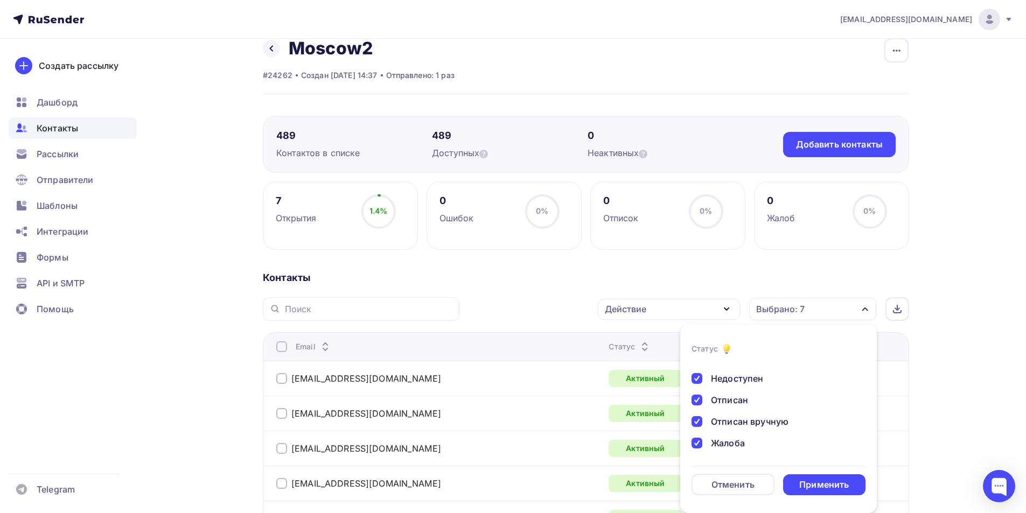
click at [698, 377] on div at bounding box center [697, 378] width 11 height 11
click at [696, 400] on div at bounding box center [697, 400] width 11 height 11
click at [699, 419] on div at bounding box center [697, 421] width 11 height 11
click at [699, 439] on div at bounding box center [697, 443] width 11 height 11
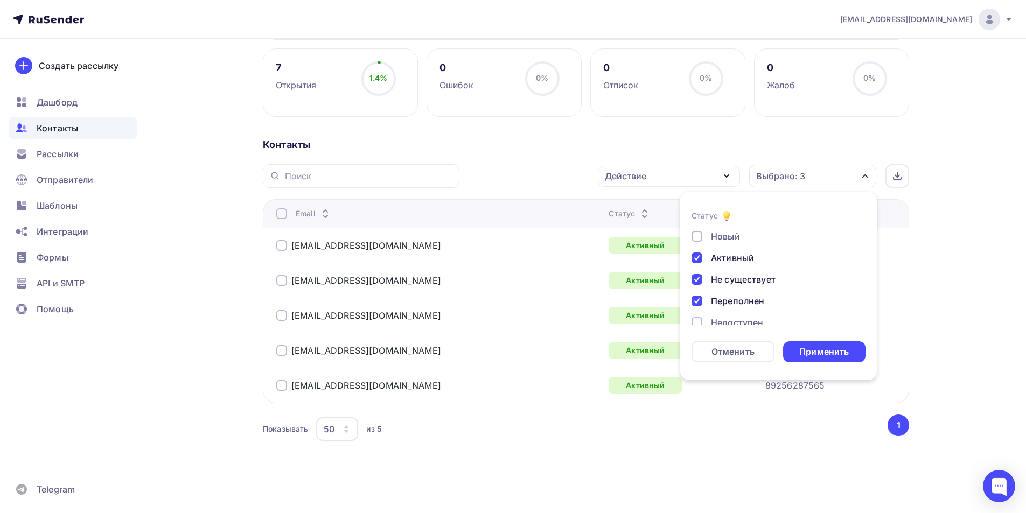
scroll to position [0, 0]
click at [698, 302] on div at bounding box center [697, 302] width 11 height 11
click at [696, 281] on div at bounding box center [697, 280] width 11 height 11
click at [692, 256] on div at bounding box center [697, 259] width 11 height 11
click at [830, 348] on div "Применить" at bounding box center [824, 352] width 50 height 12
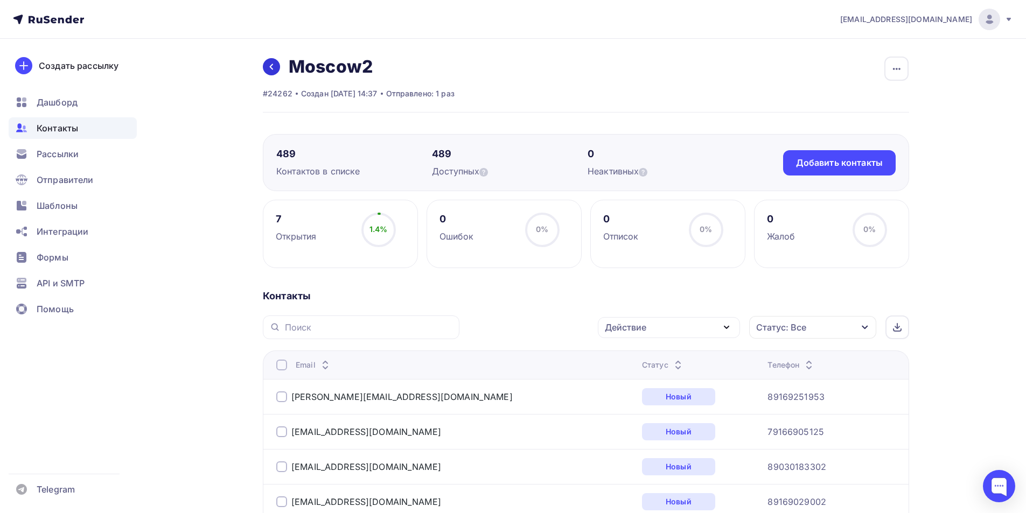
click at [275, 62] on link at bounding box center [271, 66] width 17 height 17
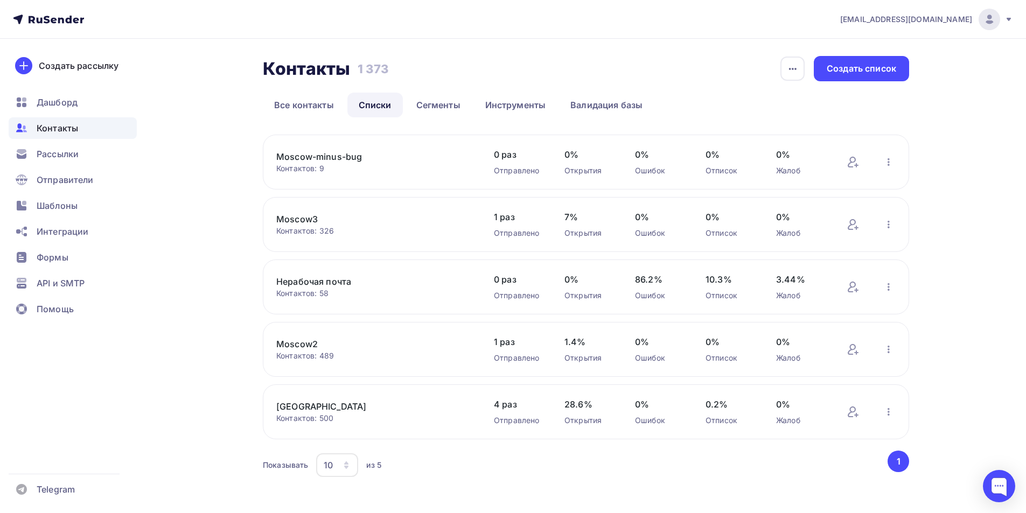
click at [310, 219] on link "Moscow3" at bounding box center [367, 219] width 183 height 13
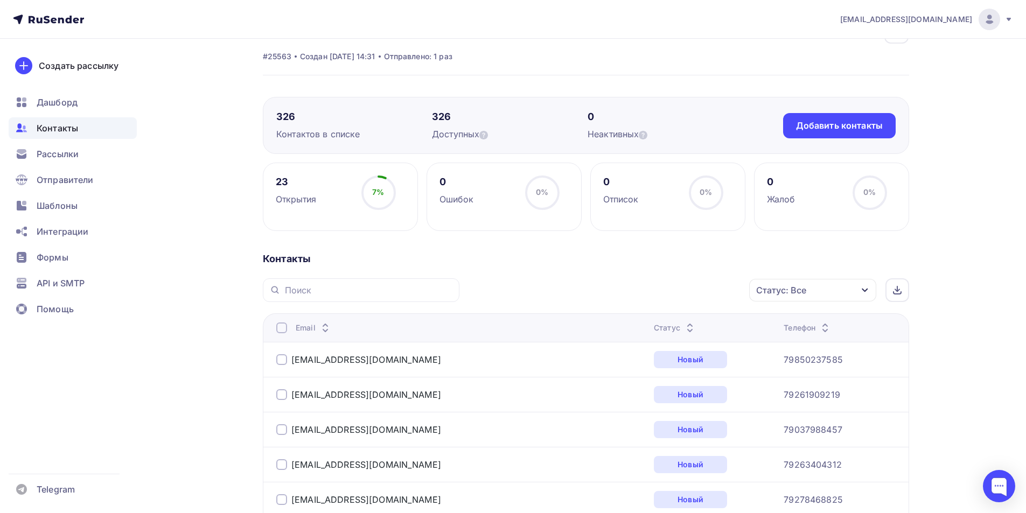
scroll to position [108, 0]
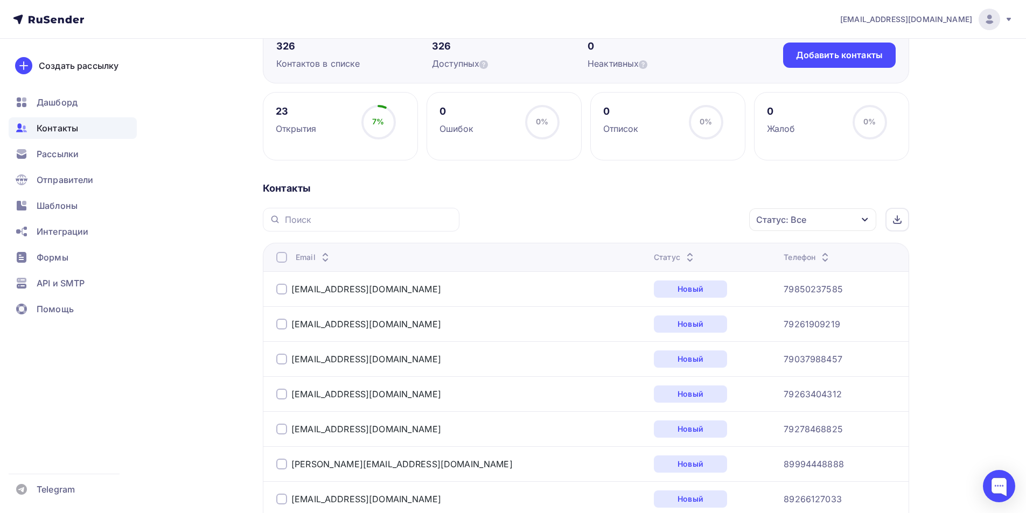
click at [821, 222] on div "Статус: Все" at bounding box center [812, 219] width 127 height 23
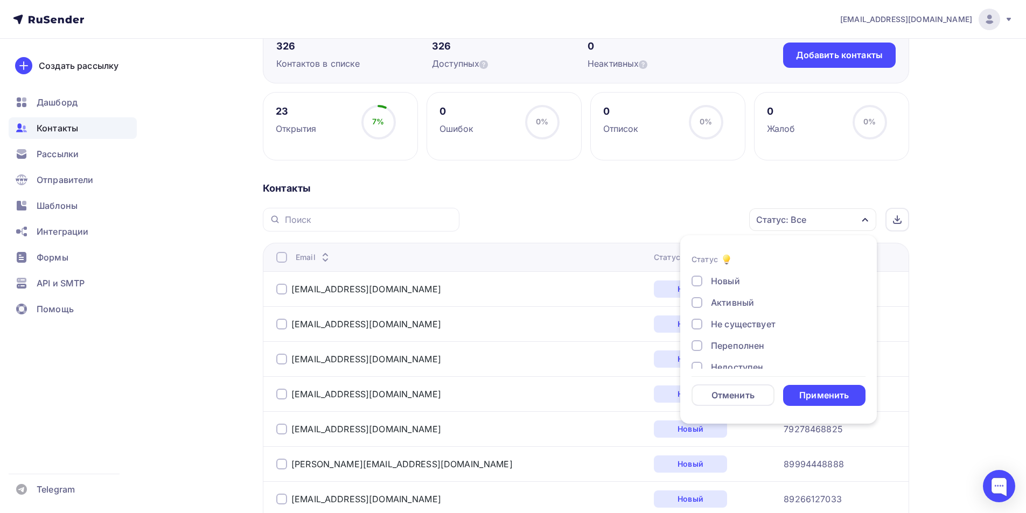
click at [698, 299] on div at bounding box center [697, 302] width 11 height 11
click at [812, 389] on div "Применить" at bounding box center [824, 395] width 83 height 21
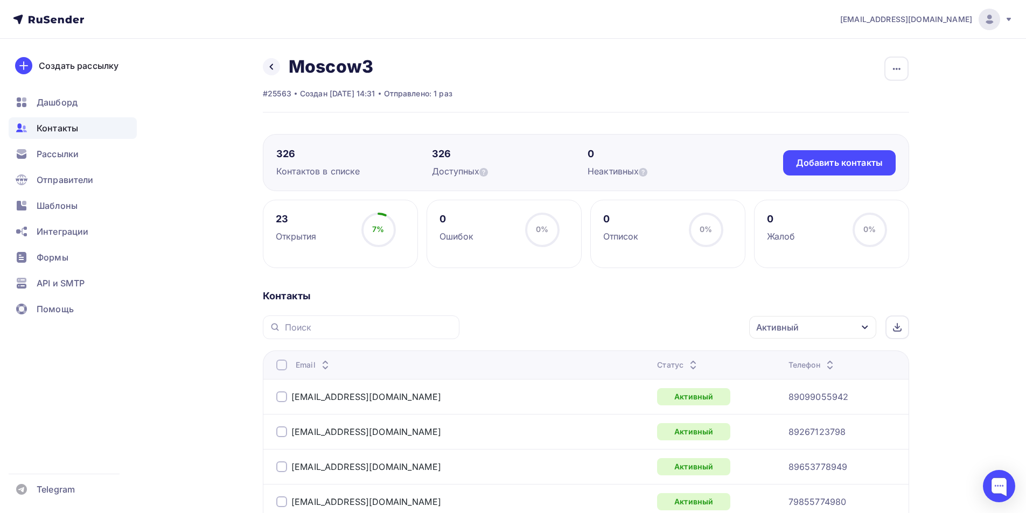
scroll to position [215, 0]
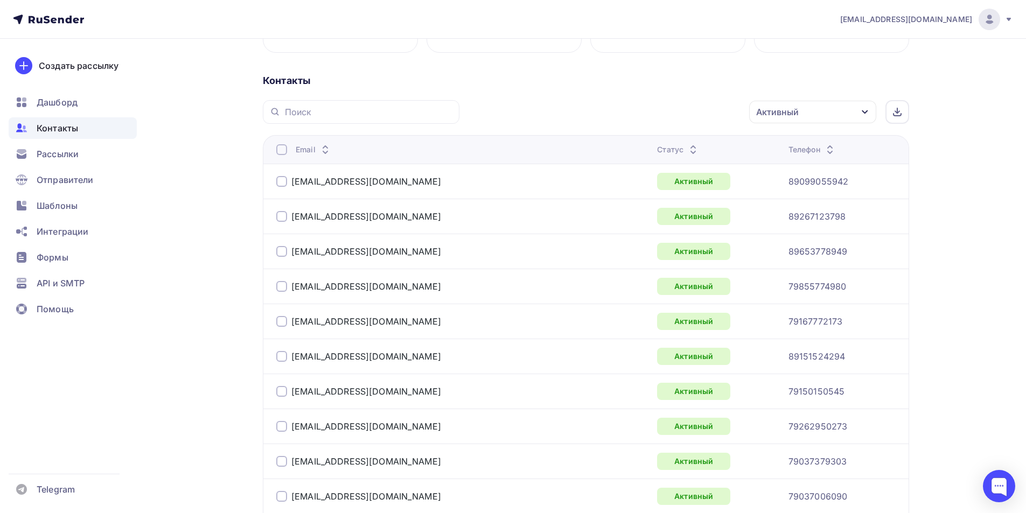
click at [281, 152] on div at bounding box center [281, 149] width 11 height 11
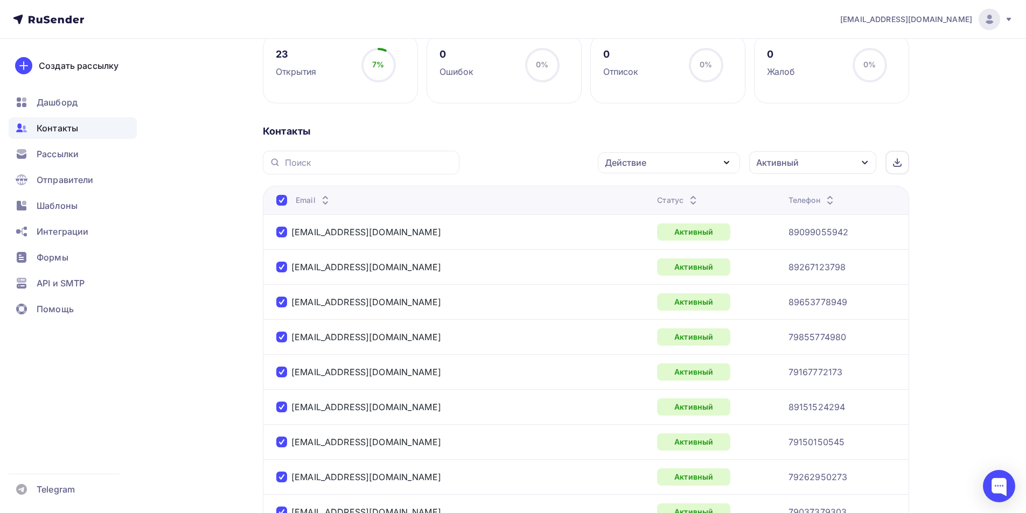
scroll to position [0, 0]
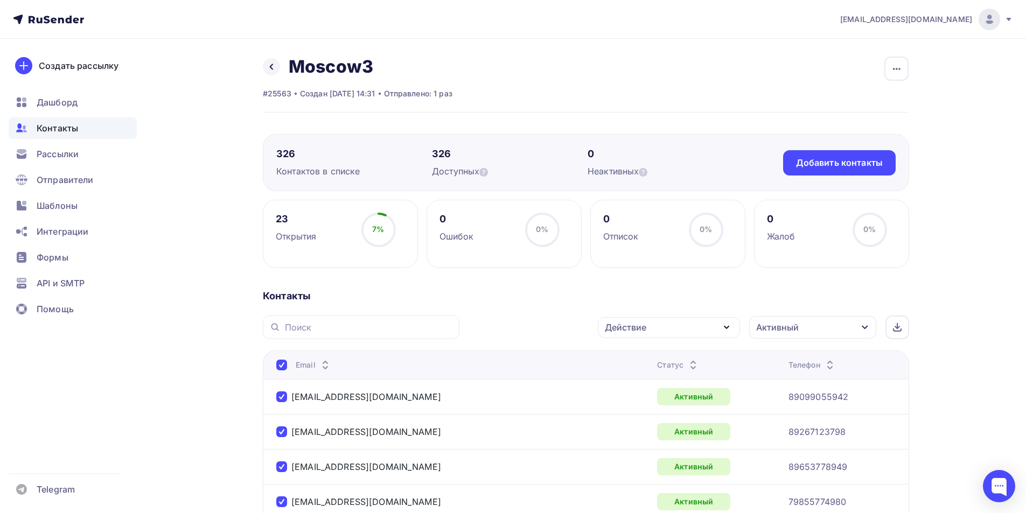
click at [640, 327] on div "Действие" at bounding box center [625, 327] width 41 height 13
click at [642, 355] on div "Добавить в списки" at bounding box center [652, 359] width 83 height 13
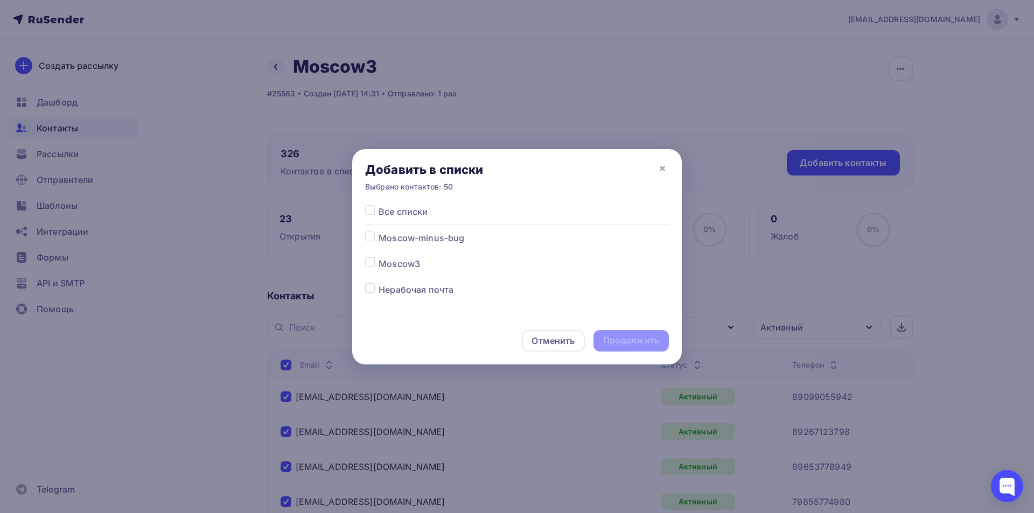
click at [379, 232] on label at bounding box center [379, 232] width 0 height 0
click at [371, 237] on input "checkbox" at bounding box center [370, 237] width 10 height 10
checkbox input "true"
click at [643, 339] on div "Продолжить" at bounding box center [631, 341] width 56 height 12
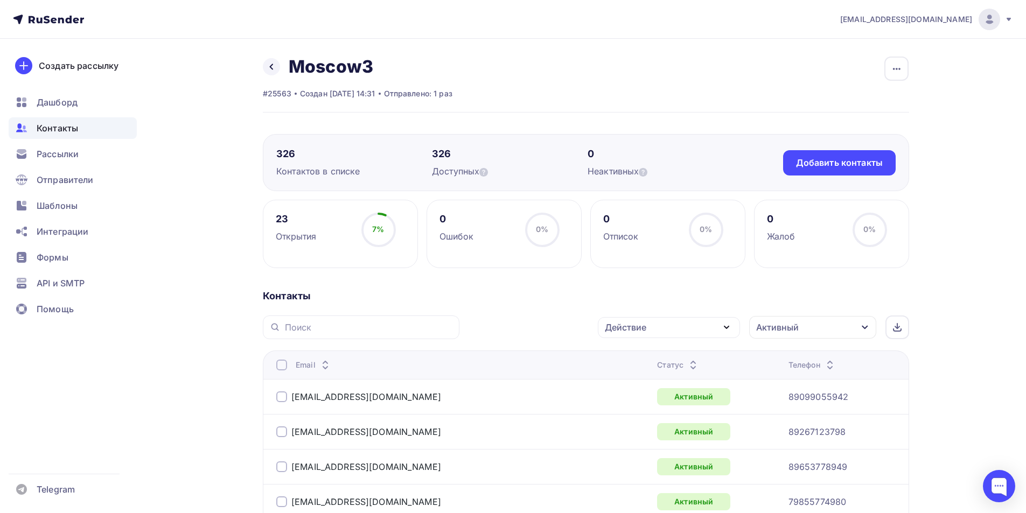
click at [284, 364] on div at bounding box center [281, 365] width 11 height 11
click at [282, 367] on div at bounding box center [281, 365] width 11 height 11
click at [653, 328] on div "Действие" at bounding box center [669, 327] width 142 height 21
click at [648, 377] on div "Исключить из списка" at bounding box center [658, 380] width 94 height 13
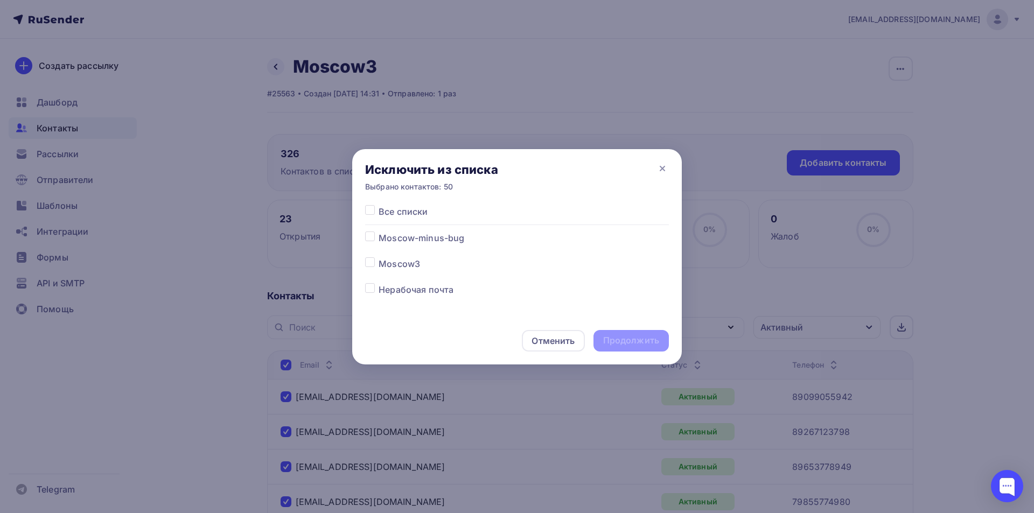
click at [379, 257] on label at bounding box center [379, 257] width 0 height 0
click at [371, 261] on input "checkbox" at bounding box center [370, 262] width 10 height 10
checkbox input "true"
click at [640, 339] on div "Продолжить" at bounding box center [631, 341] width 56 height 12
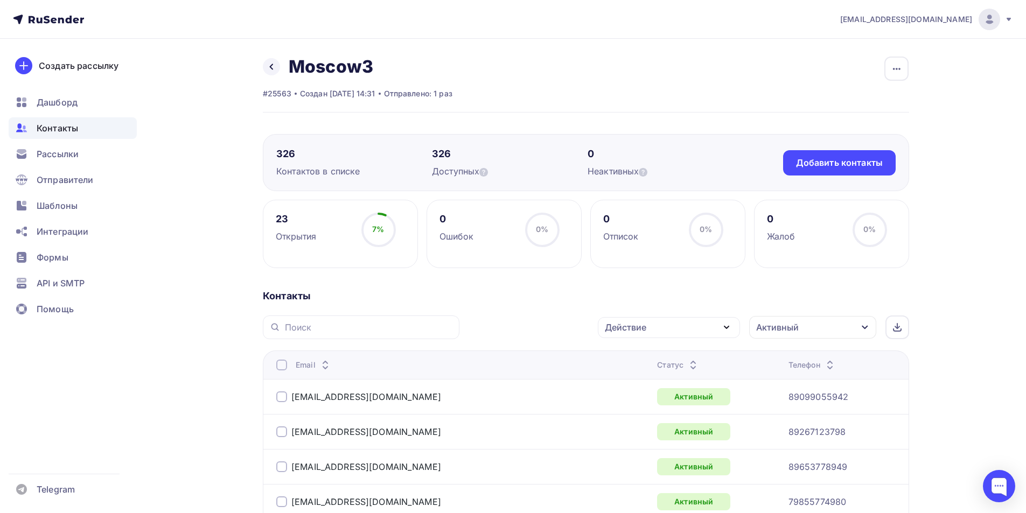
click at [284, 363] on div at bounding box center [281, 365] width 11 height 11
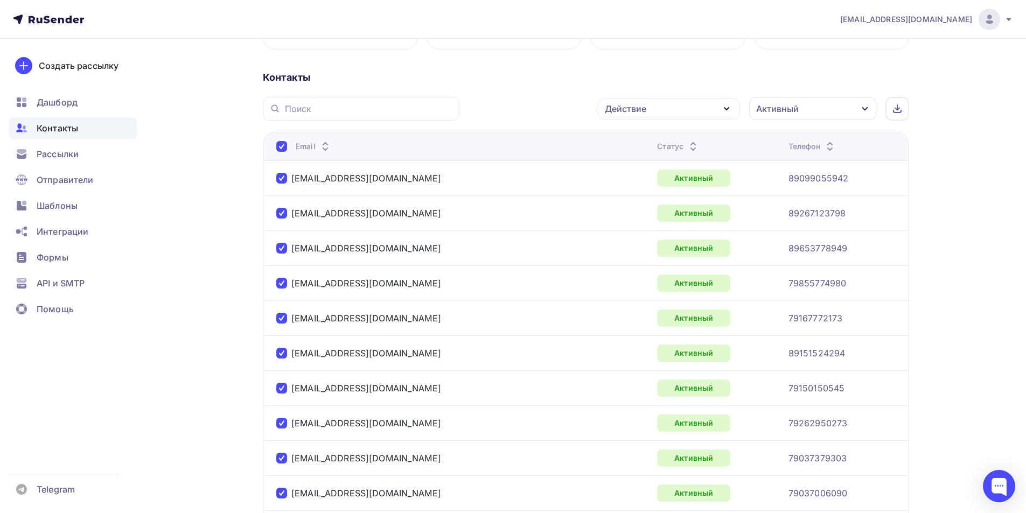
scroll to position [3, 0]
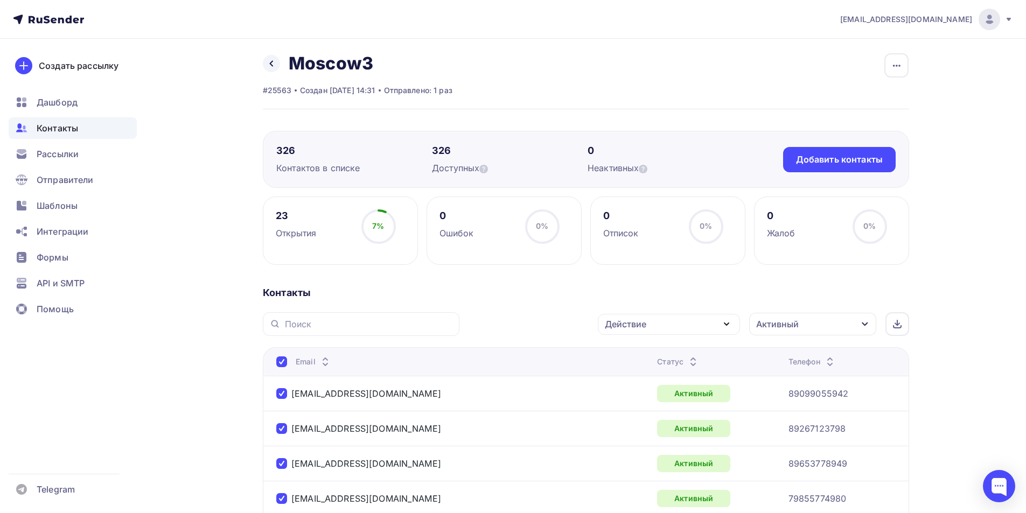
click at [678, 325] on div "Действие" at bounding box center [669, 324] width 142 height 21
click at [653, 356] on div "Добавить в списки" at bounding box center [652, 356] width 83 height 13
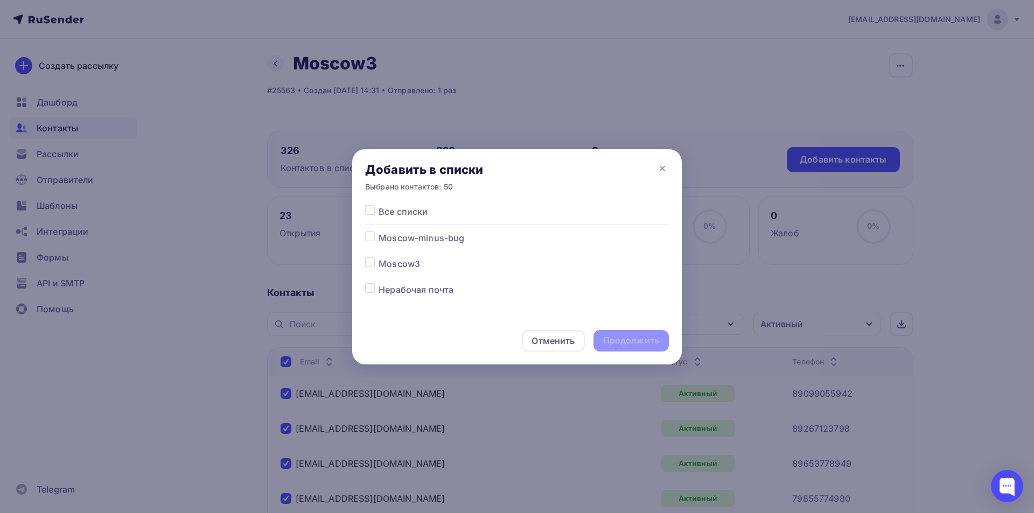
click at [379, 232] on label at bounding box center [379, 232] width 0 height 0
click at [371, 235] on input "checkbox" at bounding box center [370, 237] width 10 height 10
checkbox input "true"
click at [630, 343] on div "Продолжить" at bounding box center [631, 341] width 56 height 12
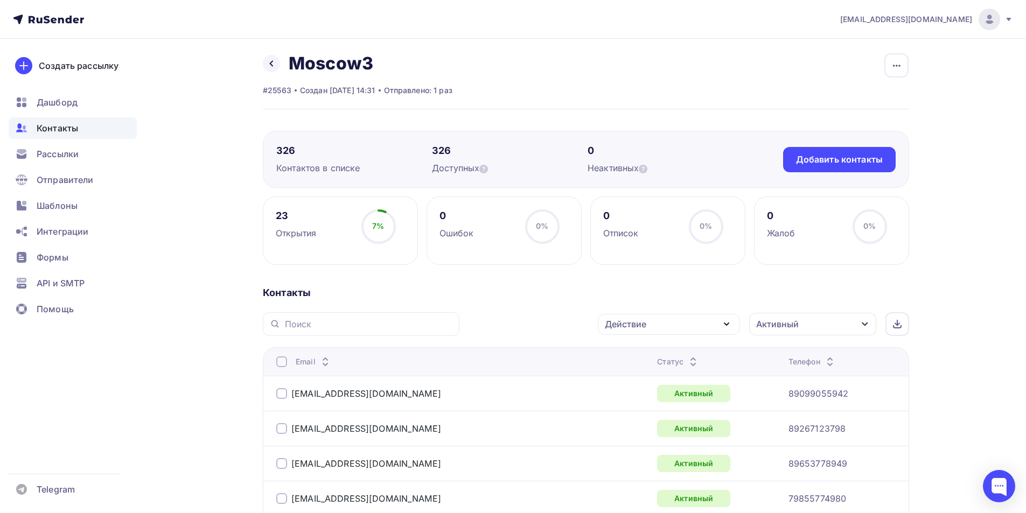
click at [281, 361] on div at bounding box center [281, 362] width 11 height 11
click at [633, 329] on div "Действие" at bounding box center [625, 324] width 41 height 13
click at [637, 374] on div "Исключить из списка" at bounding box center [658, 377] width 94 height 13
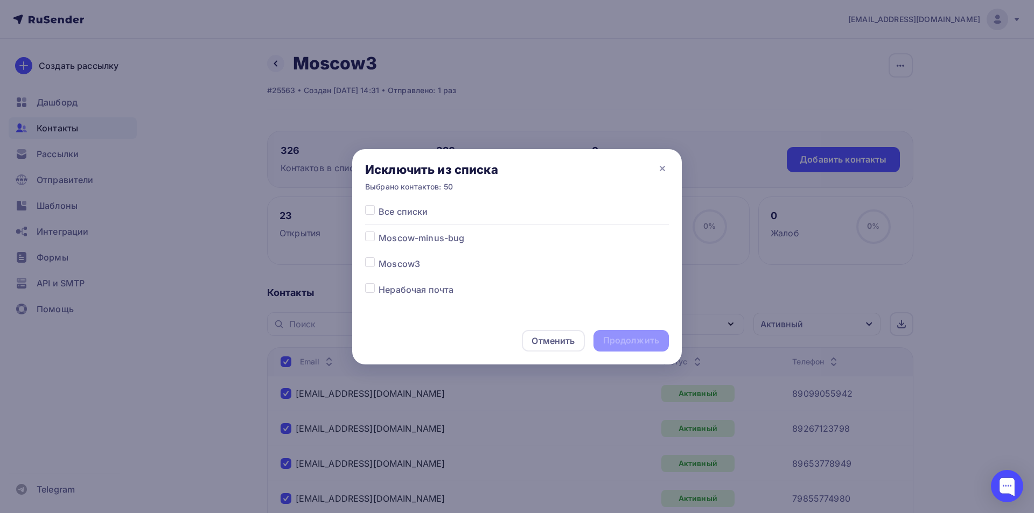
click at [379, 257] on label at bounding box center [379, 257] width 0 height 0
click at [372, 266] on input "checkbox" at bounding box center [370, 262] width 10 height 10
checkbox input "true"
click at [620, 343] on div "Продолжить" at bounding box center [631, 341] width 56 height 12
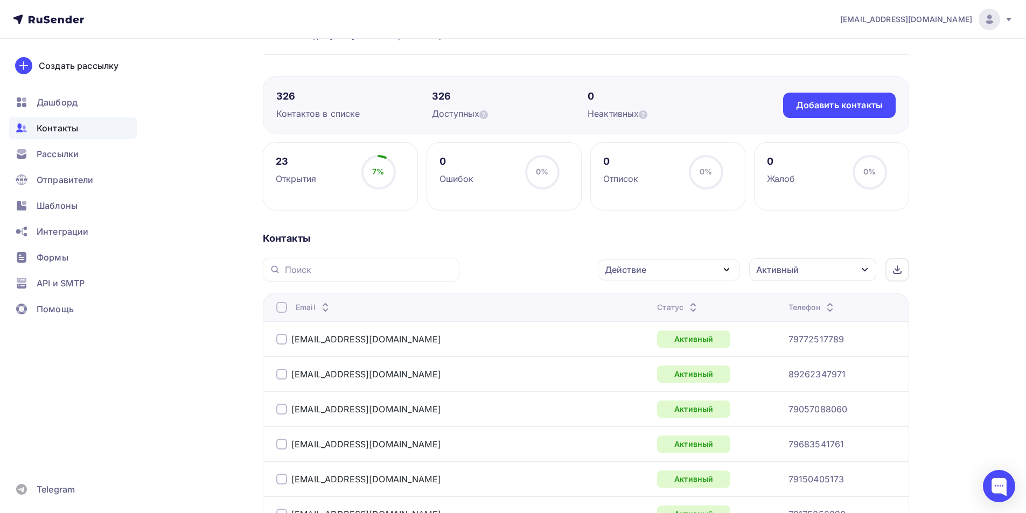
scroll to position [57, 0]
click at [278, 308] on div at bounding box center [281, 308] width 11 height 11
click at [281, 310] on div at bounding box center [281, 308] width 11 height 11
click at [668, 273] on div "Действие" at bounding box center [669, 270] width 142 height 21
click at [660, 301] on div "Добавить в списки" at bounding box center [652, 302] width 83 height 13
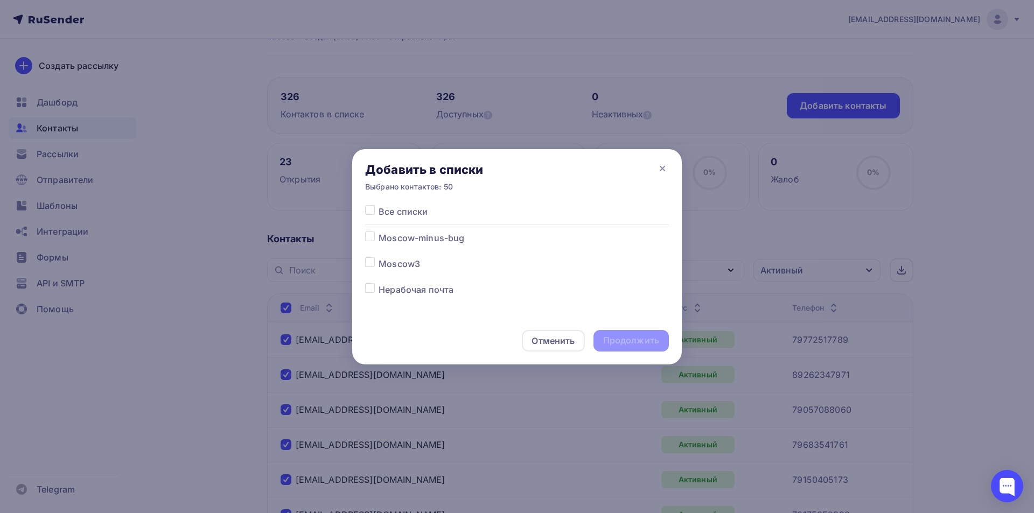
click at [379, 232] on label at bounding box center [379, 232] width 0 height 0
click at [369, 235] on input "checkbox" at bounding box center [370, 237] width 10 height 10
checkbox input "true"
click at [618, 338] on div "Продолжить" at bounding box center [631, 341] width 56 height 12
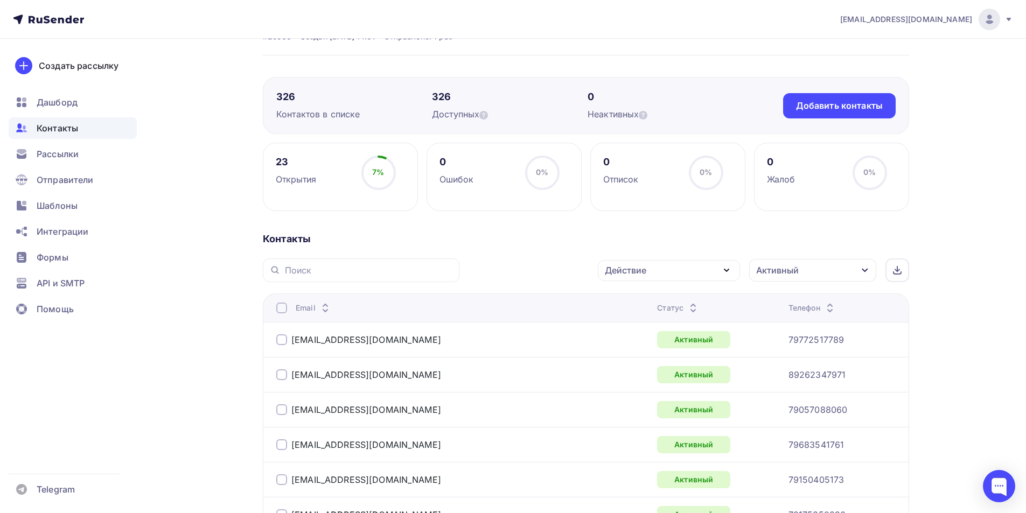
click at [282, 310] on div at bounding box center [281, 308] width 11 height 11
click at [686, 277] on div "Действие" at bounding box center [669, 270] width 142 height 21
click at [659, 320] on div "Исключить из списка" at bounding box center [658, 323] width 94 height 13
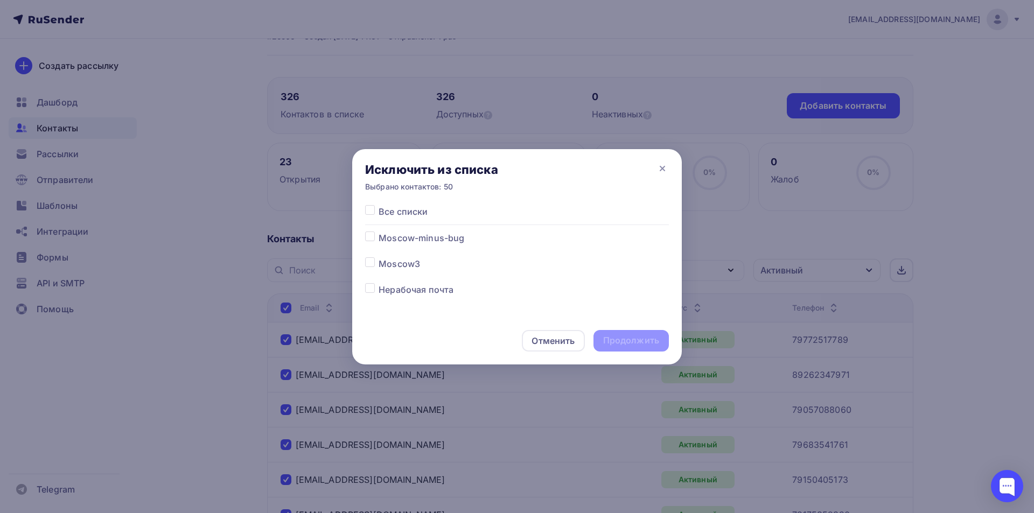
click at [379, 257] on label at bounding box center [379, 257] width 0 height 0
click at [367, 267] on input "checkbox" at bounding box center [370, 262] width 10 height 10
checkbox input "true"
click at [615, 339] on div "Продолжить" at bounding box center [631, 341] width 56 height 12
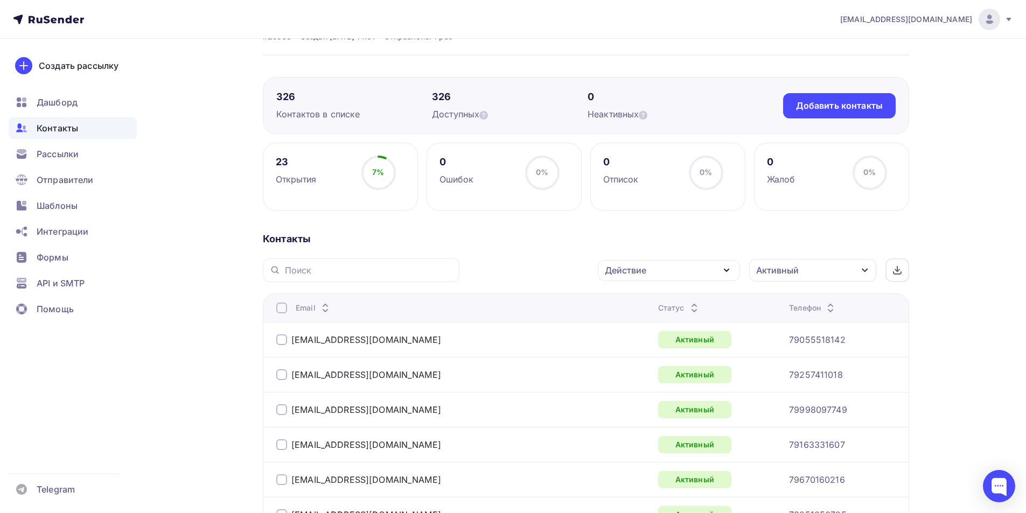
click at [281, 309] on div at bounding box center [281, 308] width 11 height 11
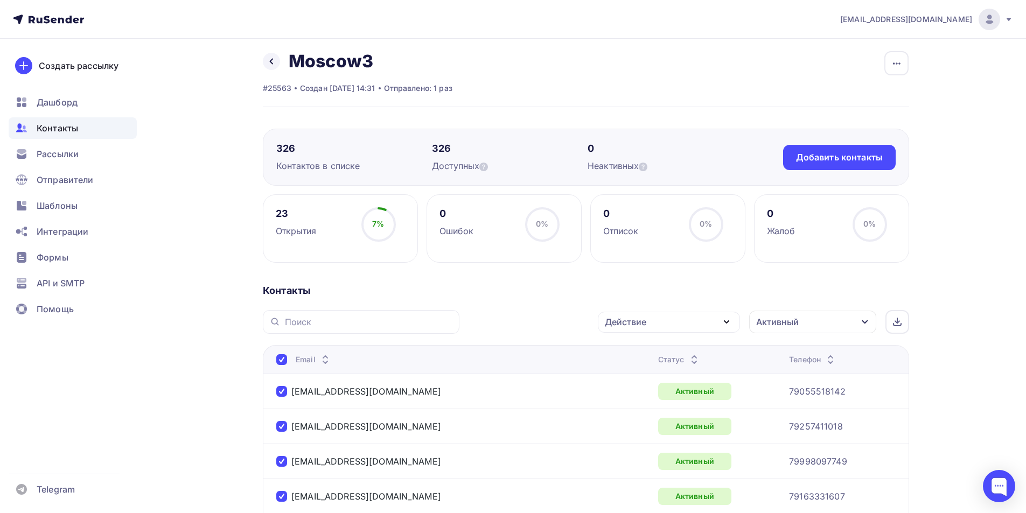
scroll to position [0, 0]
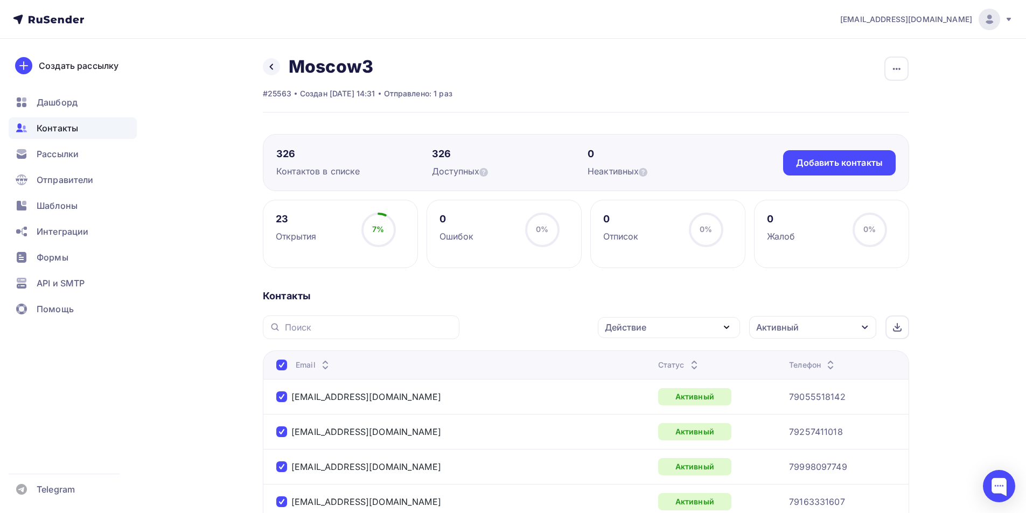
click at [653, 329] on div "Действие" at bounding box center [669, 327] width 142 height 21
click at [645, 356] on div "Добавить в списки" at bounding box center [652, 359] width 83 height 13
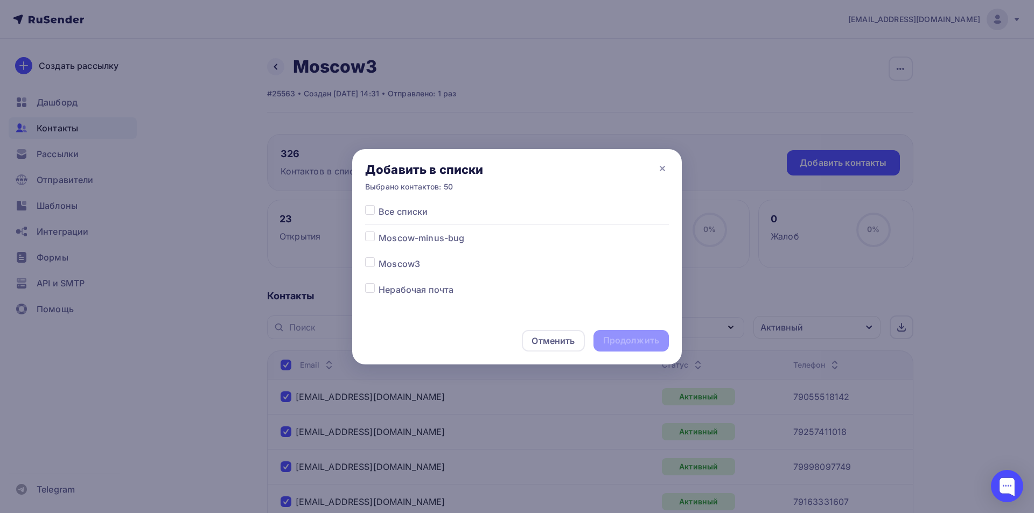
click at [379, 232] on label at bounding box center [379, 232] width 0 height 0
click at [372, 236] on input "checkbox" at bounding box center [370, 237] width 10 height 10
checkbox input "true"
click at [611, 337] on div "Продолжить" at bounding box center [631, 341] width 56 height 12
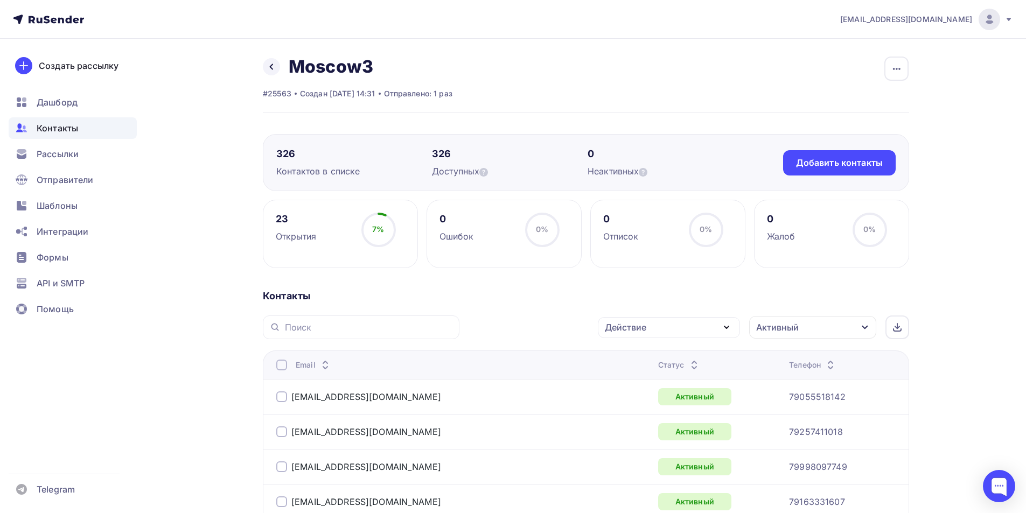
click at [283, 364] on div at bounding box center [281, 365] width 11 height 11
click at [651, 325] on div "Действие" at bounding box center [669, 327] width 142 height 21
click at [647, 382] on div "Исключить из списка" at bounding box center [658, 380] width 94 height 13
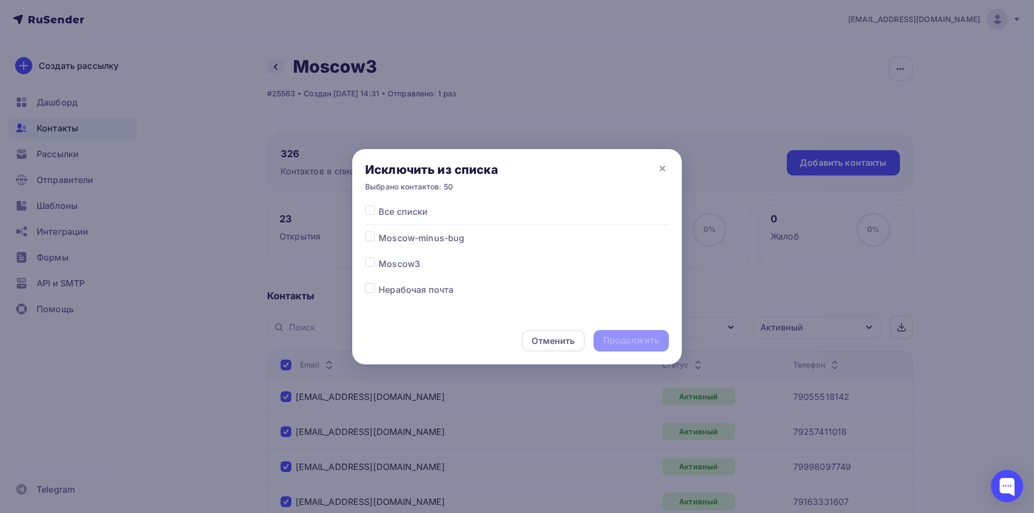
click at [379, 257] on label at bounding box center [379, 257] width 0 height 0
click at [373, 259] on input "checkbox" at bounding box center [370, 262] width 10 height 10
checkbox input "true"
click at [627, 343] on div "Продолжить" at bounding box center [631, 341] width 56 height 12
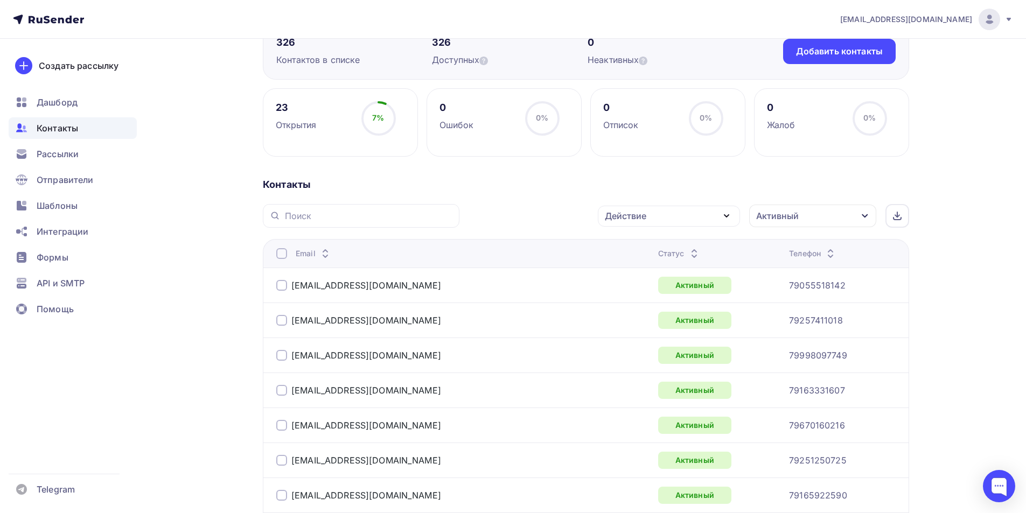
scroll to position [111, 0]
click at [281, 253] on div at bounding box center [281, 254] width 11 height 11
click at [656, 214] on div "Действие" at bounding box center [669, 216] width 142 height 21
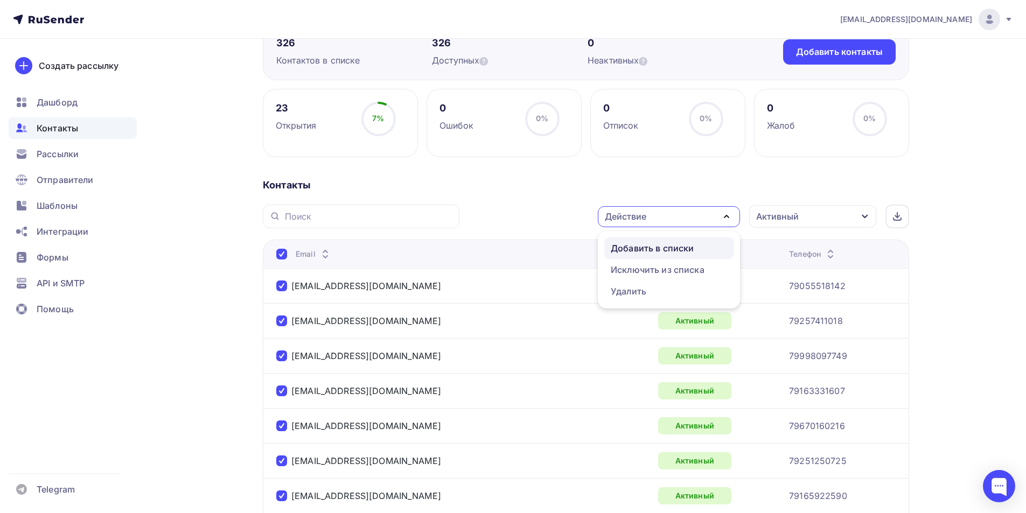
click at [650, 242] on div "Добавить в списки" at bounding box center [652, 248] width 83 height 13
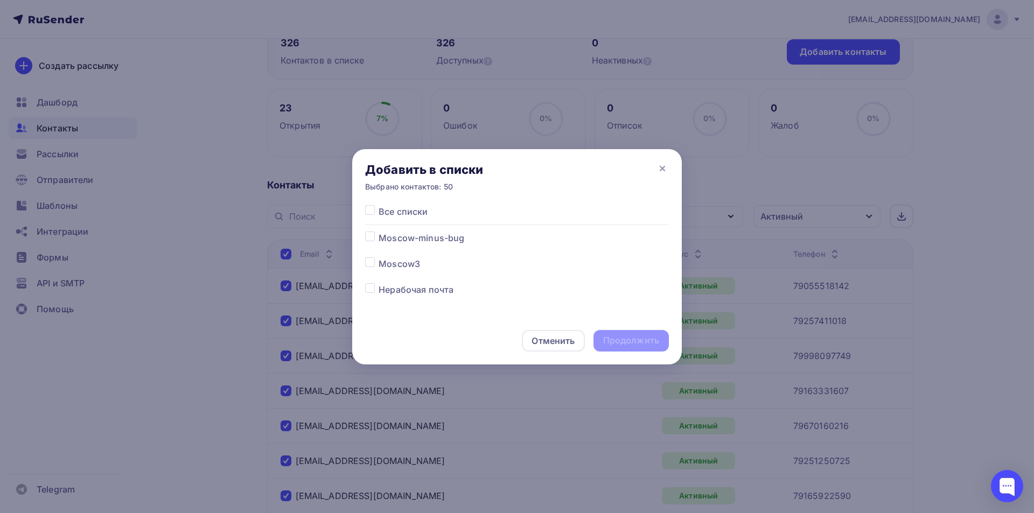
click at [379, 232] on label at bounding box center [379, 232] width 0 height 0
click at [371, 241] on input "checkbox" at bounding box center [370, 237] width 10 height 10
checkbox input "true"
click at [623, 333] on div "Продолжить" at bounding box center [631, 341] width 75 height 22
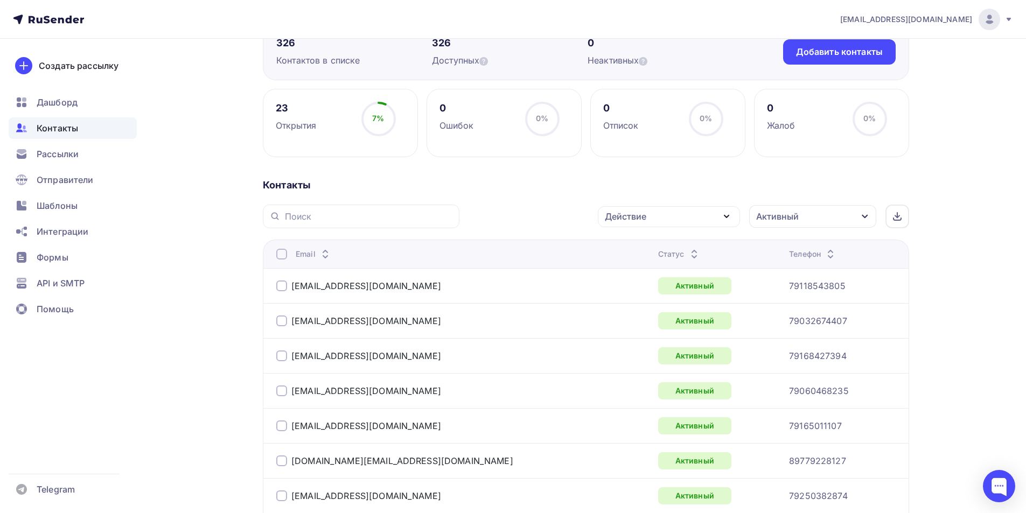
click at [281, 257] on div at bounding box center [281, 254] width 11 height 11
click at [666, 214] on div "Действие" at bounding box center [669, 216] width 142 height 21
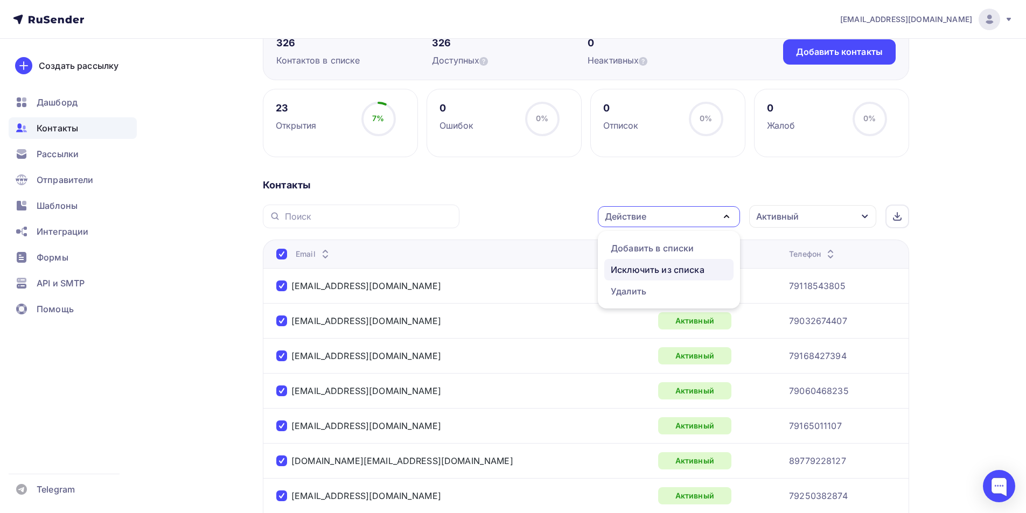
click at [656, 265] on div "Исключить из списка" at bounding box center [658, 269] width 94 height 13
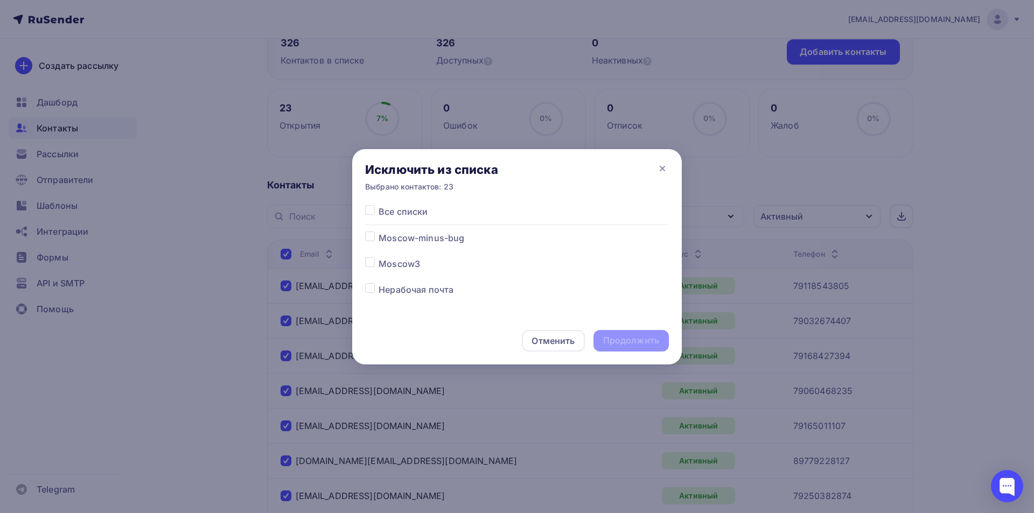
click at [379, 257] on label at bounding box center [379, 257] width 0 height 0
click at [370, 259] on input "checkbox" at bounding box center [370, 262] width 10 height 10
checkbox input "true"
click at [621, 336] on div "Продолжить" at bounding box center [631, 341] width 56 height 12
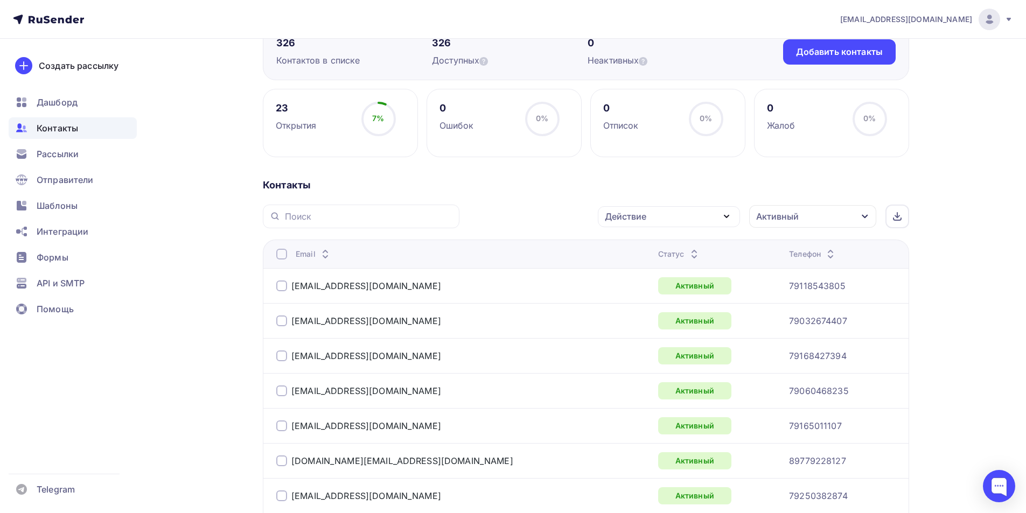
click at [282, 253] on div at bounding box center [281, 254] width 11 height 11
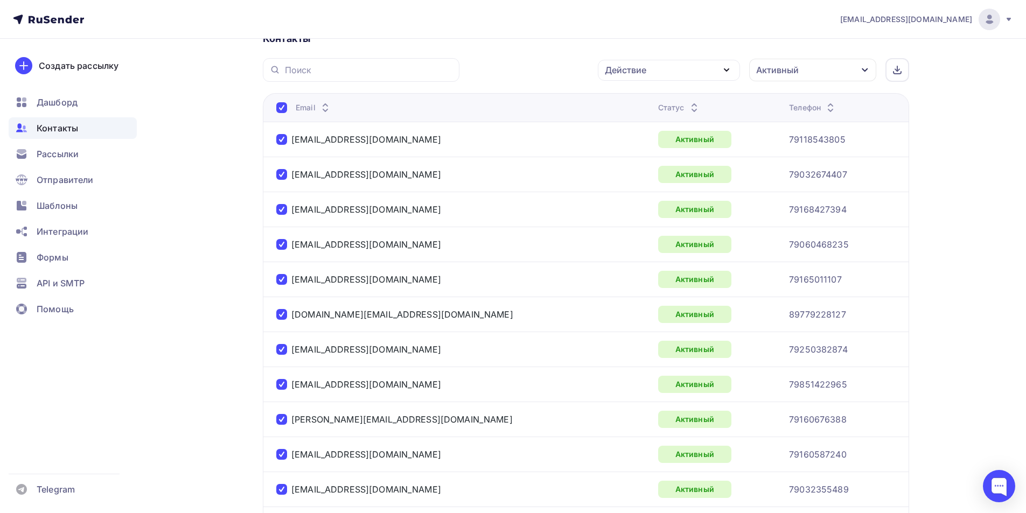
scroll to position [189, 0]
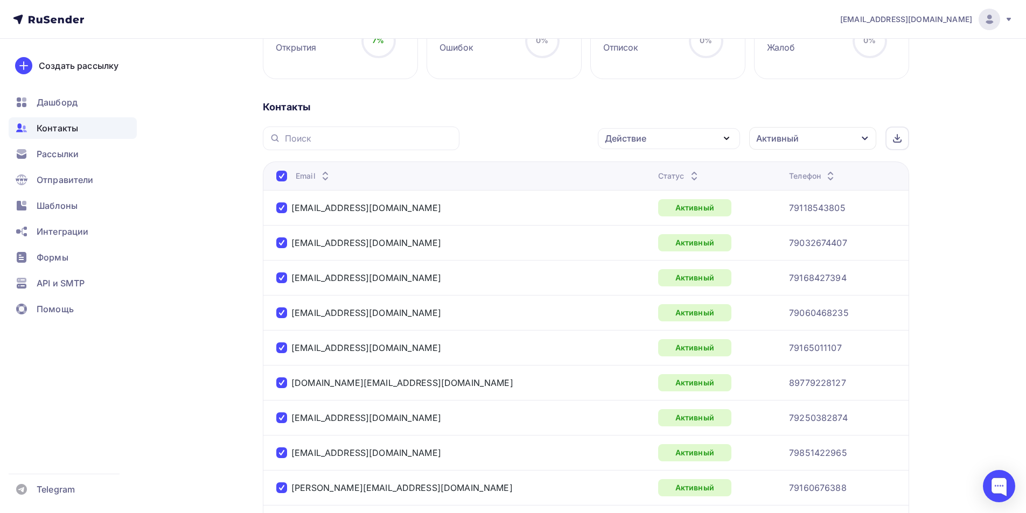
click at [665, 143] on div "Действие" at bounding box center [669, 138] width 142 height 21
click at [663, 168] on div "Добавить в списки" at bounding box center [652, 170] width 83 height 13
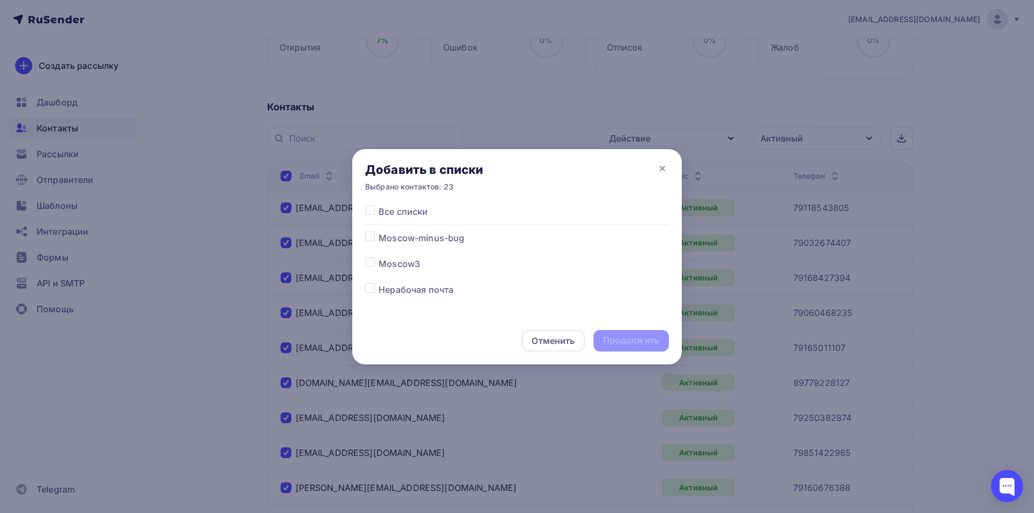
click at [379, 232] on label at bounding box center [379, 232] width 0 height 0
click at [371, 238] on input "checkbox" at bounding box center [370, 237] width 10 height 10
checkbox input "true"
click at [654, 343] on div "Продолжить" at bounding box center [631, 341] width 56 height 12
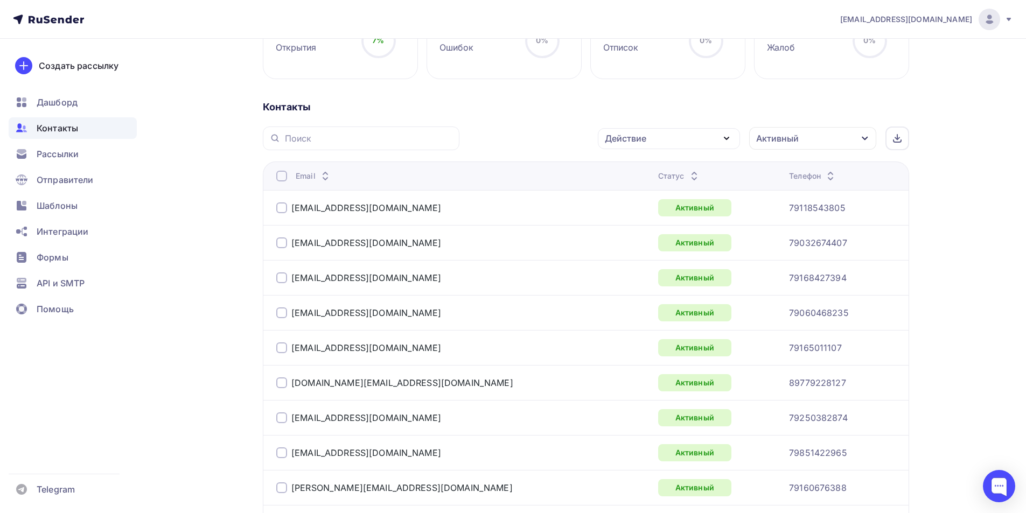
click at [282, 179] on div at bounding box center [281, 176] width 11 height 11
click at [622, 140] on div "Действие" at bounding box center [625, 138] width 41 height 13
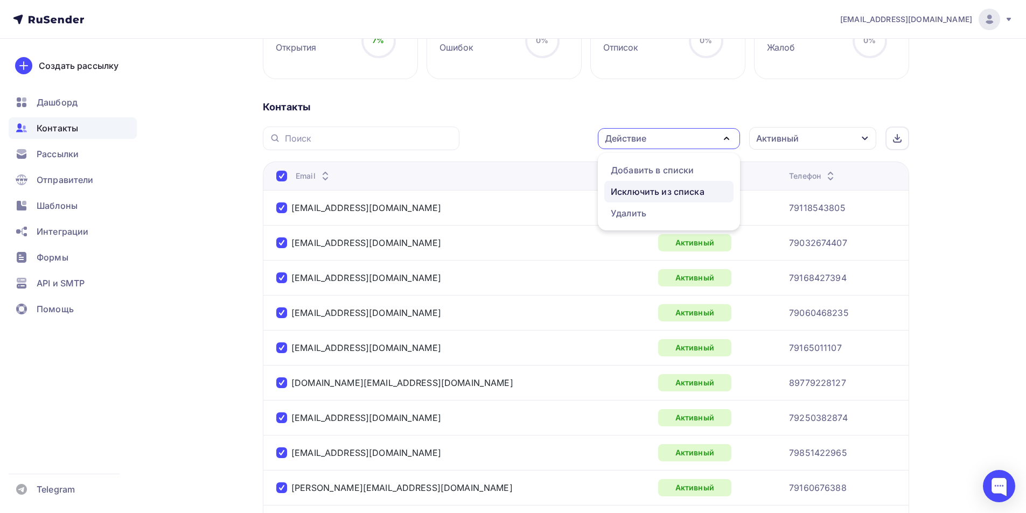
click at [642, 190] on div "Исключить из списка" at bounding box center [658, 191] width 94 height 13
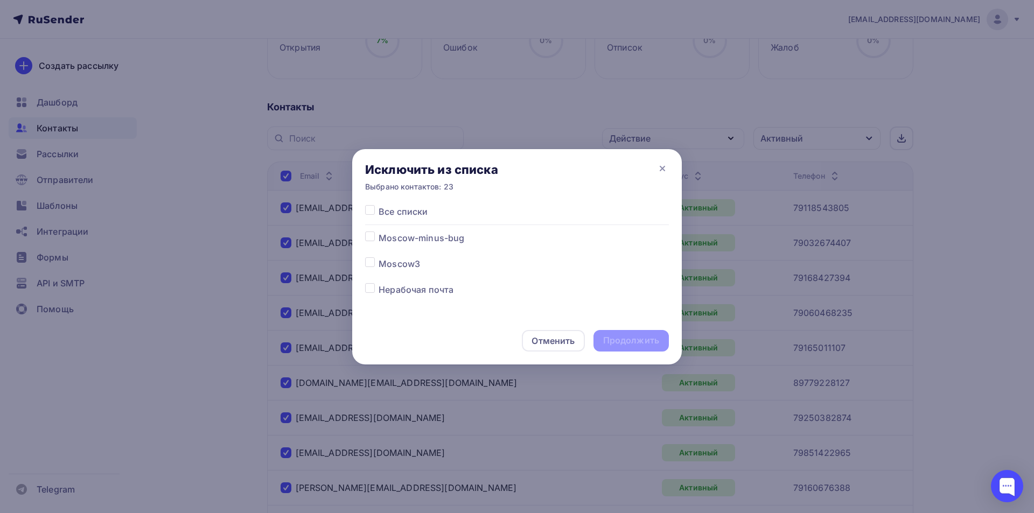
click at [379, 257] on label at bounding box center [379, 257] width 0 height 0
click at [371, 266] on input "checkbox" at bounding box center [370, 262] width 10 height 10
checkbox input "true"
click at [657, 345] on div "Продолжить" at bounding box center [631, 341] width 56 height 12
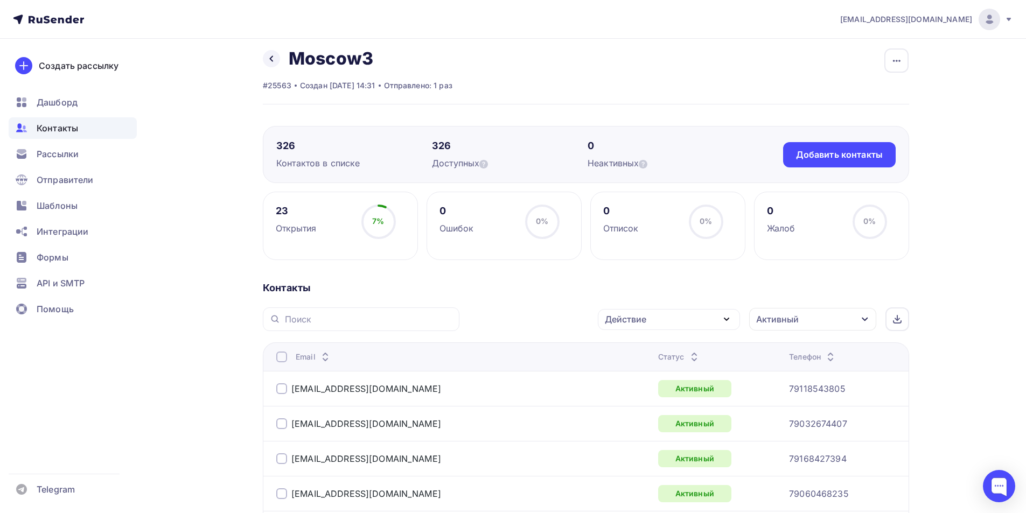
scroll to position [0, 0]
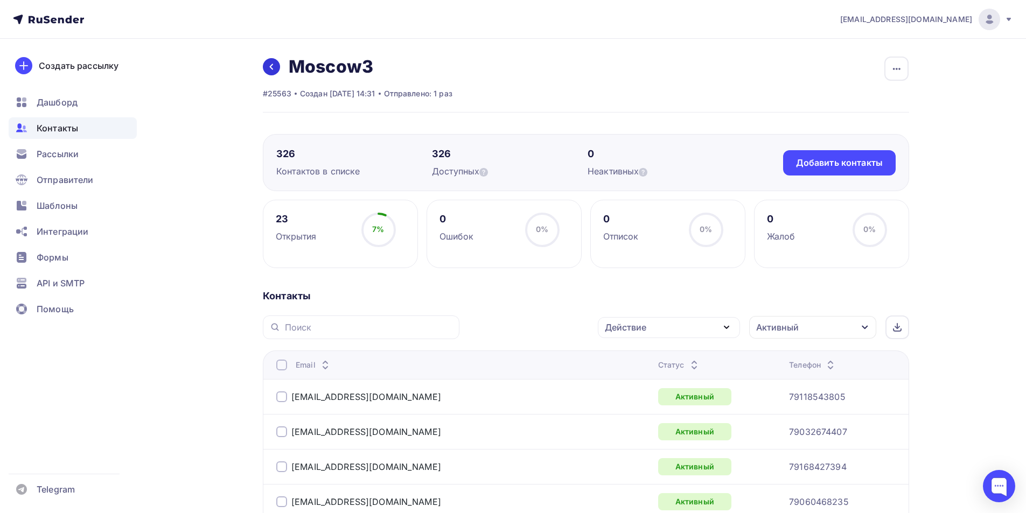
click at [272, 69] on icon at bounding box center [271, 66] width 9 height 9
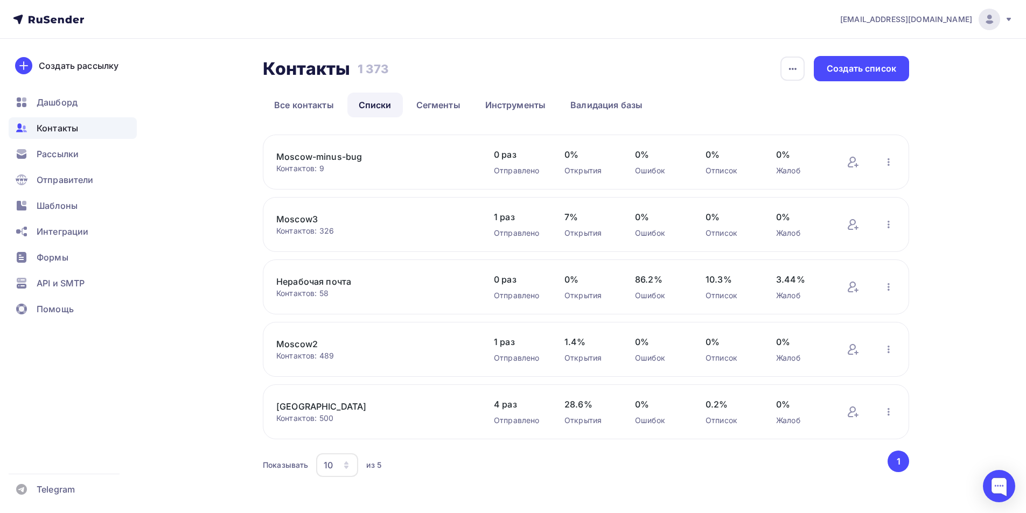
click at [309, 154] on link "Moscow-minus-bug" at bounding box center [367, 156] width 183 height 13
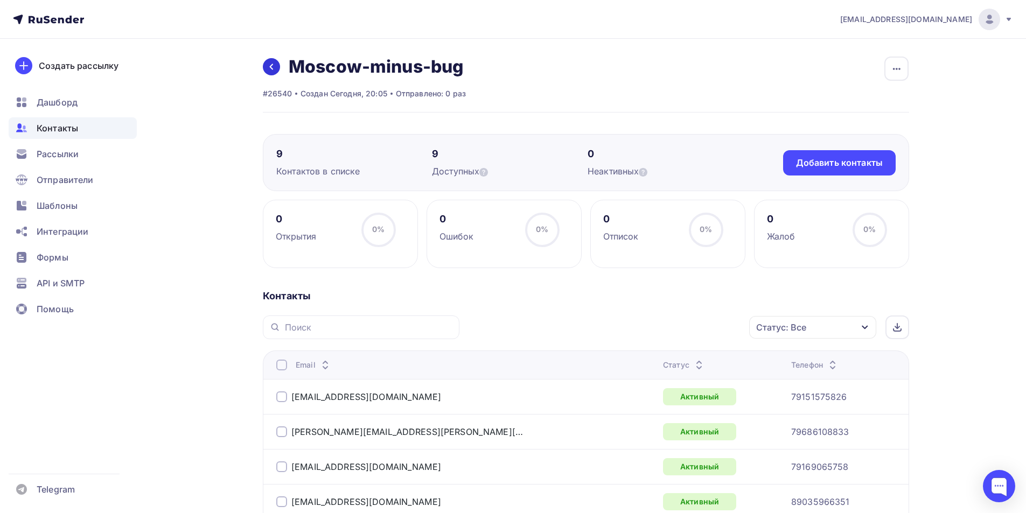
click at [274, 74] on link at bounding box center [271, 66] width 17 height 17
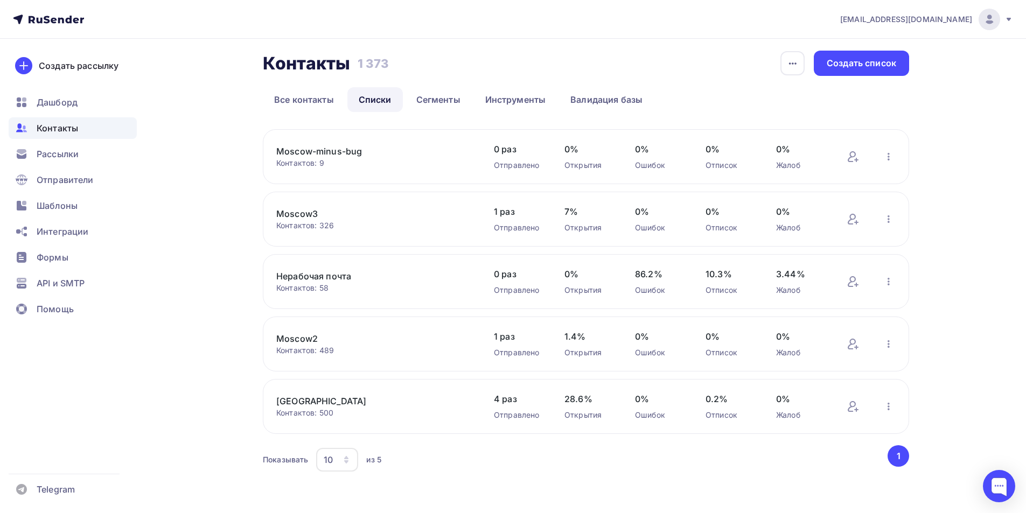
scroll to position [10, 0]
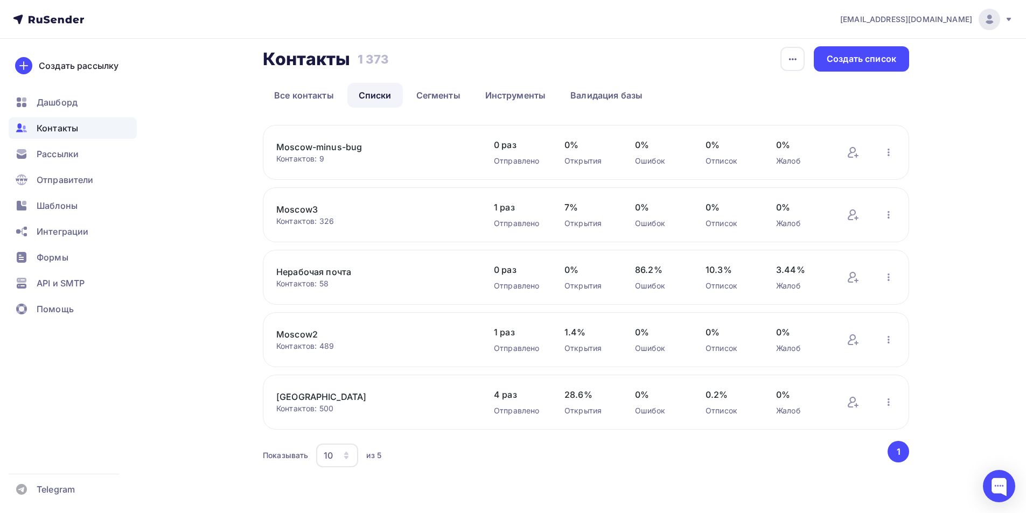
click at [305, 399] on link "[GEOGRAPHIC_DATA]" at bounding box center [367, 397] width 183 height 13
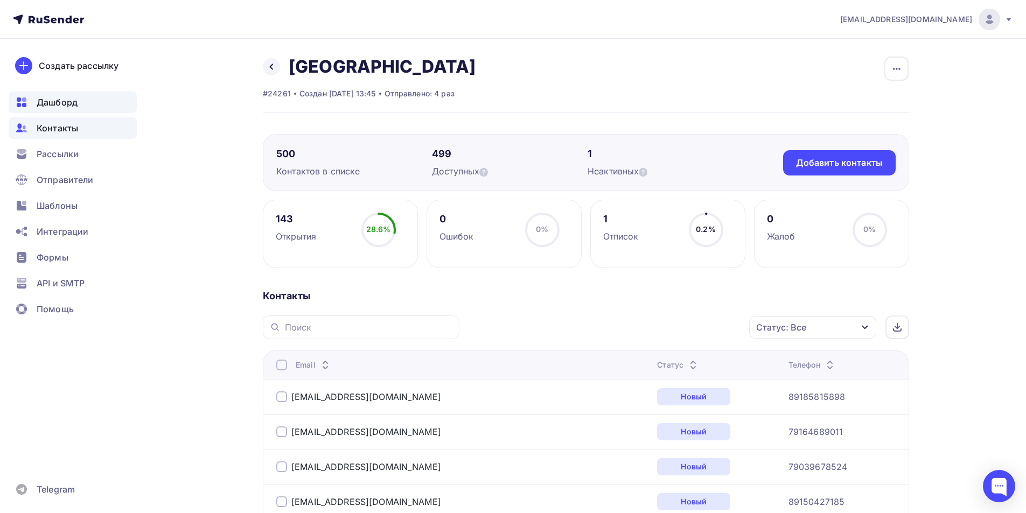
click at [71, 97] on span "Дашборд" at bounding box center [57, 102] width 41 height 13
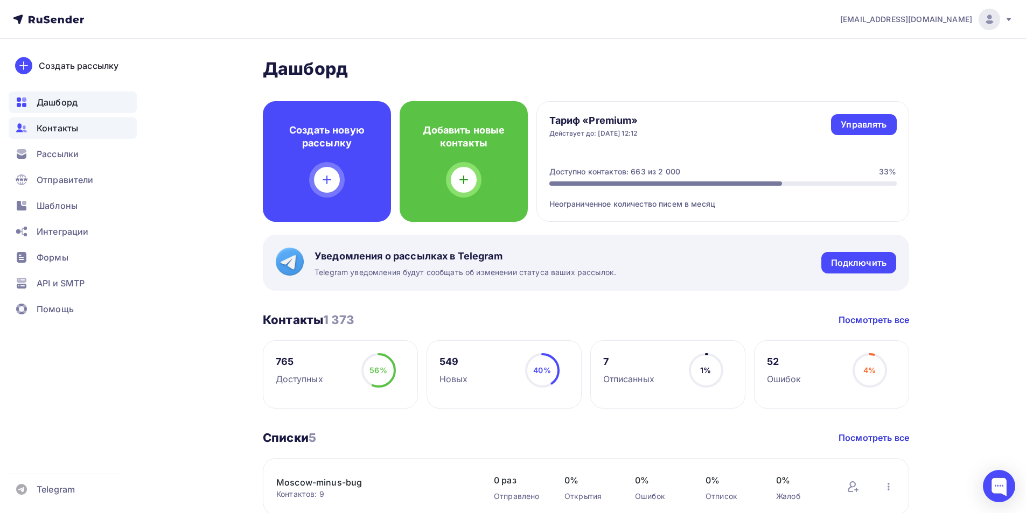
click at [52, 133] on span "Контакты" at bounding box center [57, 128] width 41 height 13
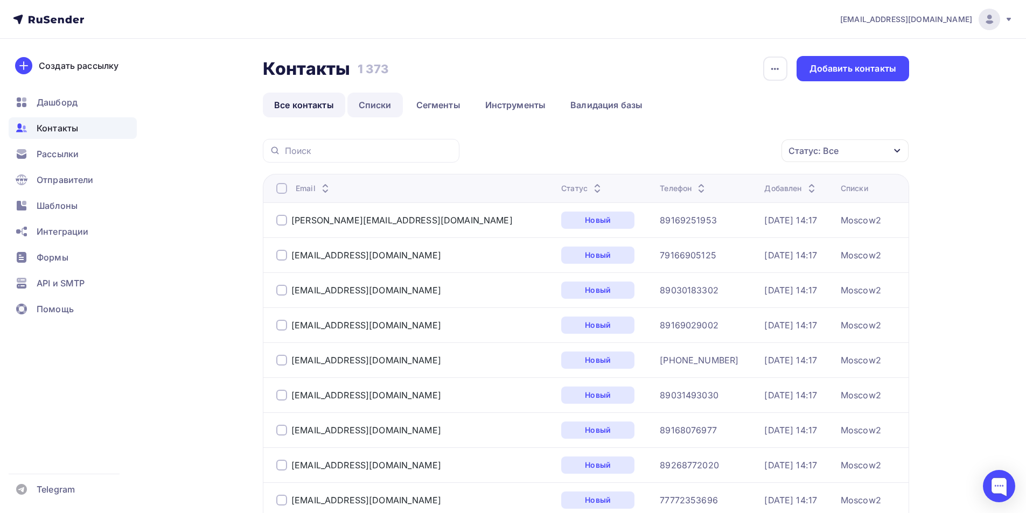
click at [378, 114] on link "Списки" at bounding box center [374, 105] width 55 height 25
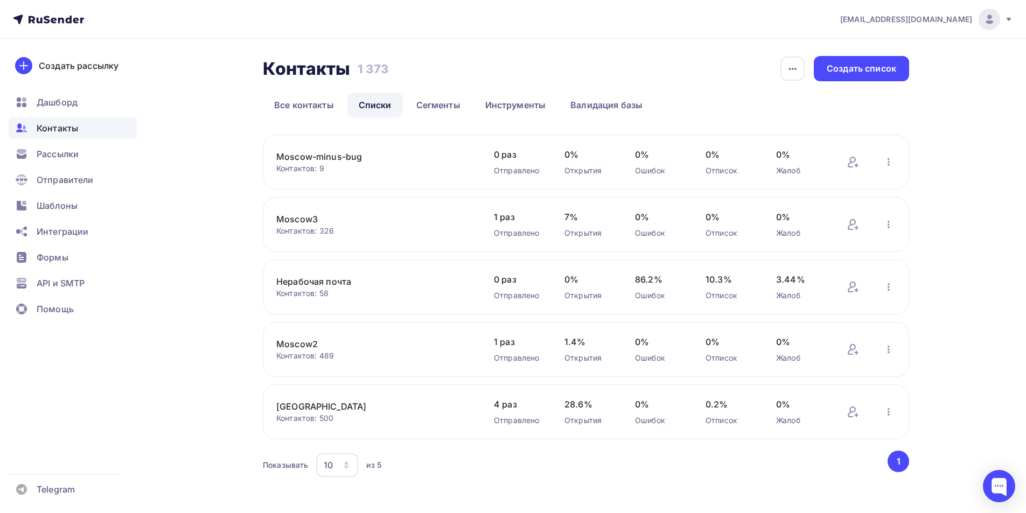
click at [301, 412] on link "[GEOGRAPHIC_DATA]" at bounding box center [367, 406] width 183 height 13
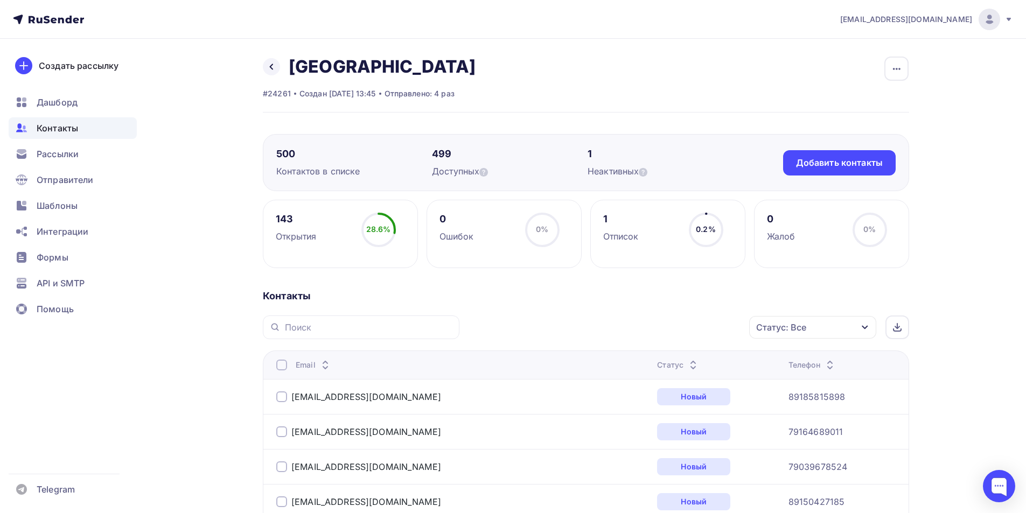
click at [1004, 24] on div "[EMAIL_ADDRESS][DOMAIN_NAME]" at bounding box center [926, 20] width 173 height 22
click at [872, 101] on span "Выйти" at bounding box center [866, 98] width 28 height 13
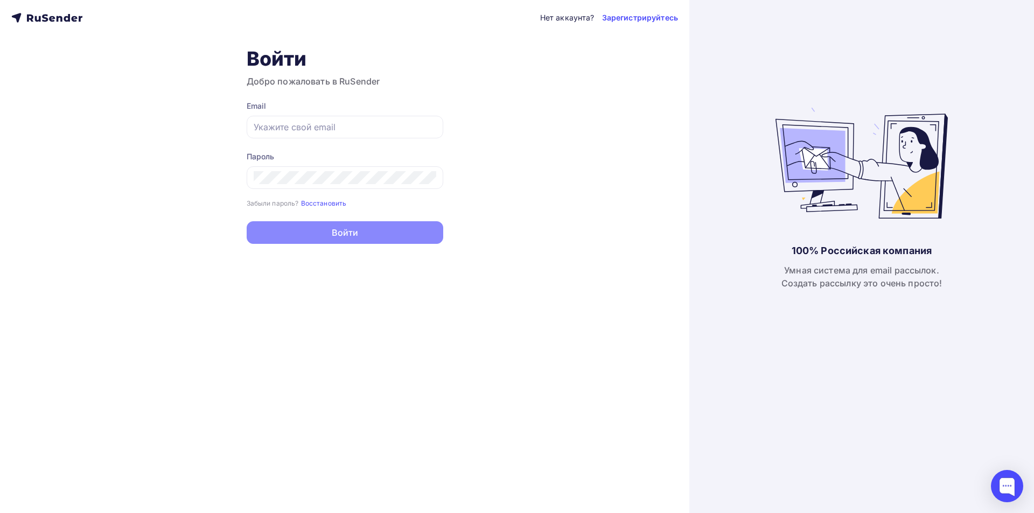
type input "[EMAIL_ADDRESS][DOMAIN_NAME]"
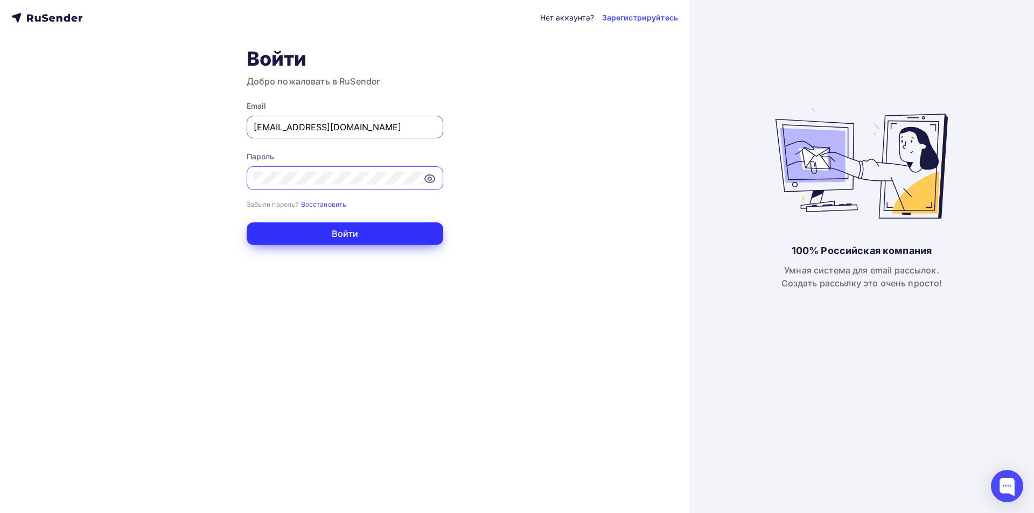
click at [356, 232] on button "Войти" at bounding box center [345, 233] width 197 height 23
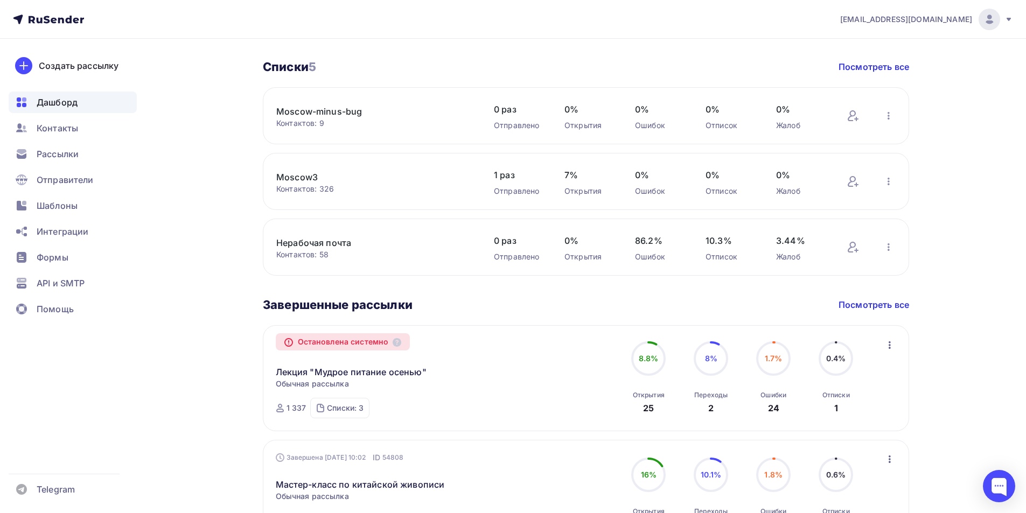
scroll to position [377, 0]
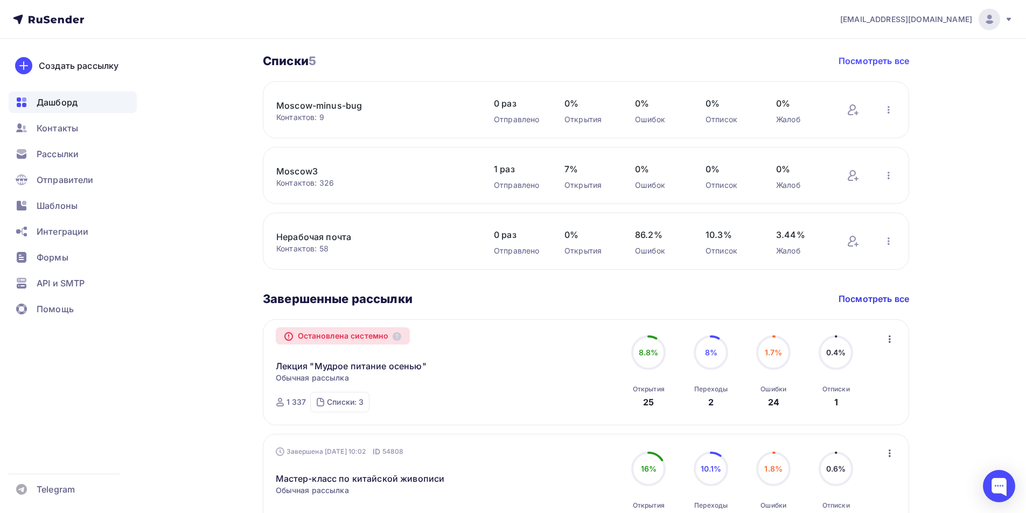
click at [862, 61] on link "Посмотреть все" at bounding box center [874, 60] width 71 height 13
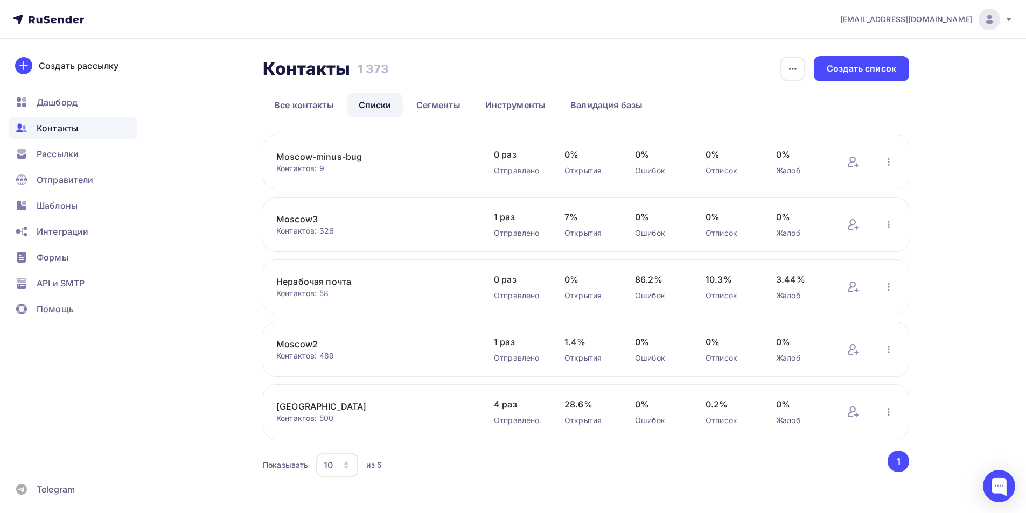
click at [284, 407] on link "[GEOGRAPHIC_DATA]" at bounding box center [367, 406] width 183 height 13
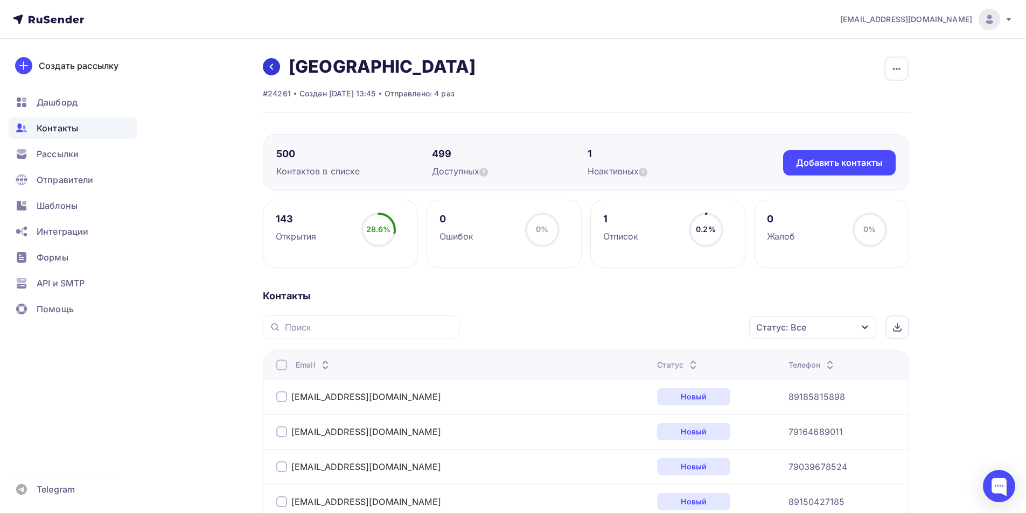
click at [274, 71] on link at bounding box center [271, 66] width 17 height 17
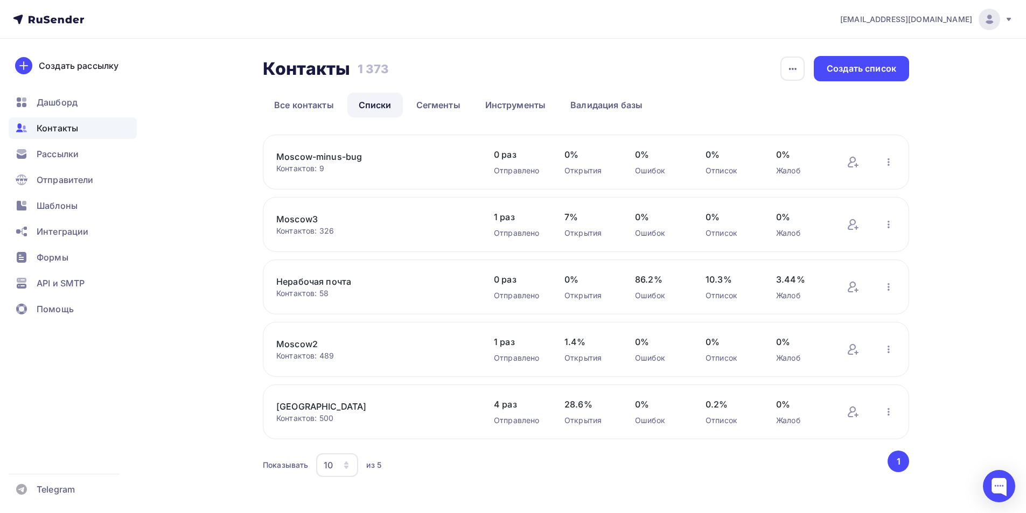
click at [302, 348] on link "Moscow2" at bounding box center [367, 344] width 183 height 13
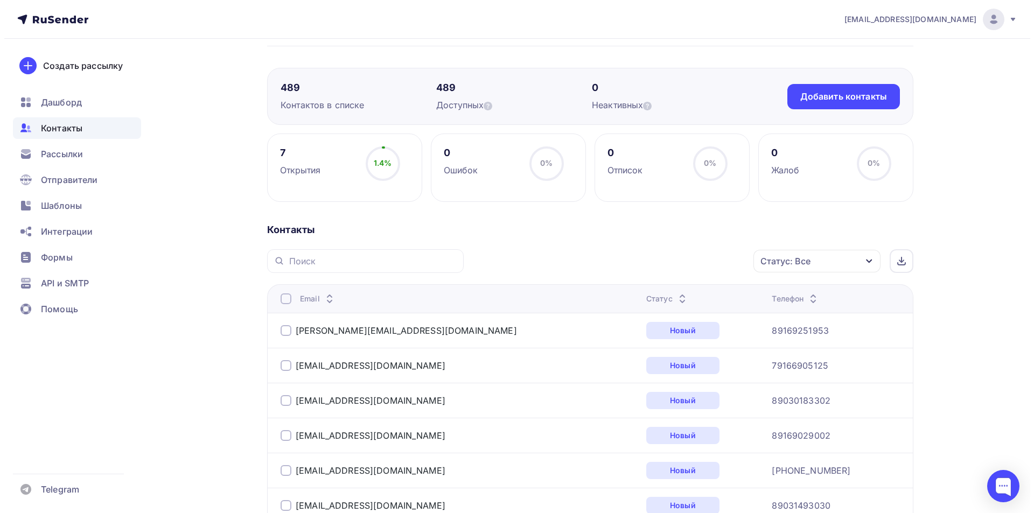
scroll to position [57, 0]
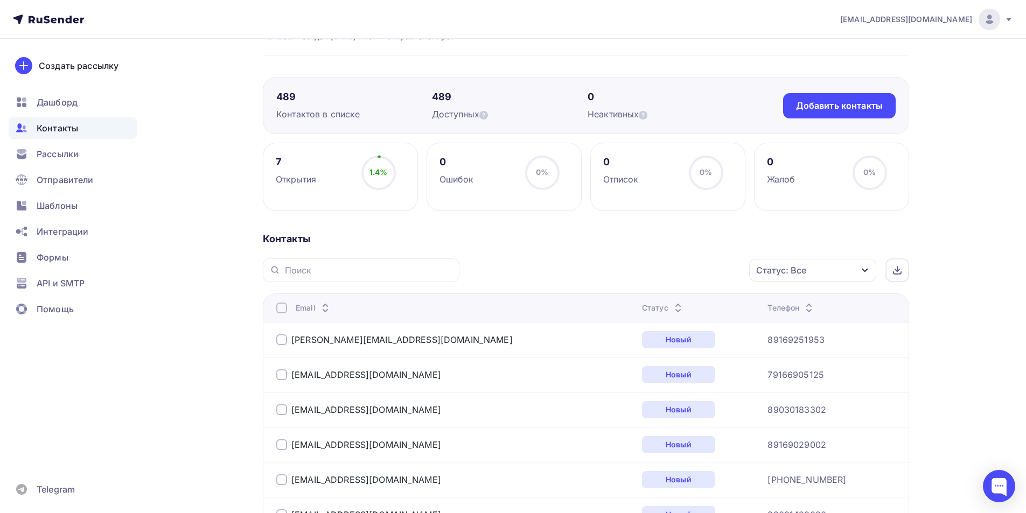
click at [283, 307] on div at bounding box center [281, 308] width 11 height 11
click at [704, 271] on div "Действие" at bounding box center [669, 270] width 142 height 21
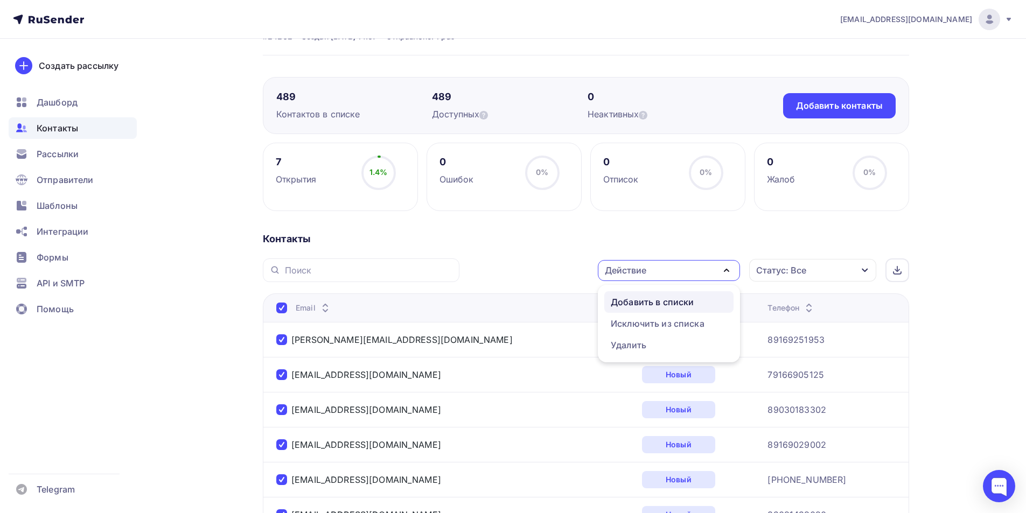
click at [675, 299] on div "Добавить в списки" at bounding box center [652, 302] width 83 height 13
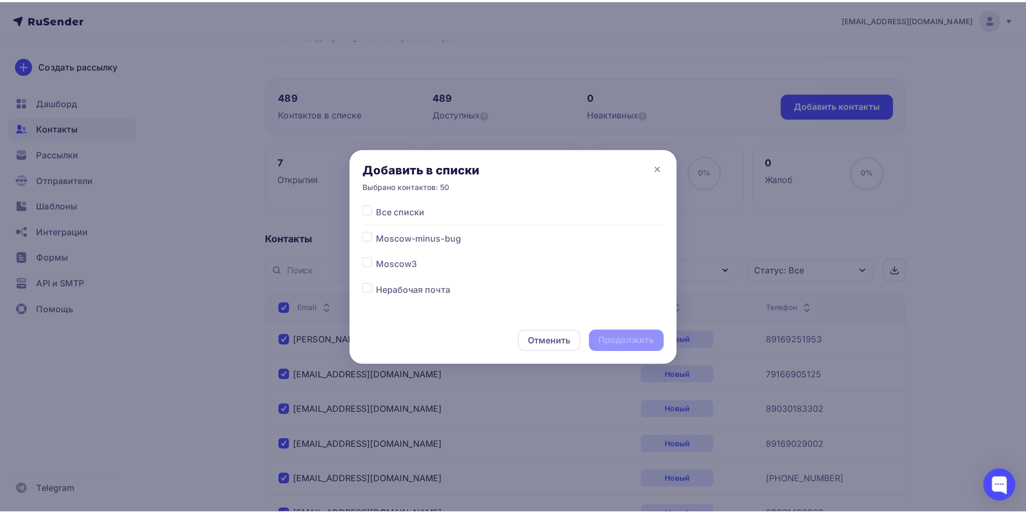
scroll to position [54, 0]
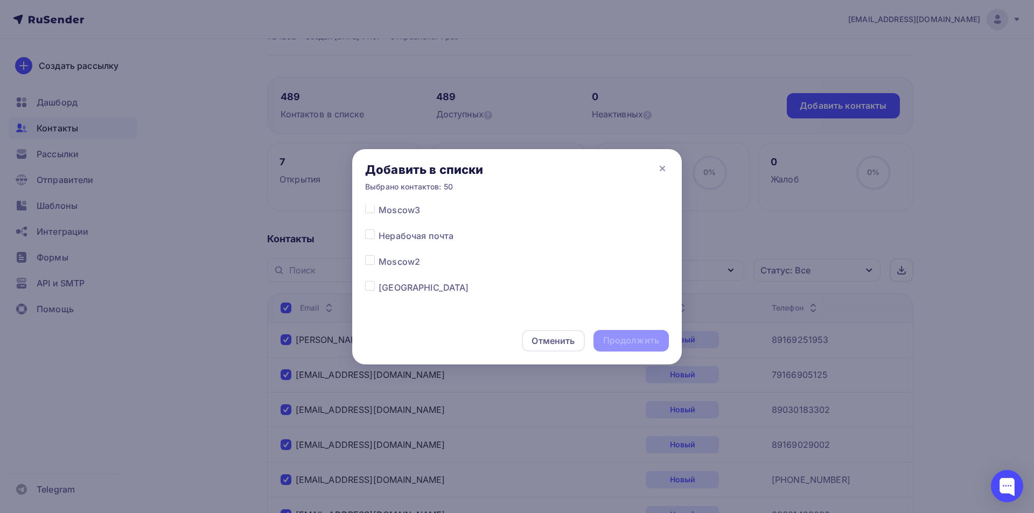
click at [379, 281] on label at bounding box center [379, 281] width 0 height 0
click at [368, 287] on input "checkbox" at bounding box center [370, 286] width 10 height 10
checkbox input "true"
click at [622, 343] on div "Продолжить" at bounding box center [631, 341] width 56 height 12
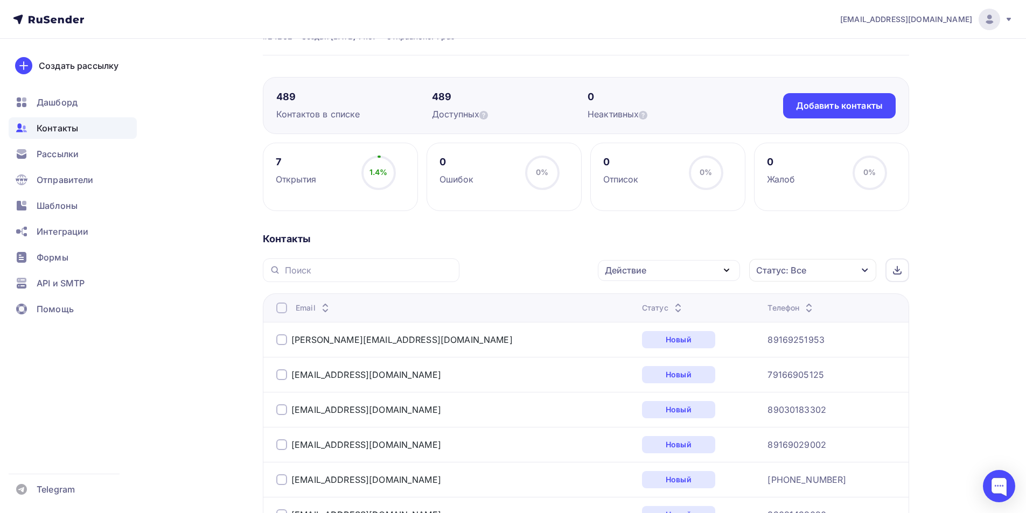
click at [282, 311] on div at bounding box center [281, 308] width 11 height 11
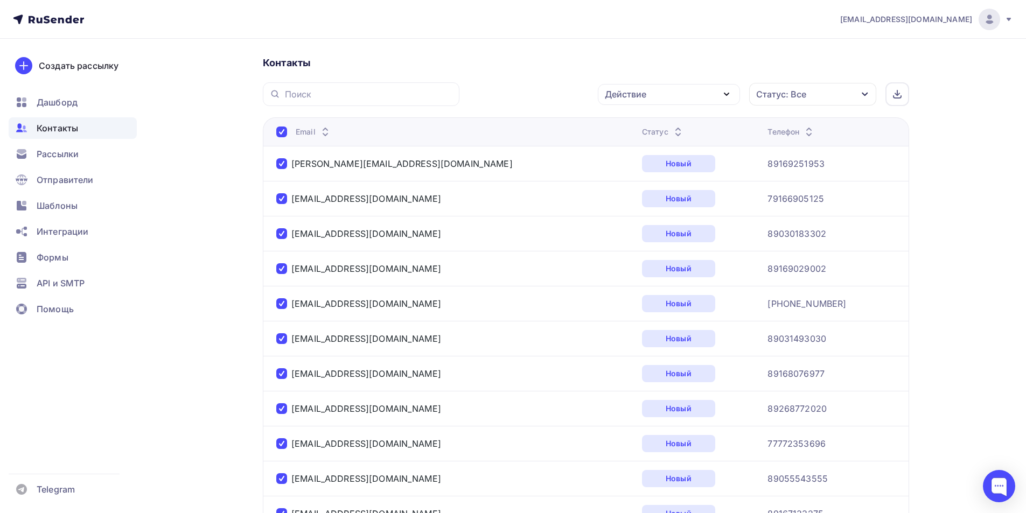
scroll to position [57, 0]
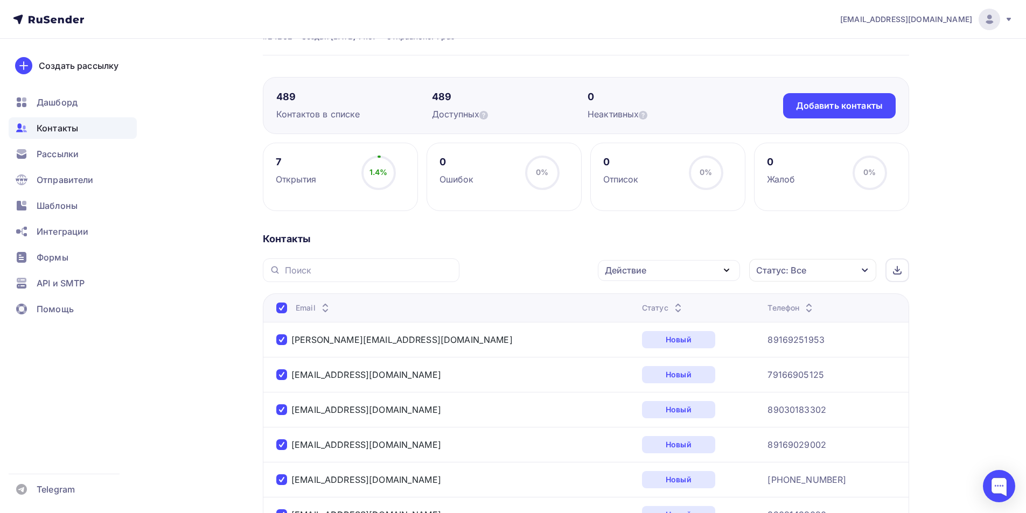
click at [644, 276] on div "Действие" at bounding box center [625, 270] width 41 height 13
click at [646, 318] on div "Исключить из списка" at bounding box center [658, 323] width 94 height 13
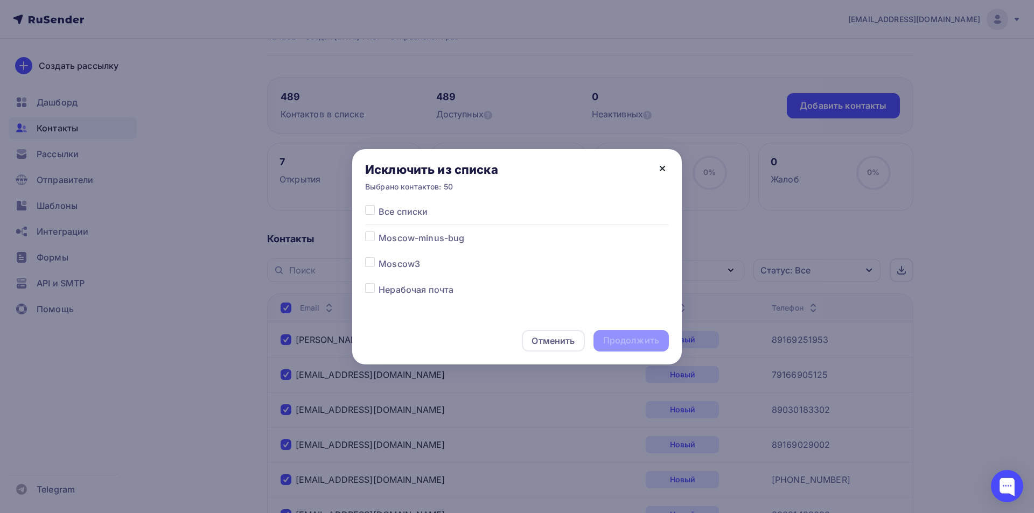
click at [657, 169] on icon at bounding box center [662, 168] width 13 height 13
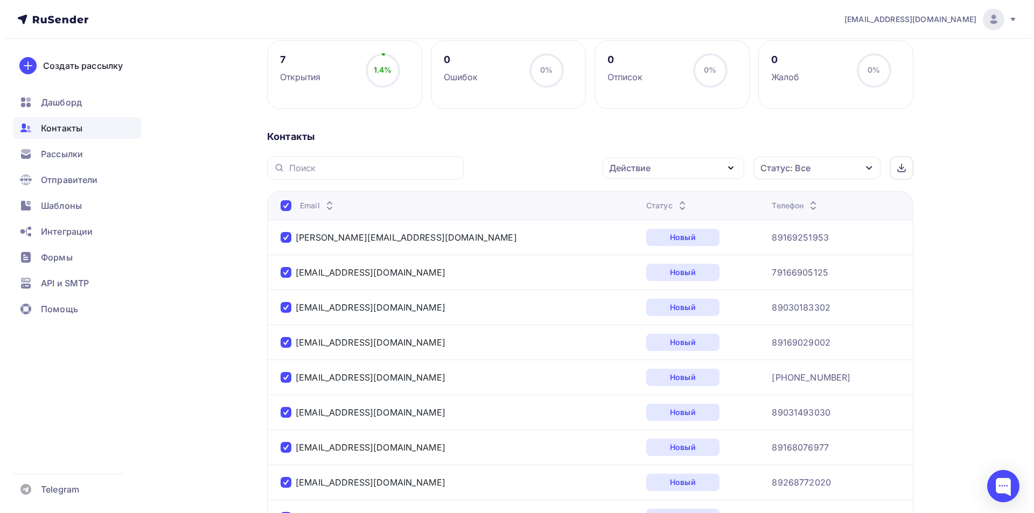
scroll to position [54, 0]
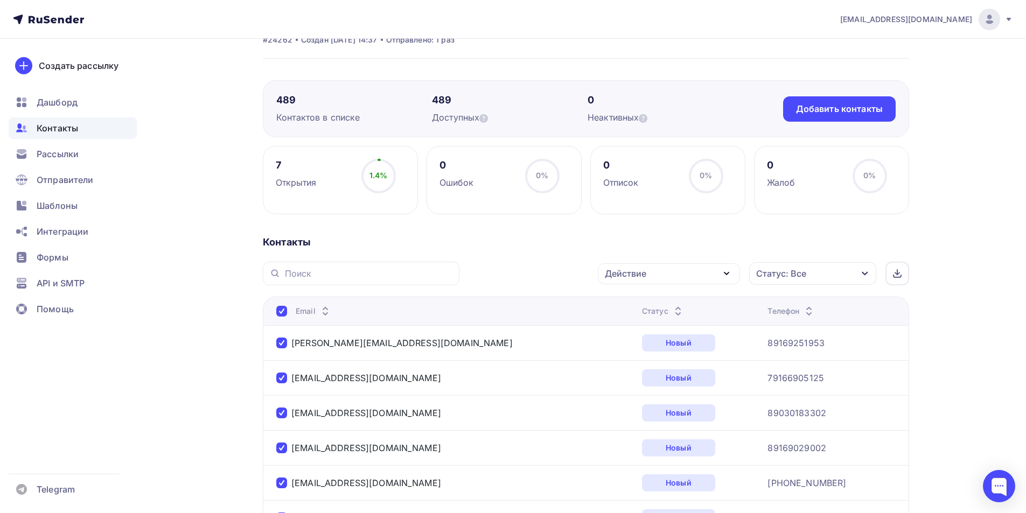
click at [673, 271] on div "Действие" at bounding box center [669, 273] width 142 height 21
click at [654, 326] on div "Исключить из списка" at bounding box center [658, 327] width 94 height 13
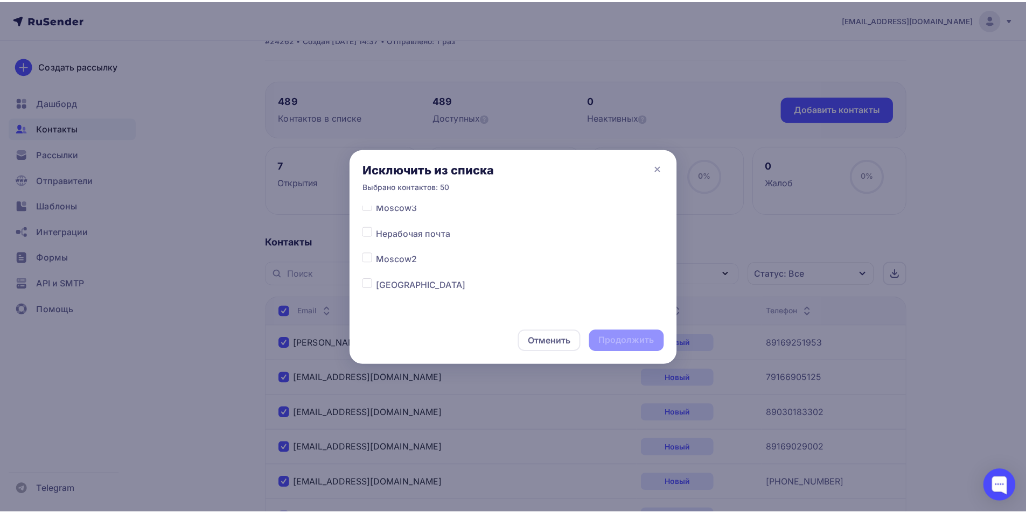
scroll to position [59, 0]
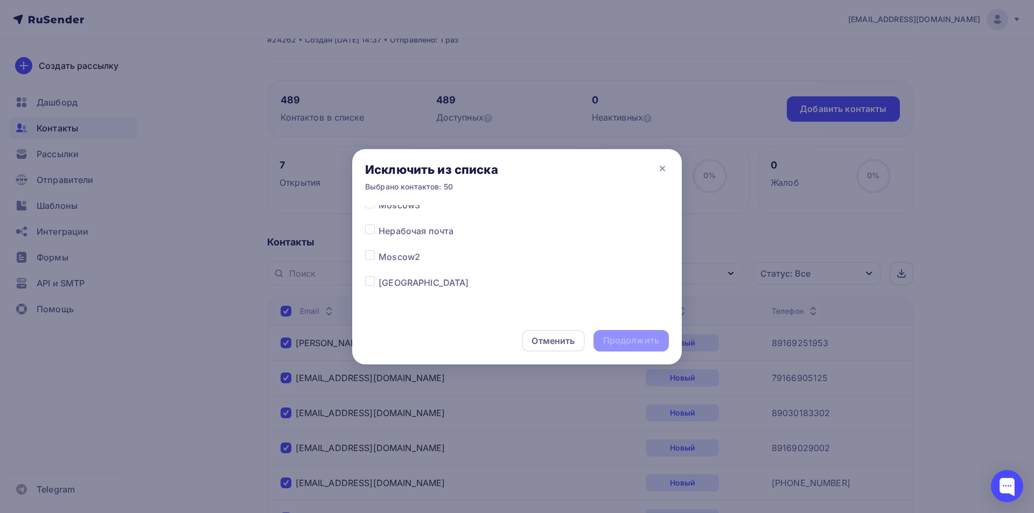
click at [379, 250] on label at bounding box center [379, 250] width 0 height 0
click at [371, 256] on input "checkbox" at bounding box center [370, 255] width 10 height 10
checkbox input "true"
click at [636, 341] on div "Продолжить" at bounding box center [631, 341] width 56 height 12
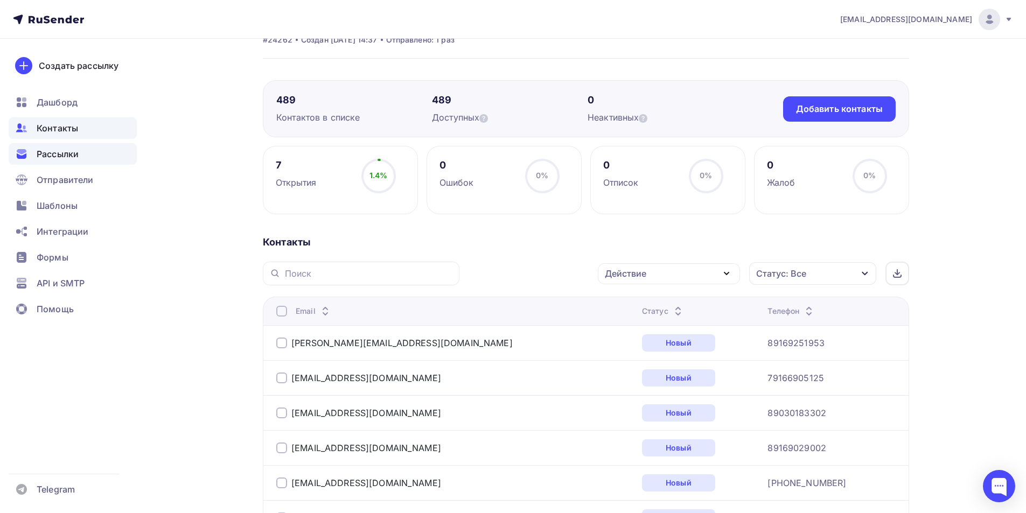
click at [63, 154] on span "Рассылки" at bounding box center [58, 154] width 42 height 13
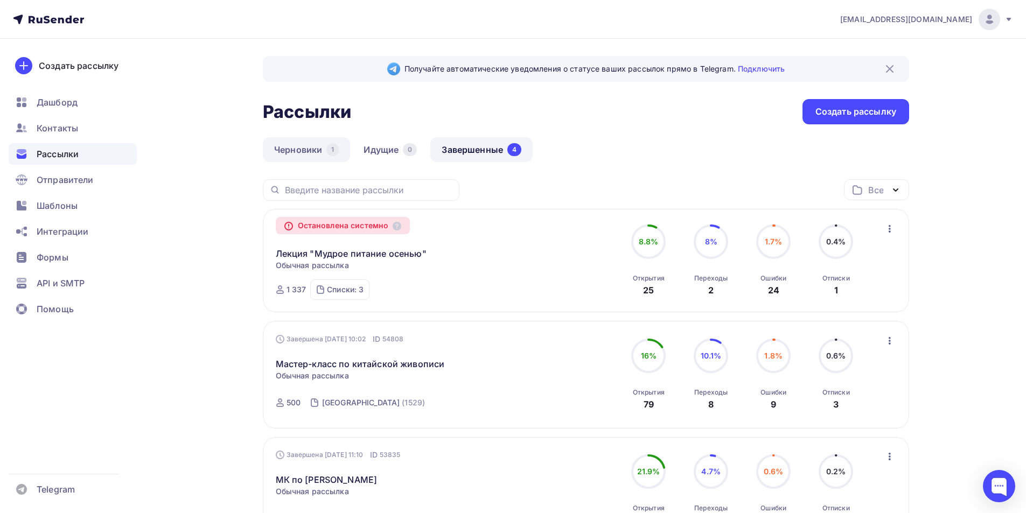
click at [316, 150] on link "Черновики 1" at bounding box center [306, 149] width 87 height 25
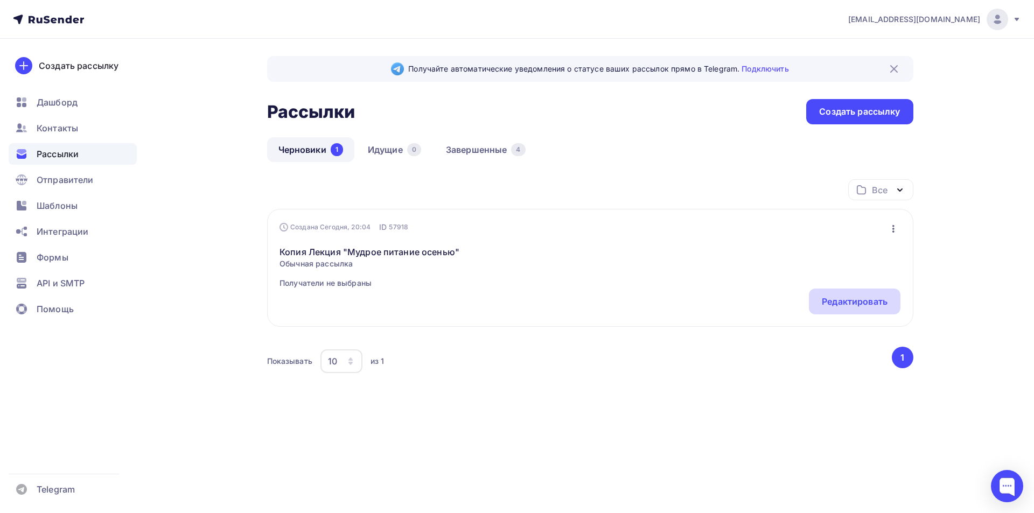
click at [836, 305] on div "Редактировать" at bounding box center [855, 301] width 66 height 13
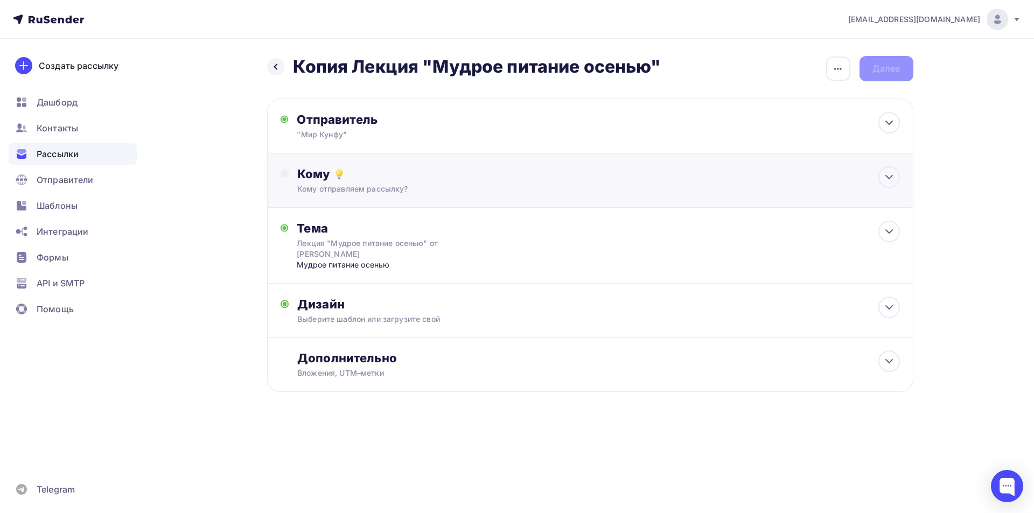
click at [696, 189] on div "Кому отправляем рассылку?" at bounding box center [568, 189] width 542 height 11
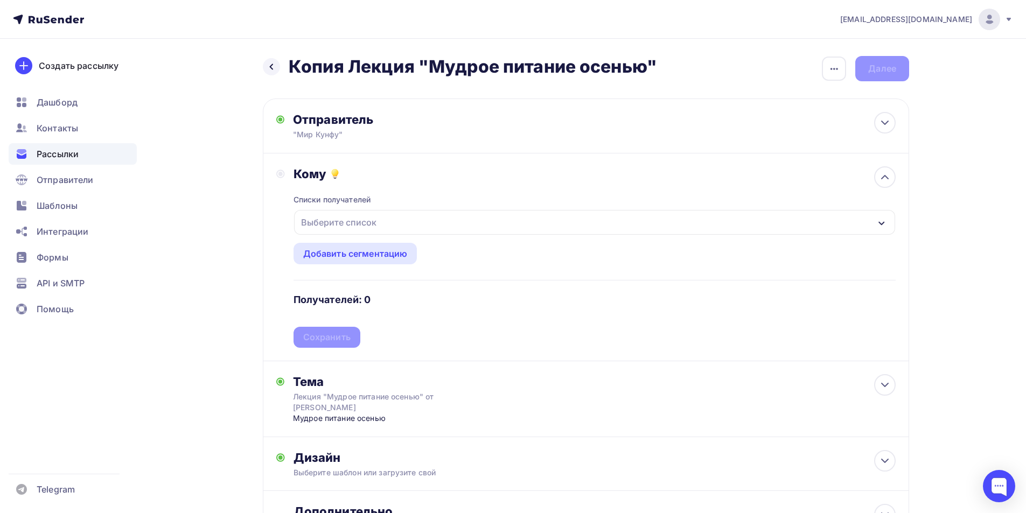
click at [381, 222] on div "Выберите список" at bounding box center [594, 222] width 601 height 25
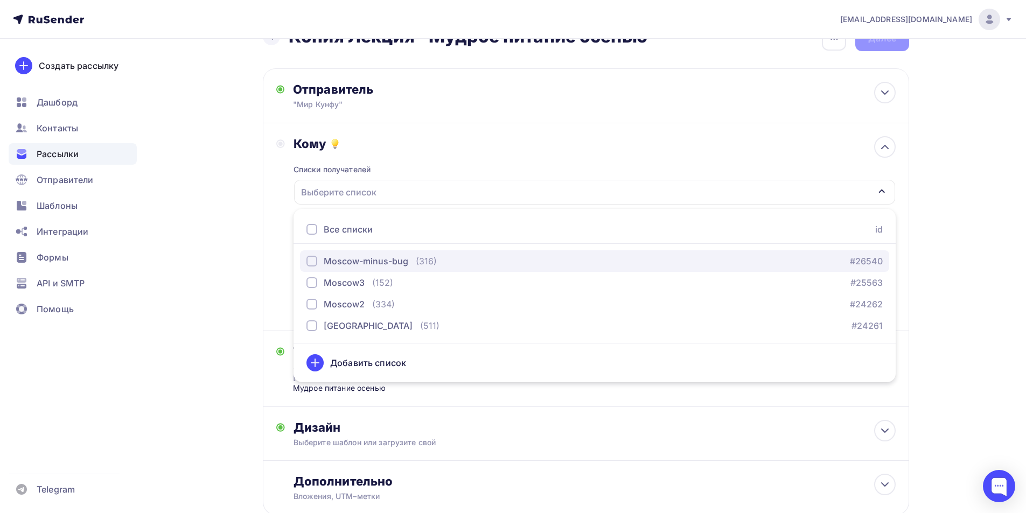
scroll to position [54, 0]
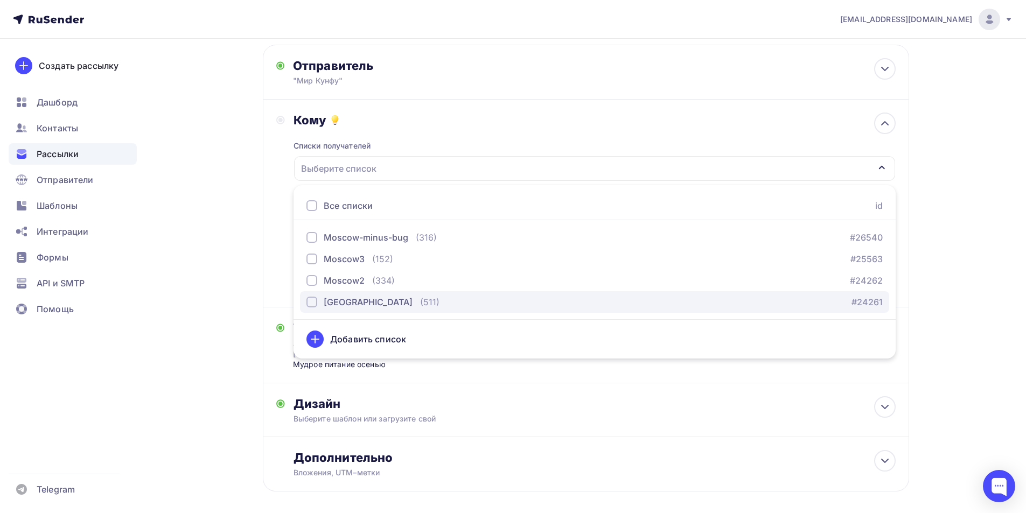
click at [312, 302] on div "button" at bounding box center [311, 302] width 11 height 11
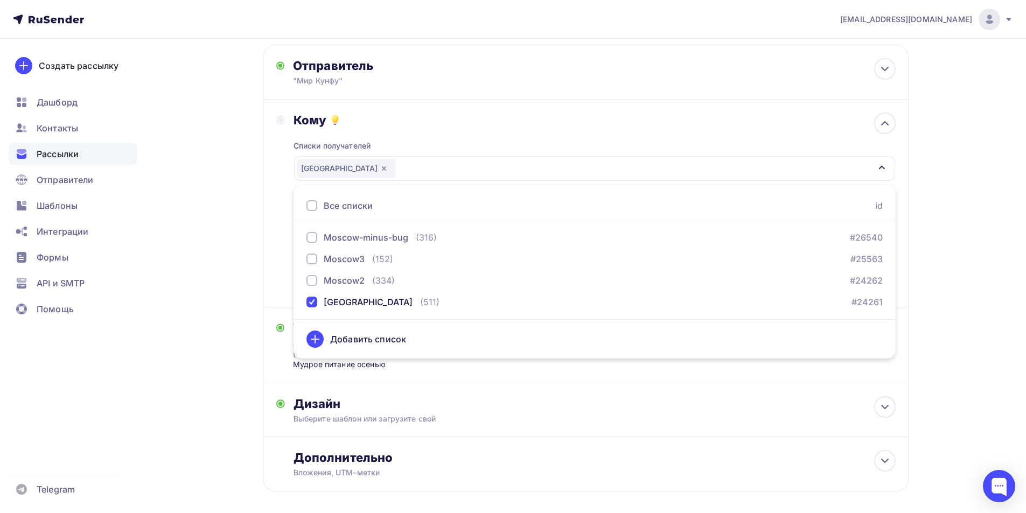
click at [939, 168] on div "Назад Копия Лекция "Мудрое питание осенью" Копия Лекция "Мудрое питание осенью"…" at bounding box center [513, 273] width 883 height 576
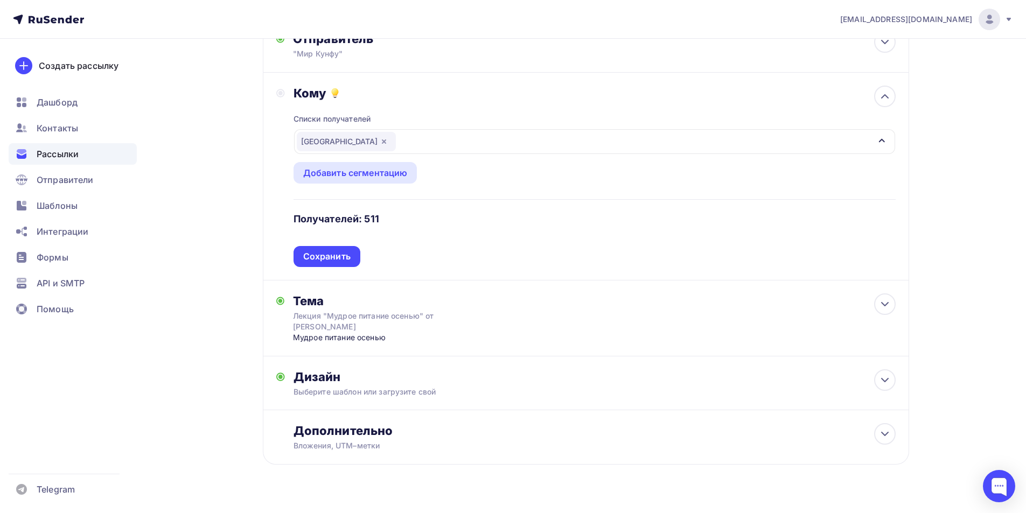
scroll to position [102, 0]
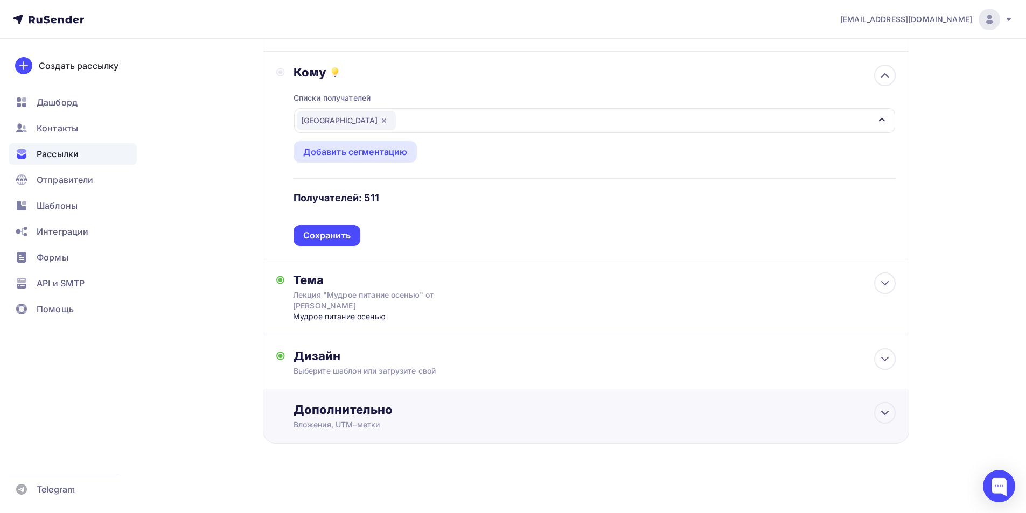
click at [790, 422] on div "Вложения, UTM–метки" at bounding box center [565, 425] width 542 height 11
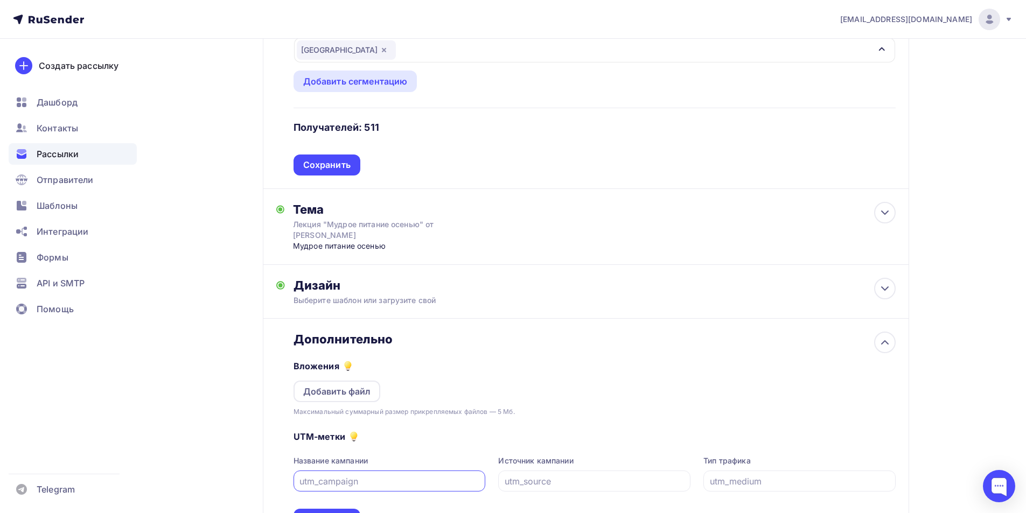
scroll to position [272, 0]
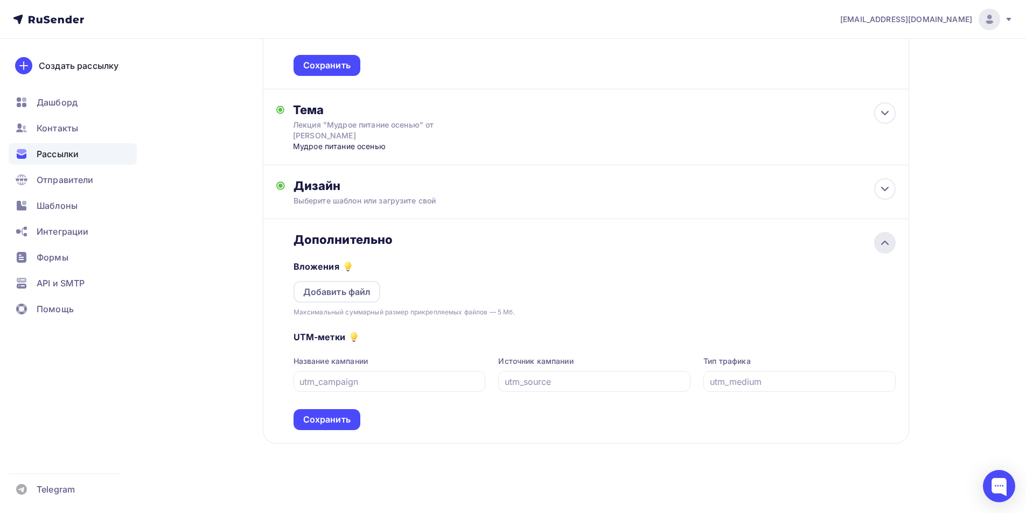
click at [886, 240] on icon at bounding box center [885, 242] width 13 height 13
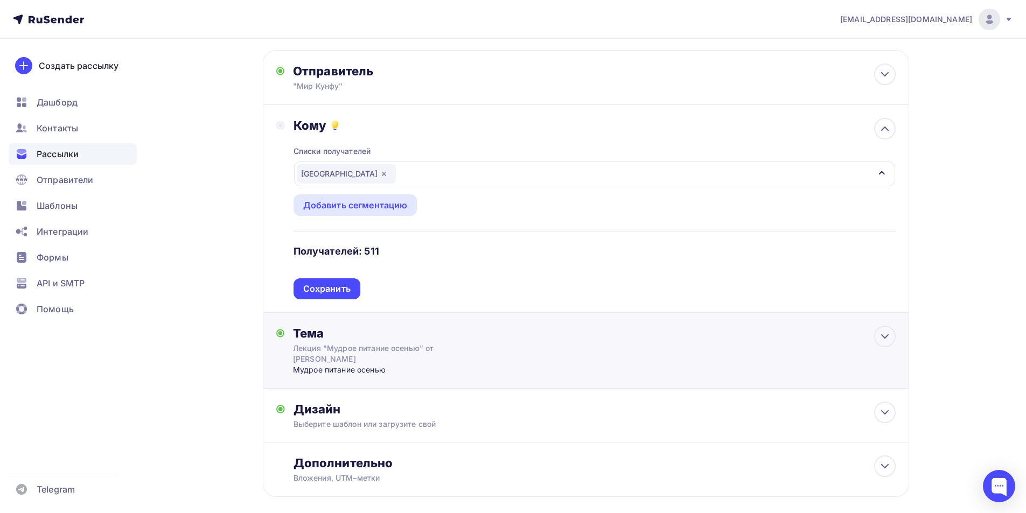
scroll to position [48, 0]
click at [347, 290] on div "Сохранить" at bounding box center [326, 289] width 47 height 12
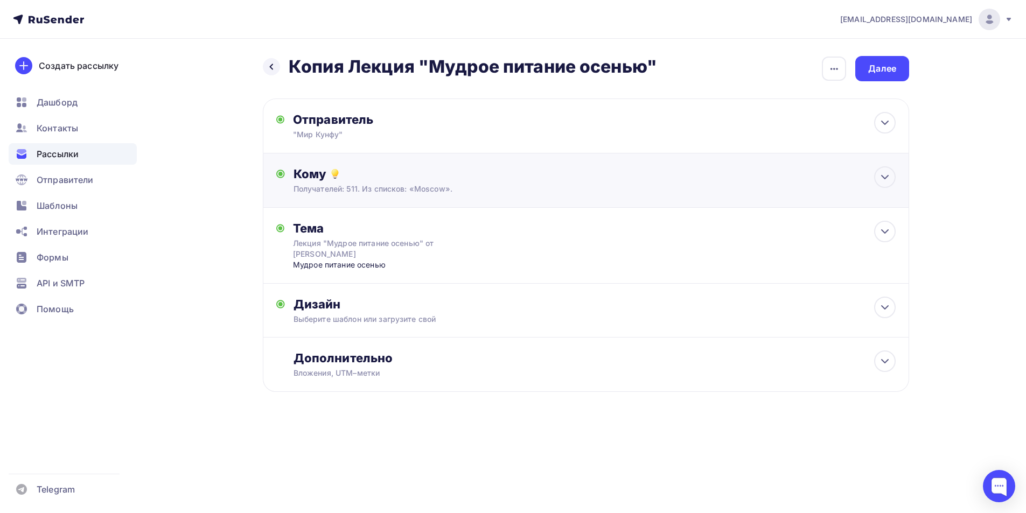
scroll to position [0, 0]
click at [884, 122] on icon at bounding box center [889, 122] width 13 height 13
type input ""Мир Кунфу""
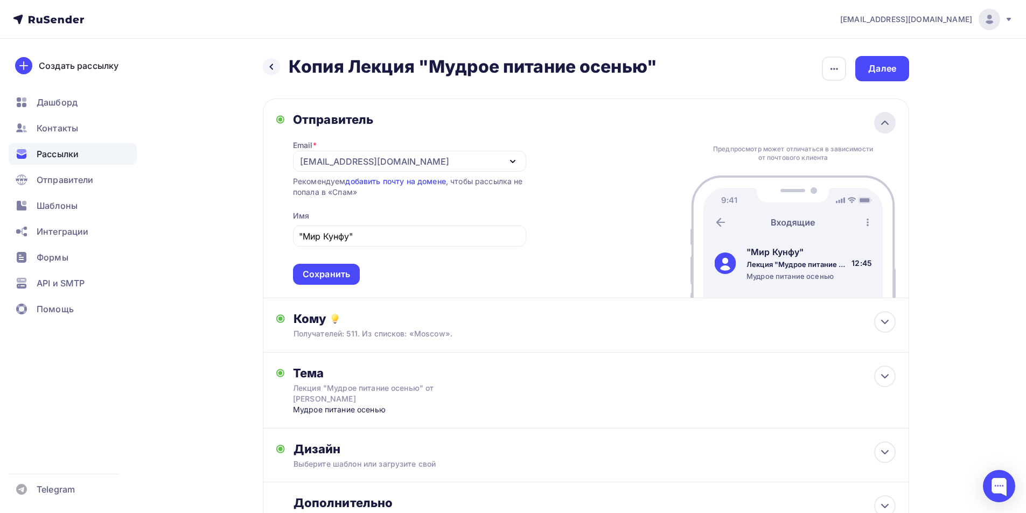
click at [886, 122] on icon at bounding box center [885, 122] width 6 height 3
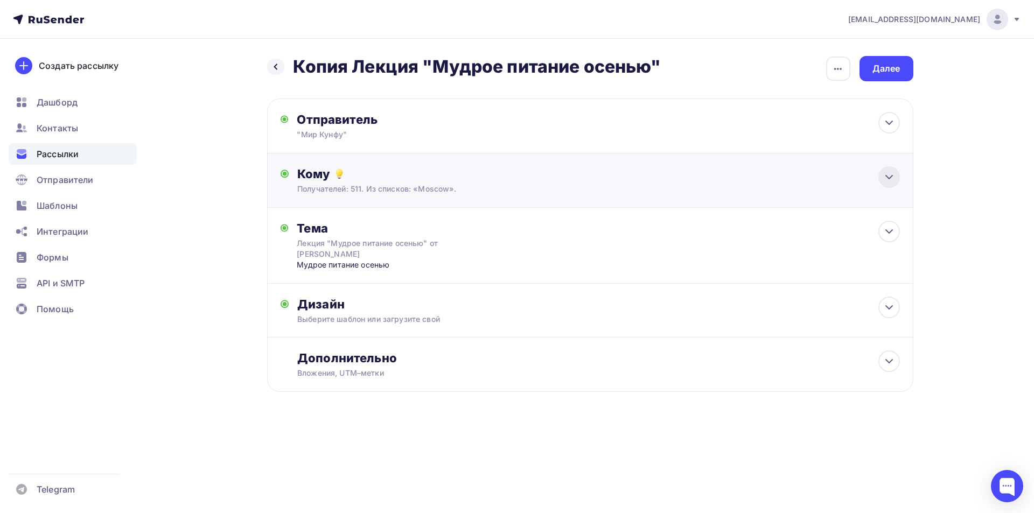
click at [889, 180] on icon at bounding box center [889, 177] width 13 height 13
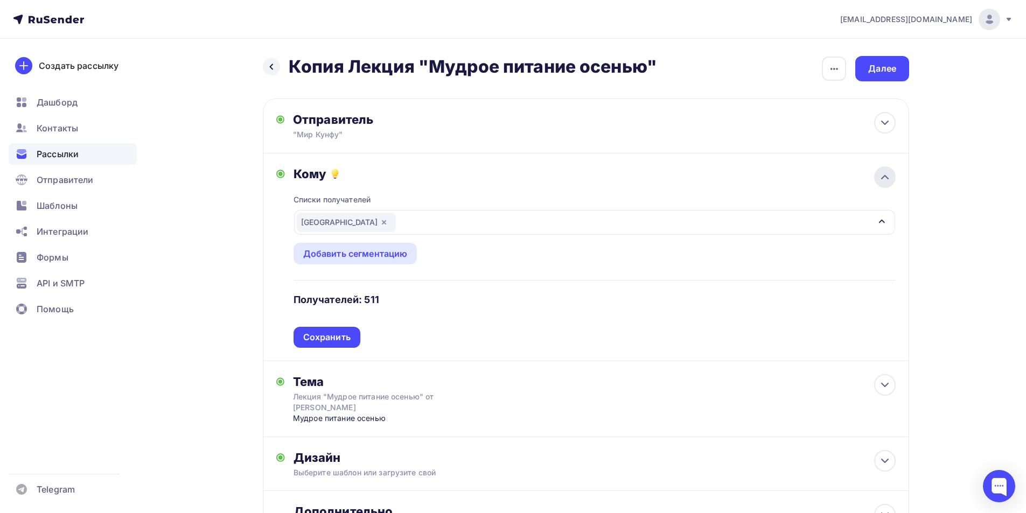
click at [889, 180] on icon at bounding box center [885, 177] width 13 height 13
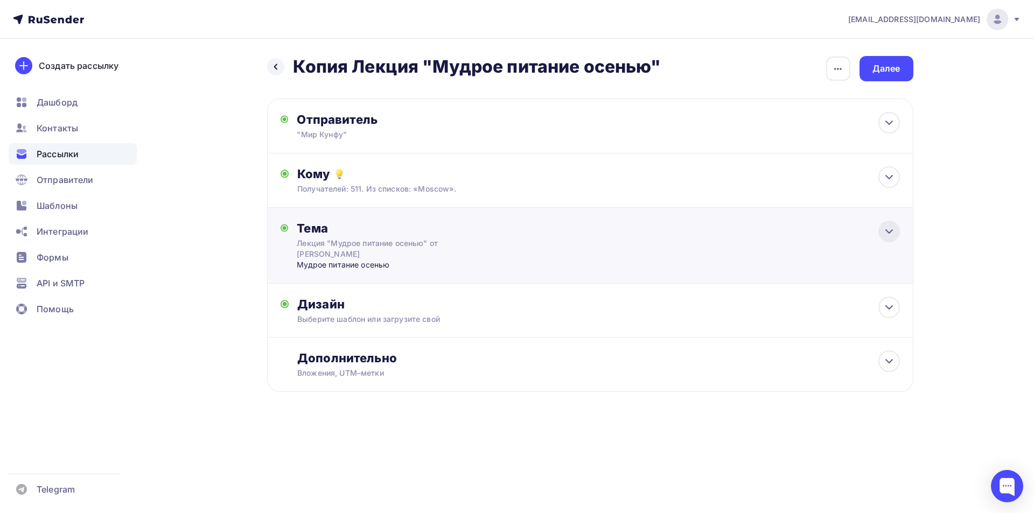
click at [887, 230] on icon at bounding box center [889, 231] width 13 height 13
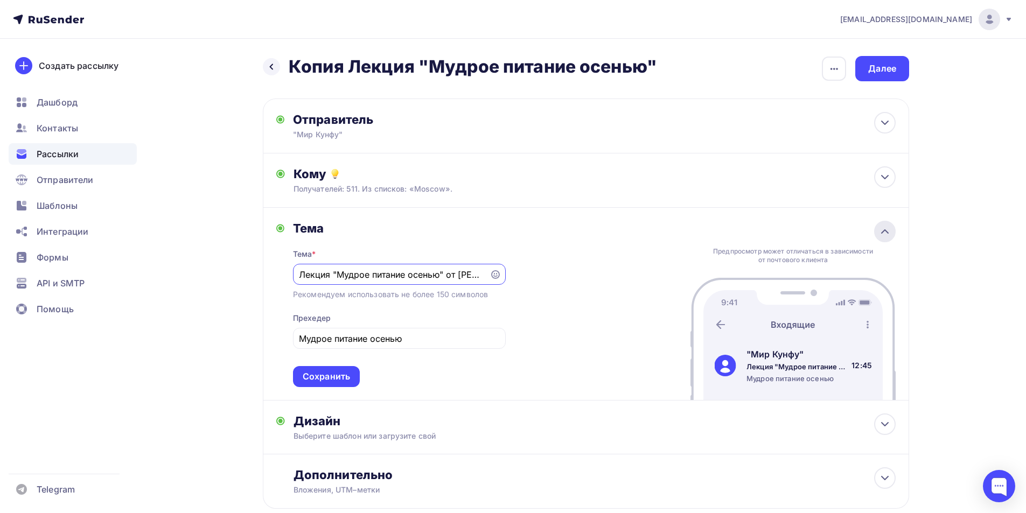
click at [887, 230] on icon at bounding box center [885, 231] width 13 height 13
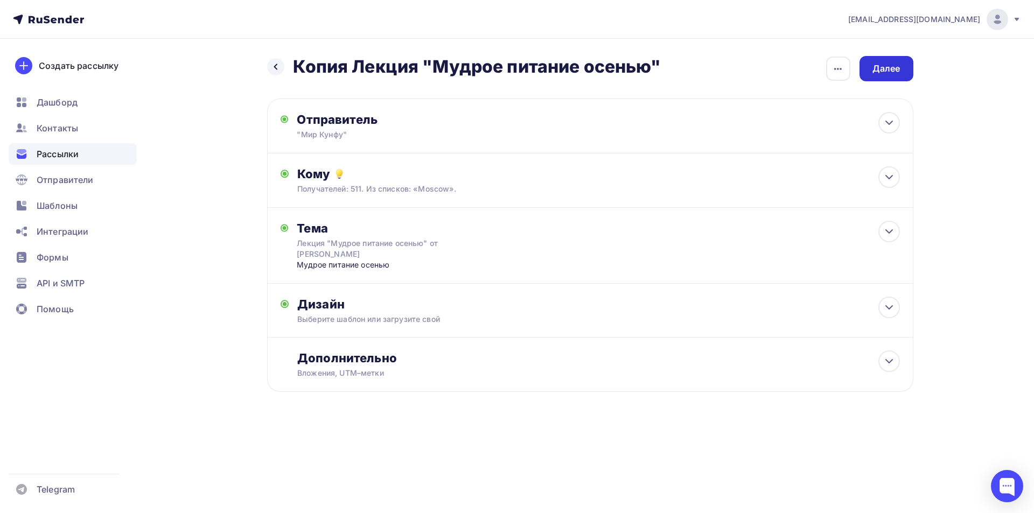
click at [894, 71] on div "Далее" at bounding box center [887, 68] width 28 height 12
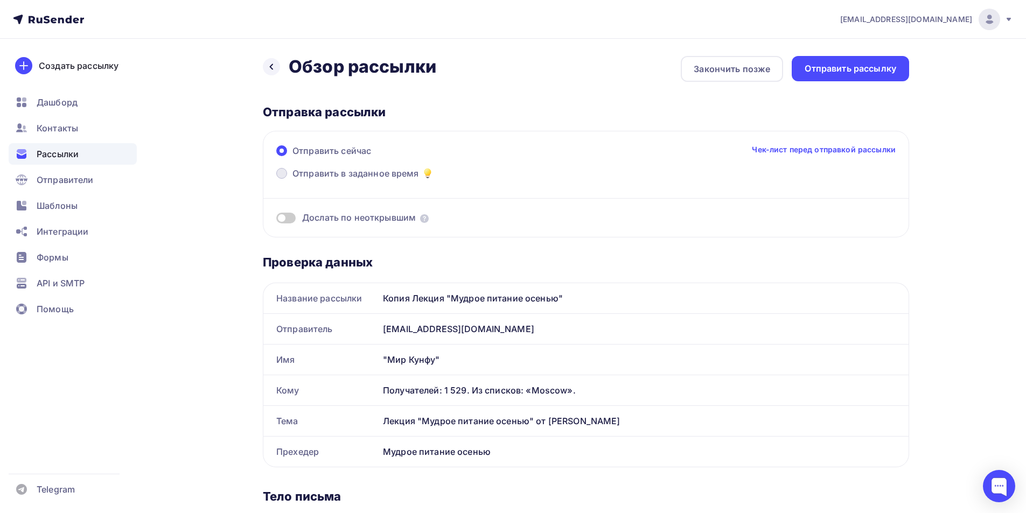
click at [283, 173] on span at bounding box center [281, 173] width 11 height 11
click at [292, 180] on input "Отправить в заданное время" at bounding box center [292, 180] width 0 height 0
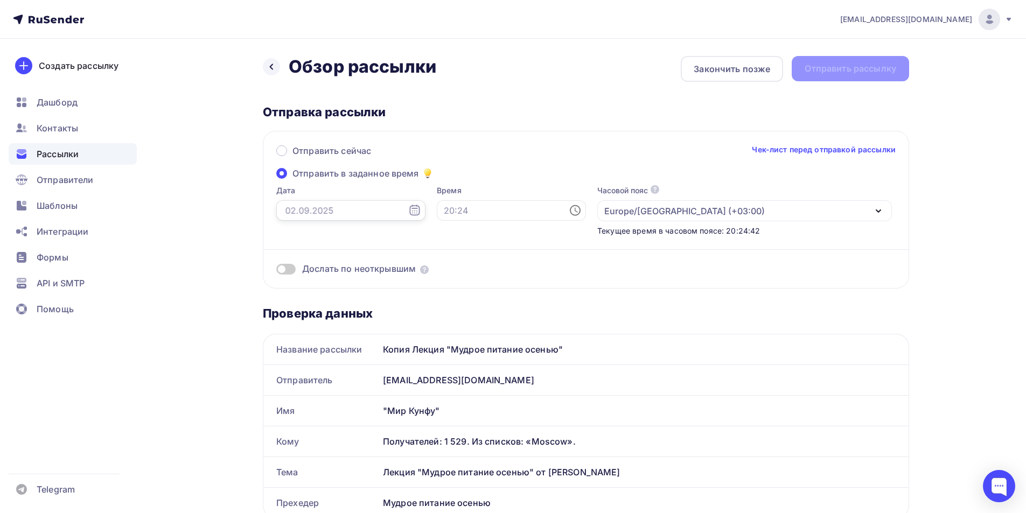
click at [329, 212] on input "text" at bounding box center [350, 210] width 149 height 20
click at [321, 287] on div "3" at bounding box center [326, 287] width 17 height 10
type input "03.09.2025"
click at [437, 210] on input "text" at bounding box center [511, 210] width 149 height 20
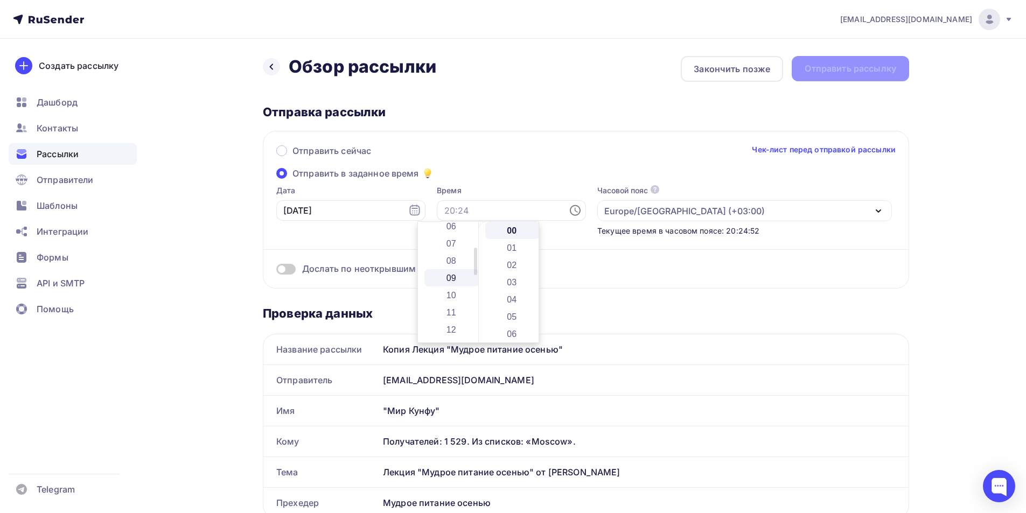
click at [453, 278] on li "09" at bounding box center [451, 277] width 55 height 17
click at [455, 245] on li "10" at bounding box center [451, 247] width 55 height 17
click at [450, 265] on li "09" at bounding box center [451, 267] width 55 height 17
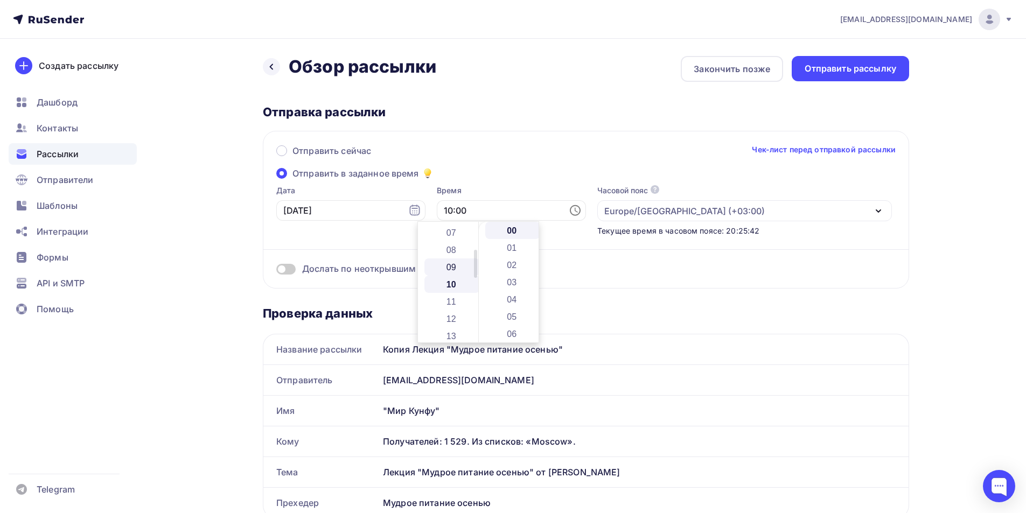
type input "09:00"
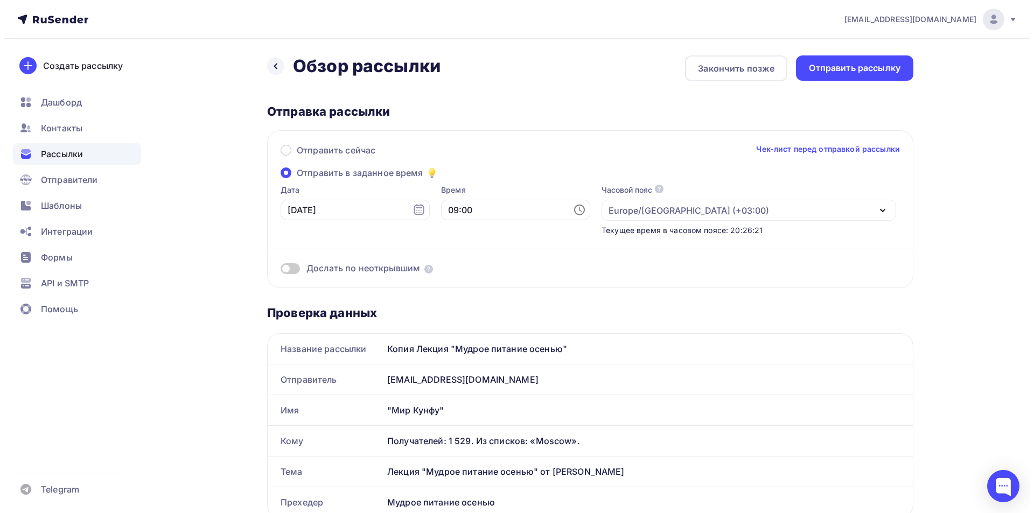
scroll to position [0, 0]
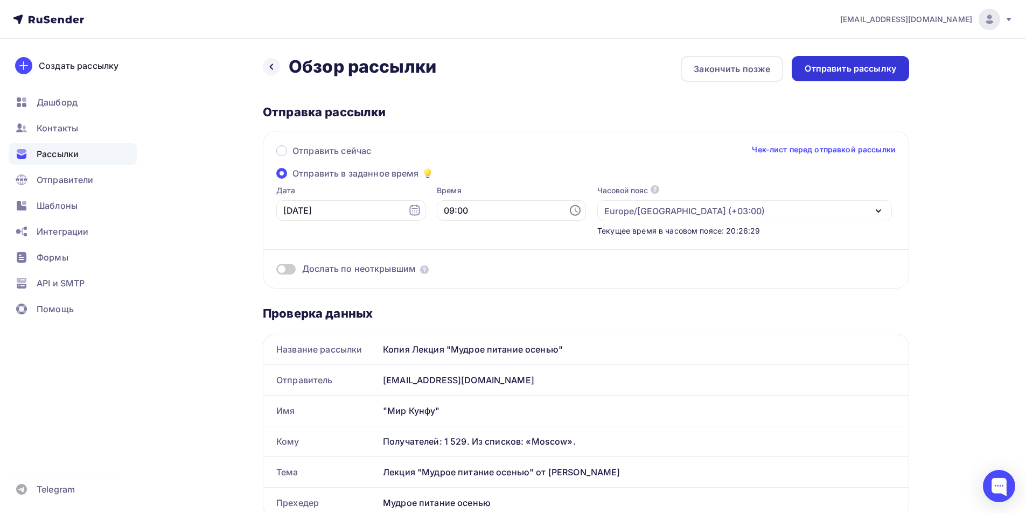
click at [846, 72] on div "Отправить рассылку" at bounding box center [851, 68] width 92 height 12
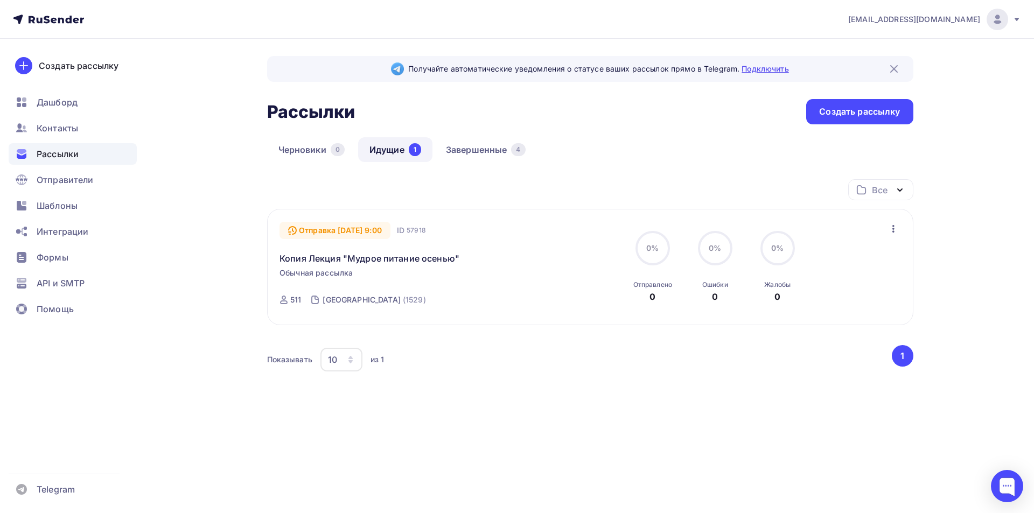
click at [764, 72] on link "Подключить" at bounding box center [765, 68] width 47 height 9
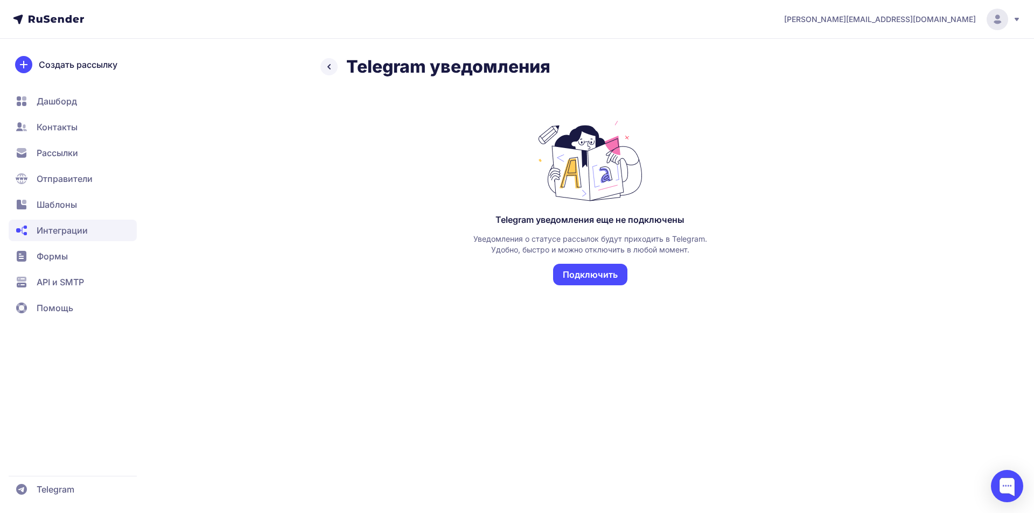
click at [607, 277] on button "Подключить" at bounding box center [590, 275] width 74 height 22
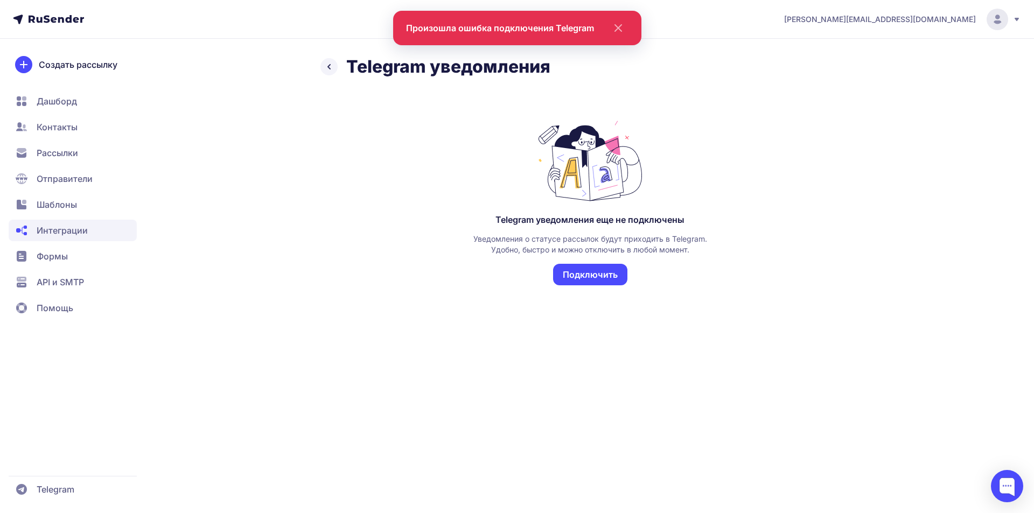
click at [59, 95] on span "Дашборд" at bounding box center [57, 101] width 40 height 13
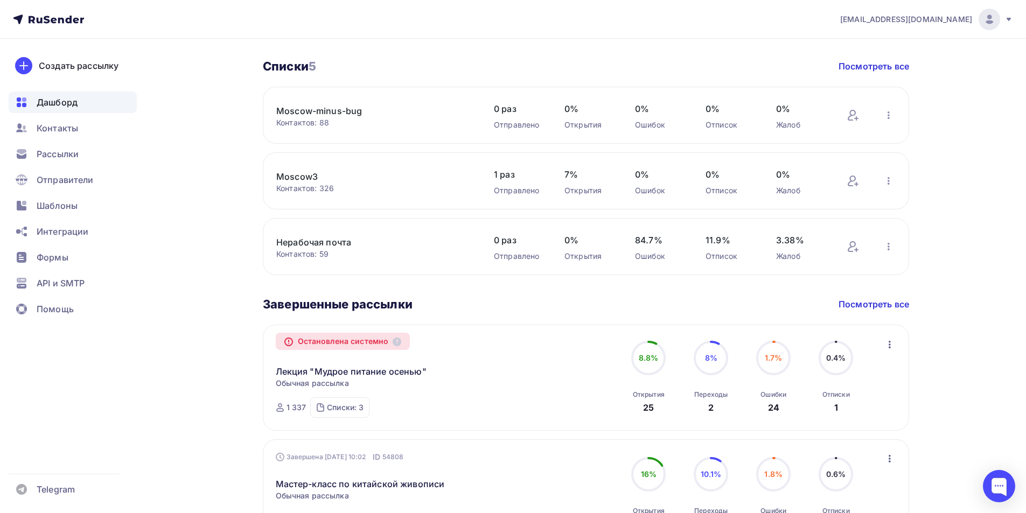
scroll to position [318, 0]
